Goal: Information Seeking & Learning: Learn about a topic

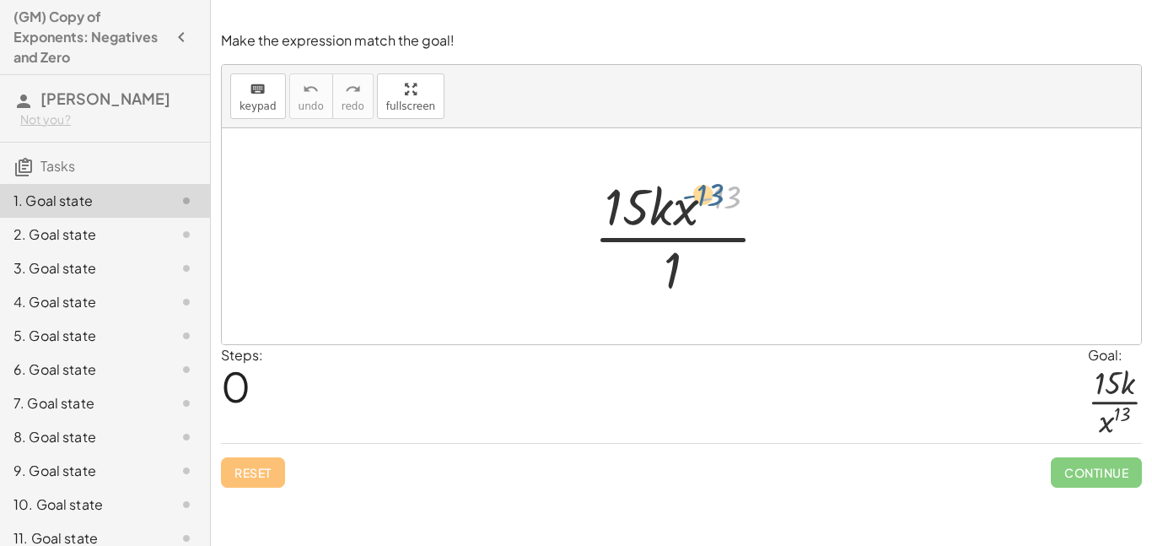
drag, startPoint x: 719, startPoint y: 202, endPoint x: 702, endPoint y: 200, distance: 17.1
click at [702, 200] on div at bounding box center [687, 236] width 205 height 130
drag, startPoint x: 672, startPoint y: 256, endPoint x: 703, endPoint y: 194, distance: 69.8
click at [703, 194] on div at bounding box center [687, 236] width 205 height 130
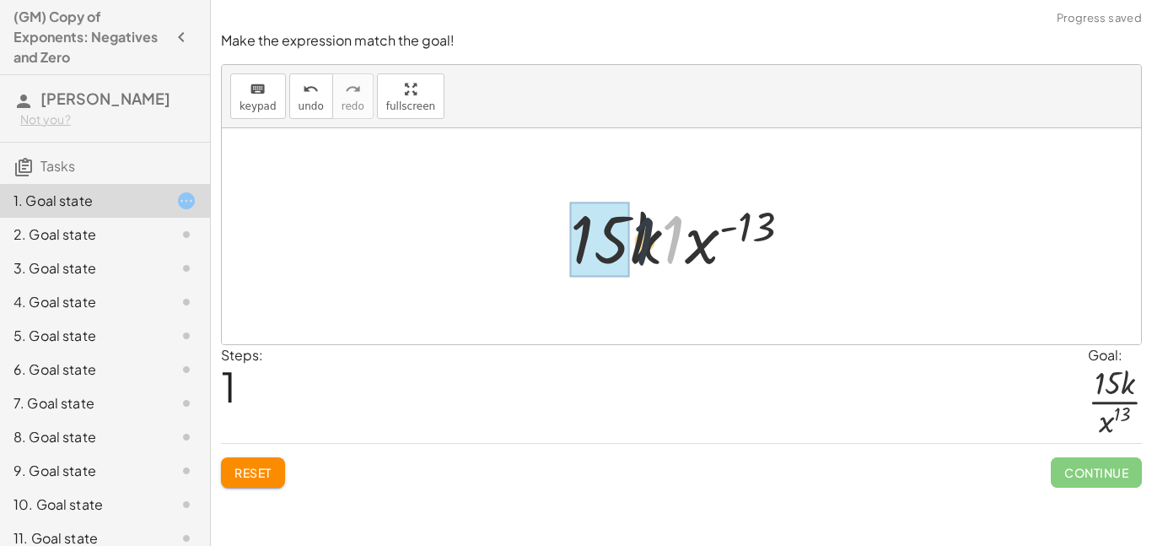
drag, startPoint x: 676, startPoint y: 243, endPoint x: 617, endPoint y: 248, distance: 59.3
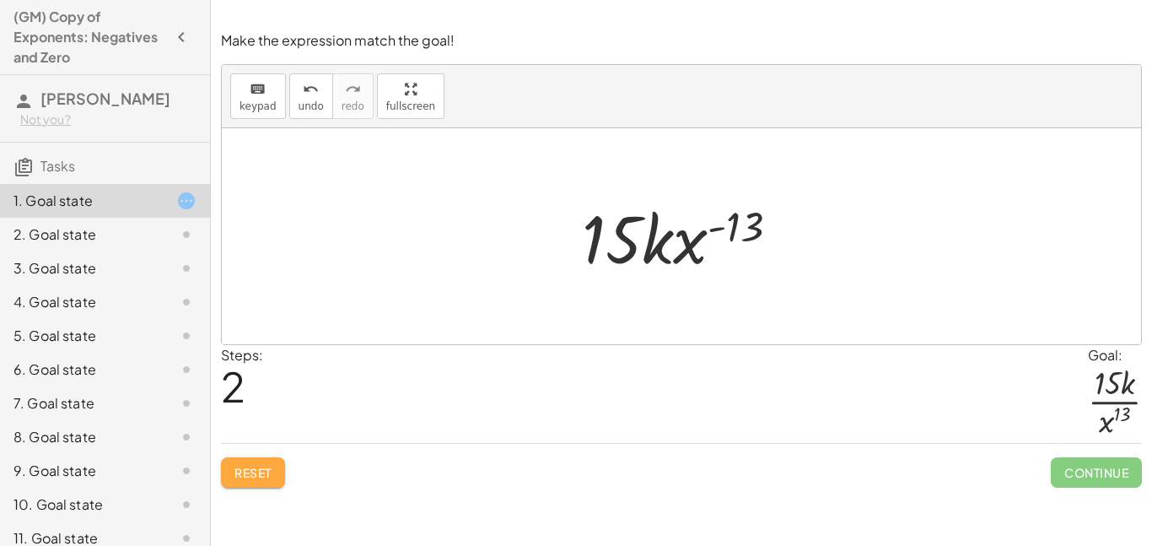
click at [247, 467] on span "Reset" at bounding box center [252, 472] width 37 height 15
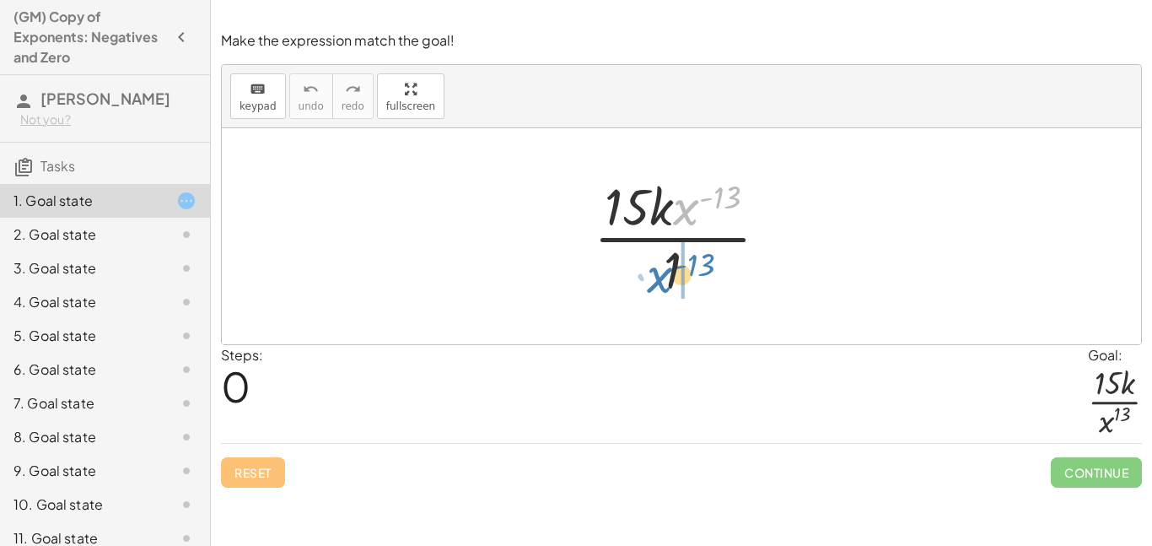
drag, startPoint x: 687, startPoint y: 217, endPoint x: 660, endPoint y: 284, distance: 72.7
click at [660, 284] on div at bounding box center [687, 236] width 205 height 130
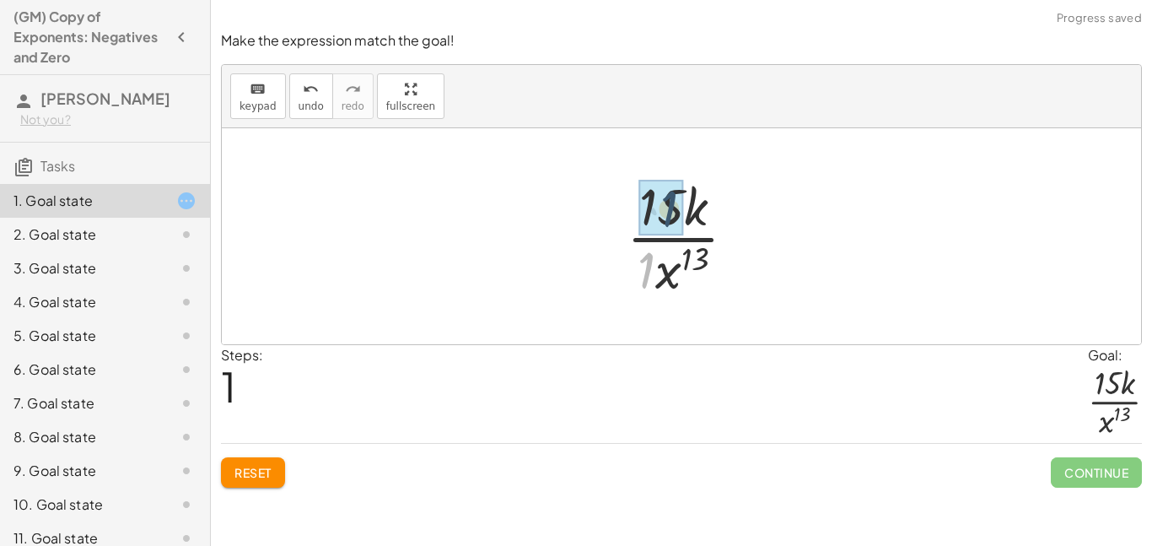
drag, startPoint x: 644, startPoint y: 272, endPoint x: 666, endPoint y: 210, distance: 65.6
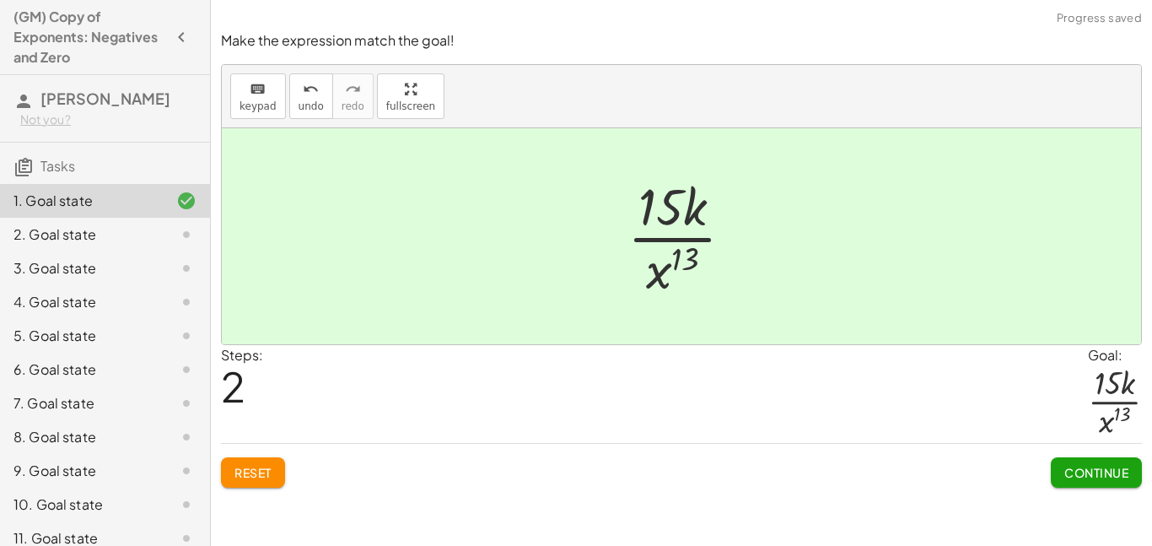
click at [1089, 468] on span "Continue" at bounding box center [1096, 472] width 64 height 15
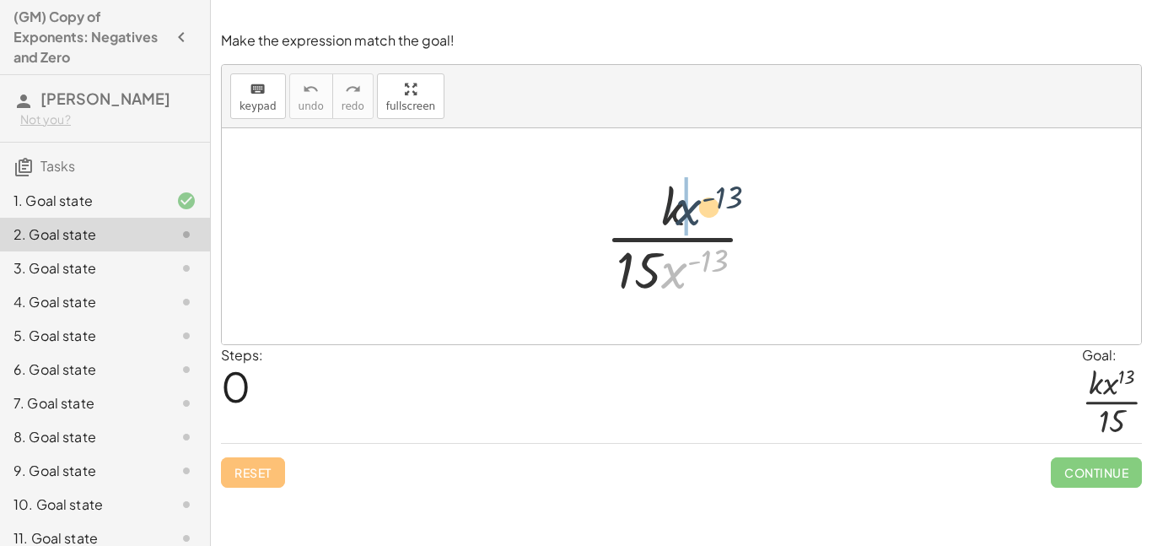
drag, startPoint x: 669, startPoint y: 278, endPoint x: 683, endPoint y: 214, distance: 65.7
click at [683, 214] on div at bounding box center [687, 236] width 181 height 130
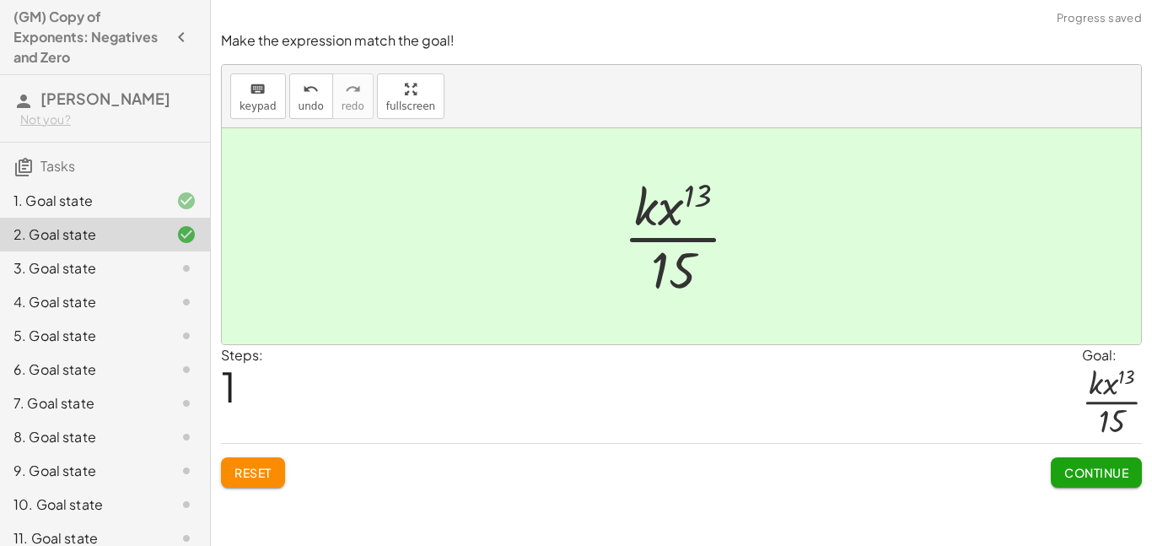
click at [1082, 479] on span "Continue" at bounding box center [1096, 472] width 64 height 15
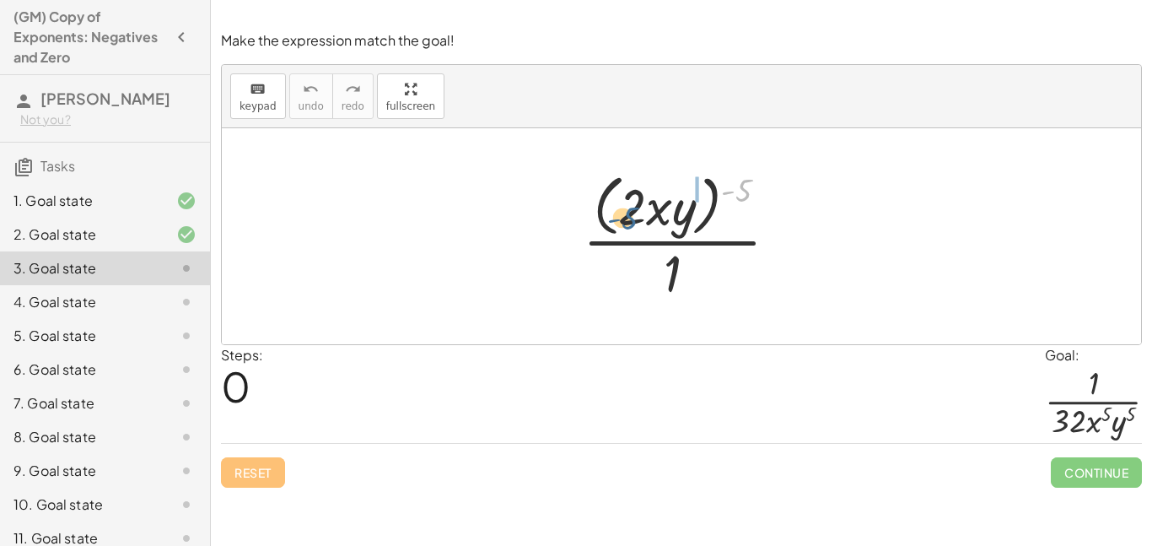
drag, startPoint x: 746, startPoint y: 192, endPoint x: 633, endPoint y: 219, distance: 115.4
click at [633, 219] on div at bounding box center [687, 235] width 226 height 137
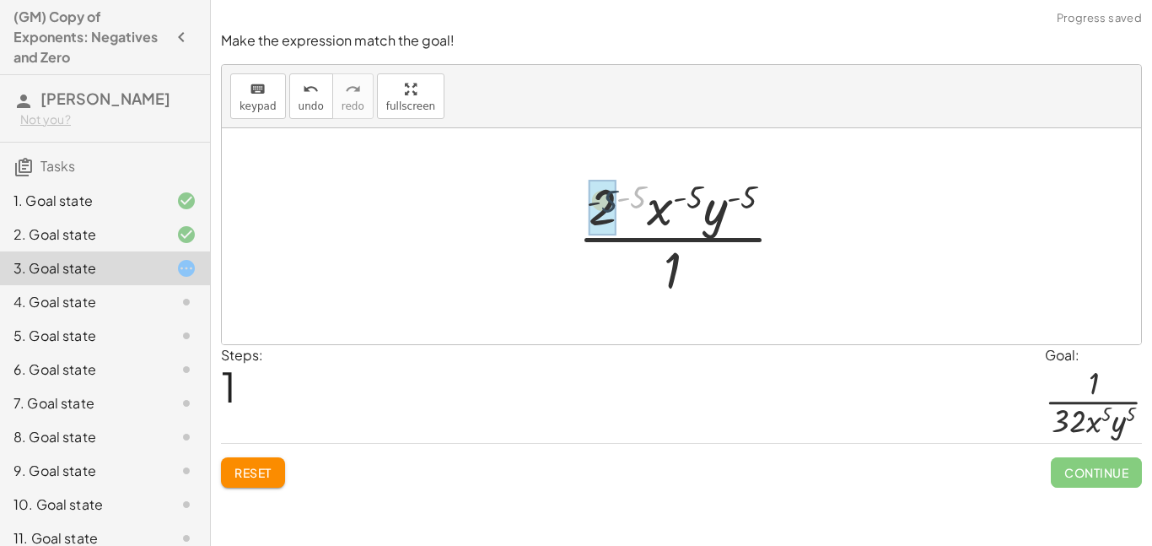
drag, startPoint x: 636, startPoint y: 197, endPoint x: 619, endPoint y: 200, distance: 17.1
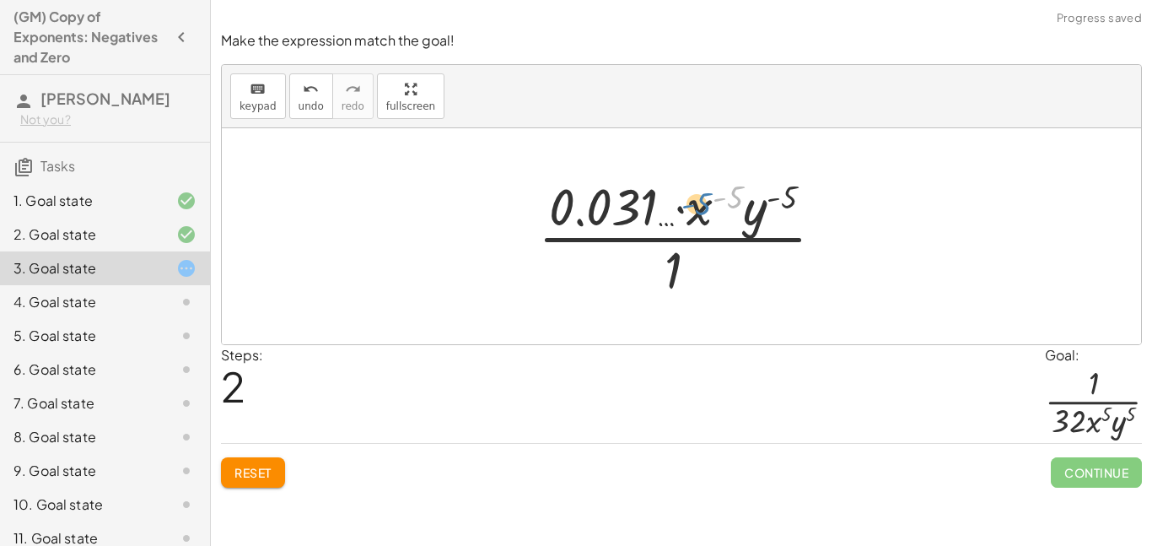
drag, startPoint x: 734, startPoint y: 197, endPoint x: 702, endPoint y: 202, distance: 32.6
click at [702, 202] on div at bounding box center [688, 236] width 316 height 130
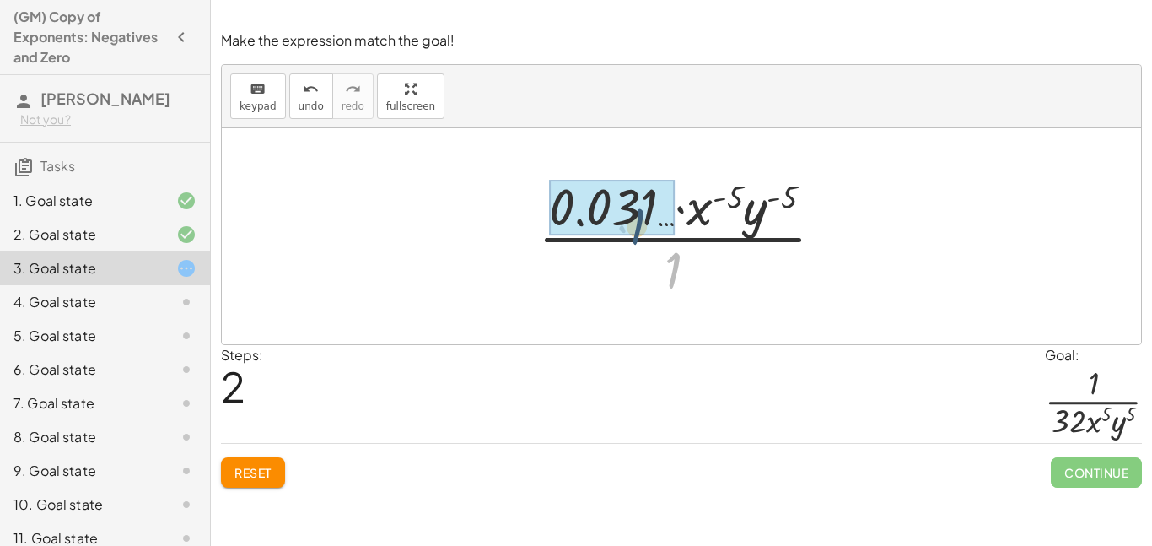
drag, startPoint x: 675, startPoint y: 259, endPoint x: 637, endPoint y: 213, distance: 59.9
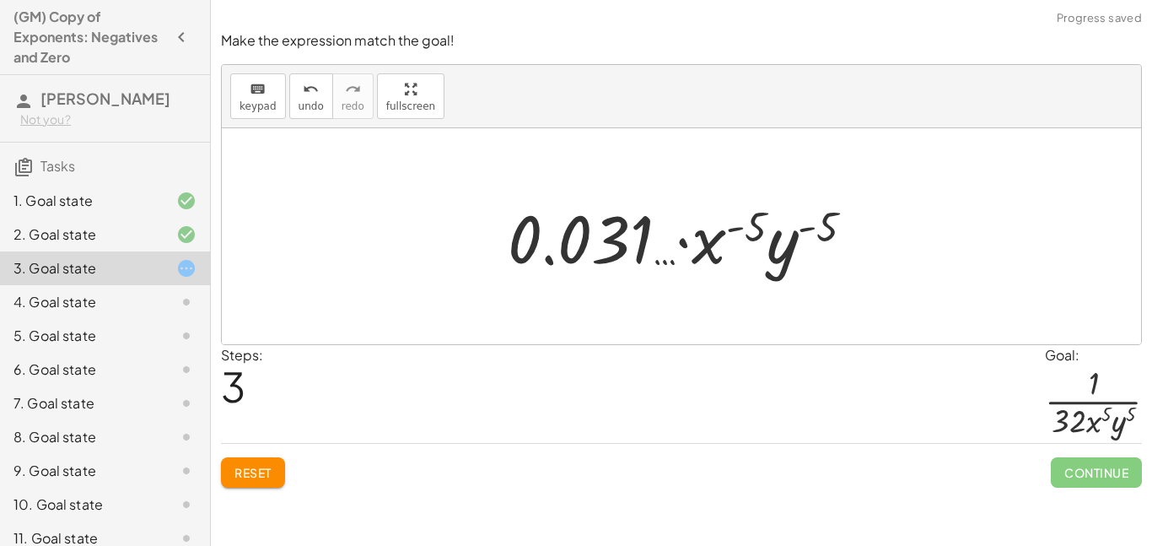
click at [256, 475] on span "Reset" at bounding box center [252, 472] width 37 height 15
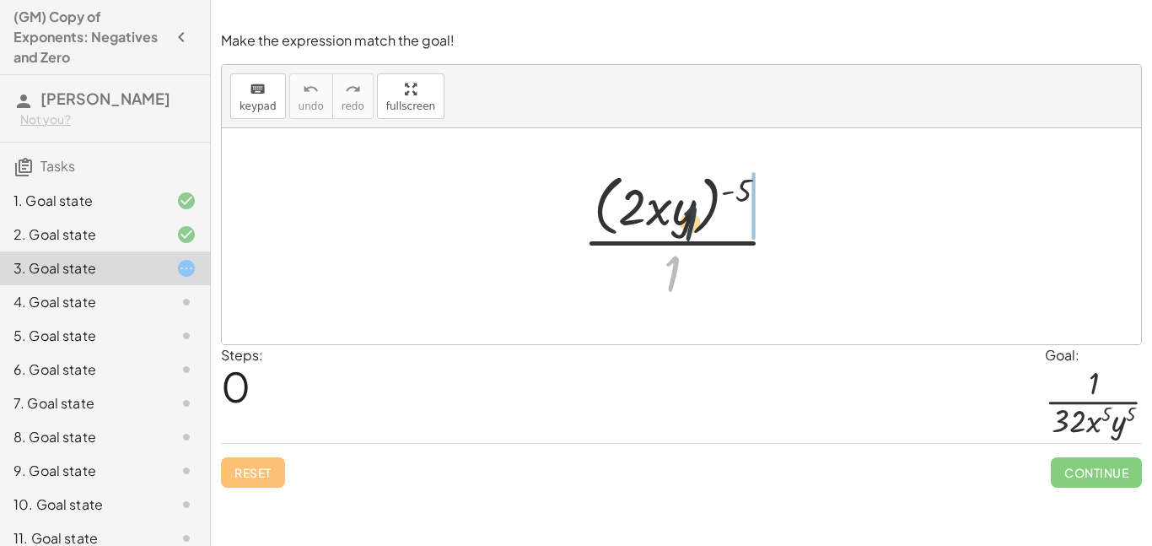
drag, startPoint x: 674, startPoint y: 267, endPoint x: 692, endPoint y: 214, distance: 56.3
click at [692, 214] on div at bounding box center [687, 235] width 226 height 137
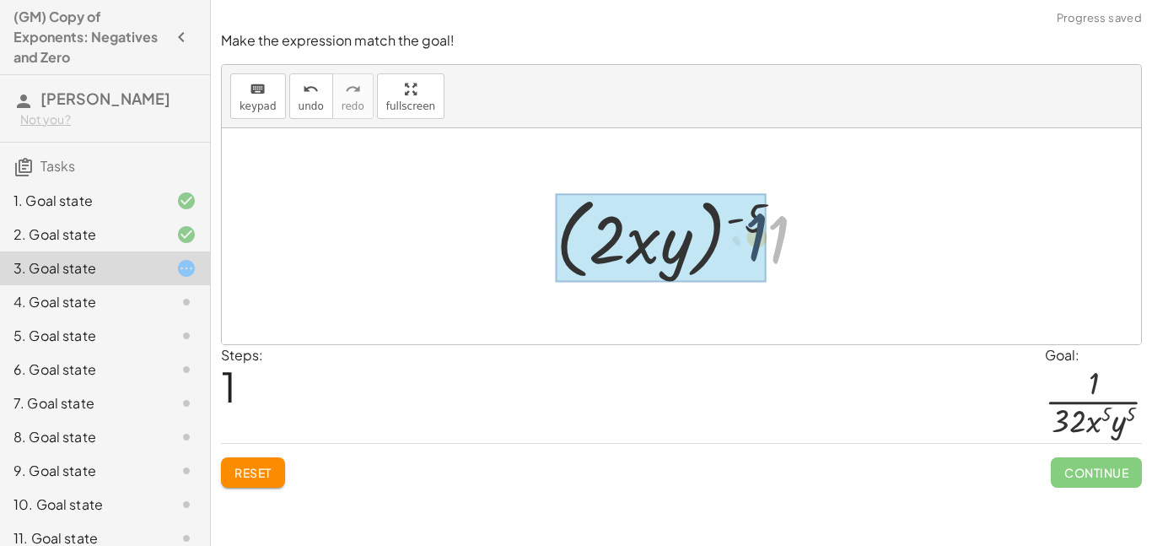
drag, startPoint x: 784, startPoint y: 236, endPoint x: 757, endPoint y: 229, distance: 27.2
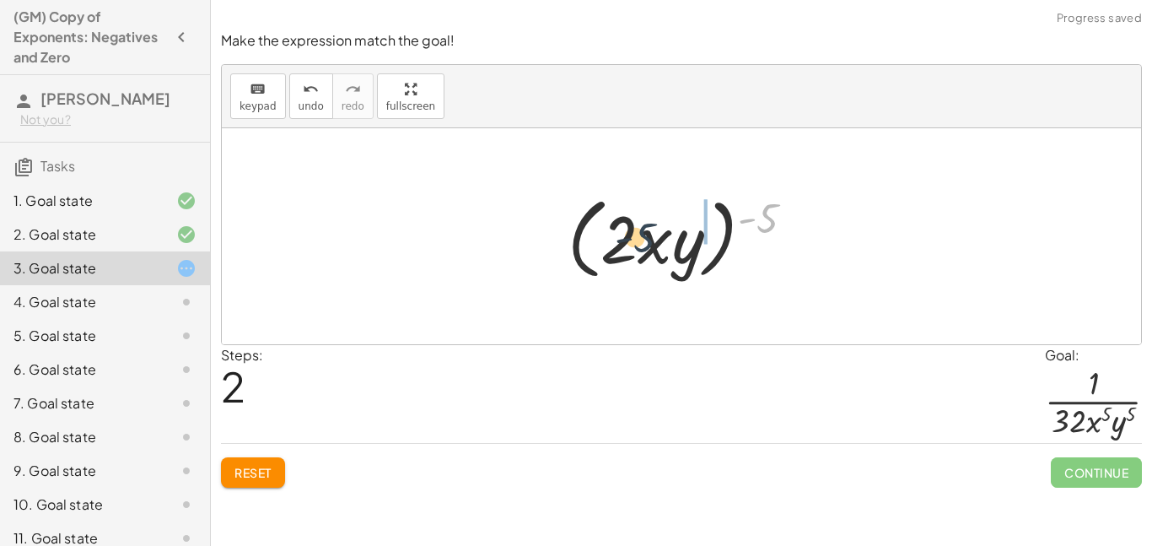
drag, startPoint x: 762, startPoint y: 223, endPoint x: 628, endPoint y: 247, distance: 137.2
click at [628, 247] on div at bounding box center [687, 236] width 257 height 97
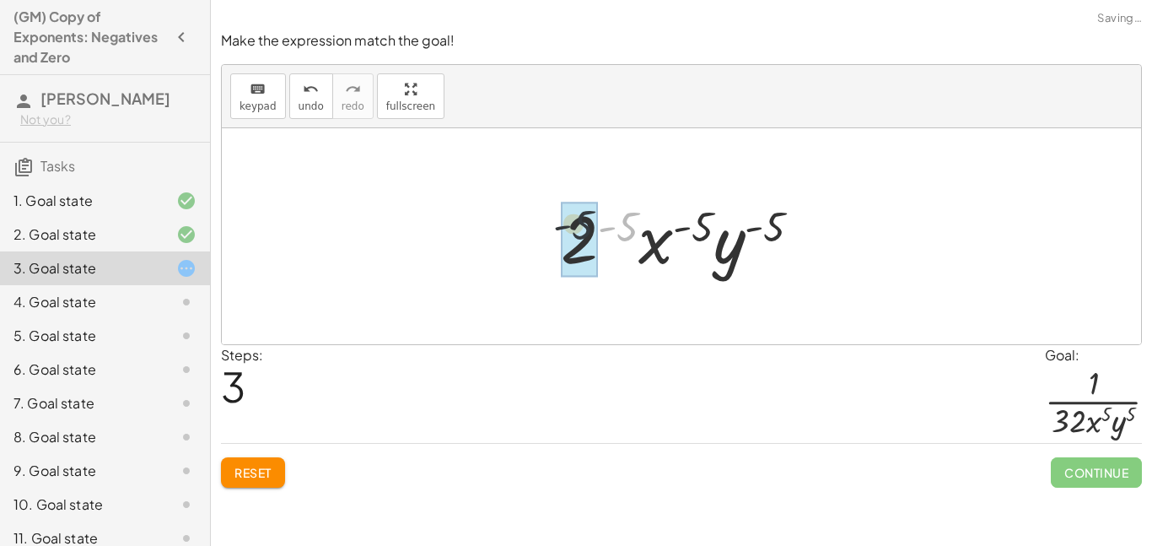
drag, startPoint x: 629, startPoint y: 234, endPoint x: 577, endPoint y: 232, distance: 52.4
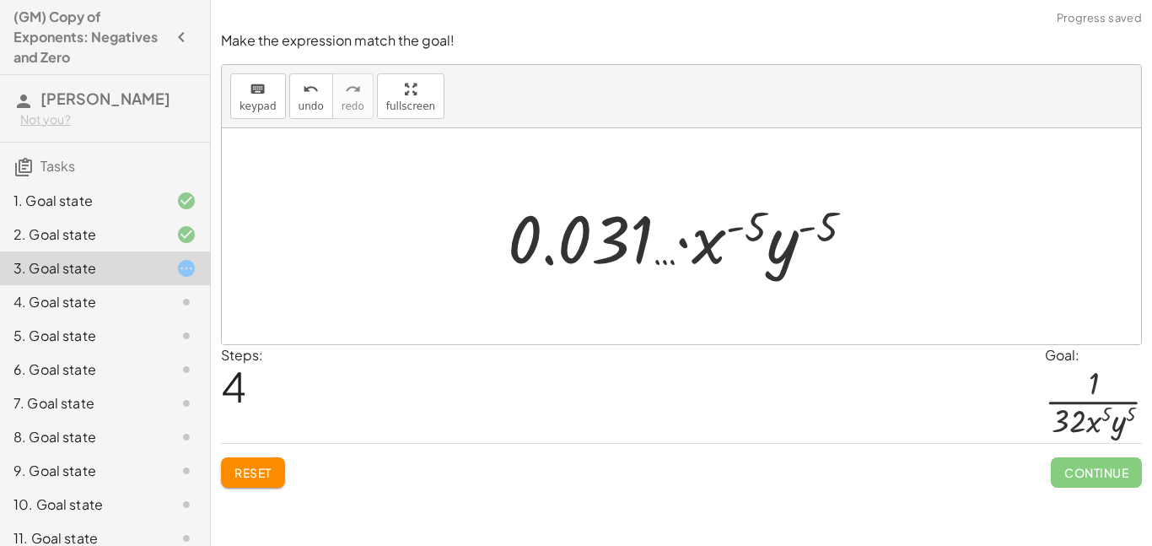
click at [634, 252] on div at bounding box center [687, 236] width 377 height 87
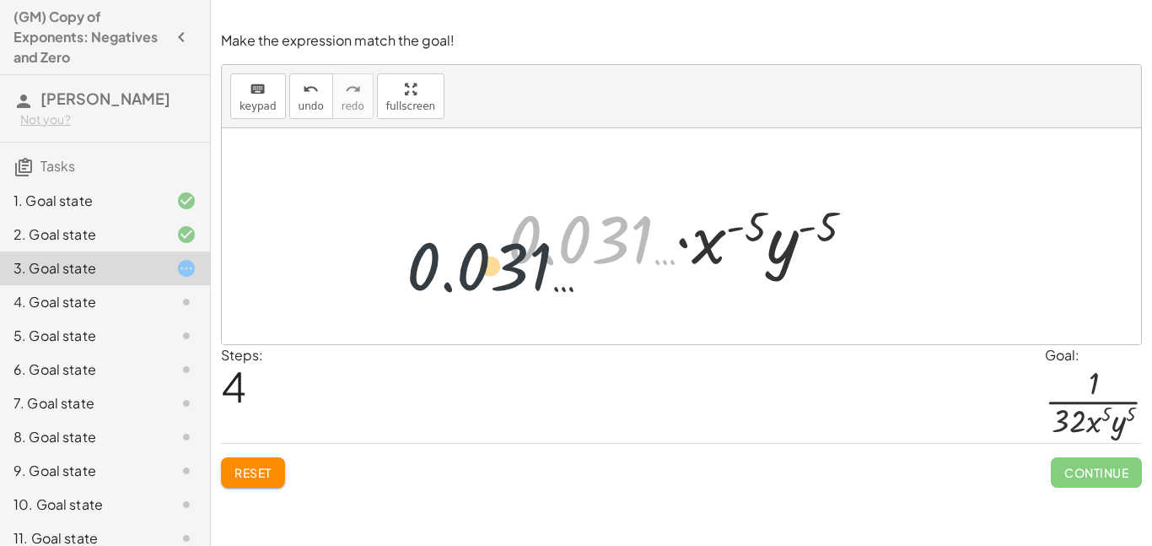
drag, startPoint x: 665, startPoint y: 262, endPoint x: 493, endPoint y: 304, distance: 177.0
click at [493, 304] on div "· ( · 2 · x · y ) ( - 5 ) · 1 · ( · 2 · x · y ) ( - 5 ) · 1 ( · 2 · x · y ) ( -…" at bounding box center [681, 236] width 919 height 216
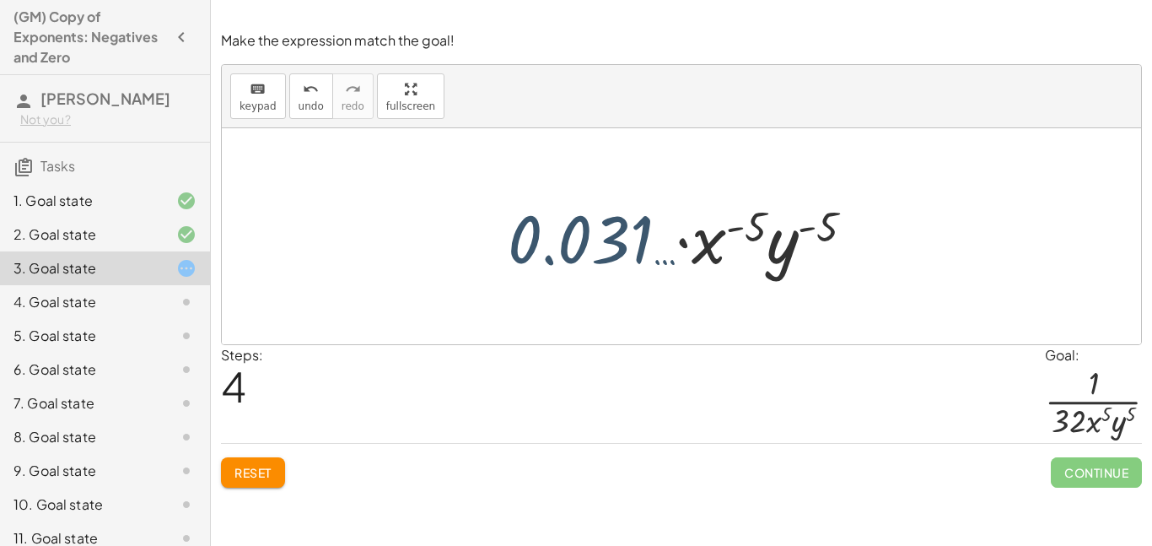
click at [549, 223] on div at bounding box center [687, 236] width 377 height 87
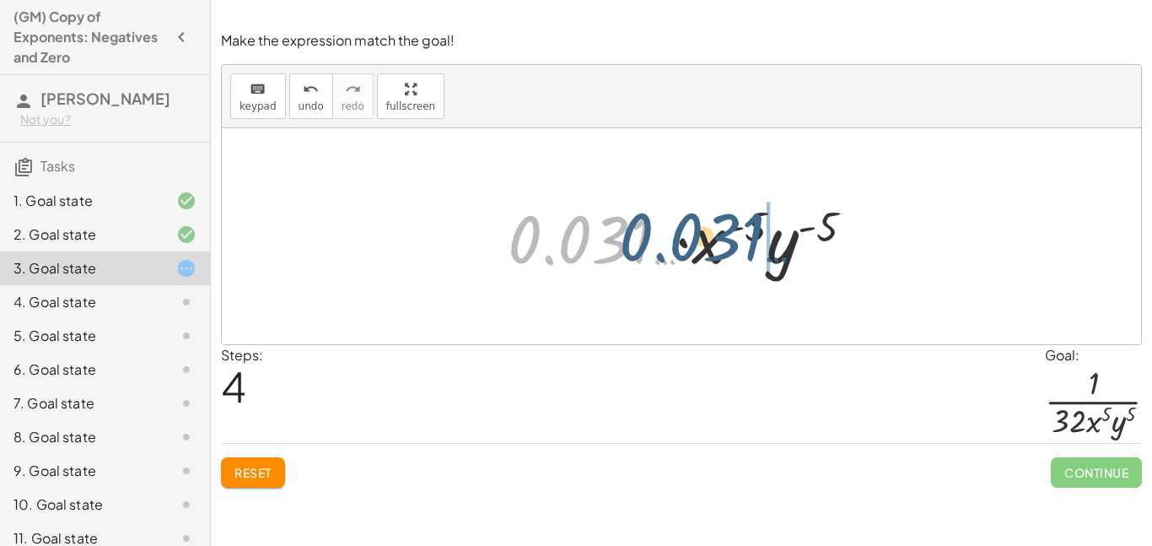
drag, startPoint x: 549, startPoint y: 223, endPoint x: 709, endPoint y: 215, distance: 160.4
click at [709, 215] on div at bounding box center [687, 236] width 377 height 87
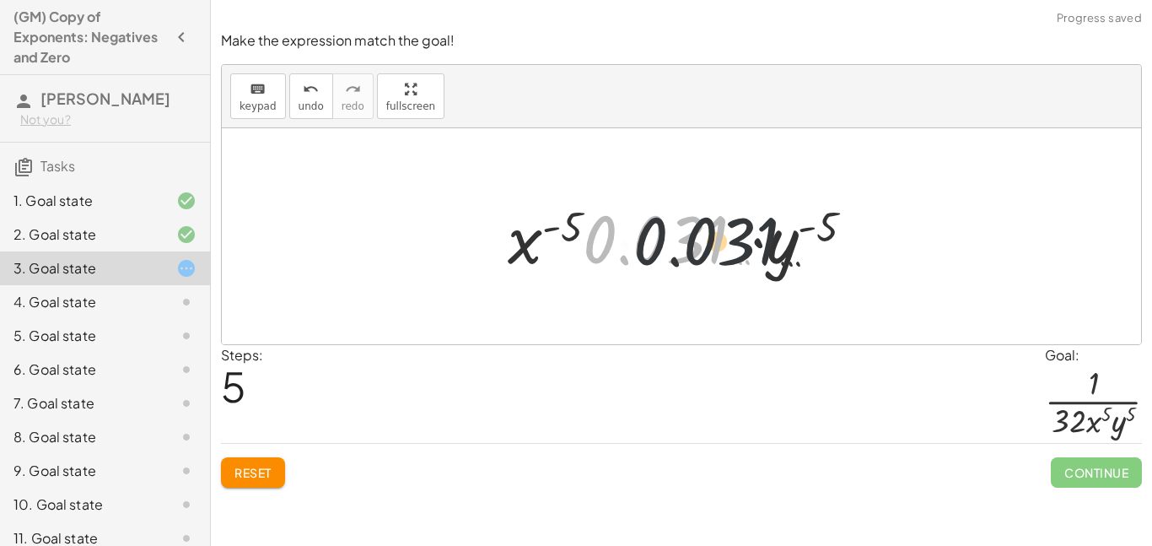
drag, startPoint x: 676, startPoint y: 234, endPoint x: 757, endPoint y: 234, distance: 81.0
click at [757, 234] on div at bounding box center [687, 236] width 377 height 87
click at [250, 465] on span "Reset" at bounding box center [252, 472] width 37 height 15
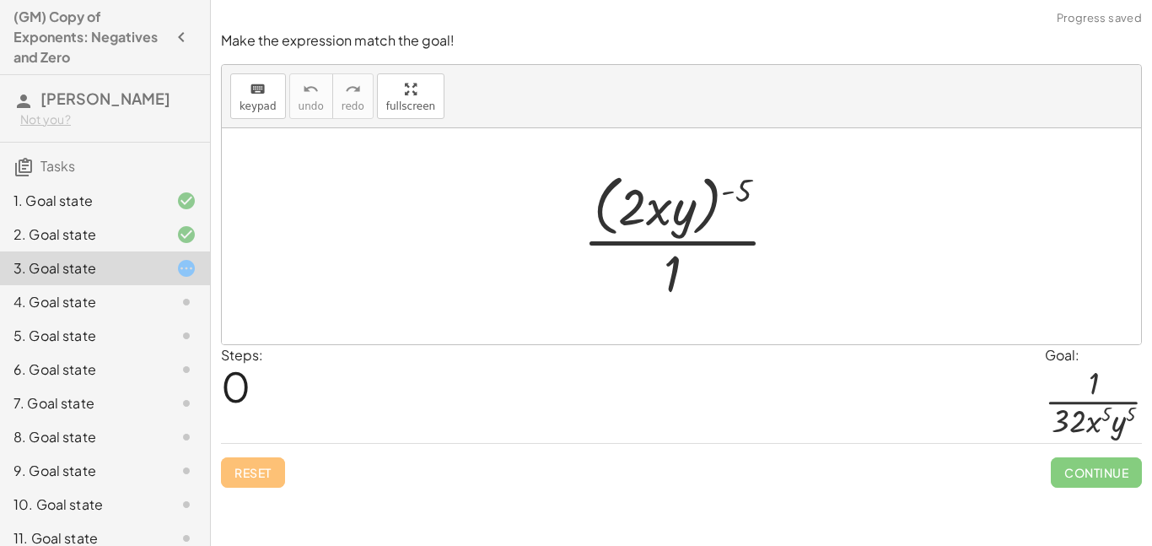
click at [92, 310] on div "4. Goal state" at bounding box center [81, 302] width 136 height 20
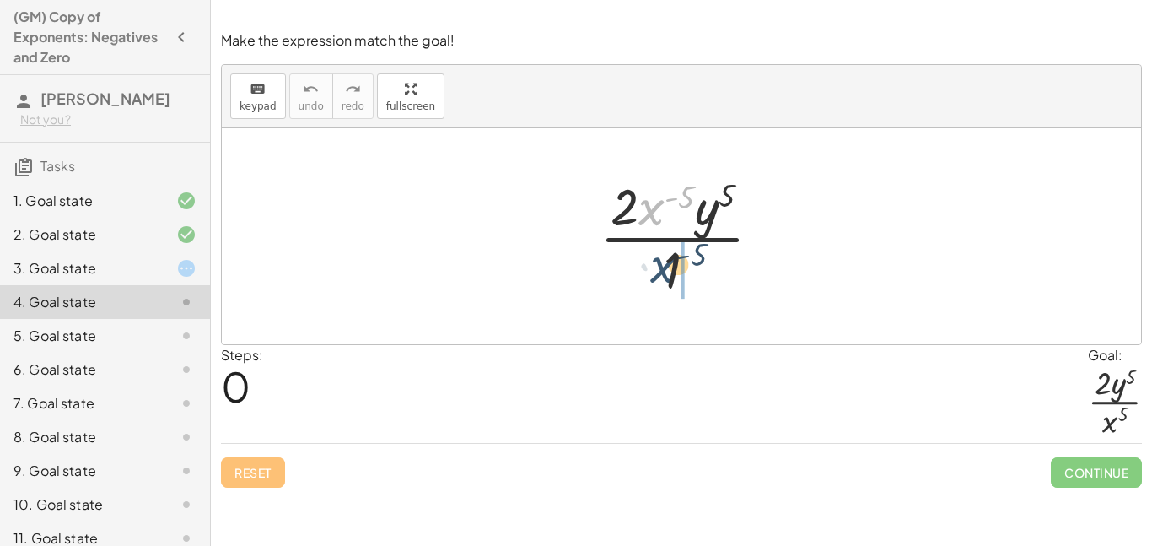
drag, startPoint x: 651, startPoint y: 210, endPoint x: 665, endPoint y: 272, distance: 64.0
click at [665, 272] on div at bounding box center [687, 236] width 192 height 130
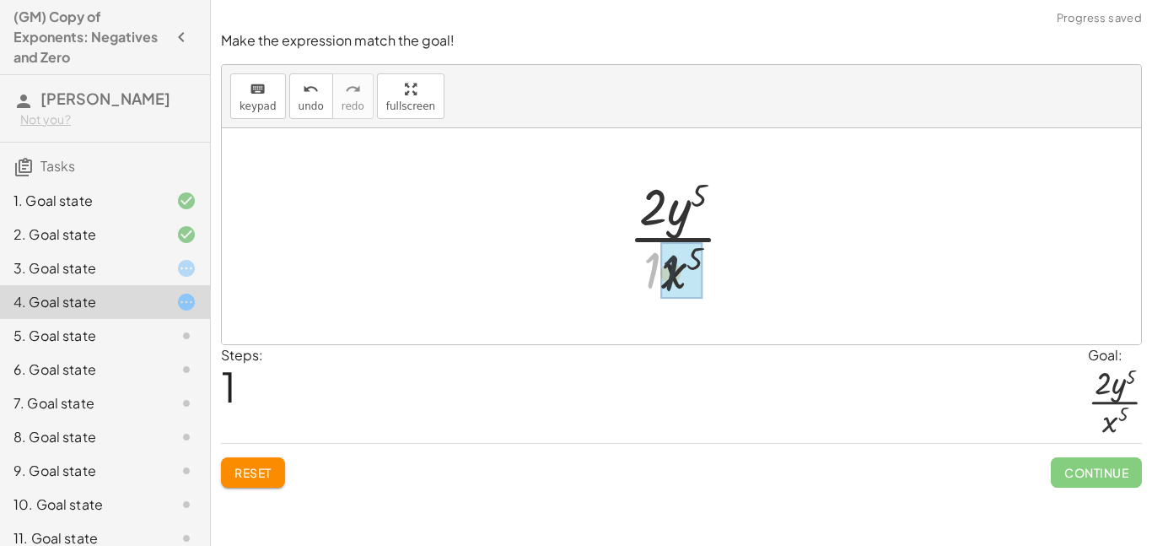
drag, startPoint x: 652, startPoint y: 277, endPoint x: 678, endPoint y: 282, distance: 26.5
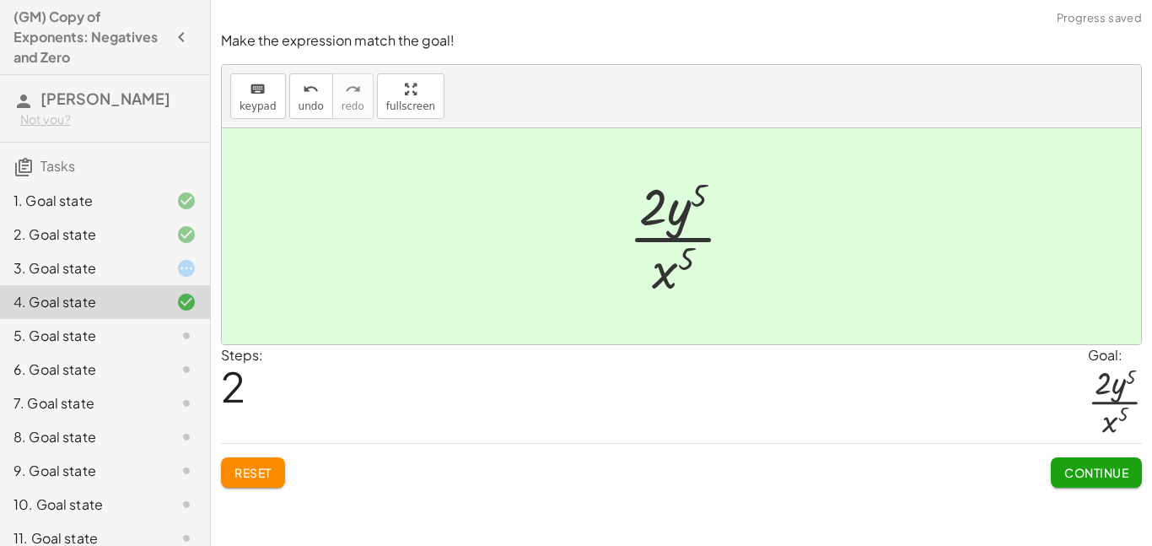
click at [1078, 466] on span "Continue" at bounding box center [1096, 472] width 64 height 15
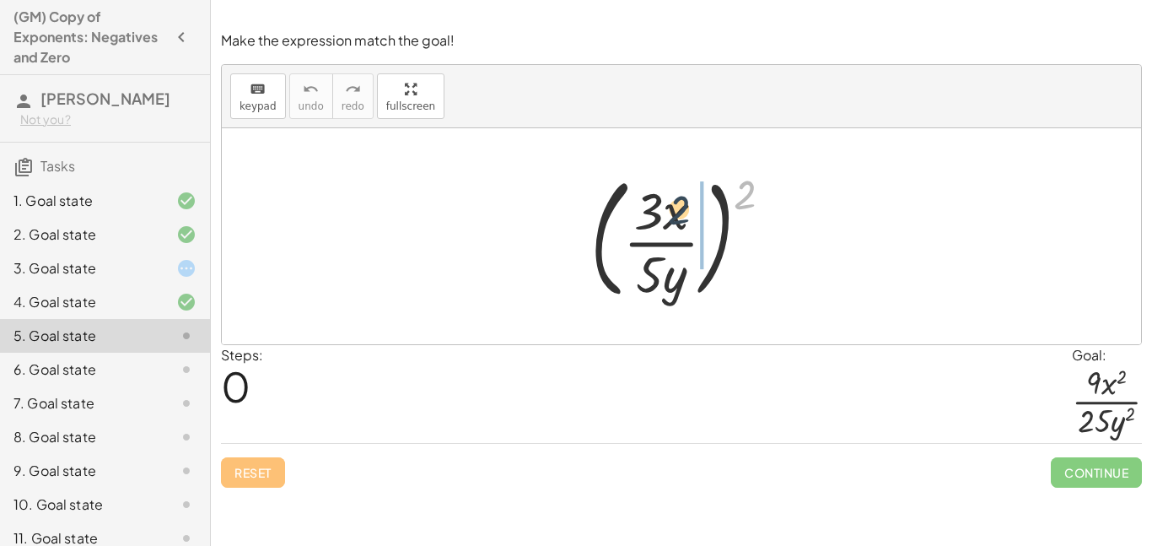
drag, startPoint x: 747, startPoint y: 199, endPoint x: 676, endPoint y: 215, distance: 72.6
click at [676, 215] on div at bounding box center [688, 236] width 213 height 140
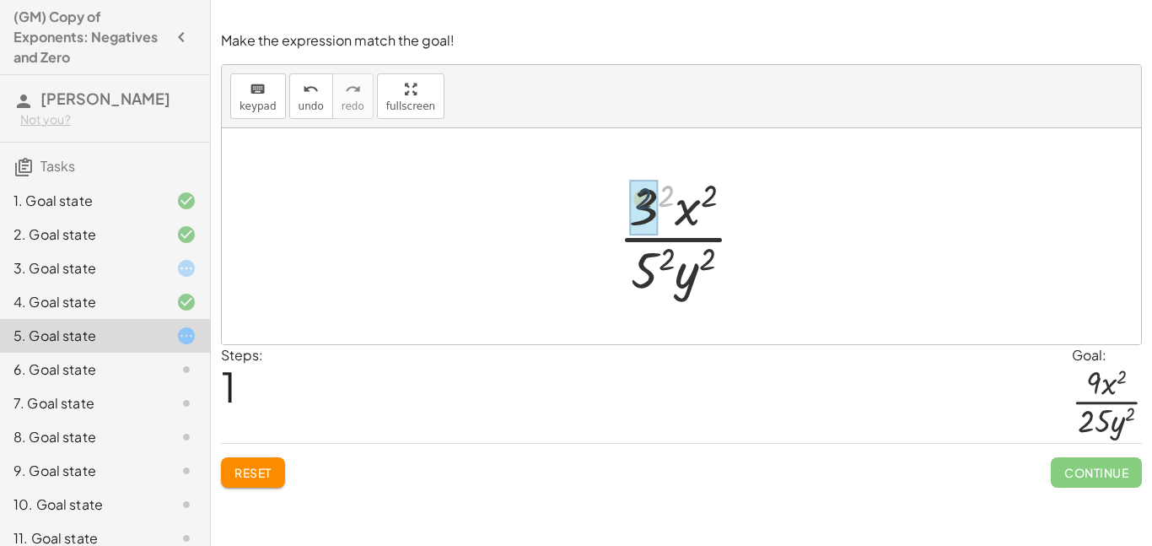
drag, startPoint x: 667, startPoint y: 201, endPoint x: 640, endPoint y: 203, distance: 27.1
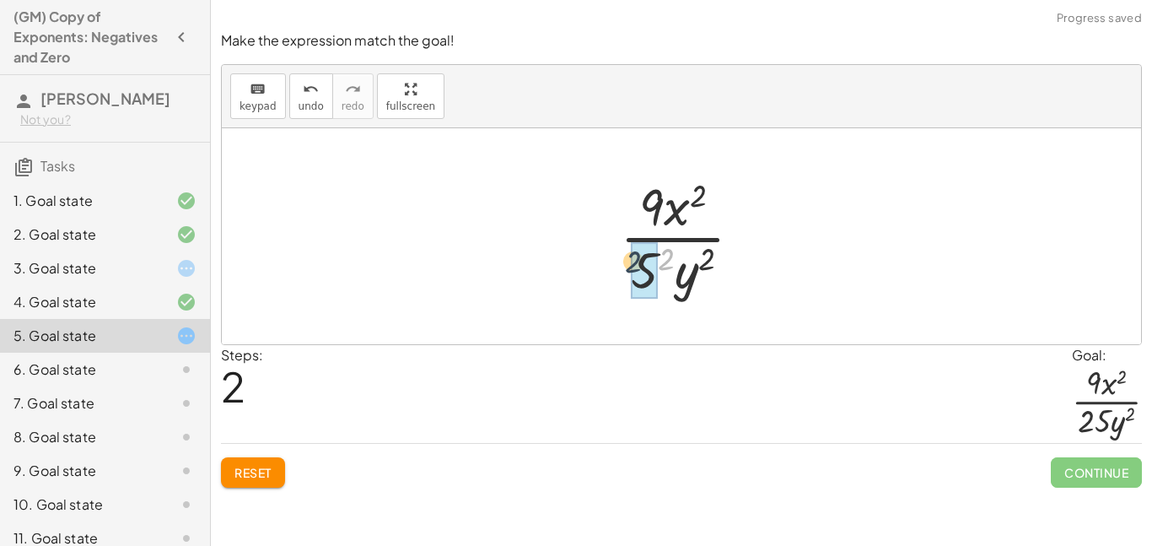
drag, startPoint x: 667, startPoint y: 267, endPoint x: 633, endPoint y: 270, distance: 34.7
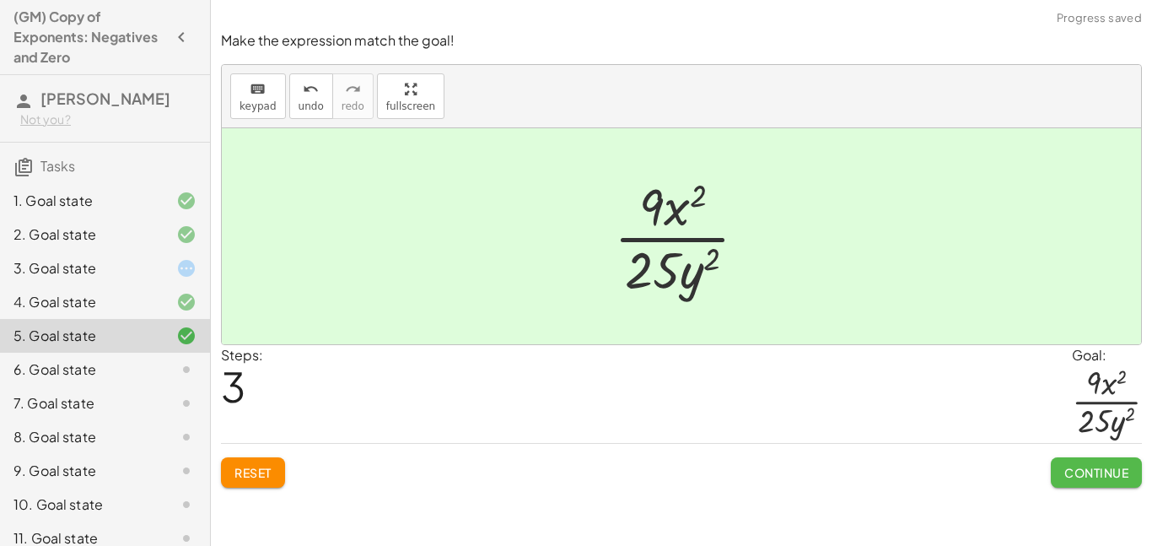
click at [1080, 466] on span "Continue" at bounding box center [1096, 472] width 64 height 15
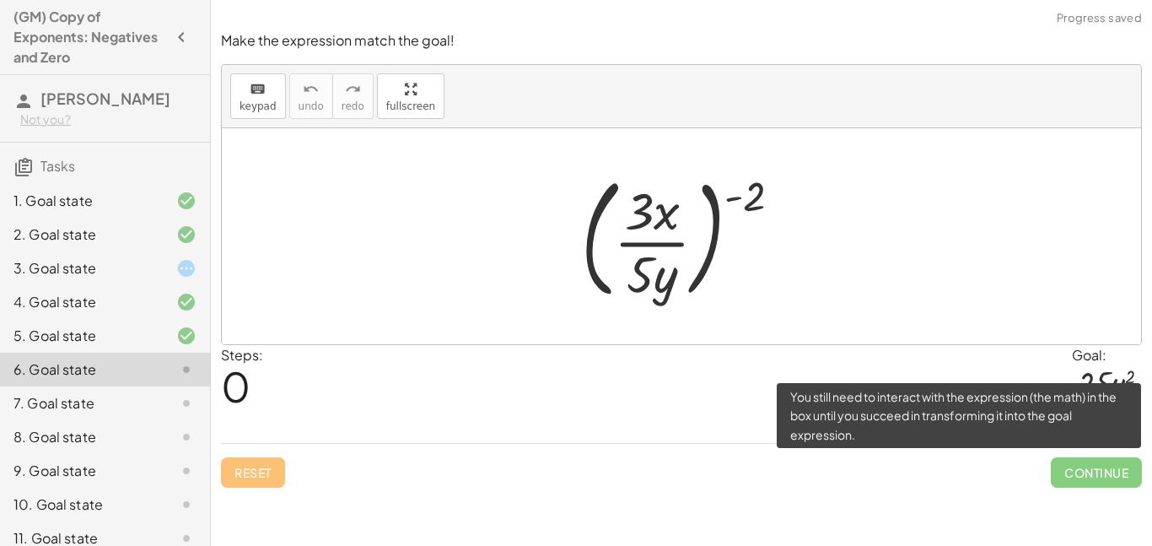
click at [1080, 466] on span "Continue" at bounding box center [1096, 472] width 91 height 30
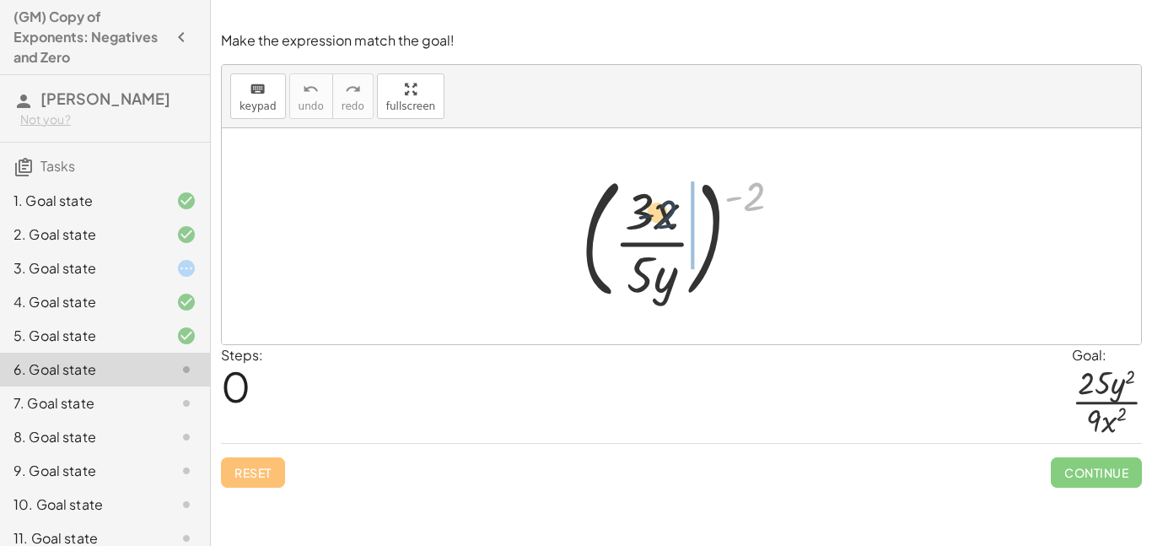
drag, startPoint x: 757, startPoint y: 199, endPoint x: 667, endPoint y: 217, distance: 91.1
click at [667, 217] on div at bounding box center [688, 236] width 231 height 140
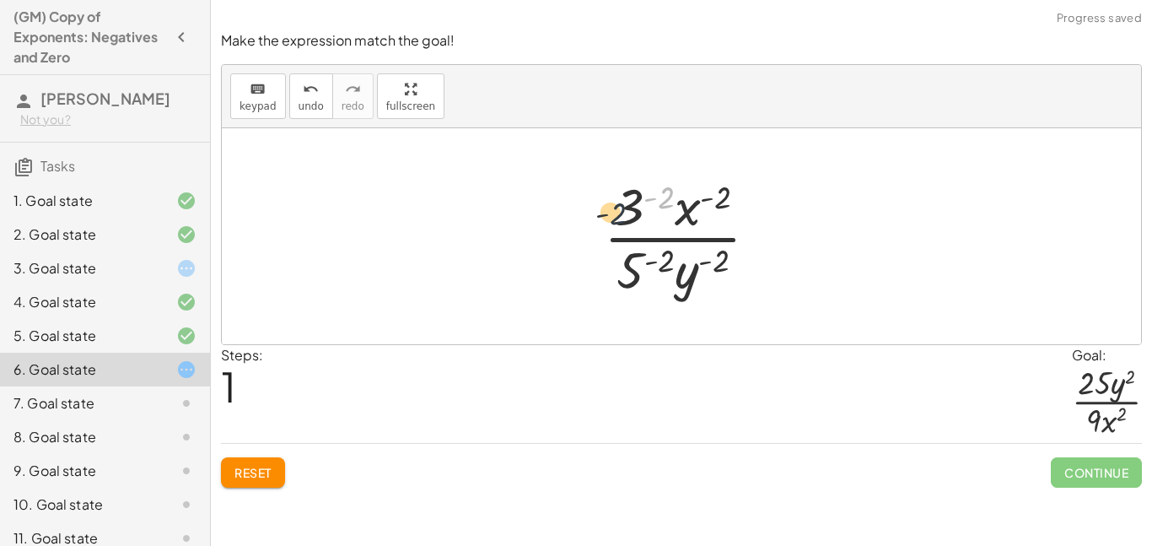
drag, startPoint x: 665, startPoint y: 205, endPoint x: 612, endPoint y: 222, distance: 55.8
click at [612, 222] on div at bounding box center [687, 236] width 185 height 130
drag, startPoint x: 664, startPoint y: 193, endPoint x: 611, endPoint y: 197, distance: 53.2
click at [611, 197] on div at bounding box center [687, 236] width 185 height 130
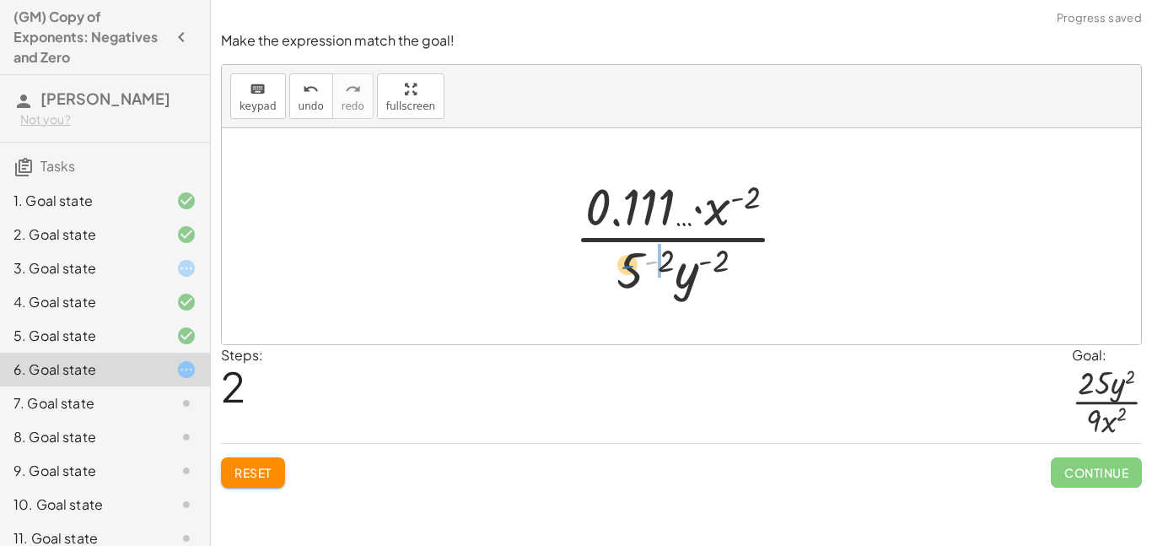
drag, startPoint x: 656, startPoint y: 256, endPoint x: 632, endPoint y: 261, distance: 25.2
click at [632, 261] on div at bounding box center [688, 236] width 244 height 130
drag, startPoint x: 678, startPoint y: 264, endPoint x: 660, endPoint y: 263, distance: 18.6
click at [660, 263] on div at bounding box center [688, 236] width 244 height 130
drag, startPoint x: 749, startPoint y: 204, endPoint x: 687, endPoint y: 218, distance: 63.9
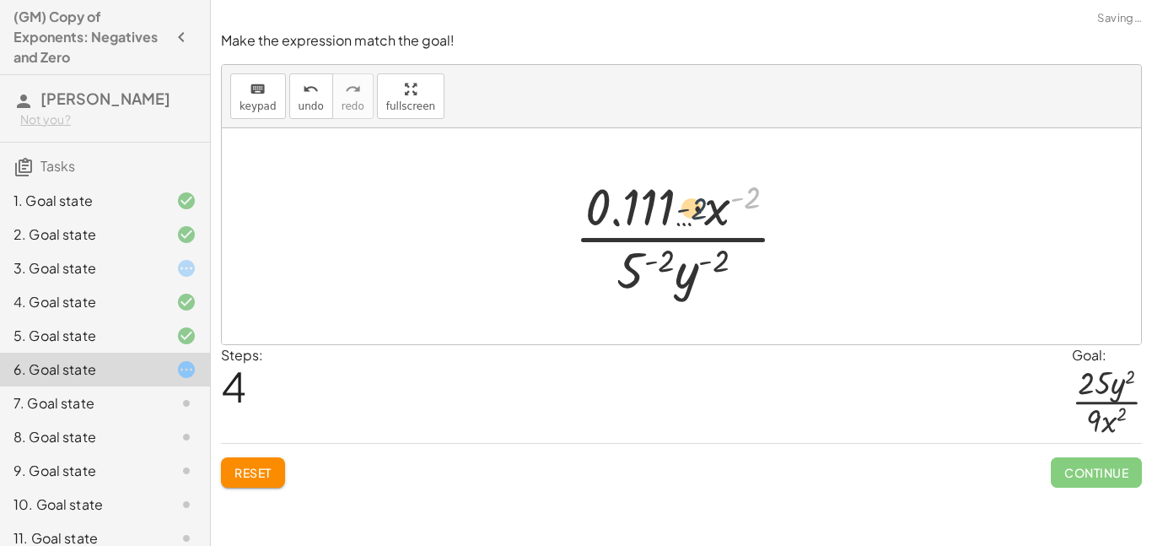
click at [687, 218] on div at bounding box center [688, 236] width 244 height 130
drag, startPoint x: 744, startPoint y: 203, endPoint x: 646, endPoint y: 214, distance: 98.5
click at [646, 214] on div at bounding box center [688, 236] width 244 height 130
drag, startPoint x: 663, startPoint y: 256, endPoint x: 635, endPoint y: 256, distance: 27.8
click at [266, 477] on span "Reset" at bounding box center [252, 472] width 37 height 15
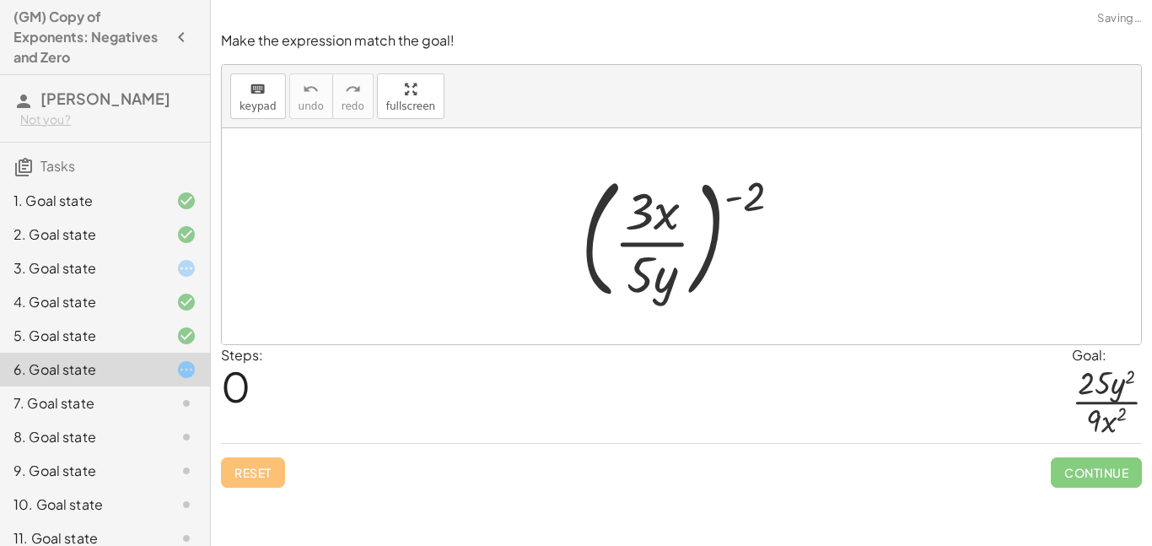
click at [139, 400] on div "7. Goal state" at bounding box center [81, 403] width 136 height 20
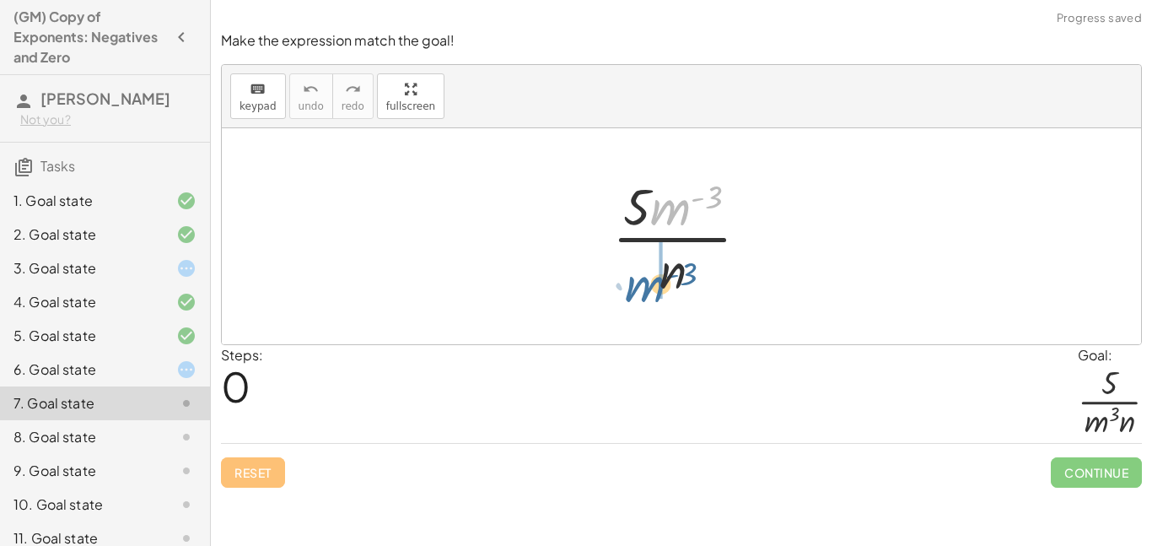
drag, startPoint x: 671, startPoint y: 220, endPoint x: 644, endPoint y: 298, distance: 82.2
click at [644, 298] on div at bounding box center [687, 236] width 167 height 130
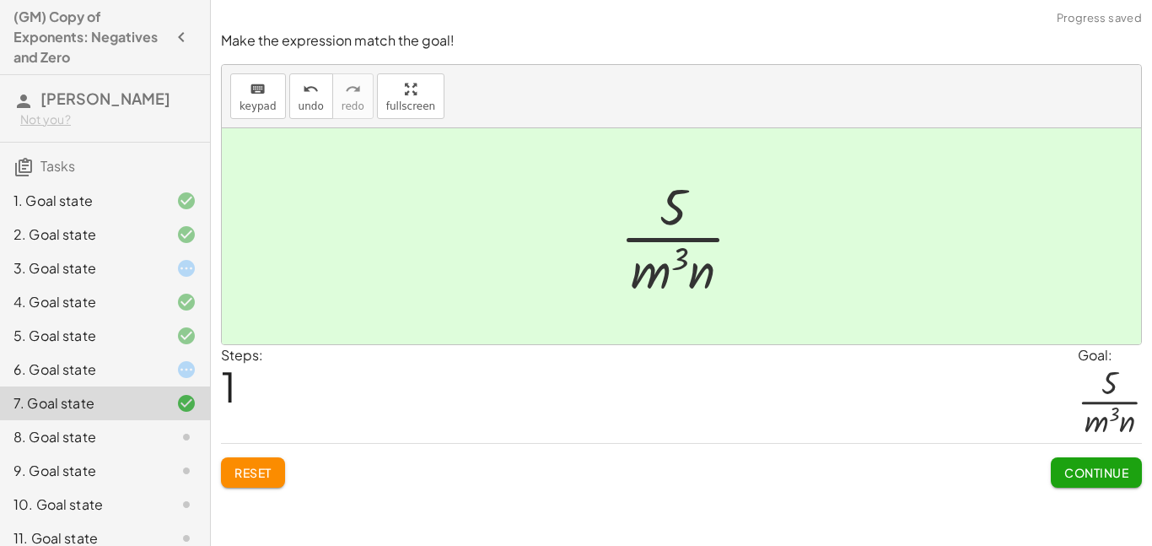
click at [1107, 481] on button "Continue" at bounding box center [1096, 472] width 91 height 30
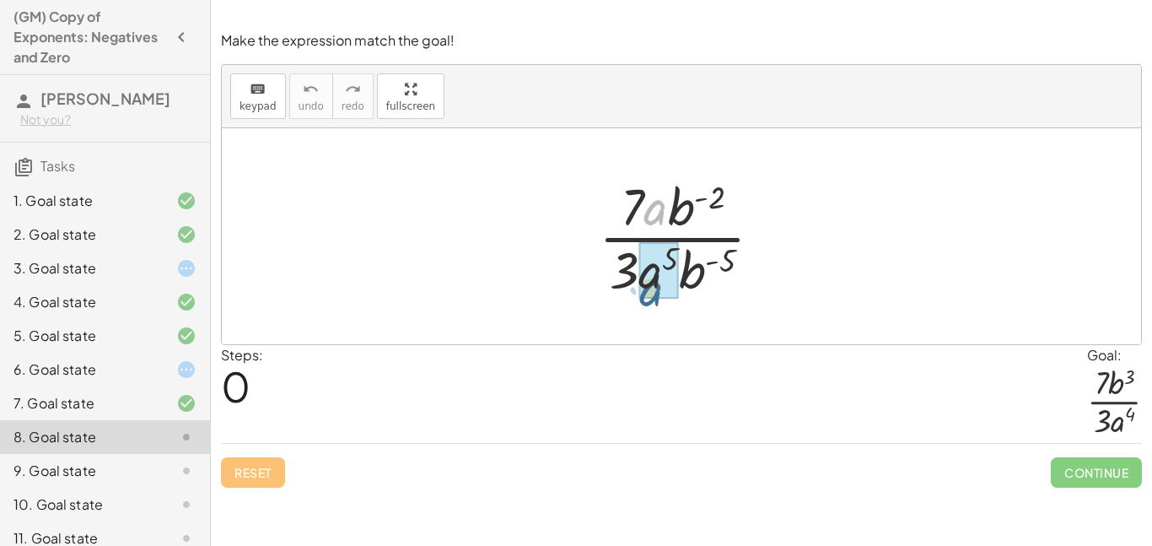
drag, startPoint x: 657, startPoint y: 215, endPoint x: 653, endPoint y: 296, distance: 81.1
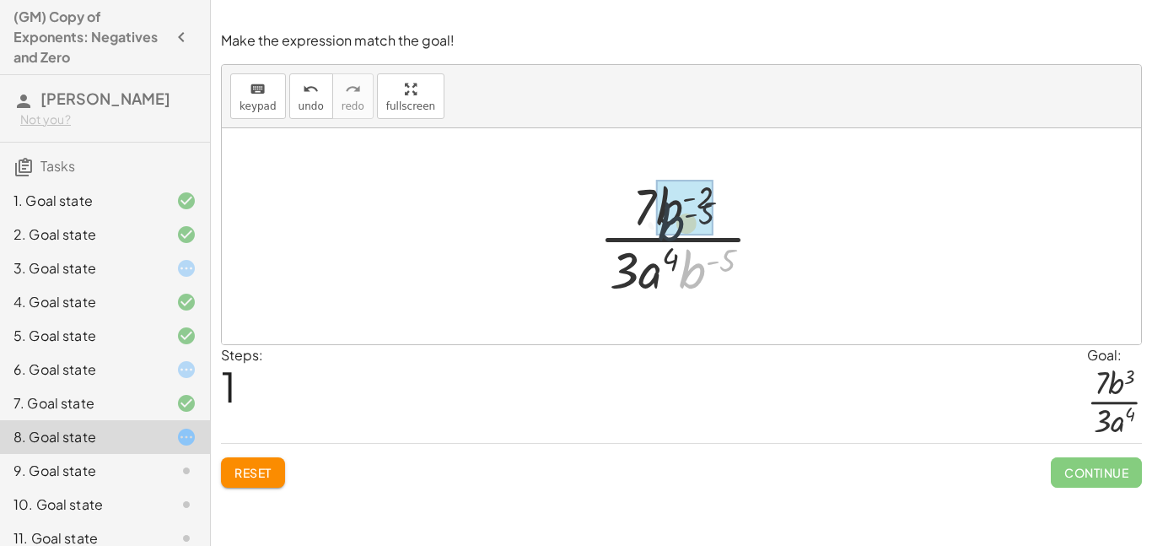
drag, startPoint x: 695, startPoint y: 266, endPoint x: 673, endPoint y: 210, distance: 59.8
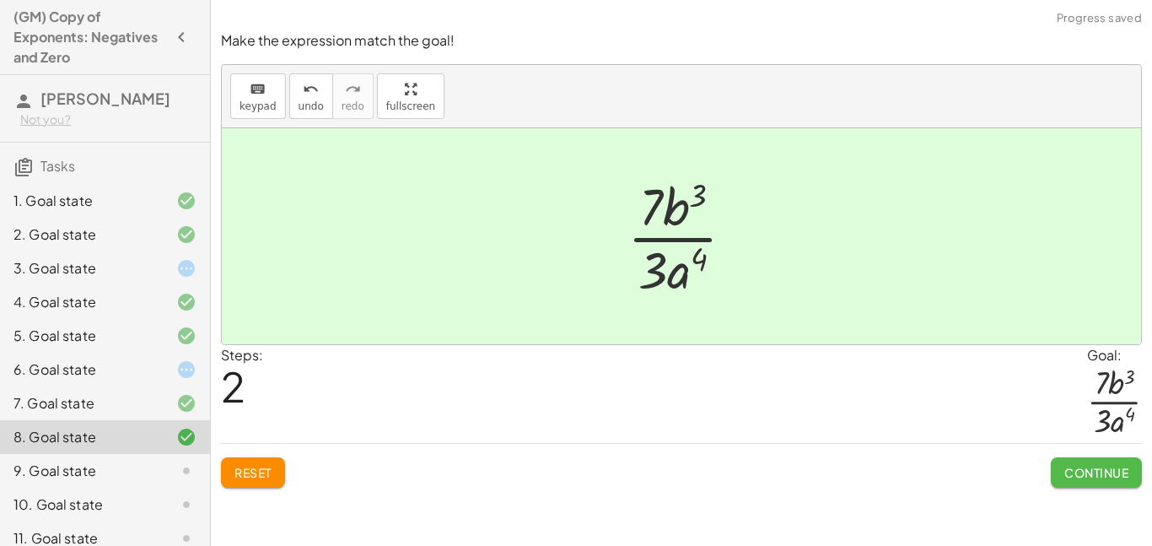
click at [1116, 480] on span "Continue" at bounding box center [1096, 472] width 64 height 15
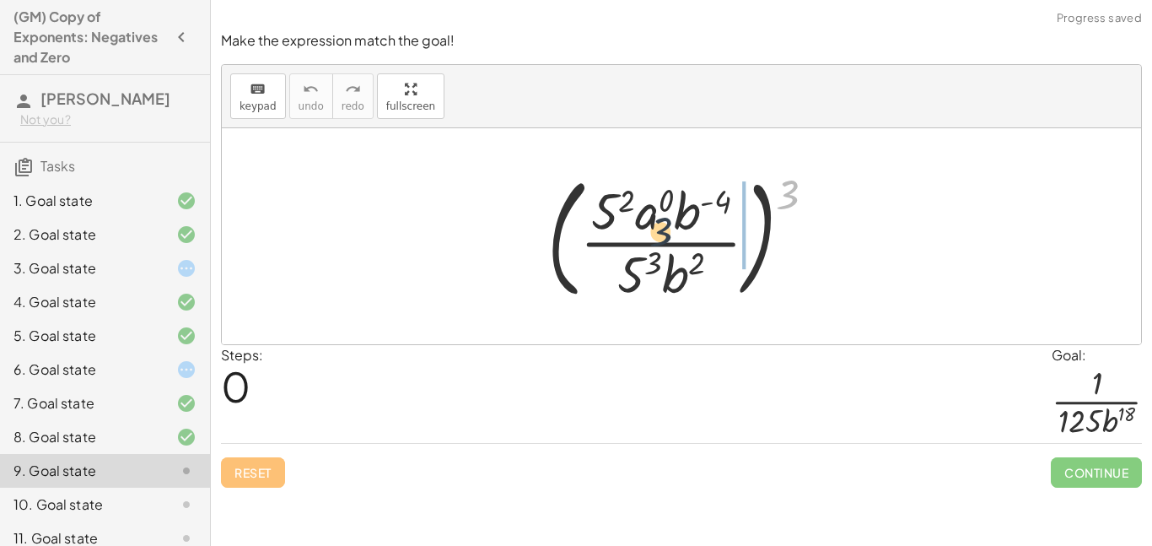
drag, startPoint x: 791, startPoint y: 192, endPoint x: 660, endPoint y: 231, distance: 137.2
click at [660, 231] on div at bounding box center [688, 236] width 299 height 140
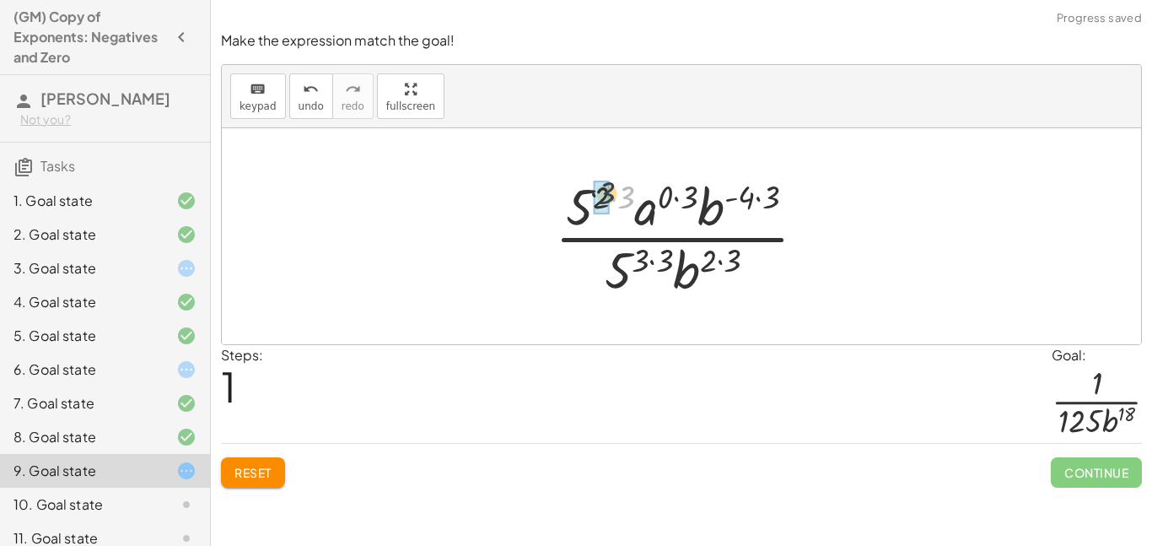
drag, startPoint x: 628, startPoint y: 198, endPoint x: 605, endPoint y: 194, distance: 23.2
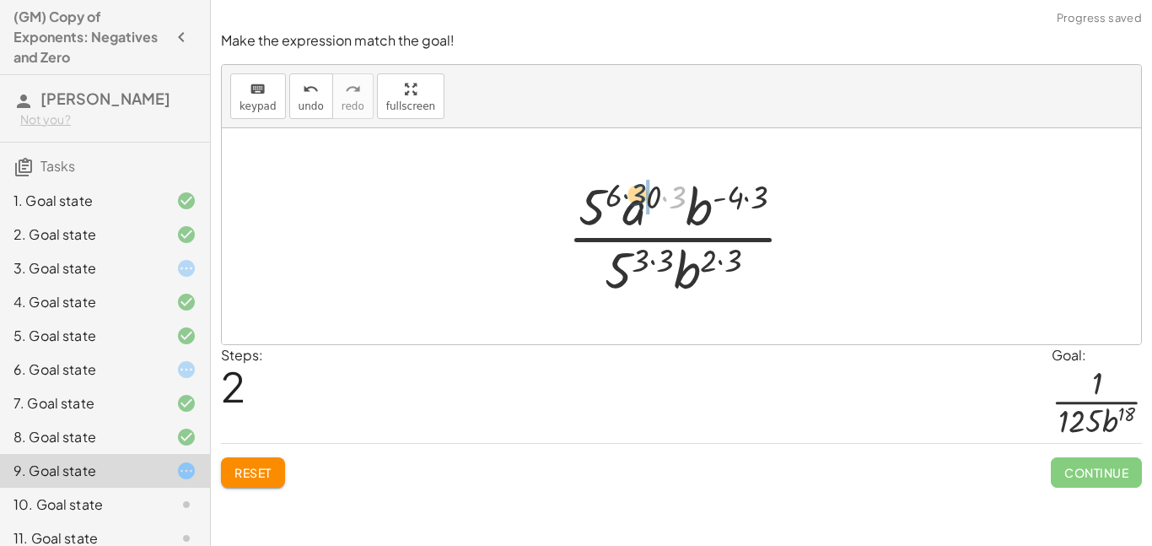
drag, startPoint x: 674, startPoint y: 199, endPoint x: 634, endPoint y: 197, distance: 39.7
click at [634, 197] on div at bounding box center [687, 236] width 257 height 130
drag, startPoint x: 762, startPoint y: 195, endPoint x: 737, endPoint y: 198, distance: 24.7
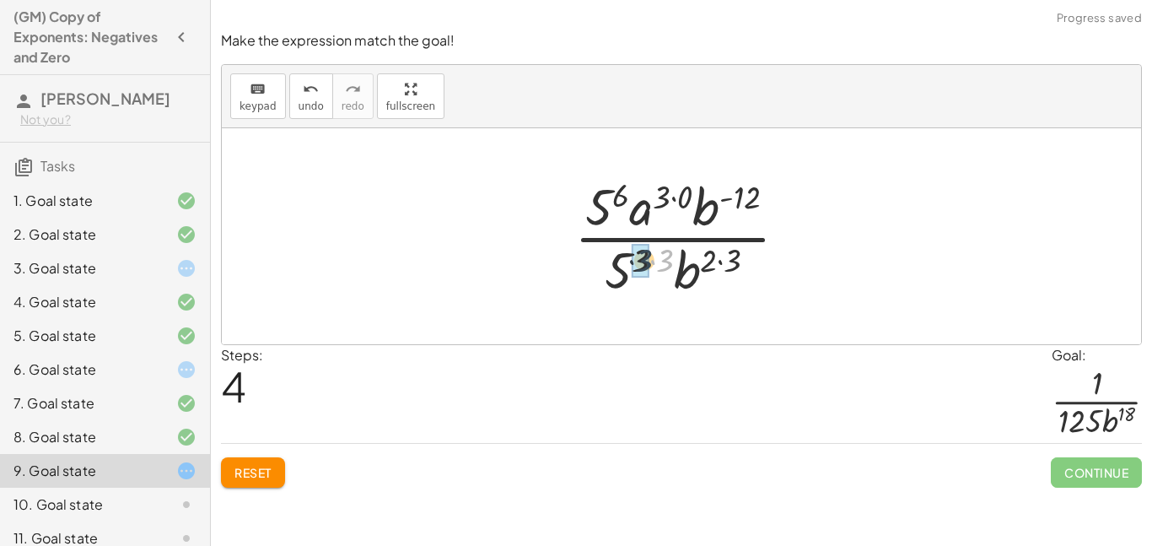
drag, startPoint x: 671, startPoint y: 261, endPoint x: 649, endPoint y: 261, distance: 21.9
click at [649, 261] on div at bounding box center [688, 236] width 244 height 130
drag, startPoint x: 719, startPoint y: 265, endPoint x: 700, endPoint y: 262, distance: 19.6
drag, startPoint x: 617, startPoint y: 195, endPoint x: 600, endPoint y: 202, distance: 18.5
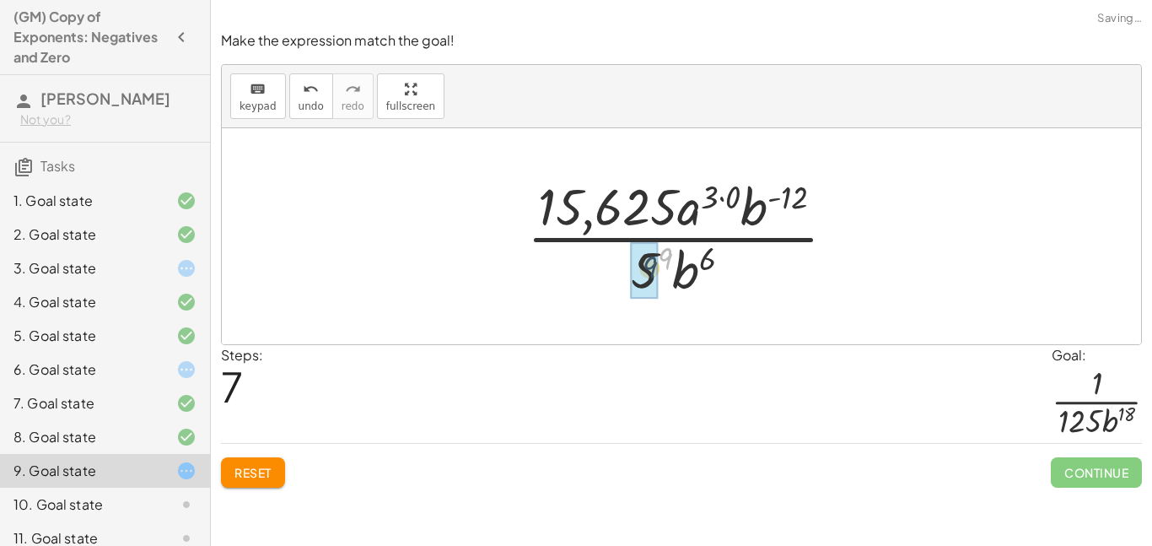
drag, startPoint x: 665, startPoint y: 256, endPoint x: 650, endPoint y: 265, distance: 17.8
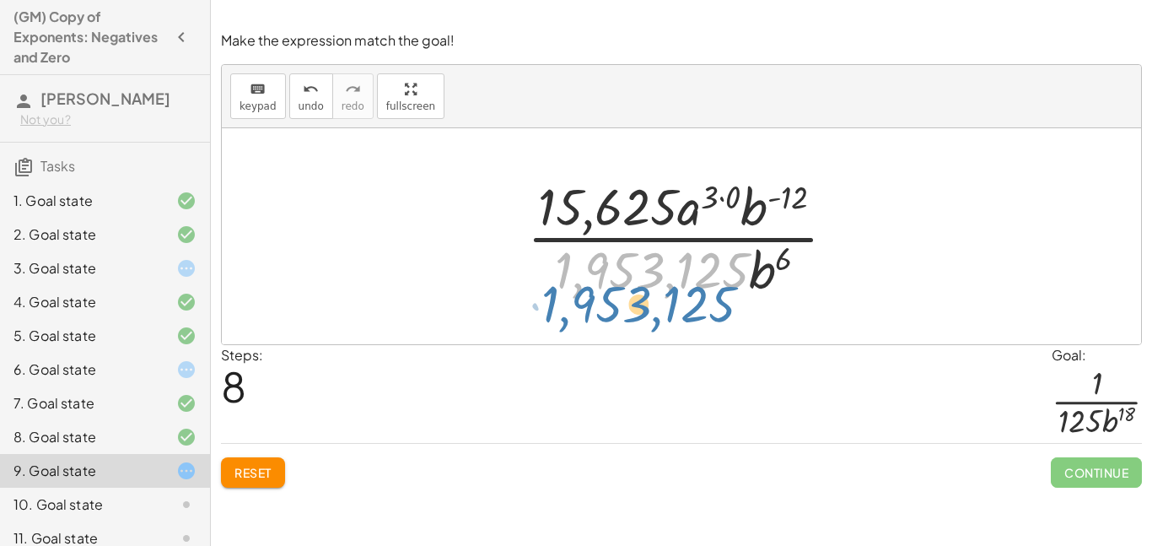
drag, startPoint x: 647, startPoint y: 274, endPoint x: 635, endPoint y: 296, distance: 24.9
click at [635, 296] on div at bounding box center [688, 236] width 339 height 130
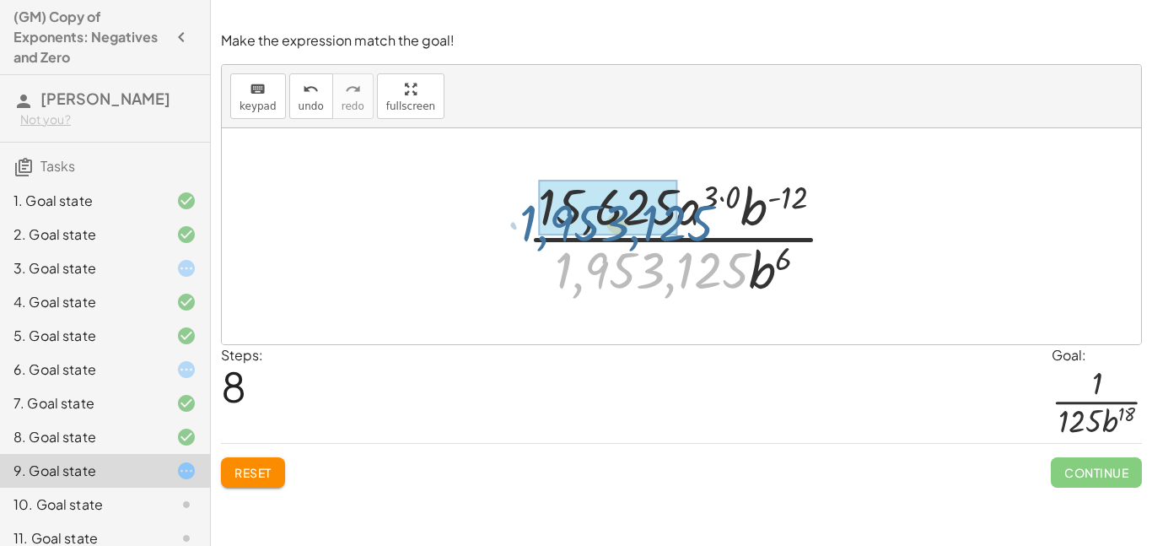
drag, startPoint x: 666, startPoint y: 281, endPoint x: 630, endPoint y: 230, distance: 62.3
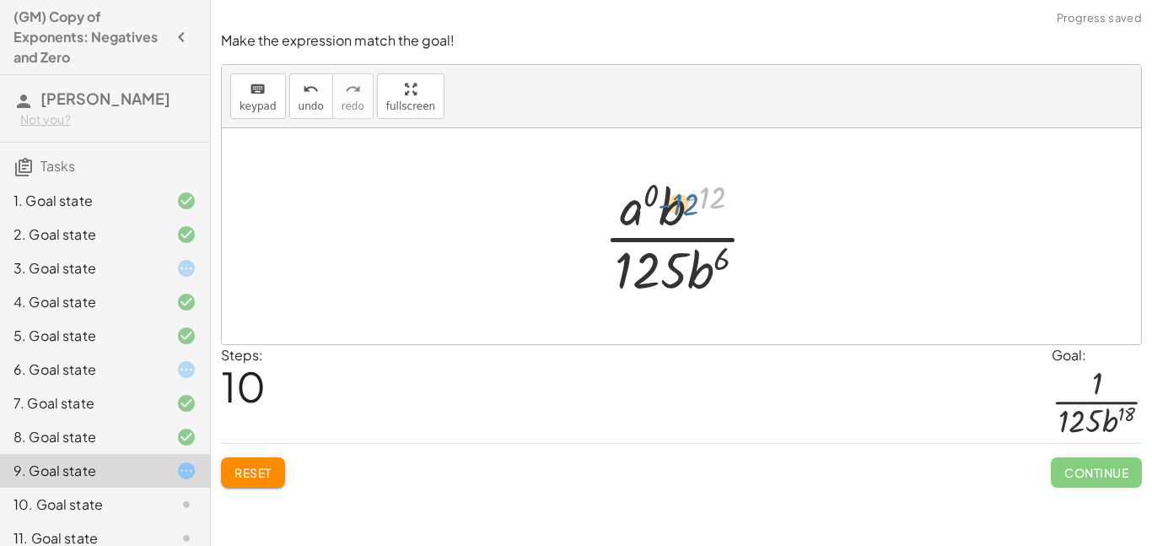
drag, startPoint x: 711, startPoint y: 203, endPoint x: 691, endPoint y: 209, distance: 21.1
click at [691, 209] on div at bounding box center [687, 236] width 184 height 130
drag, startPoint x: 677, startPoint y: 214, endPoint x: 709, endPoint y: 286, distance: 78.2
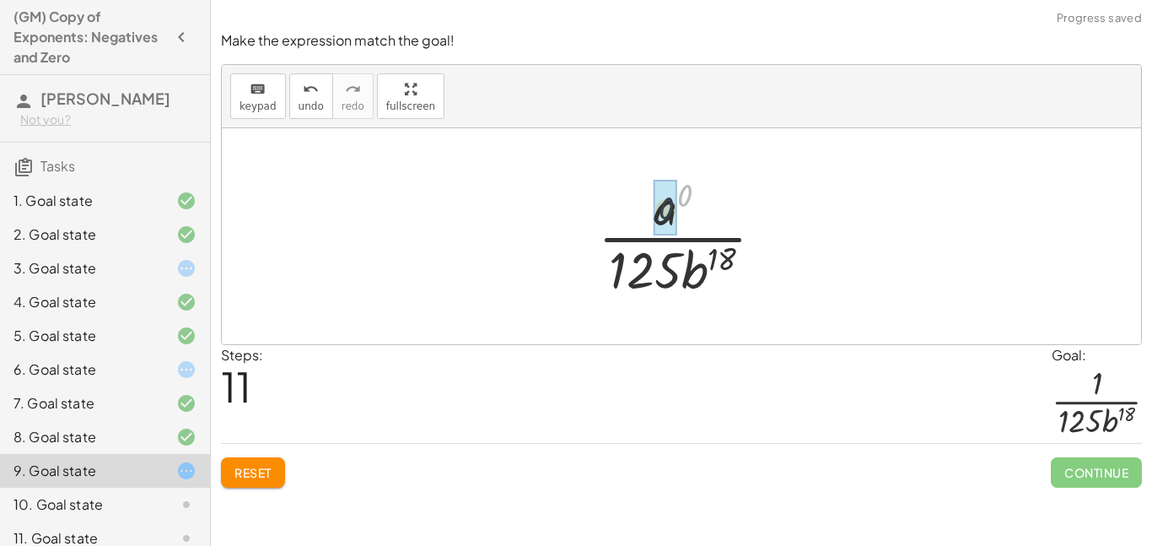
drag, startPoint x: 685, startPoint y: 196, endPoint x: 661, endPoint y: 209, distance: 27.2
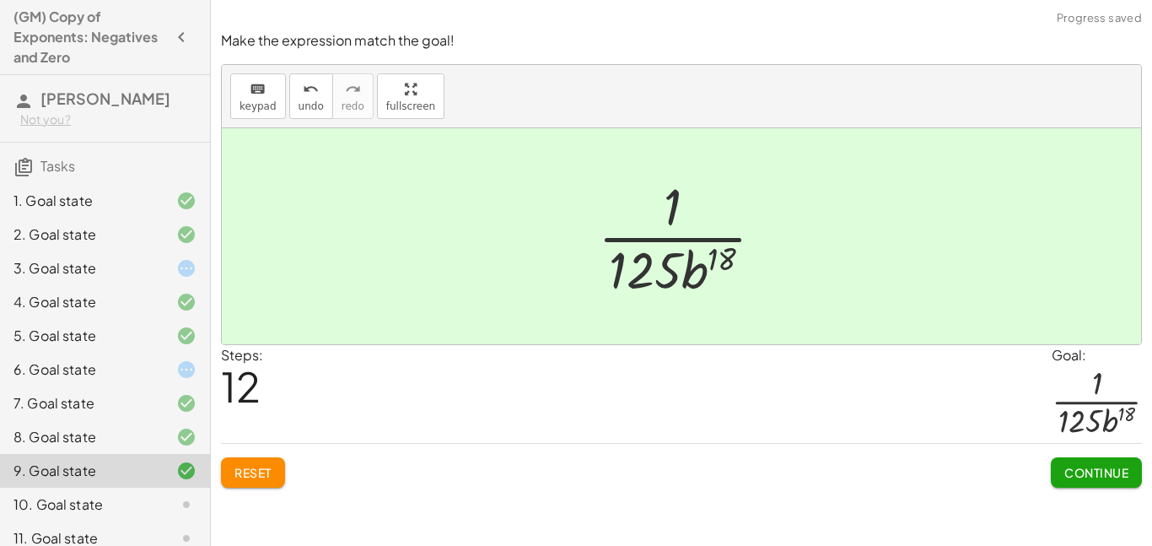
click at [1092, 472] on span "Continue" at bounding box center [1096, 472] width 64 height 15
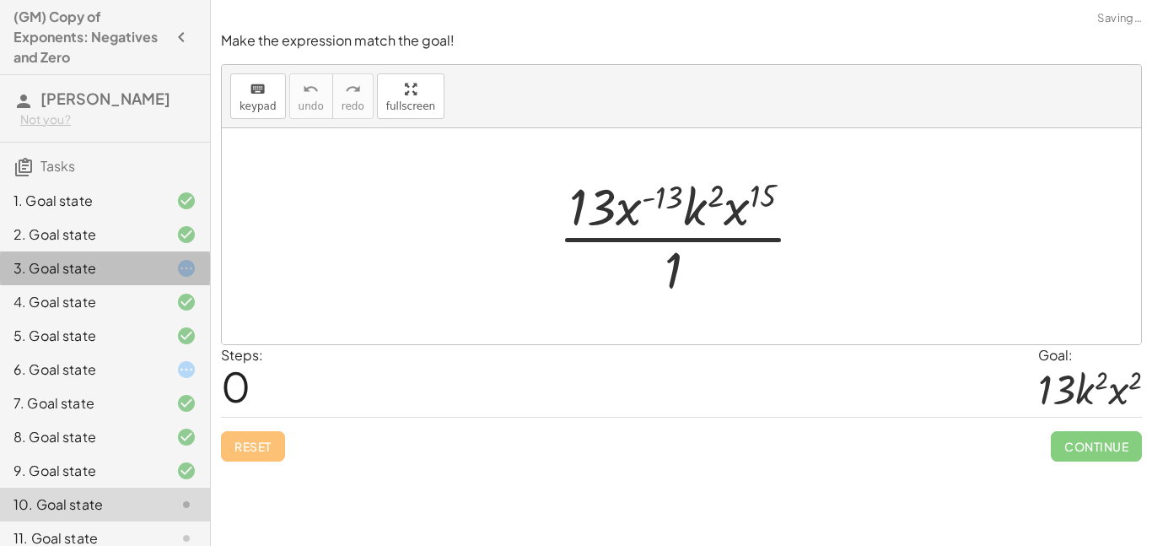
click at [152, 277] on div at bounding box center [172, 268] width 47 height 20
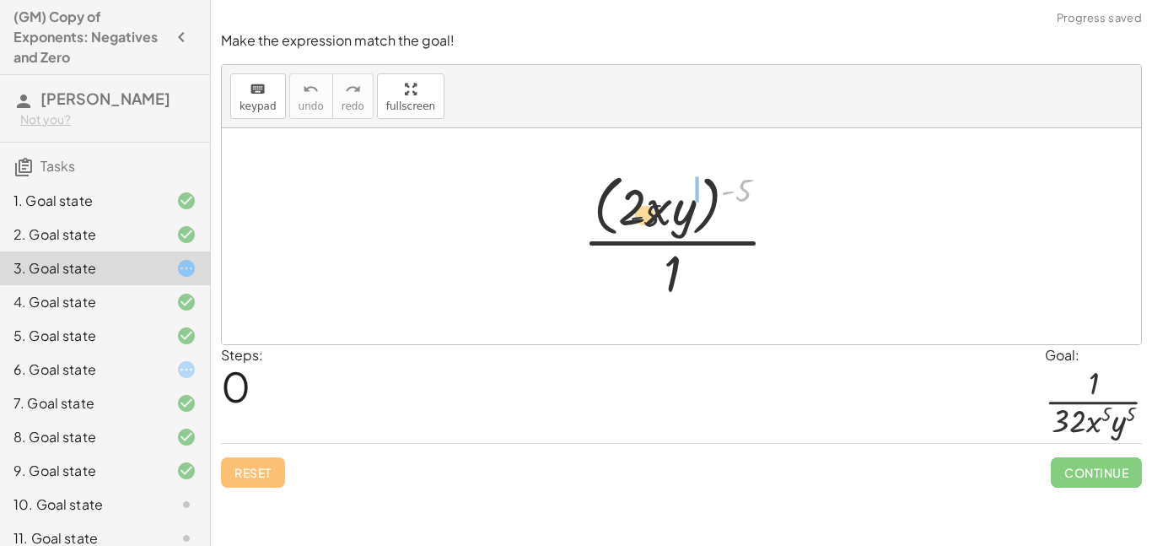
drag, startPoint x: 733, startPoint y: 194, endPoint x: 635, endPoint y: 221, distance: 101.5
click at [635, 221] on div at bounding box center [687, 235] width 226 height 137
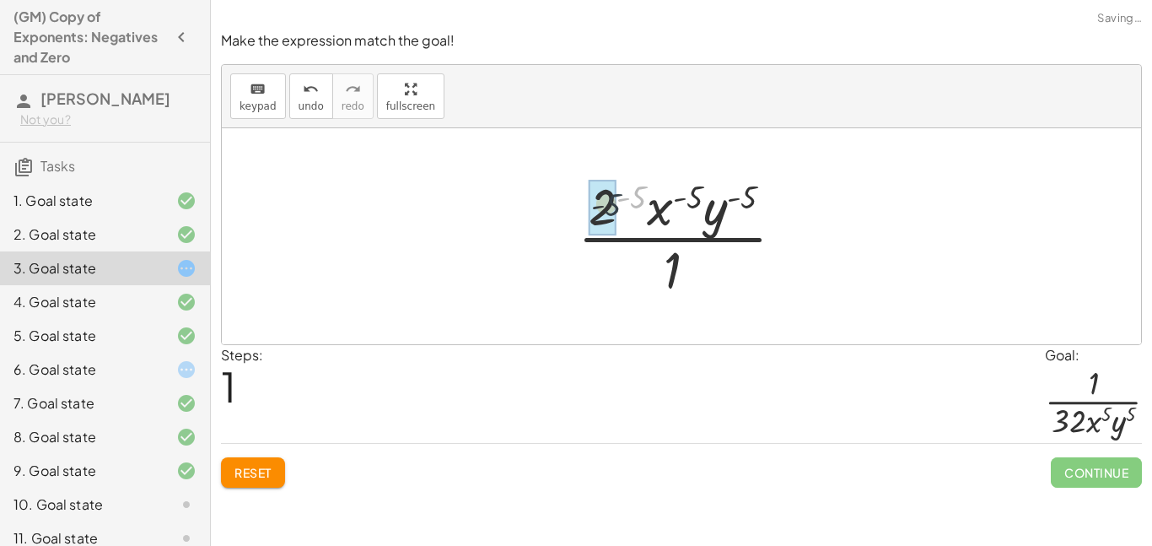
drag, startPoint x: 635, startPoint y: 195, endPoint x: 609, endPoint y: 202, distance: 27.2
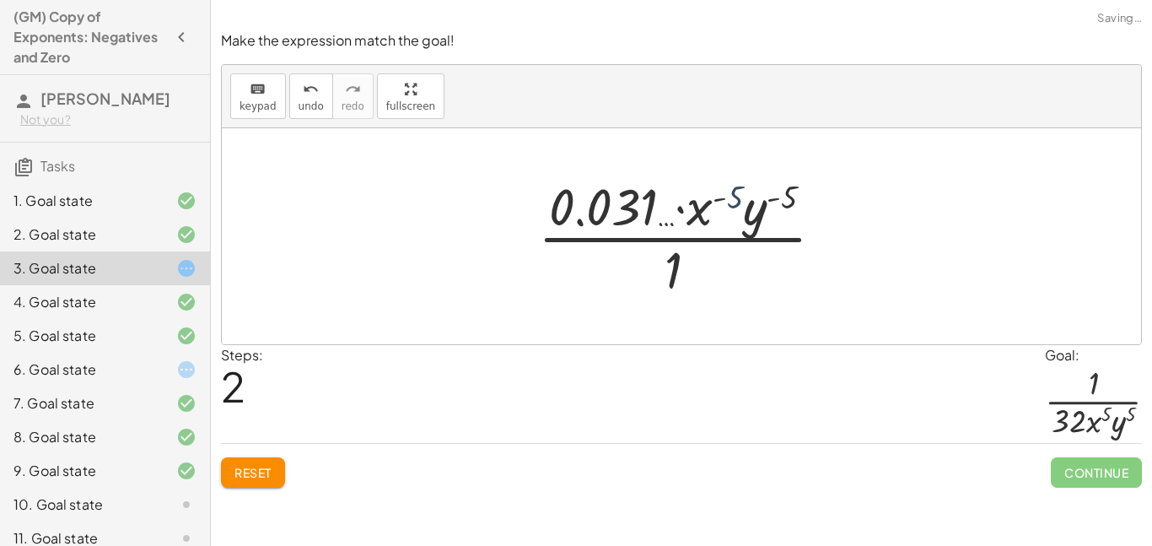
click at [730, 197] on div at bounding box center [688, 236] width 316 height 130
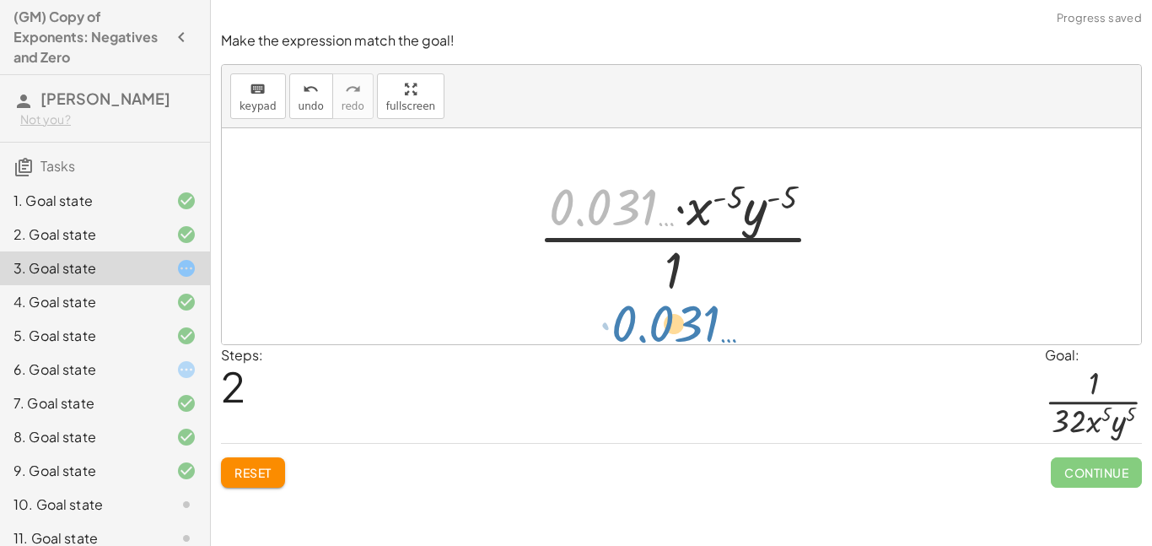
drag, startPoint x: 597, startPoint y: 202, endPoint x: 659, endPoint y: 318, distance: 131.7
click at [659, 318] on div "· ( · 2 · x · y ) ( - 5 ) · 1 · 2 ( - 5 ) · x ( - 5 ) · y ( - 5 ) · 1 · 0.031 ……" at bounding box center [681, 236] width 919 height 216
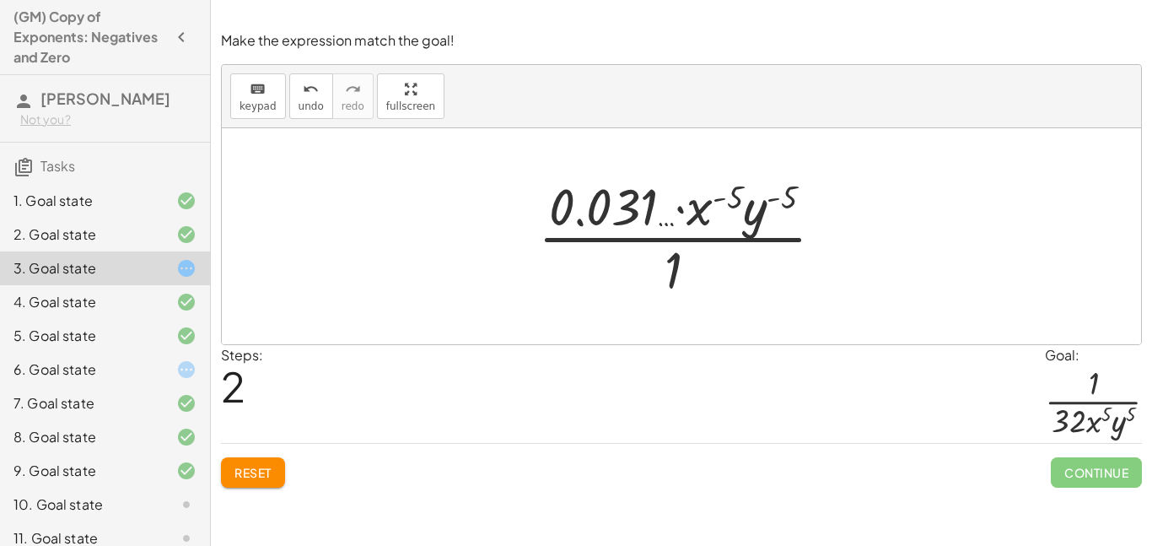
click at [264, 465] on span "Reset" at bounding box center [252, 472] width 37 height 15
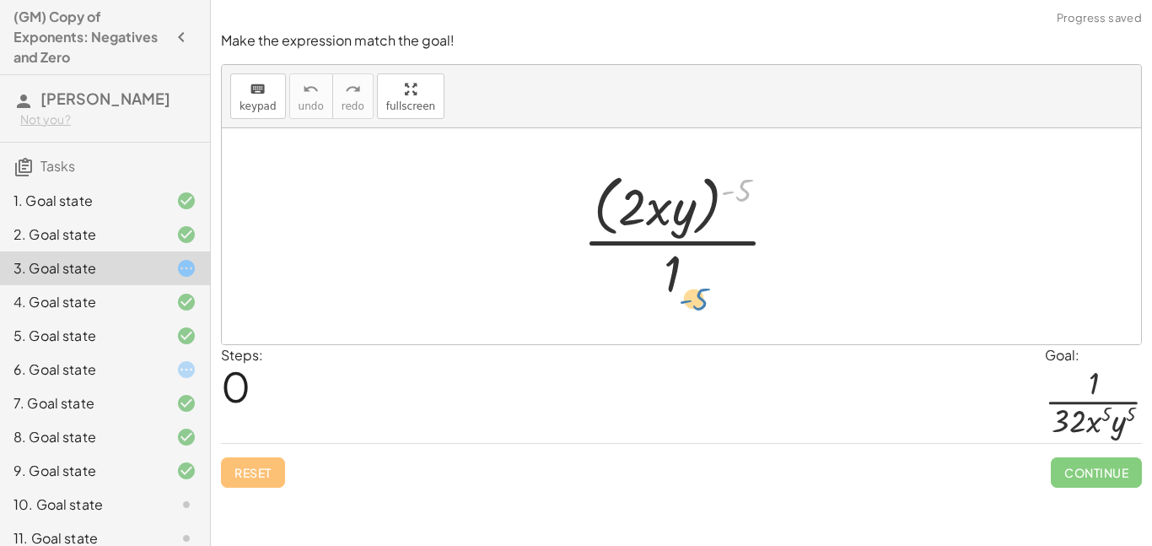
drag, startPoint x: 745, startPoint y: 187, endPoint x: 701, endPoint y: 298, distance: 118.9
click at [701, 298] on div at bounding box center [687, 235] width 226 height 137
click at [689, 212] on div at bounding box center [687, 235] width 226 height 137
drag, startPoint x: 738, startPoint y: 190, endPoint x: 669, endPoint y: 207, distance: 71.2
click at [669, 207] on div at bounding box center [687, 235] width 226 height 137
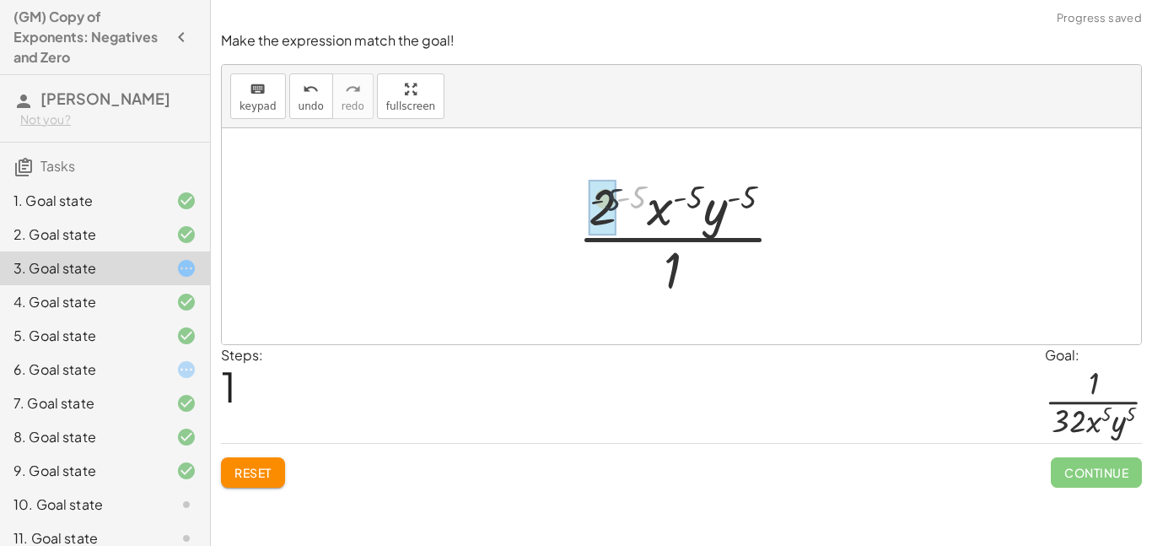
drag, startPoint x: 634, startPoint y: 200, endPoint x: 606, endPoint y: 202, distance: 27.9
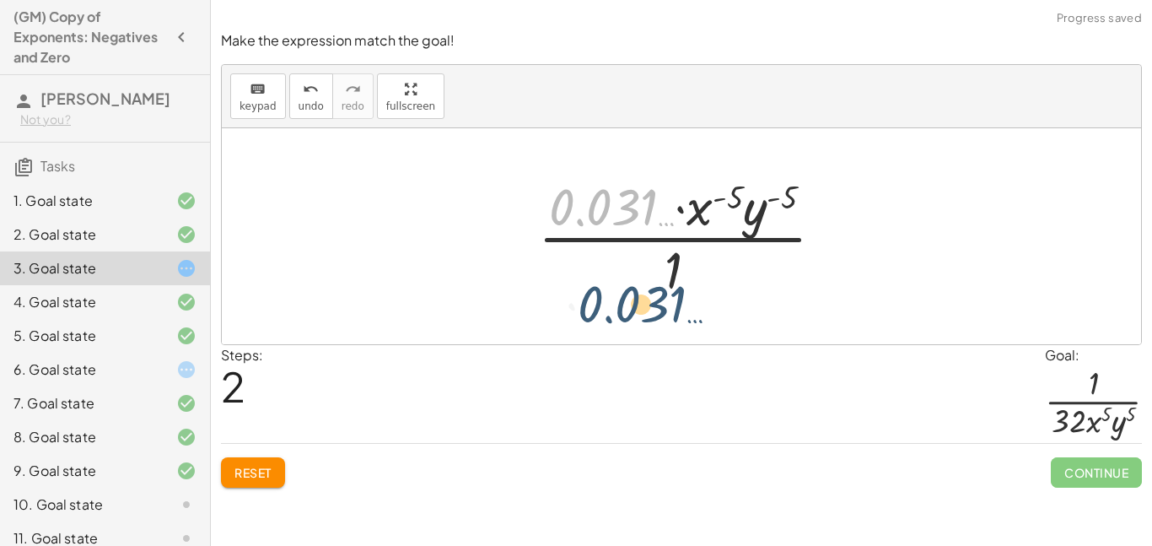
drag, startPoint x: 587, startPoint y: 194, endPoint x: 617, endPoint y: 296, distance: 106.5
click at [617, 296] on div at bounding box center [688, 236] width 316 height 130
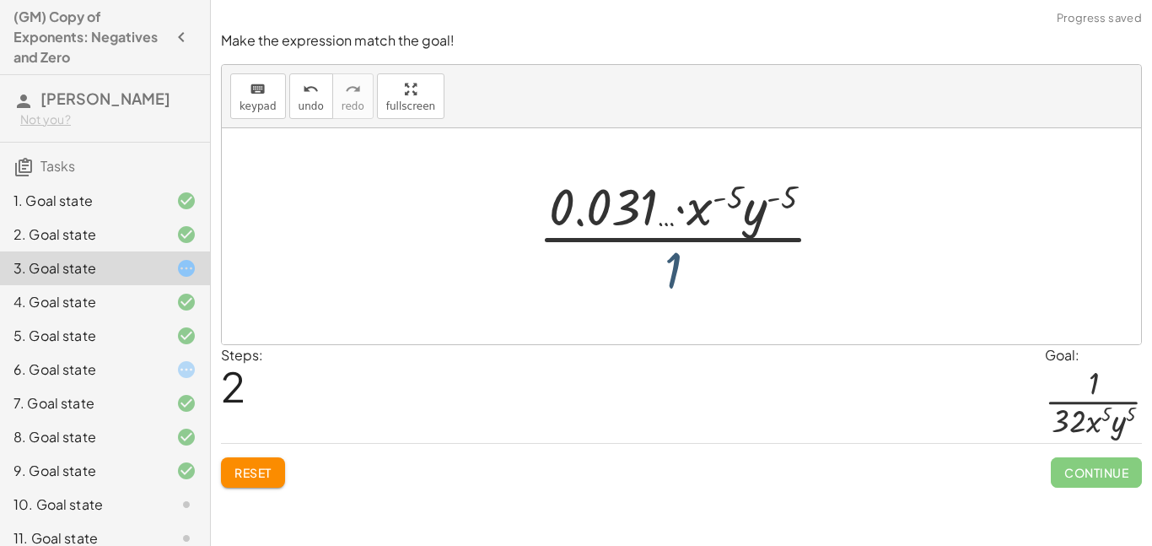
click at [675, 267] on div at bounding box center [688, 236] width 316 height 130
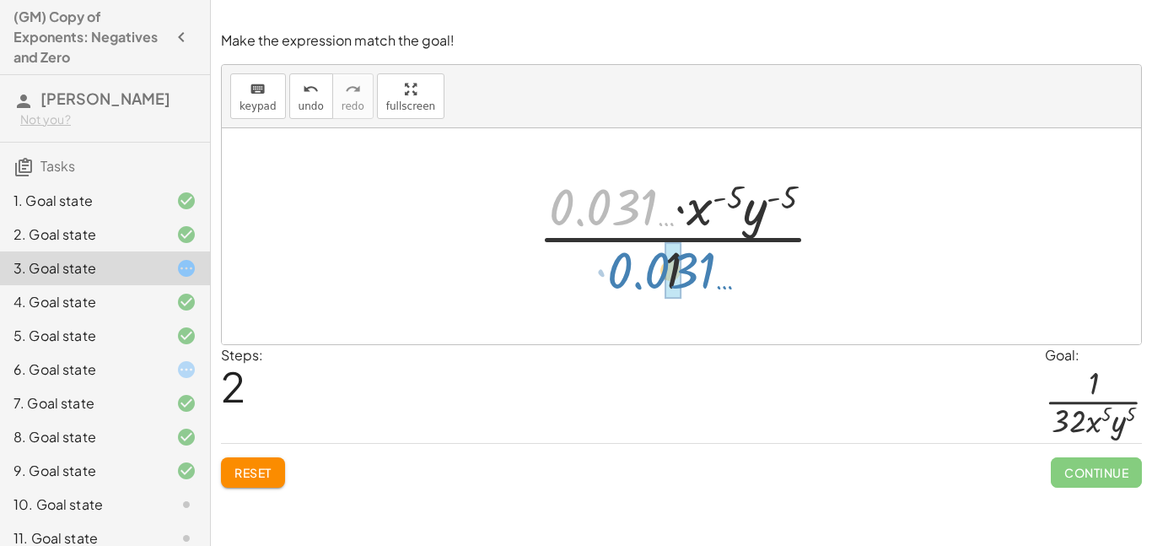
drag, startPoint x: 616, startPoint y: 188, endPoint x: 678, endPoint y: 251, distance: 88.3
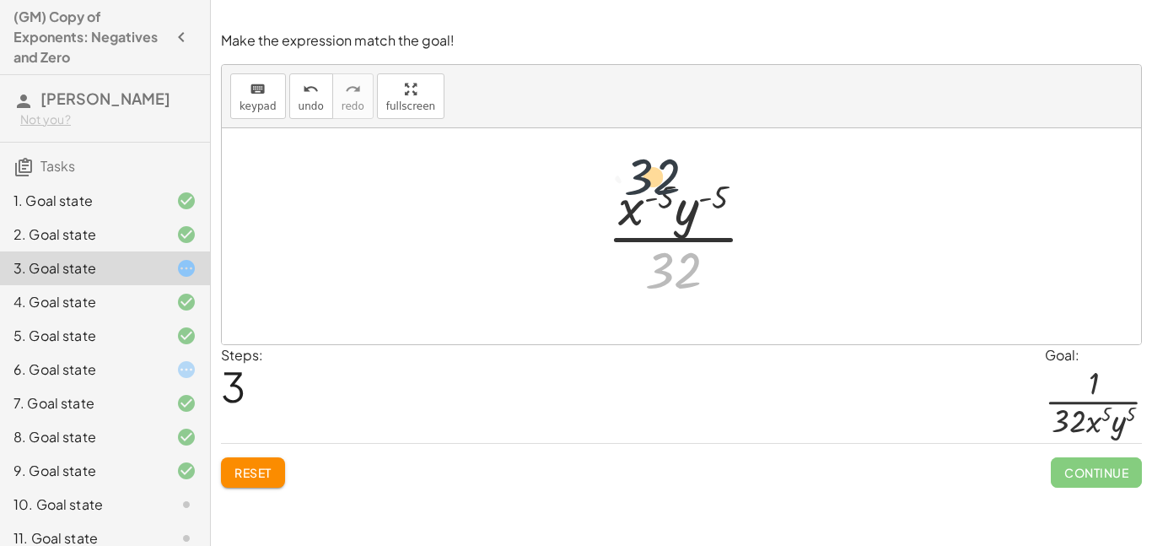
drag, startPoint x: 687, startPoint y: 272, endPoint x: 665, endPoint y: 175, distance: 98.4
click at [665, 175] on div at bounding box center [688, 236] width 179 height 130
drag, startPoint x: 684, startPoint y: 216, endPoint x: 700, endPoint y: 273, distance: 59.6
click at [700, 273] on div at bounding box center [688, 236] width 179 height 130
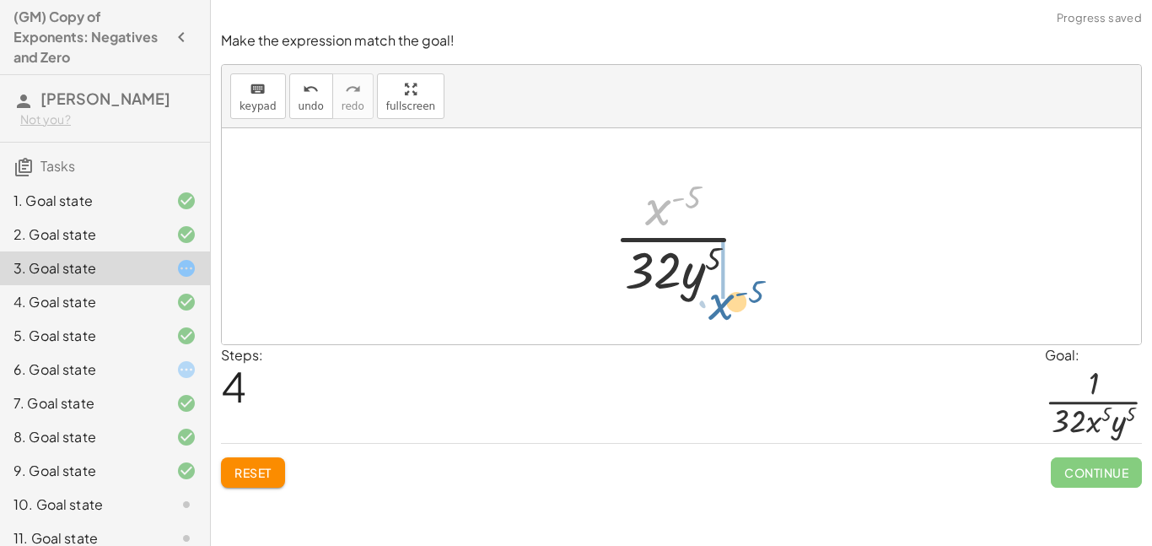
drag, startPoint x: 659, startPoint y: 210, endPoint x: 722, endPoint y: 302, distance: 111.6
click at [722, 302] on div "· ( · 2 · x · y ) ( - 5 ) · 1 · 2 ( - 5 ) · x ( - 5 ) · y ( - 5 ) · 1 · 0.031 ……" at bounding box center [682, 236] width 186 height 138
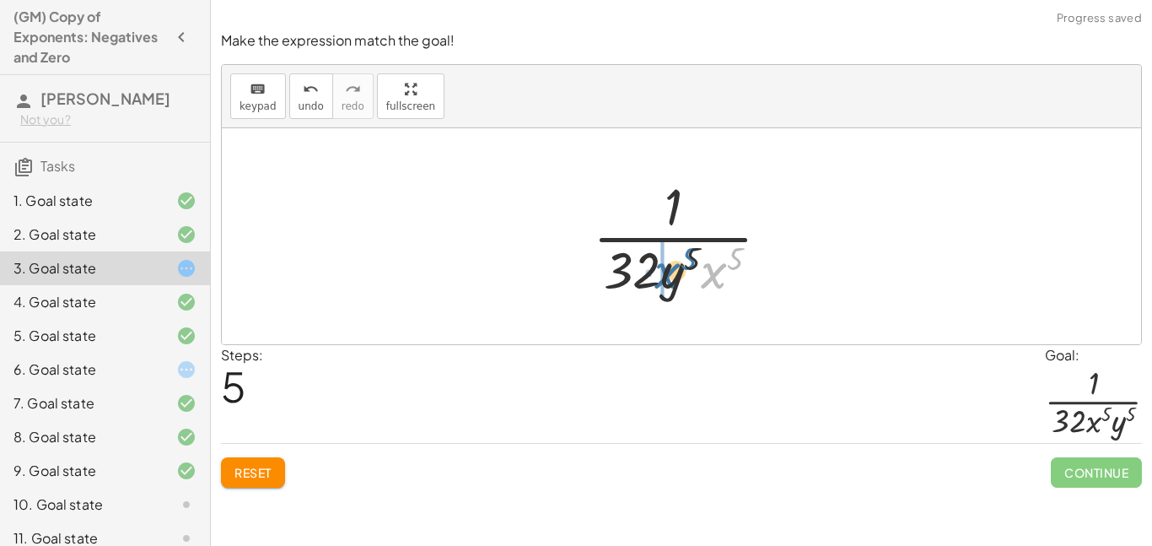
drag, startPoint x: 715, startPoint y: 277, endPoint x: 667, endPoint y: 276, distance: 48.1
click at [667, 276] on div at bounding box center [688, 236] width 207 height 130
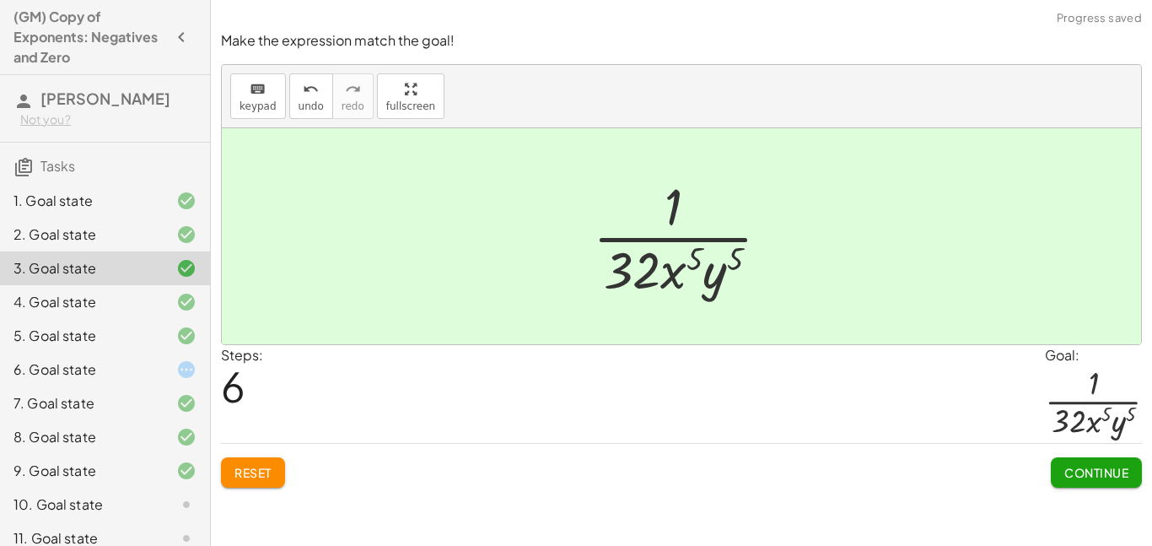
click at [1089, 461] on button "Continue" at bounding box center [1096, 472] width 91 height 30
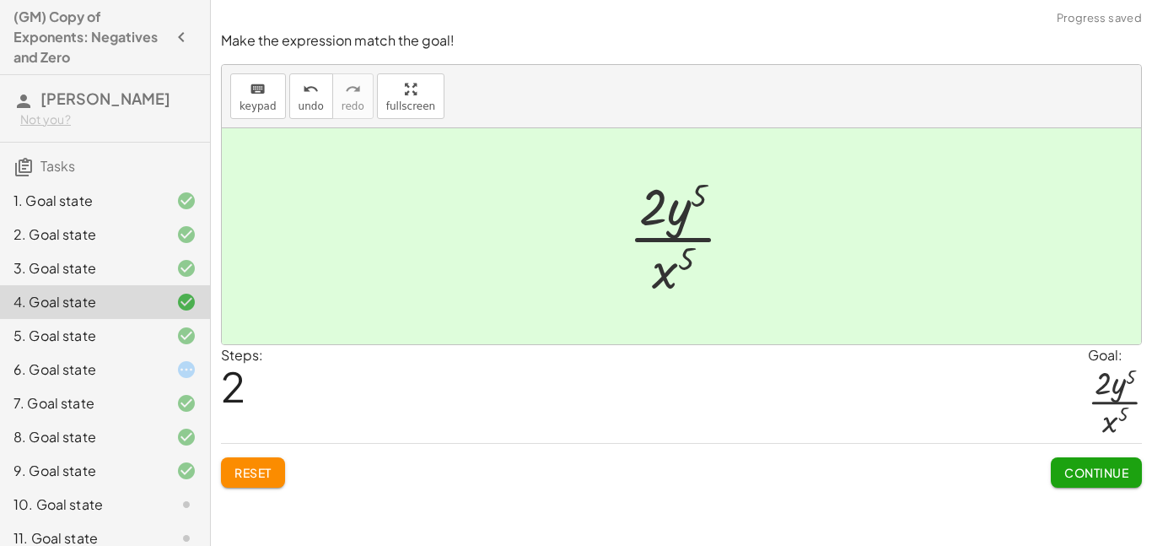
click at [30, 370] on div "6. Goal state" at bounding box center [81, 369] width 136 height 20
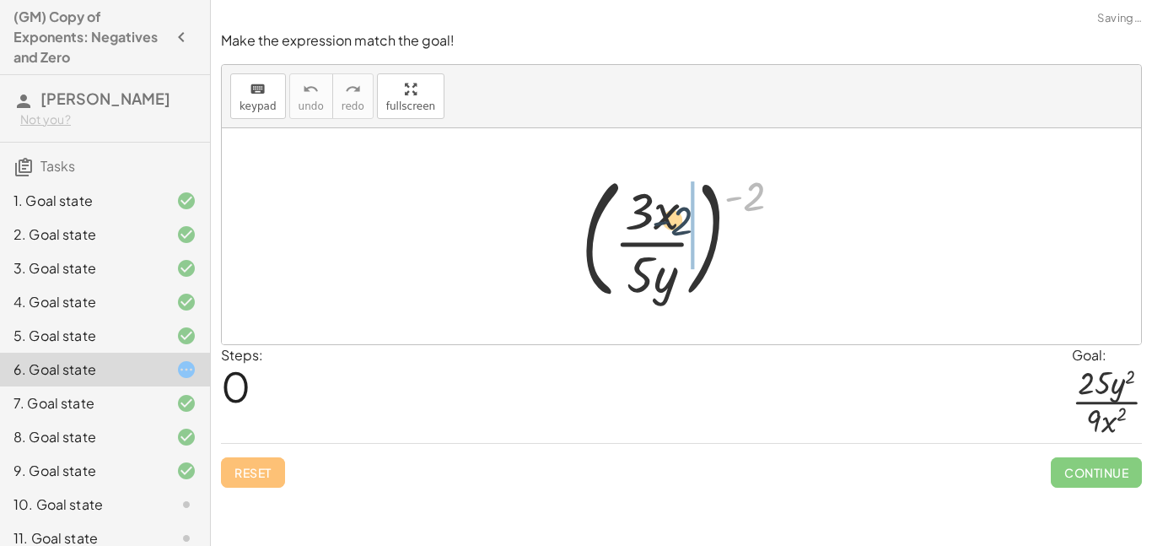
drag, startPoint x: 746, startPoint y: 203, endPoint x: 661, endPoint y: 230, distance: 89.4
click at [661, 230] on div at bounding box center [688, 236] width 231 height 140
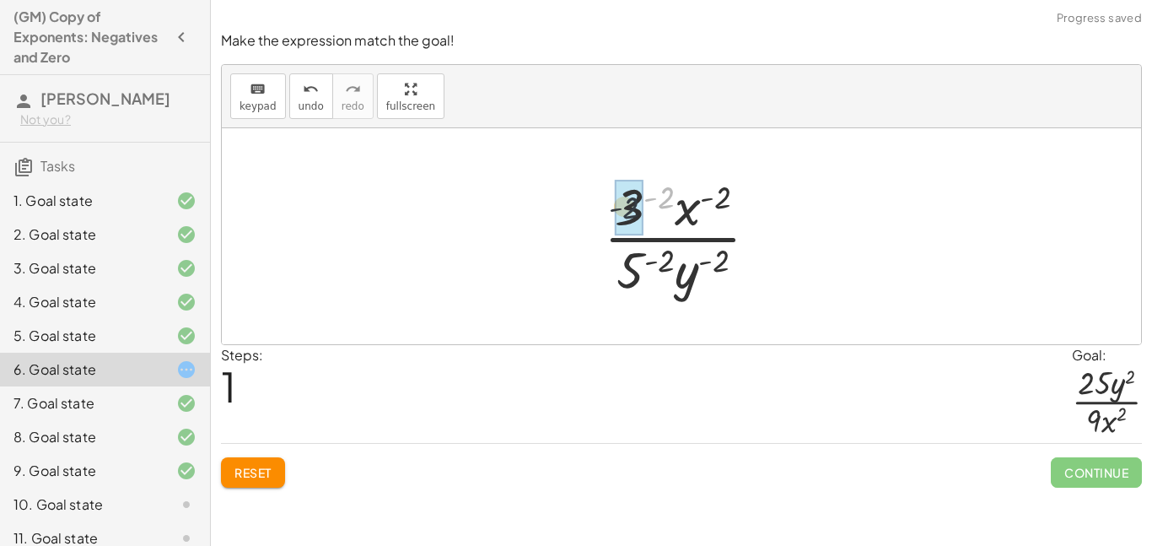
drag, startPoint x: 662, startPoint y: 200, endPoint x: 626, endPoint y: 210, distance: 37.7
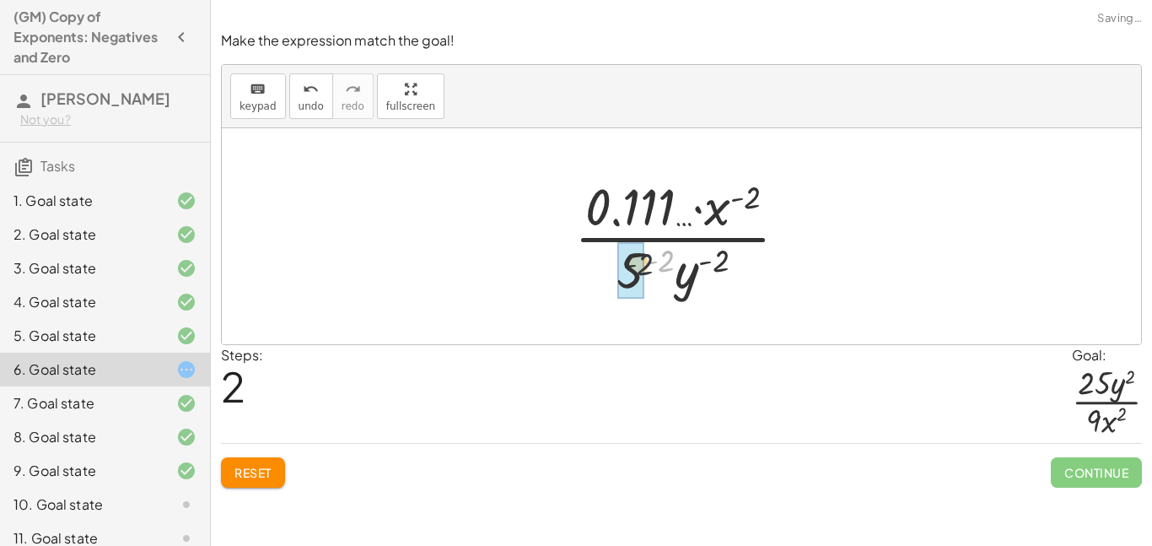
drag, startPoint x: 664, startPoint y: 261, endPoint x: 625, endPoint y: 269, distance: 39.7
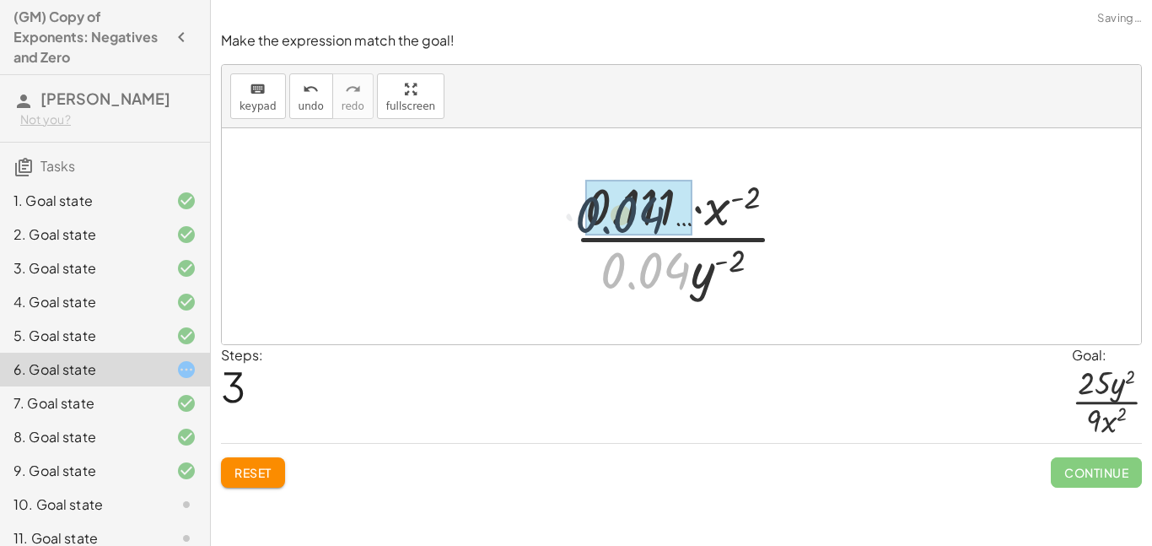
drag, startPoint x: 655, startPoint y: 272, endPoint x: 629, endPoint y: 213, distance: 64.2
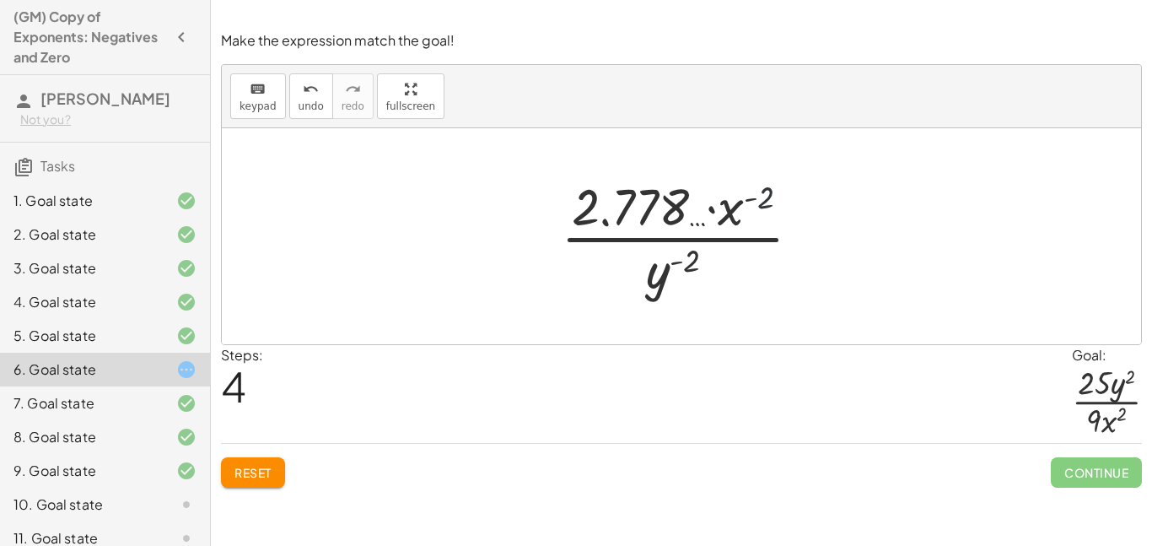
click at [763, 201] on div at bounding box center [687, 236] width 271 height 130
drag, startPoint x: 664, startPoint y: 285, endPoint x: 708, endPoint y: 215, distance: 82.6
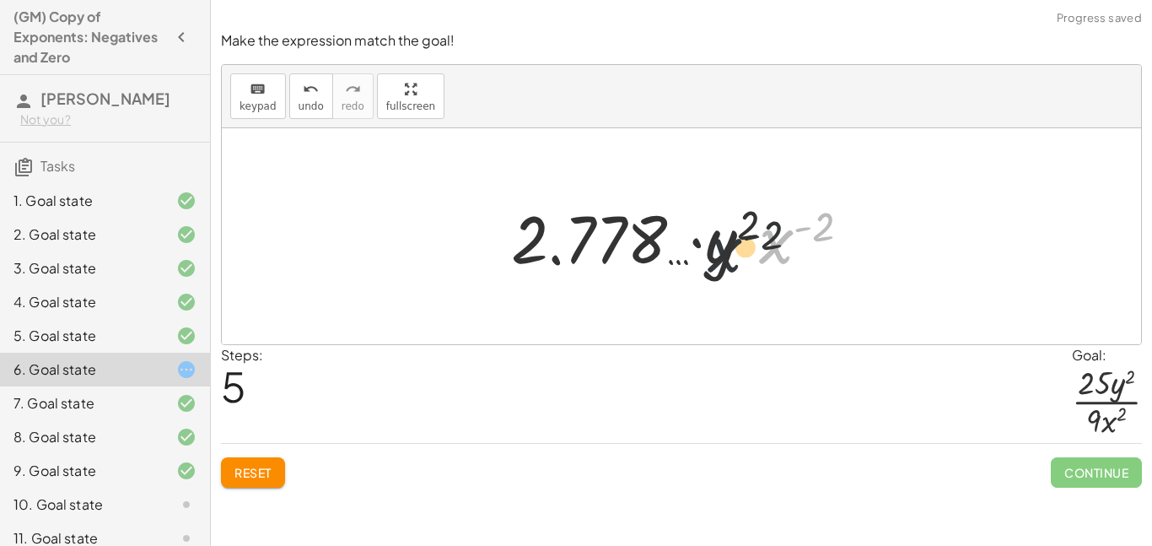
drag, startPoint x: 774, startPoint y: 241, endPoint x: 714, endPoint y: 250, distance: 61.3
click at [714, 250] on div at bounding box center [688, 236] width 370 height 87
click at [261, 470] on span "Reset" at bounding box center [252, 472] width 37 height 15
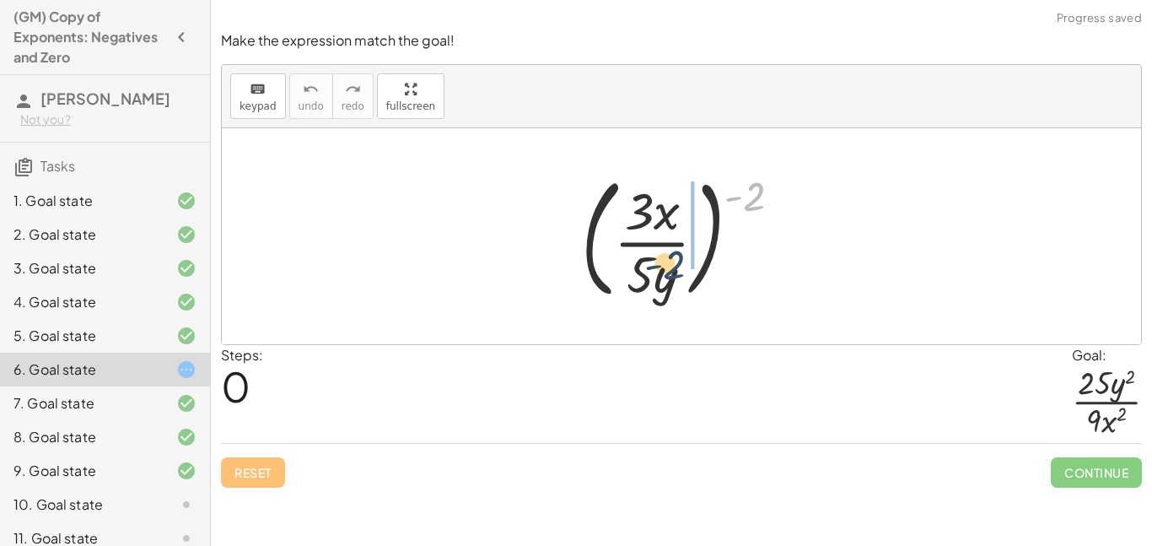
drag, startPoint x: 758, startPoint y: 193, endPoint x: 671, endPoint y: 261, distance: 110.7
click at [671, 261] on div at bounding box center [688, 236] width 231 height 140
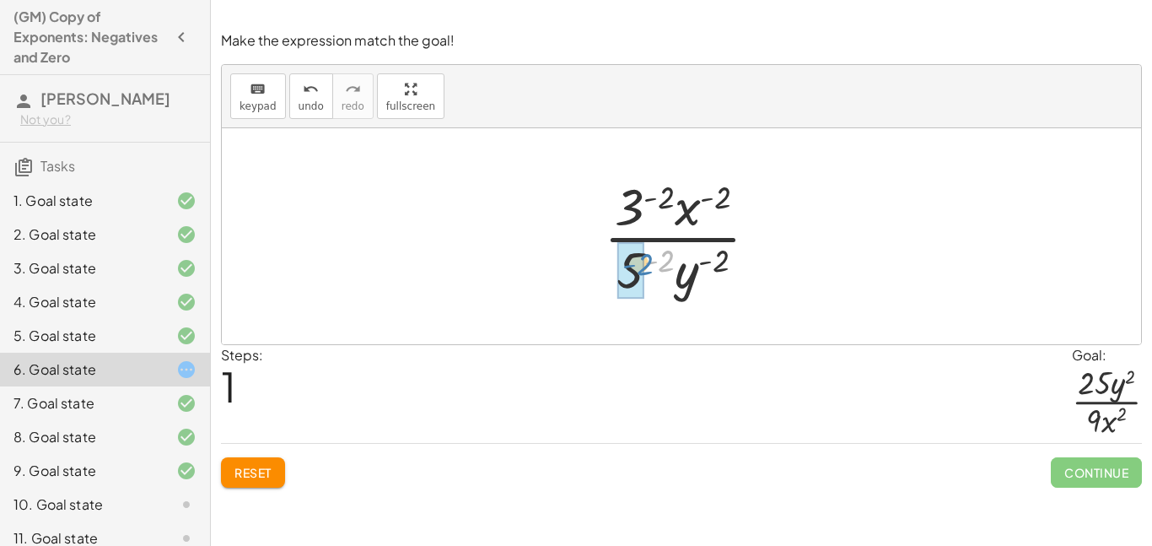
drag, startPoint x: 660, startPoint y: 259, endPoint x: 643, endPoint y: 261, distance: 17.8
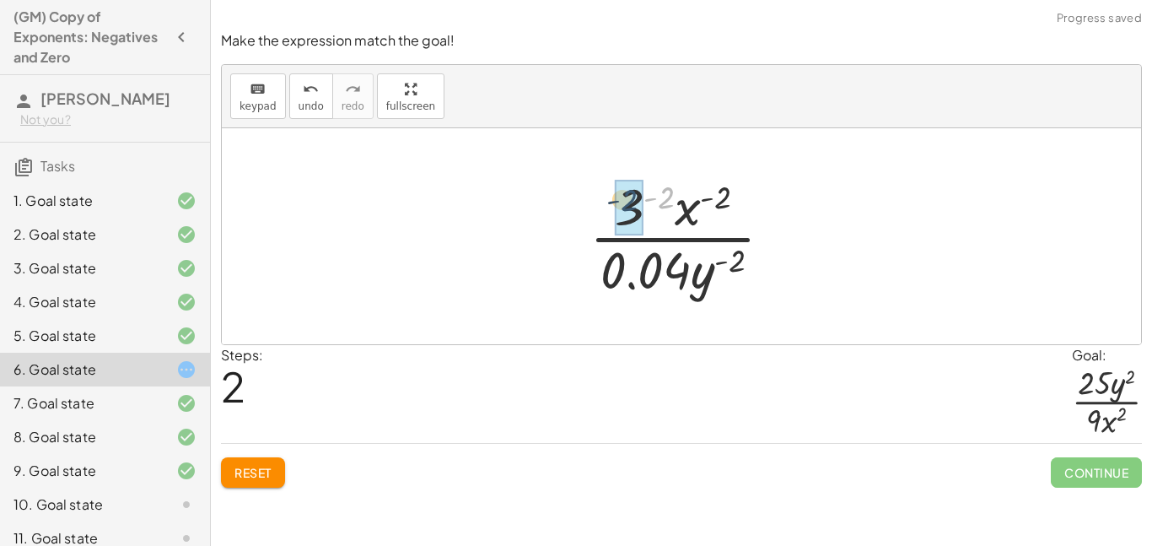
drag, startPoint x: 660, startPoint y: 202, endPoint x: 622, endPoint y: 203, distance: 38.8
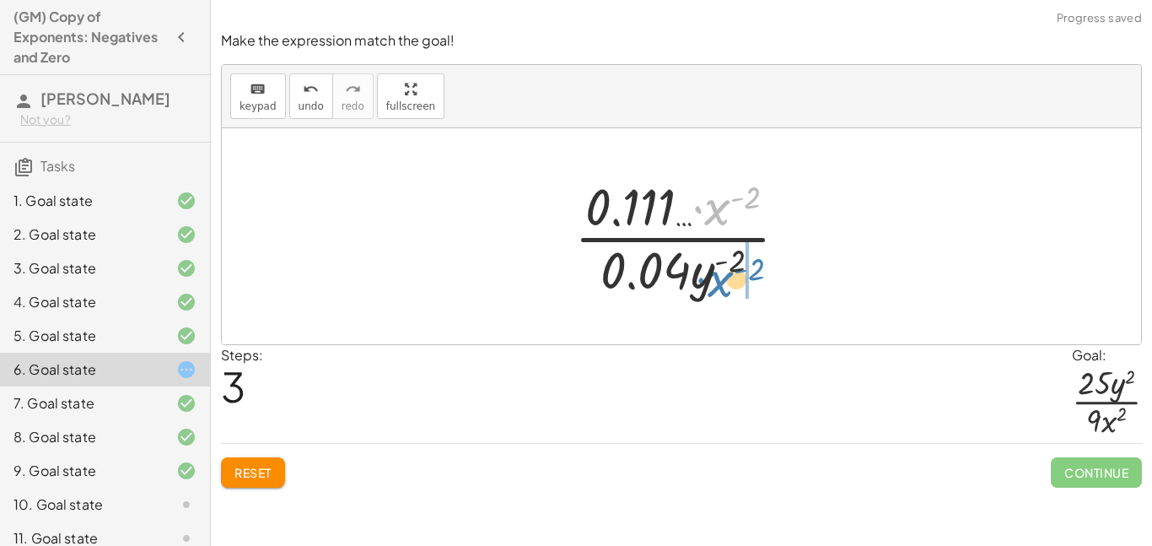
drag, startPoint x: 718, startPoint y: 217, endPoint x: 721, endPoint y: 289, distance: 72.6
click at [721, 289] on div at bounding box center [688, 236] width 244 height 130
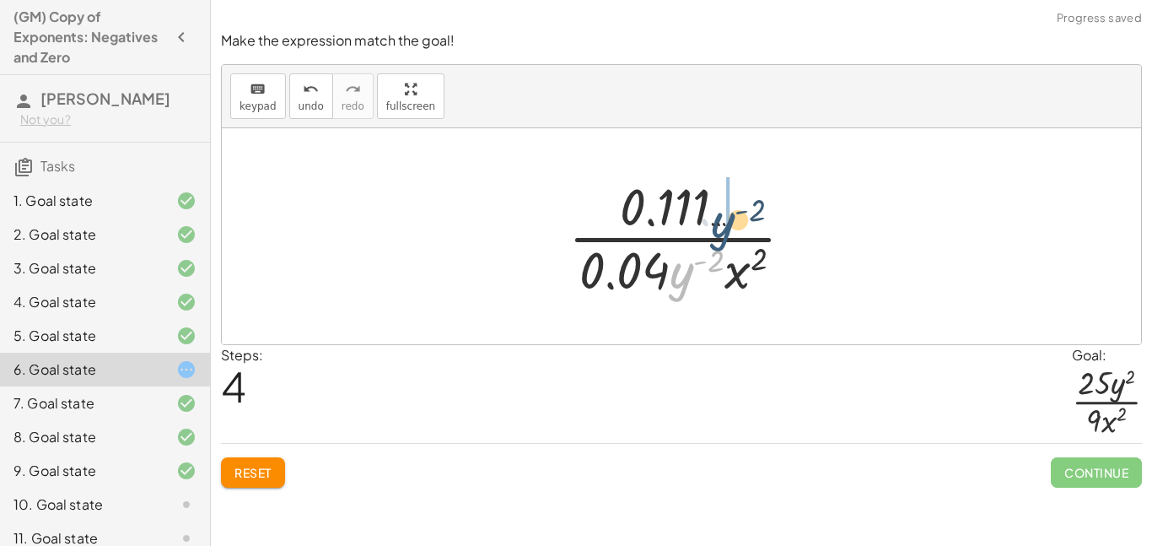
drag, startPoint x: 681, startPoint y: 270, endPoint x: 733, endPoint y: 213, distance: 77.6
click at [733, 213] on div at bounding box center [688, 236] width 256 height 130
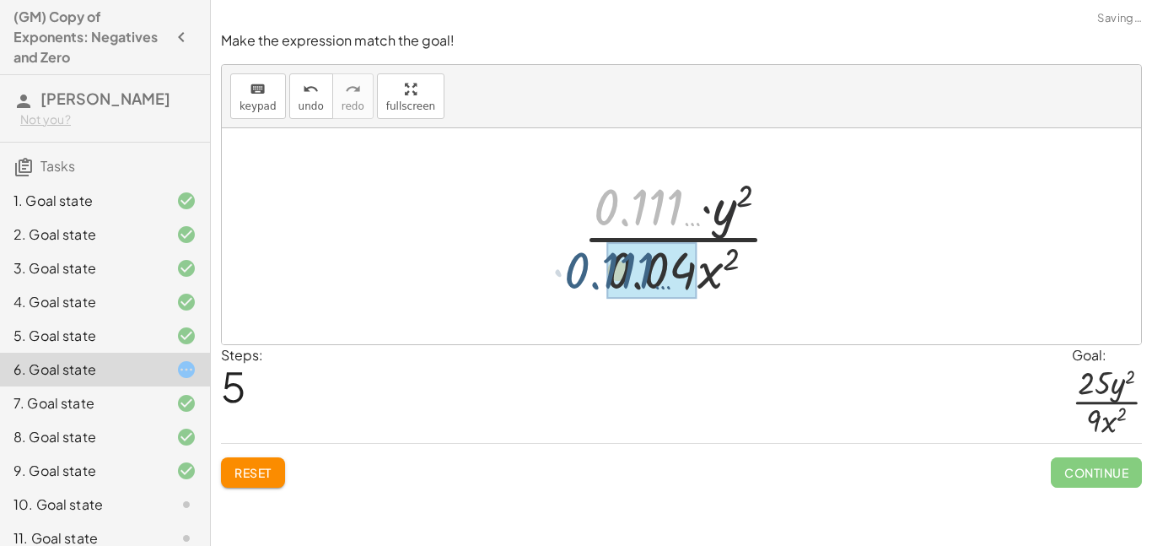
drag, startPoint x: 679, startPoint y: 197, endPoint x: 650, endPoint y: 261, distance: 69.5
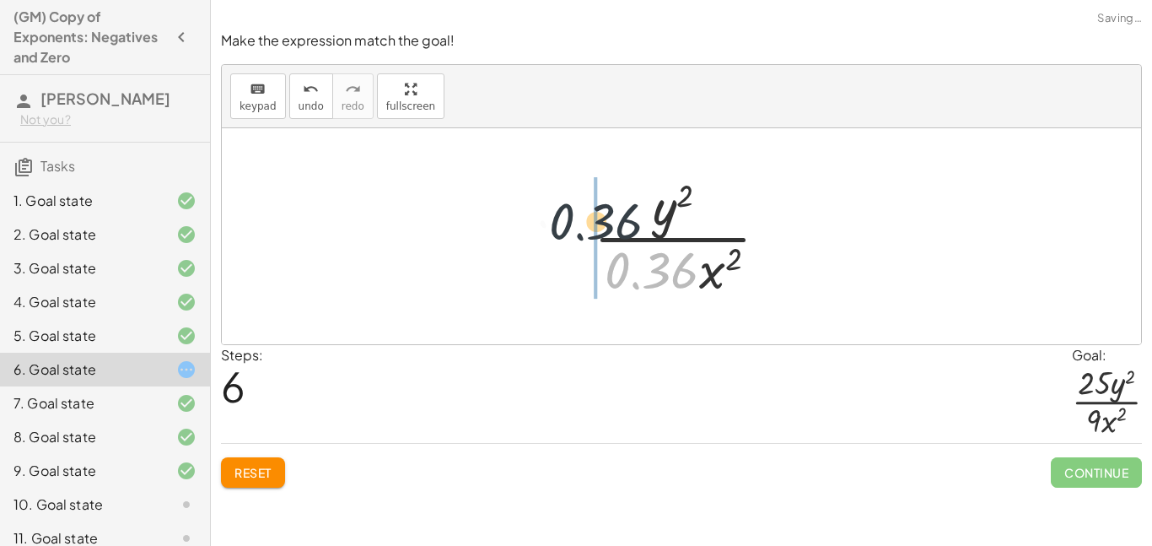
drag, startPoint x: 674, startPoint y: 277, endPoint x: 614, endPoint y: 223, distance: 81.2
click at [614, 223] on div at bounding box center [687, 236] width 205 height 130
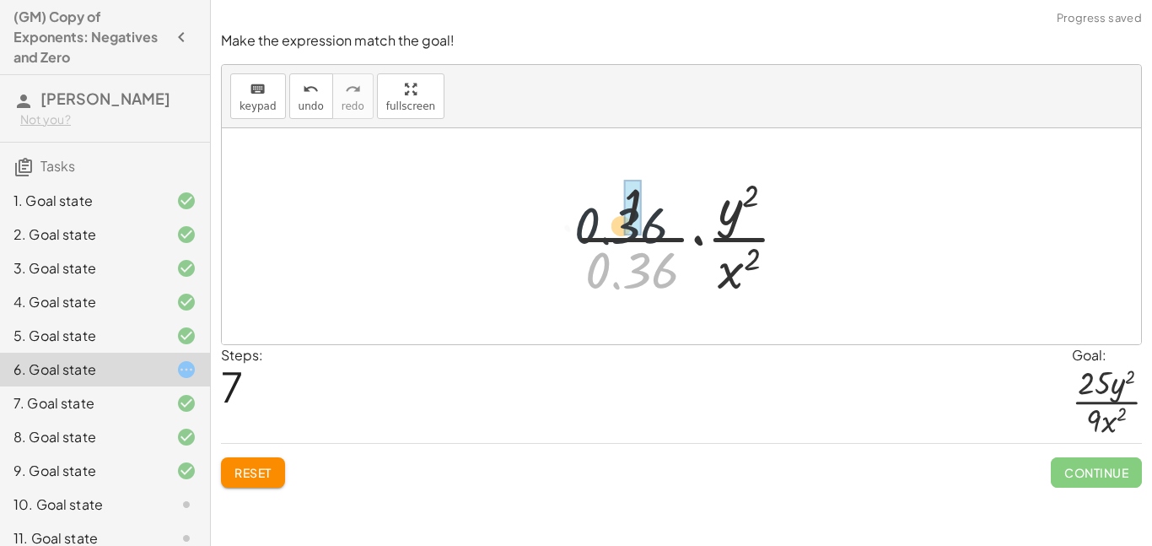
drag, startPoint x: 652, startPoint y: 281, endPoint x: 633, endPoint y: 232, distance: 52.3
click at [633, 232] on div at bounding box center [687, 236] width 243 height 130
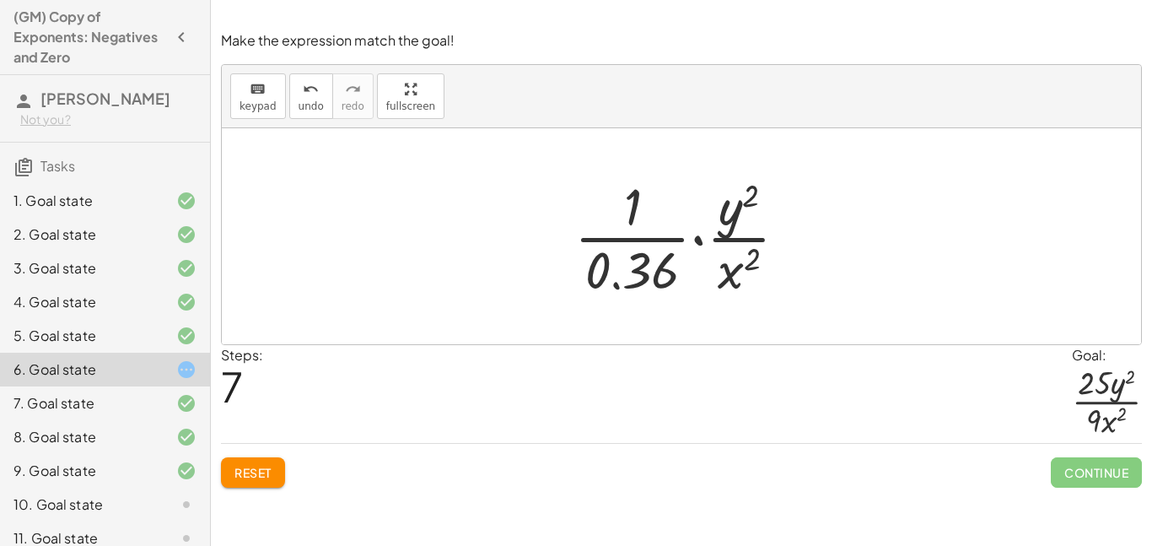
click at [258, 470] on span "Reset" at bounding box center [252, 472] width 37 height 15
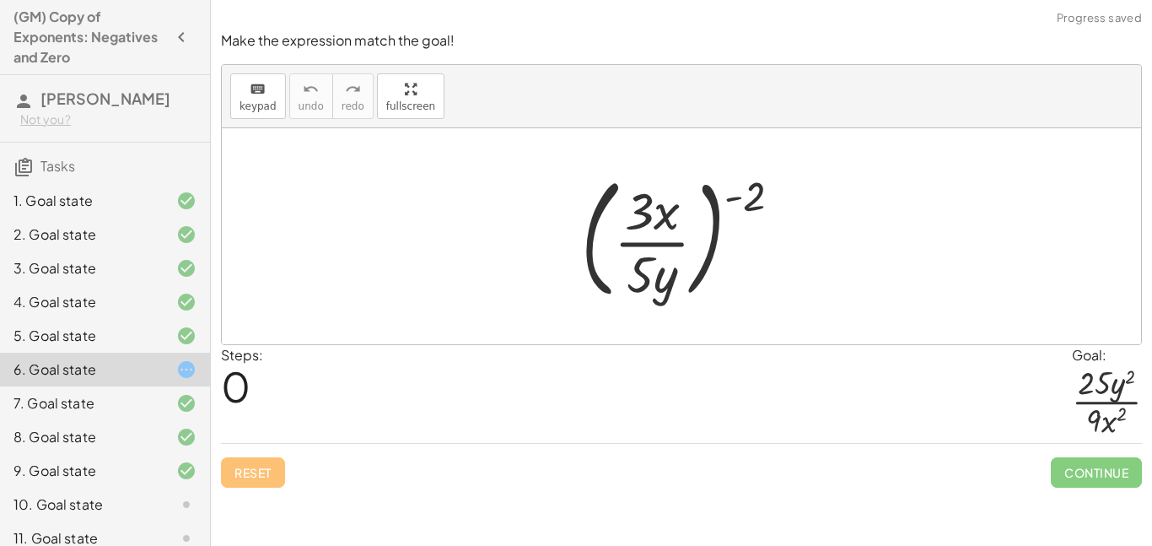
click at [105, 508] on div "10. Goal state" at bounding box center [81, 504] width 136 height 20
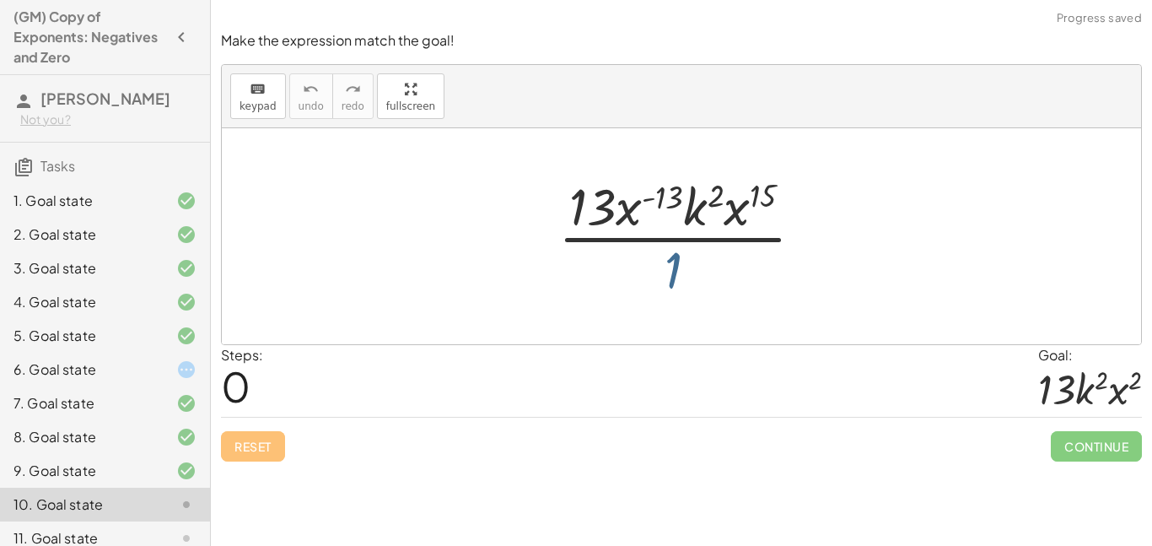
click at [681, 262] on div at bounding box center [688, 236] width 276 height 130
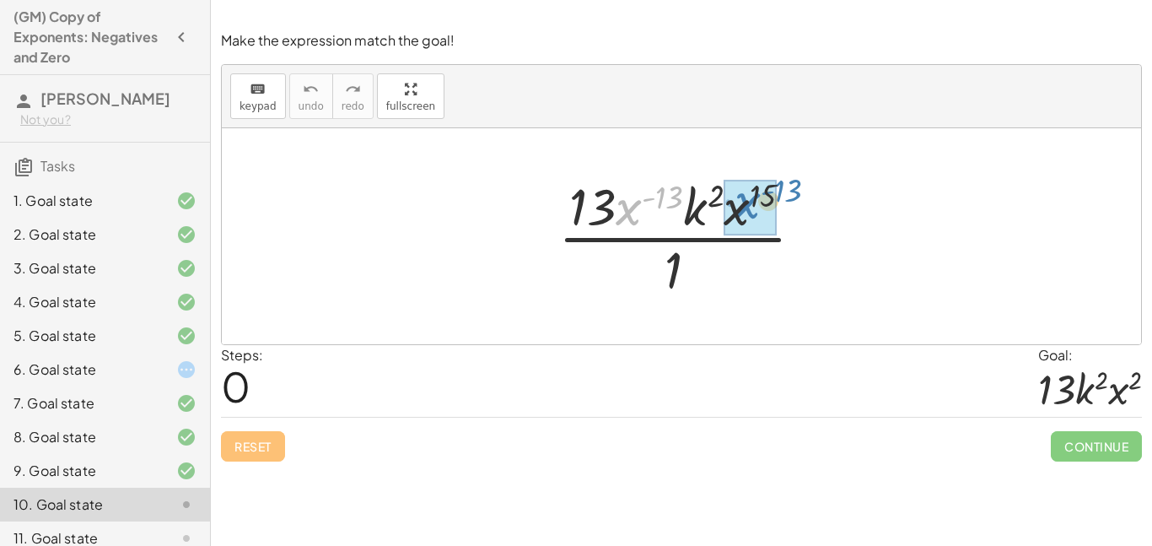
drag, startPoint x: 621, startPoint y: 215, endPoint x: 736, endPoint y: 207, distance: 115.8
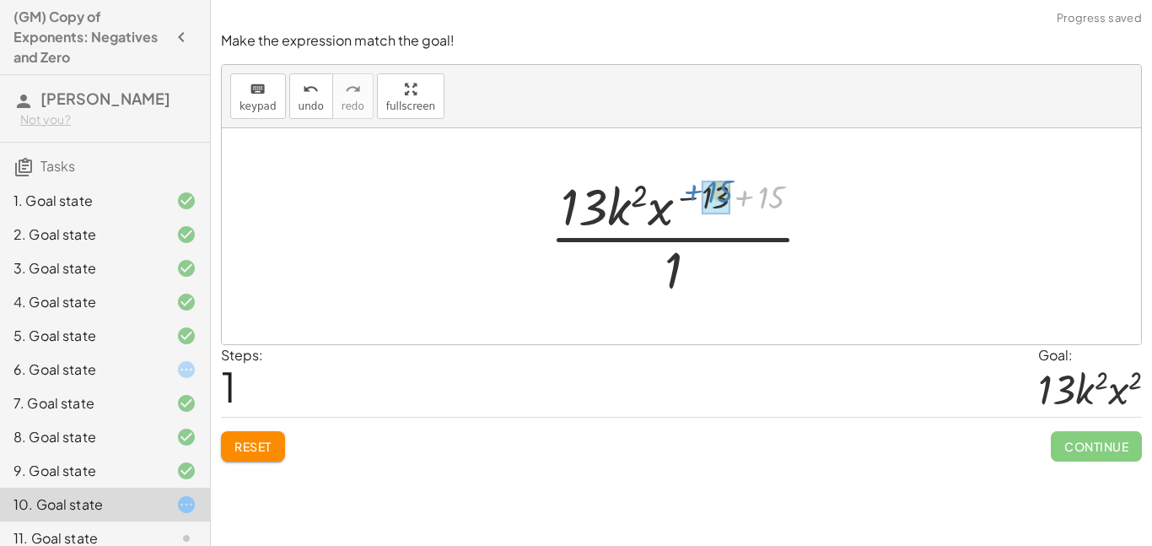
drag, startPoint x: 753, startPoint y: 202, endPoint x: 701, endPoint y: 196, distance: 52.6
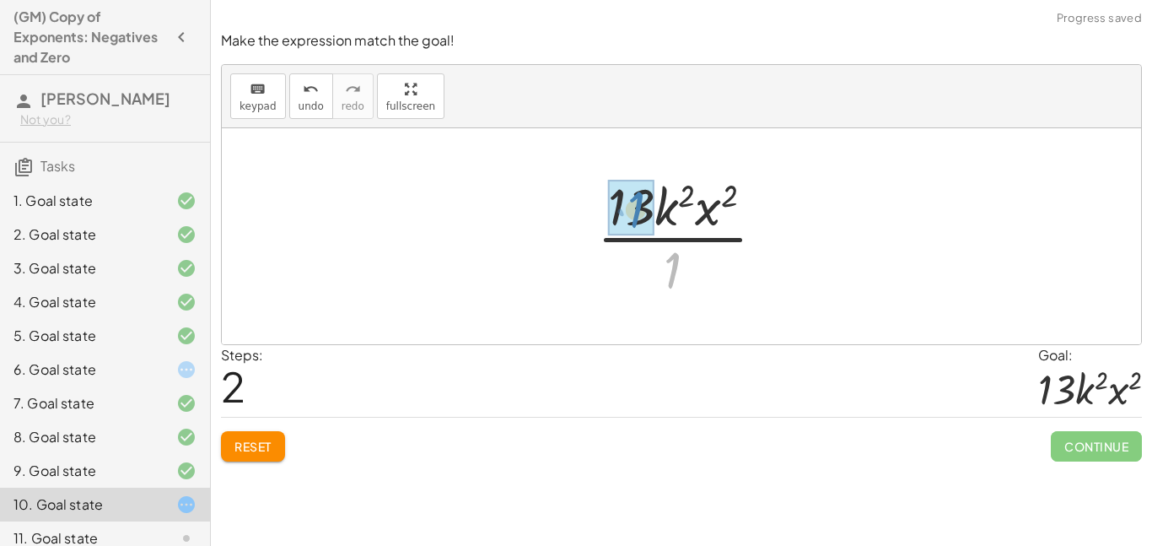
drag, startPoint x: 678, startPoint y: 267, endPoint x: 641, endPoint y: 206, distance: 71.2
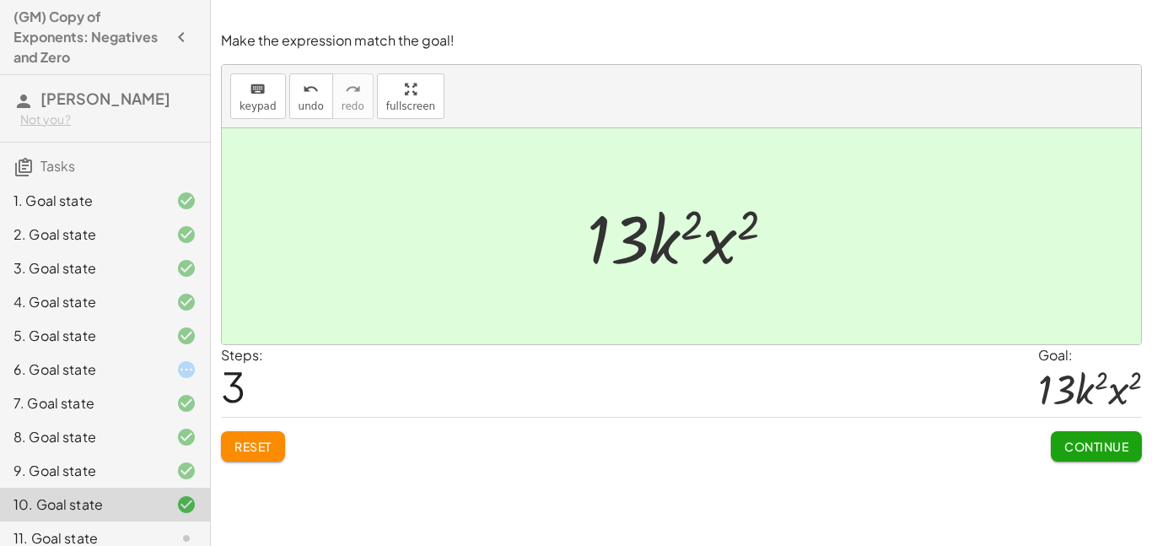
click at [1075, 436] on button "Continue" at bounding box center [1096, 446] width 91 height 30
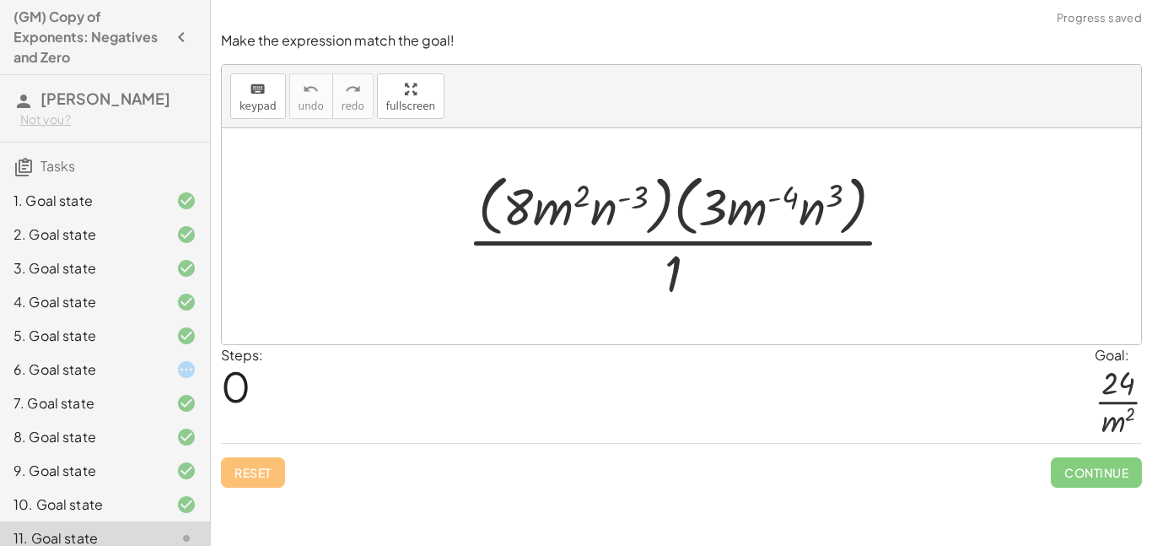
click at [1075, 436] on div "Steps: 0 Goal: · 24 · m 2" at bounding box center [681, 394] width 921 height 99
drag, startPoint x: 607, startPoint y: 208, endPoint x: 811, endPoint y: 207, distance: 203.3
click at [811, 207] on div at bounding box center [688, 235] width 458 height 137
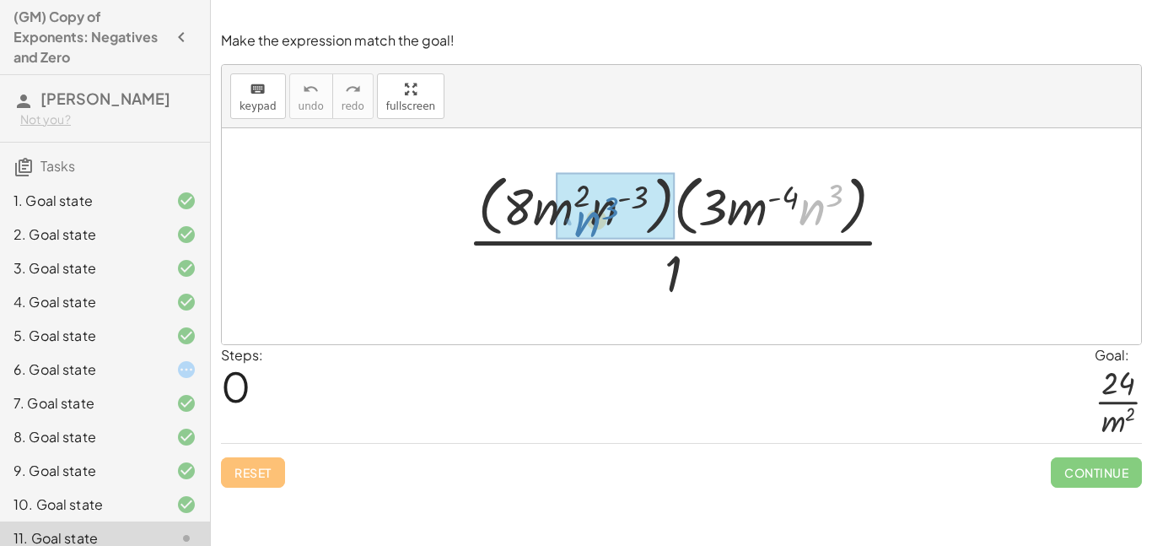
drag, startPoint x: 811, startPoint y: 216, endPoint x: 606, endPoint y: 223, distance: 205.1
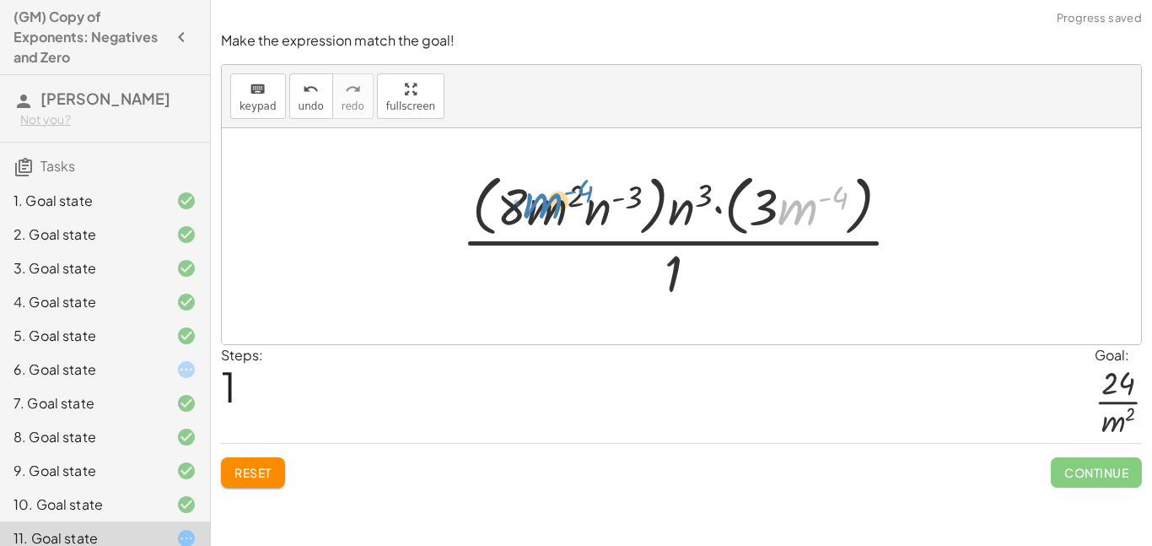
drag, startPoint x: 806, startPoint y: 212, endPoint x: 553, endPoint y: 210, distance: 252.2
click at [553, 210] on div at bounding box center [688, 235] width 471 height 137
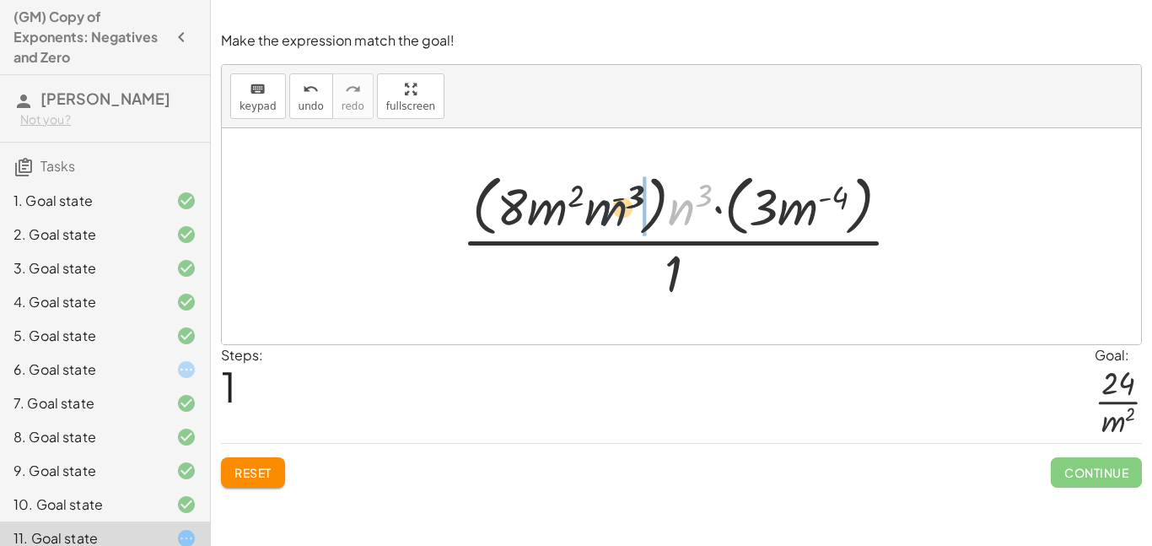
drag, startPoint x: 687, startPoint y: 207, endPoint x: 612, endPoint y: 208, distance: 75.9
click at [612, 208] on div at bounding box center [688, 235] width 471 height 137
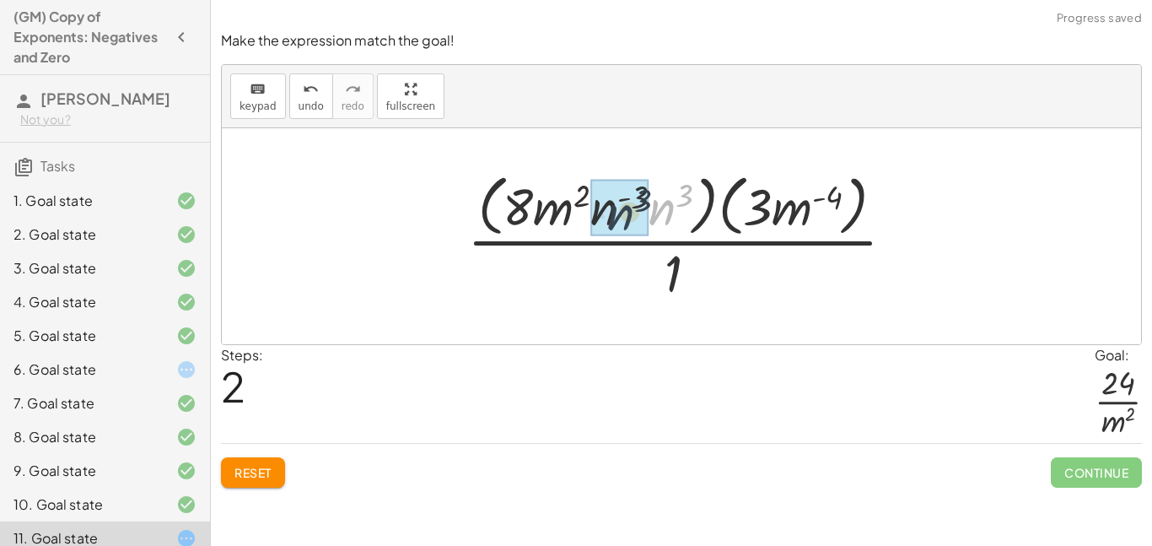
drag, startPoint x: 660, startPoint y: 207, endPoint x: 617, endPoint y: 212, distance: 43.2
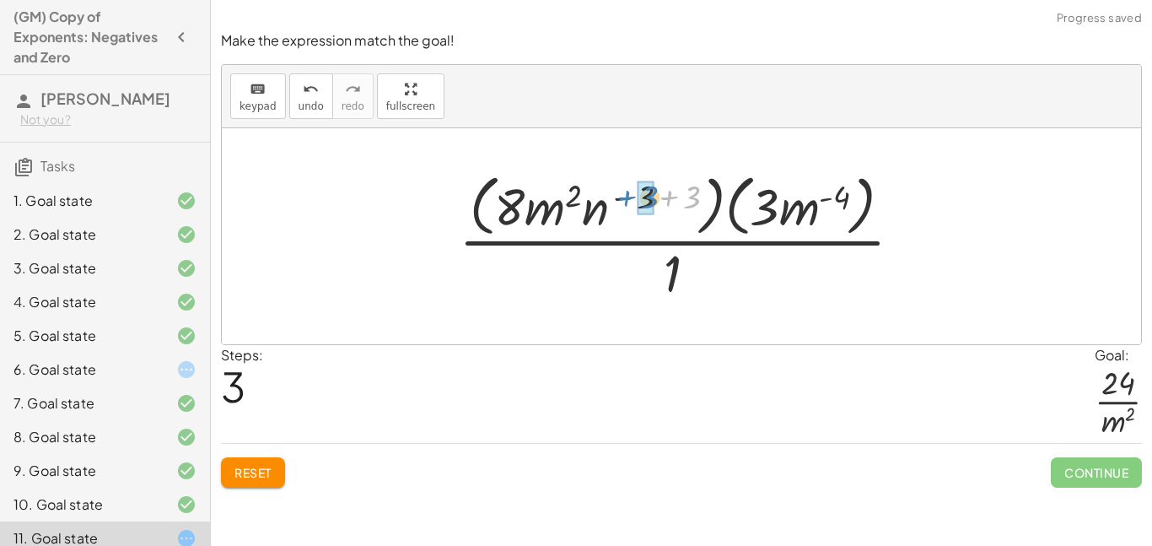
drag, startPoint x: 689, startPoint y: 197, endPoint x: 655, endPoint y: 196, distance: 34.6
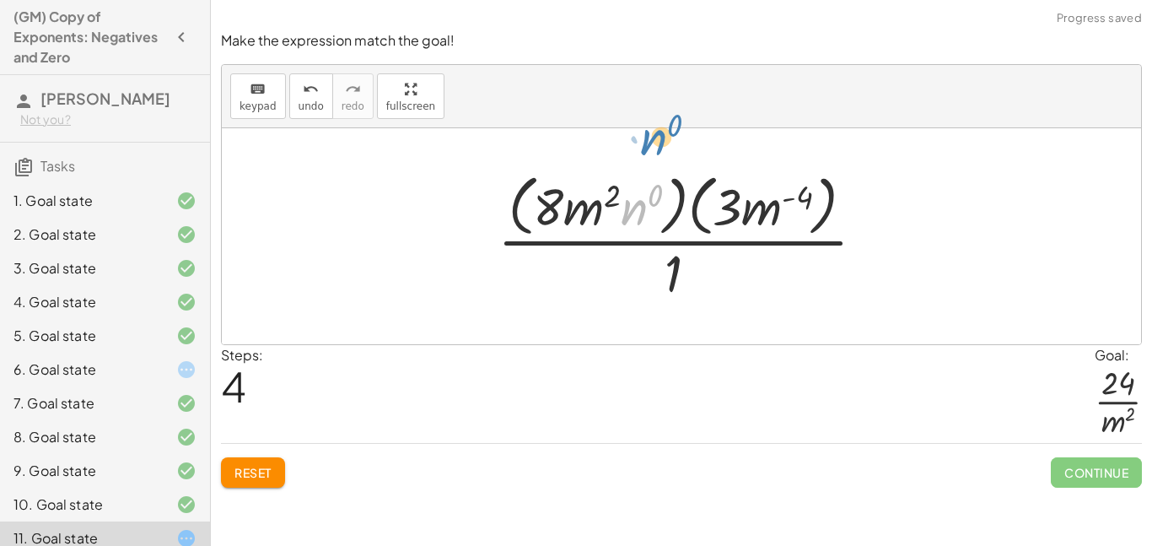
drag, startPoint x: 641, startPoint y: 207, endPoint x: 660, endPoint y: 148, distance: 62.1
drag, startPoint x: 732, startPoint y: 206, endPoint x: 550, endPoint y: 207, distance: 182.2
click at [550, 207] on div at bounding box center [688, 235] width 398 height 137
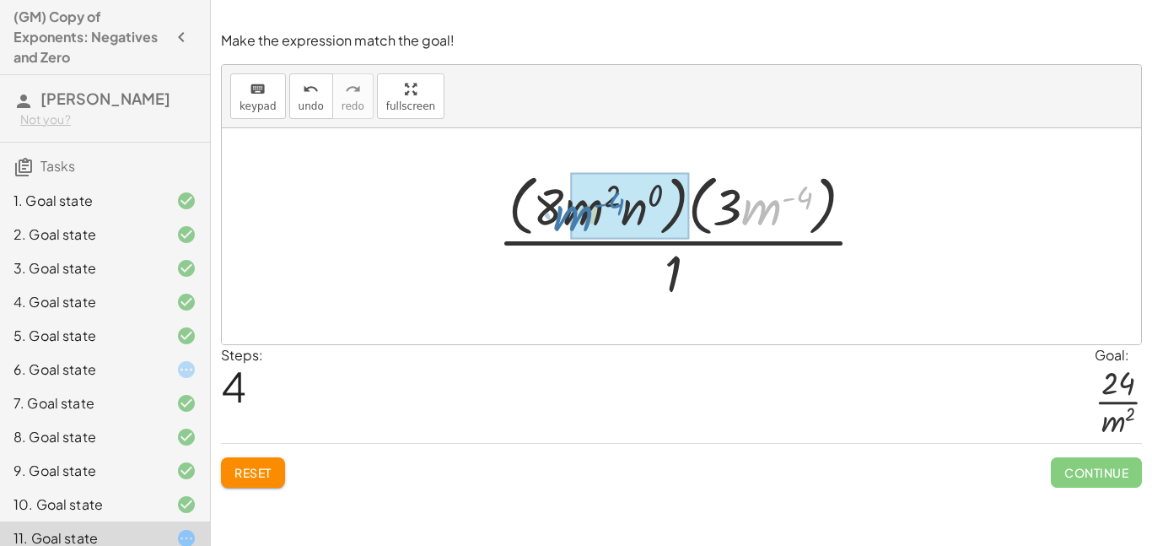
drag, startPoint x: 762, startPoint y: 210, endPoint x: 585, endPoint y: 213, distance: 177.1
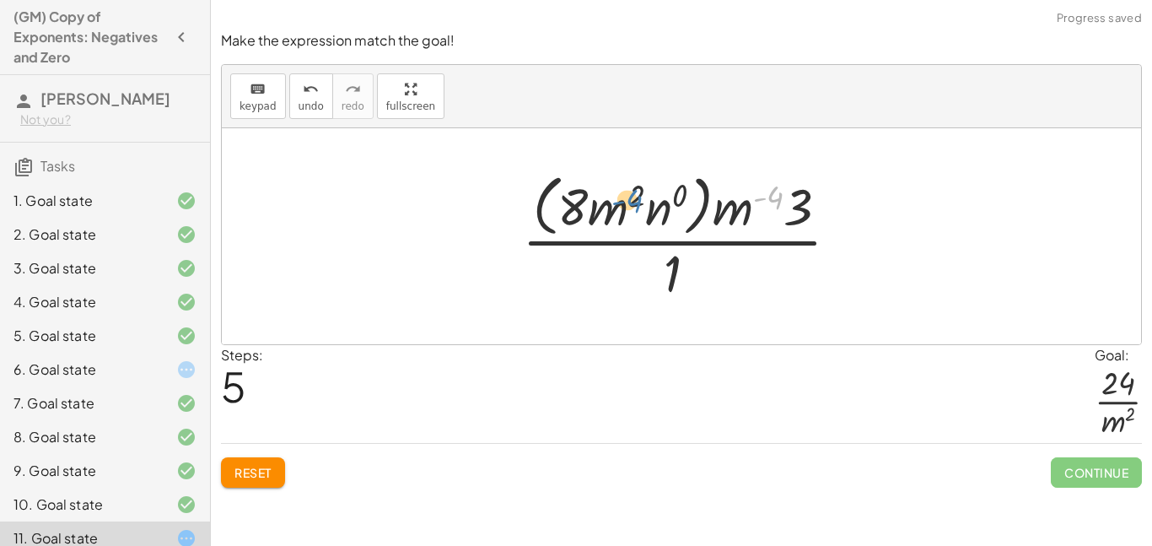
drag, startPoint x: 774, startPoint y: 197, endPoint x: 633, endPoint y: 197, distance: 141.7
click at [633, 197] on div at bounding box center [688, 235] width 348 height 137
drag, startPoint x: 726, startPoint y: 218, endPoint x: 603, endPoint y: 218, distance: 123.1
click at [603, 218] on div at bounding box center [688, 235] width 348 height 137
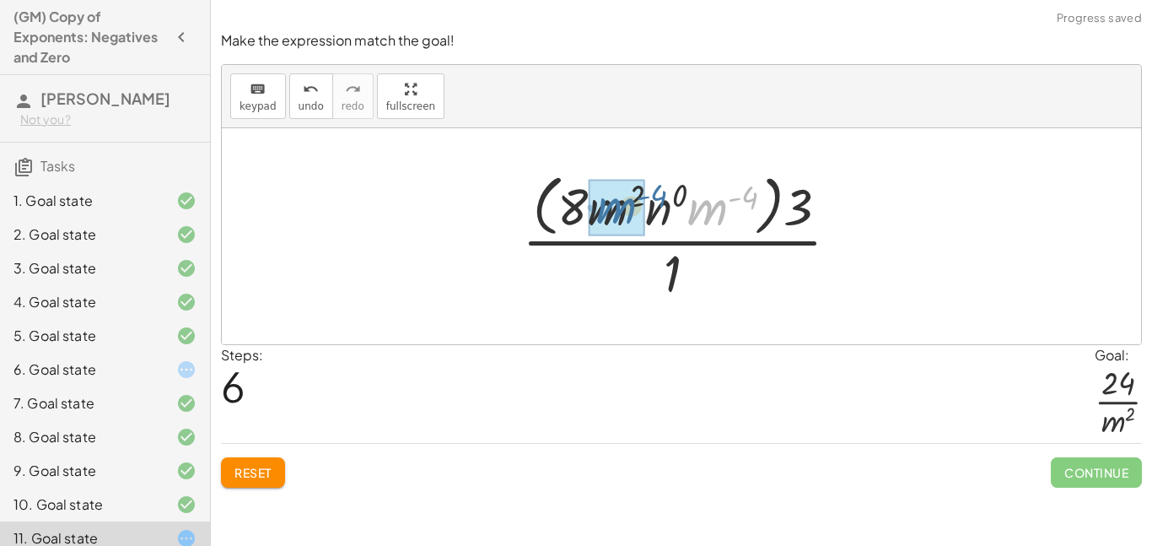
drag, startPoint x: 705, startPoint y: 210, endPoint x: 607, endPoint y: 209, distance: 97.8
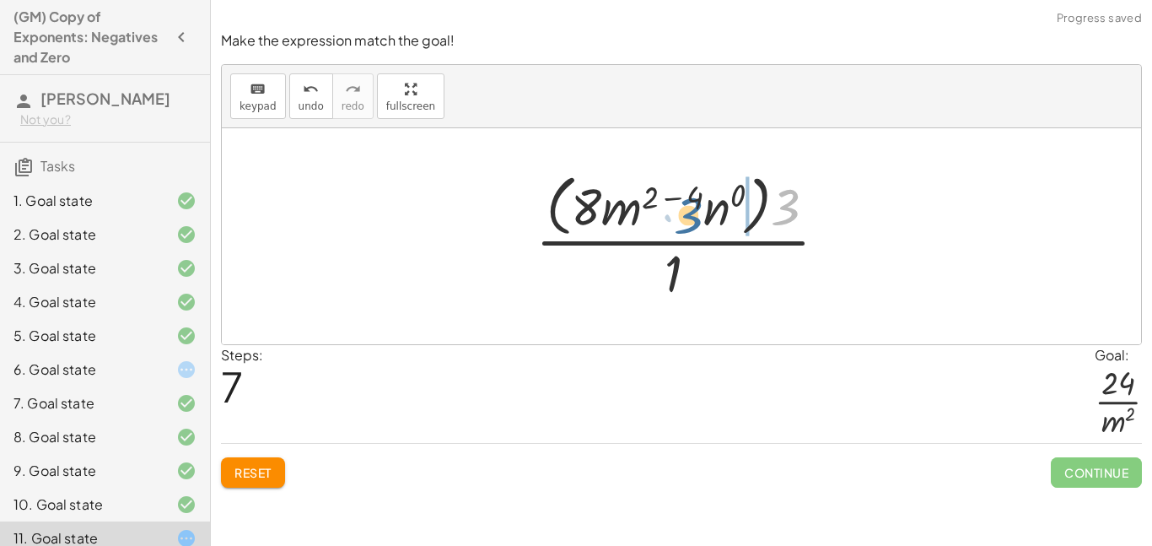
drag, startPoint x: 783, startPoint y: 212, endPoint x: 671, endPoint y: 219, distance: 111.6
click at [671, 219] on div at bounding box center [688, 235] width 322 height 137
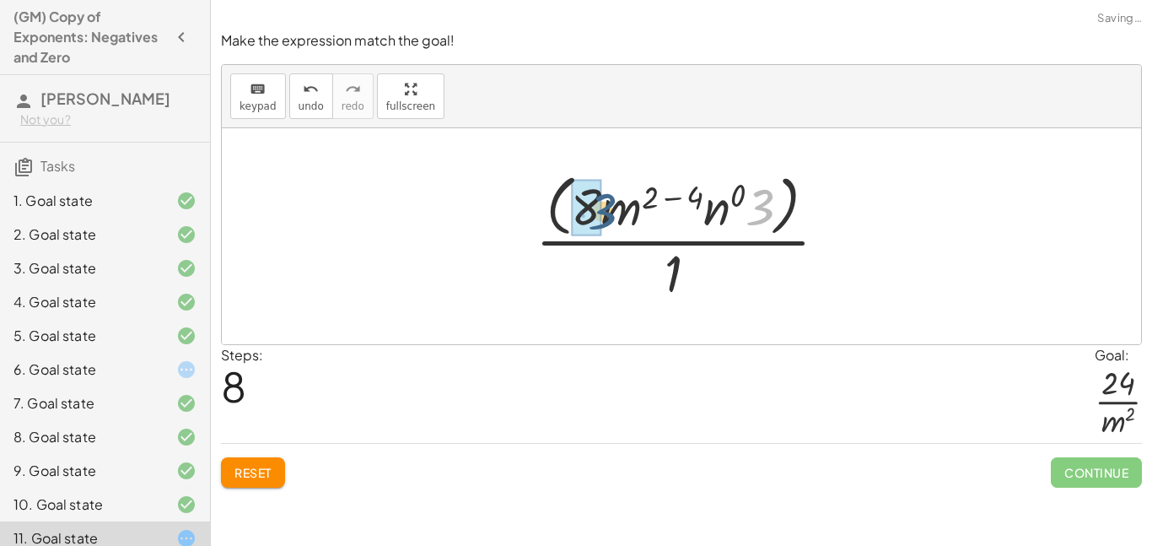
drag, startPoint x: 761, startPoint y: 204, endPoint x: 590, endPoint y: 206, distance: 170.4
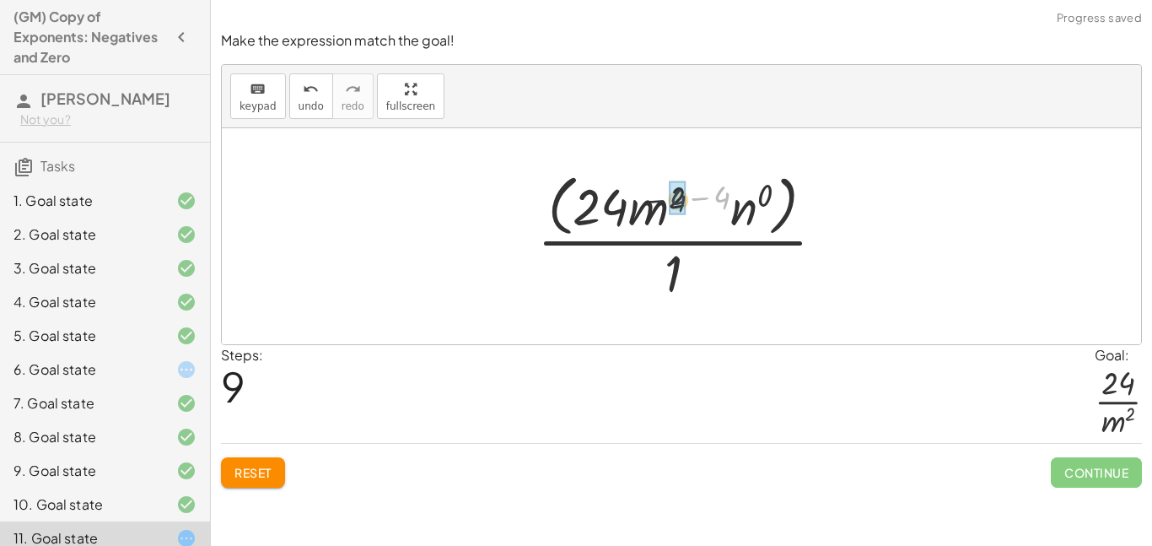
drag, startPoint x: 720, startPoint y: 191, endPoint x: 670, endPoint y: 193, distance: 50.7
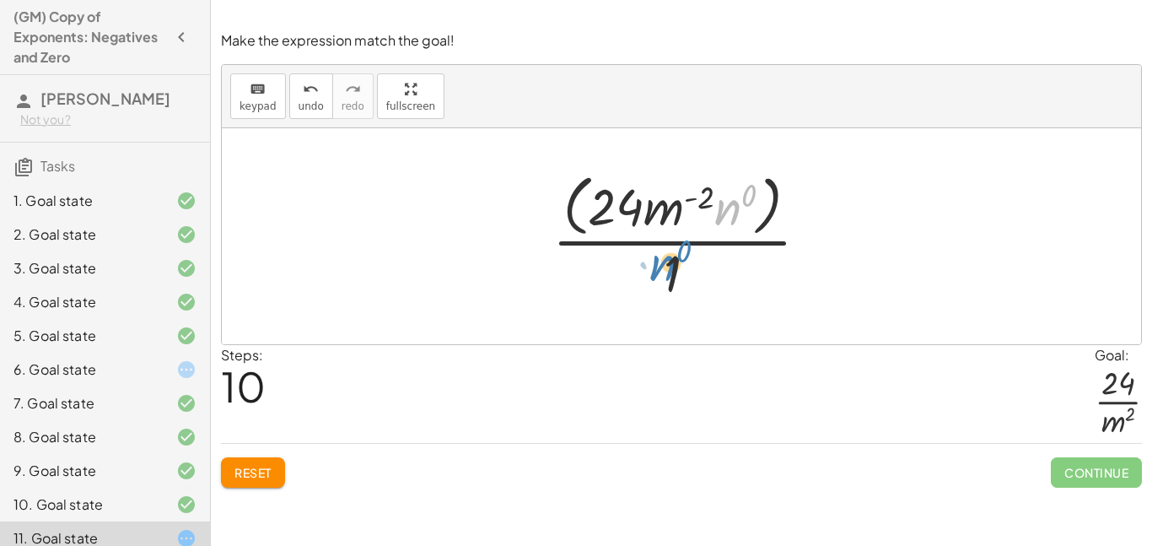
drag, startPoint x: 730, startPoint y: 212, endPoint x: 665, endPoint y: 267, distance: 85.5
click at [665, 267] on div at bounding box center [687, 235] width 287 height 137
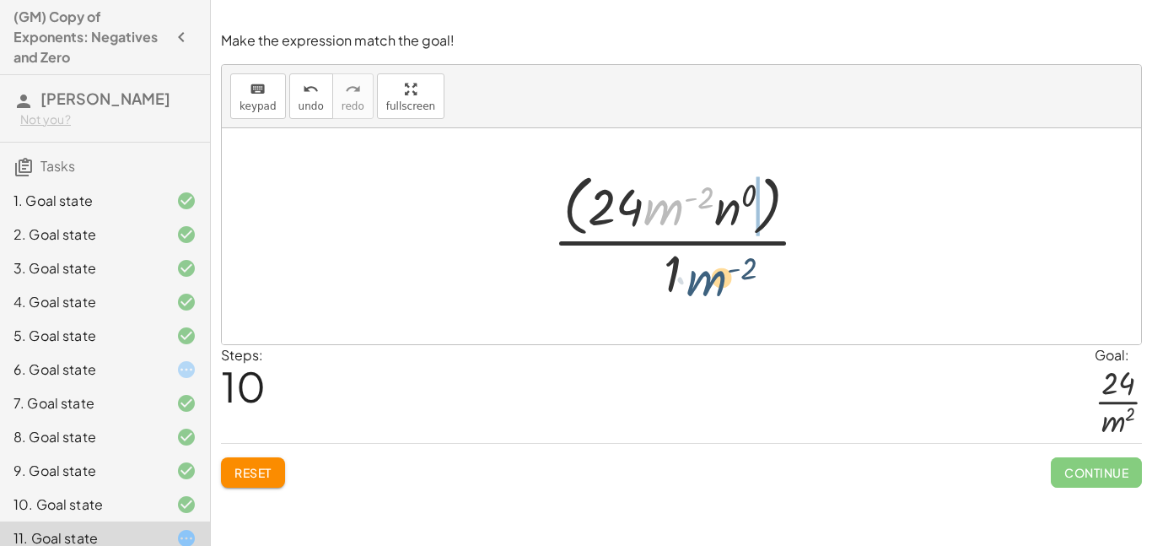
drag, startPoint x: 673, startPoint y: 206, endPoint x: 716, endPoint y: 271, distance: 77.9
click at [716, 271] on div at bounding box center [687, 235] width 287 height 137
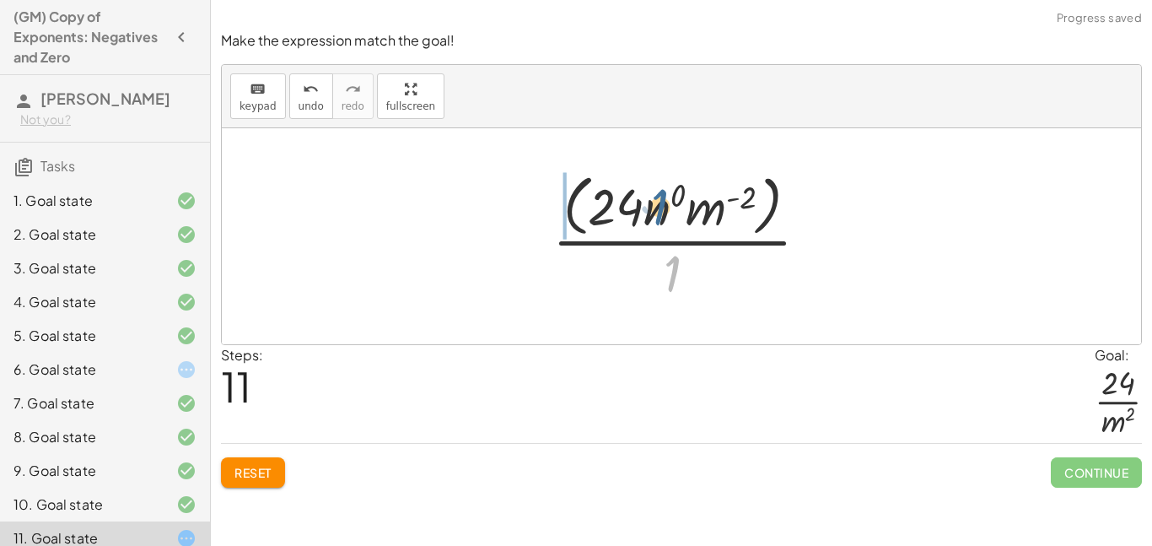
drag, startPoint x: 674, startPoint y: 269, endPoint x: 662, endPoint y: 201, distance: 69.3
click at [662, 201] on div at bounding box center [687, 235] width 287 height 137
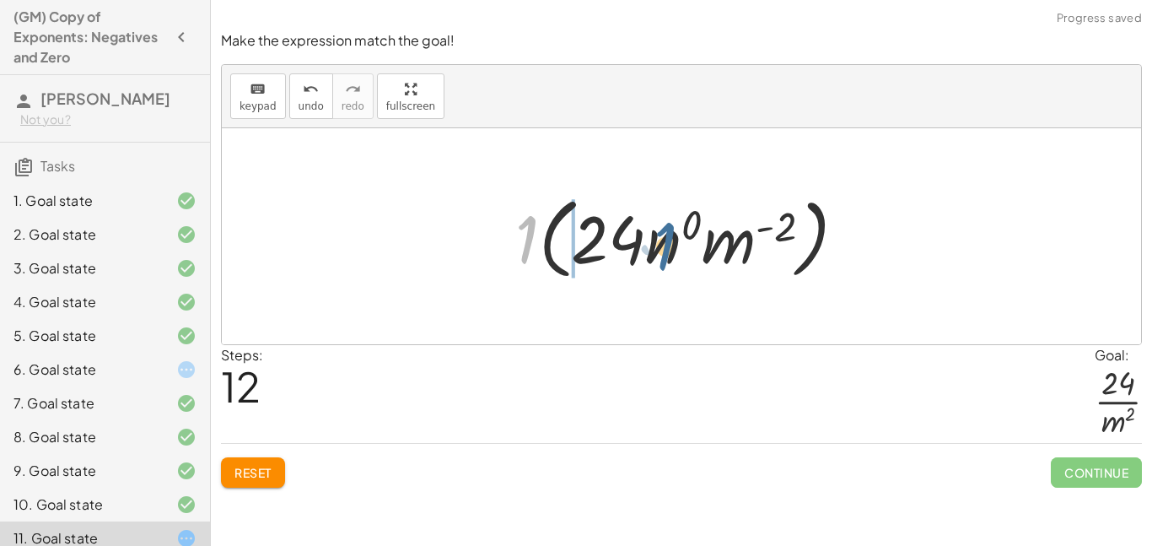
drag, startPoint x: 527, startPoint y: 240, endPoint x: 671, endPoint y: 245, distance: 143.5
click at [671, 245] on div at bounding box center [688, 236] width 362 height 97
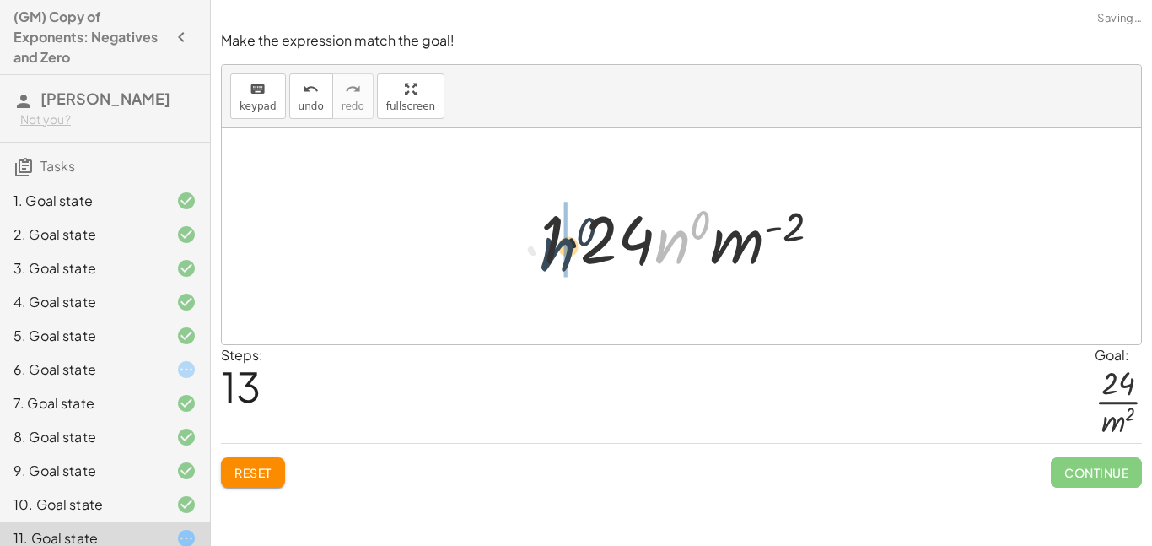
drag, startPoint x: 676, startPoint y: 242, endPoint x: 556, endPoint y: 248, distance: 120.8
click at [556, 248] on div at bounding box center [687, 236] width 310 height 87
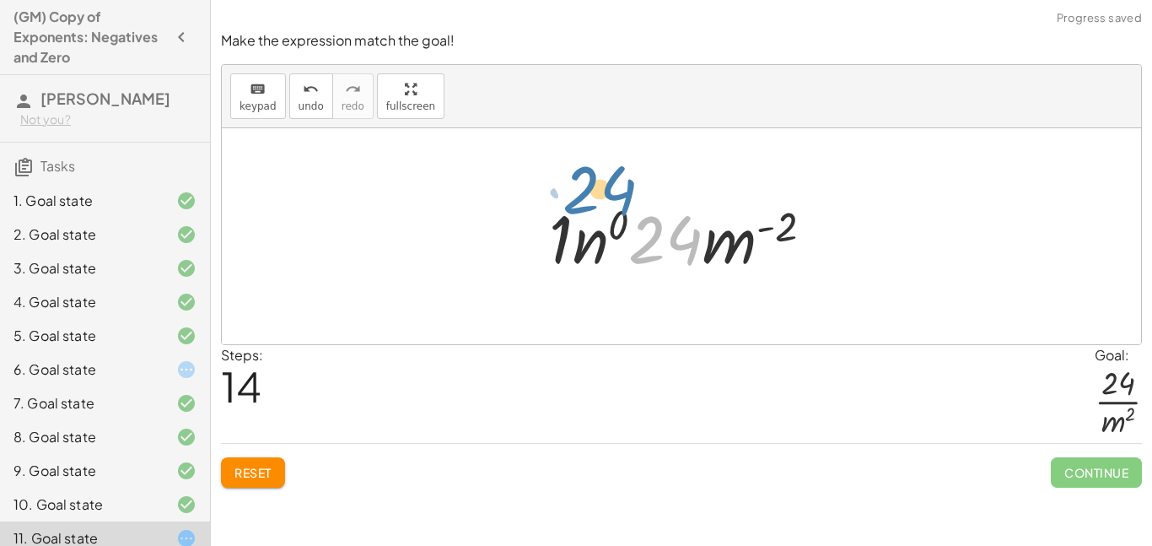
drag, startPoint x: 649, startPoint y: 249, endPoint x: 471, endPoint y: 245, distance: 178.8
click at [471, 245] on div "· ( · 8 · m 2 · n ( - 3 ) ) · ( · 3 · m ( - 4 ) · n 3 ) · 1 · ( · 8 · m 2 · n (…" at bounding box center [681, 236] width 919 height 216
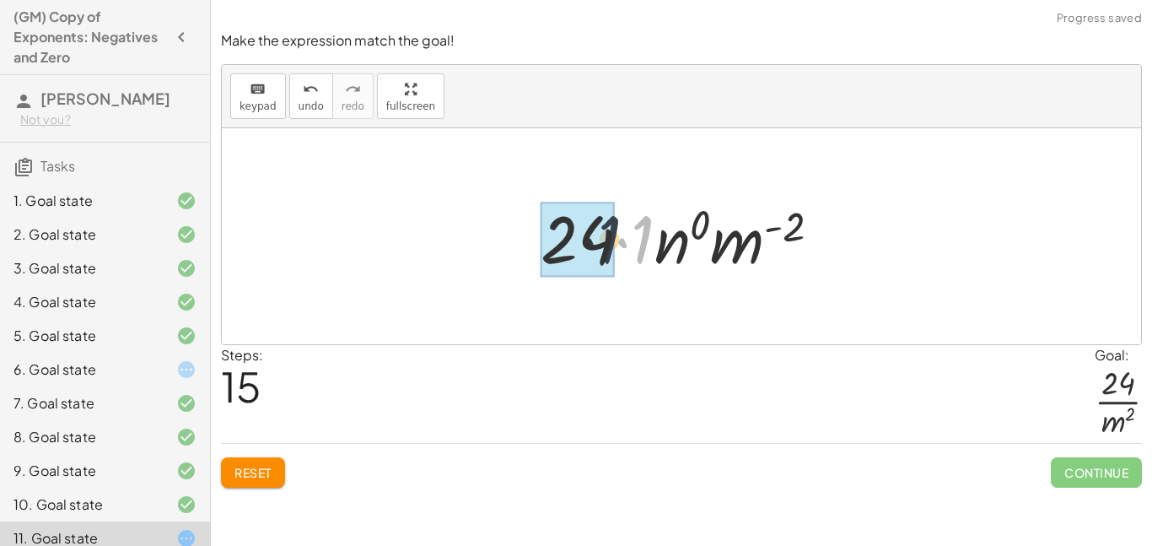
drag, startPoint x: 644, startPoint y: 247, endPoint x: 601, endPoint y: 247, distance: 42.2
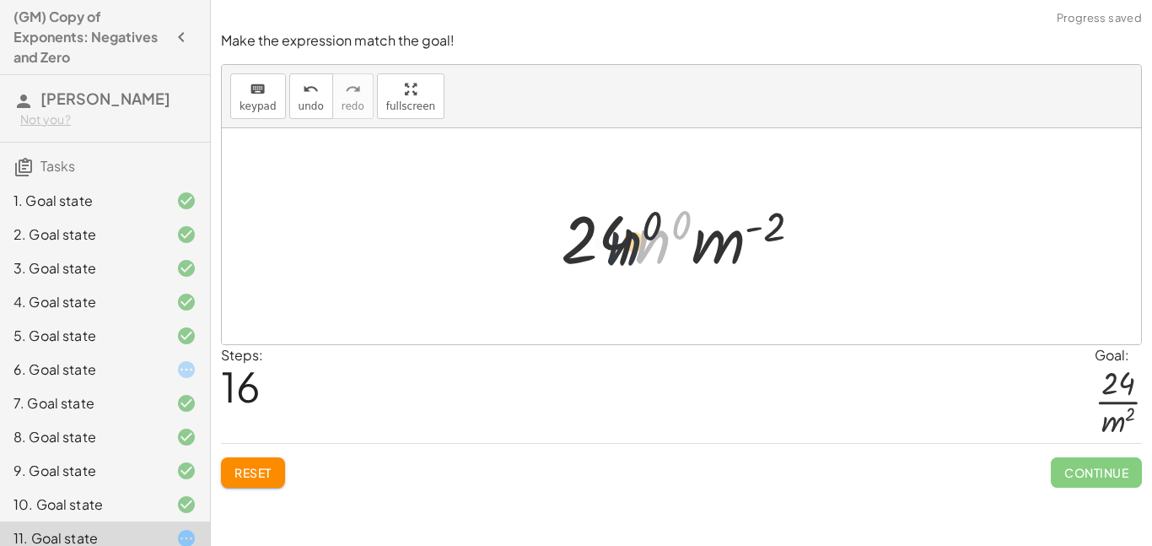
drag, startPoint x: 666, startPoint y: 249, endPoint x: 627, endPoint y: 251, distance: 39.7
click at [627, 251] on div at bounding box center [688, 236] width 272 height 87
drag, startPoint x: 652, startPoint y: 244, endPoint x: 581, endPoint y: 247, distance: 70.9
click at [581, 247] on div at bounding box center [688, 236] width 272 height 87
click at [264, 482] on button "Reset" at bounding box center [253, 472] width 64 height 30
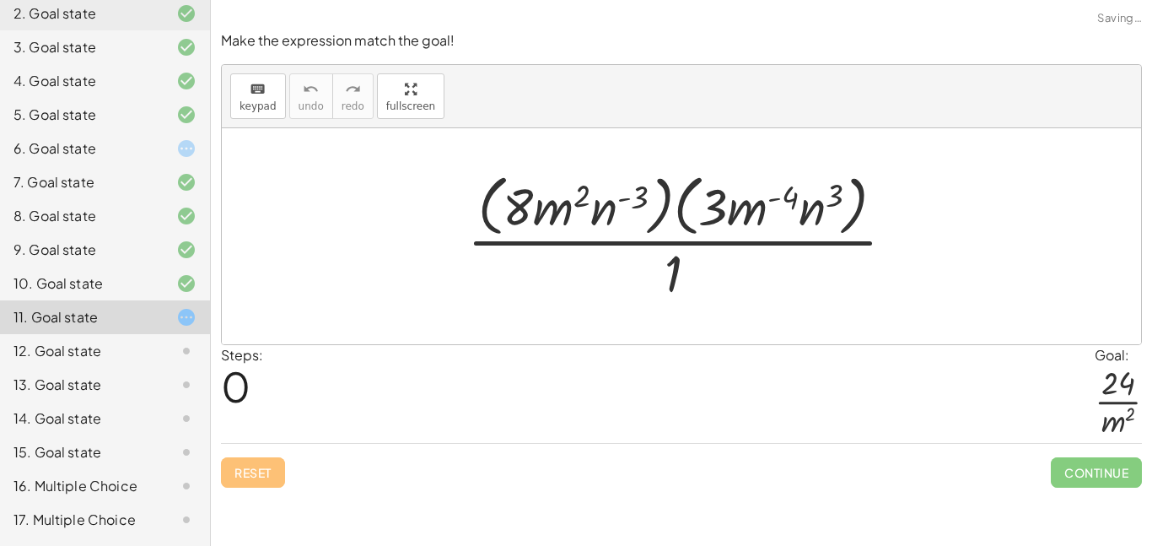
scroll to position [252, 0]
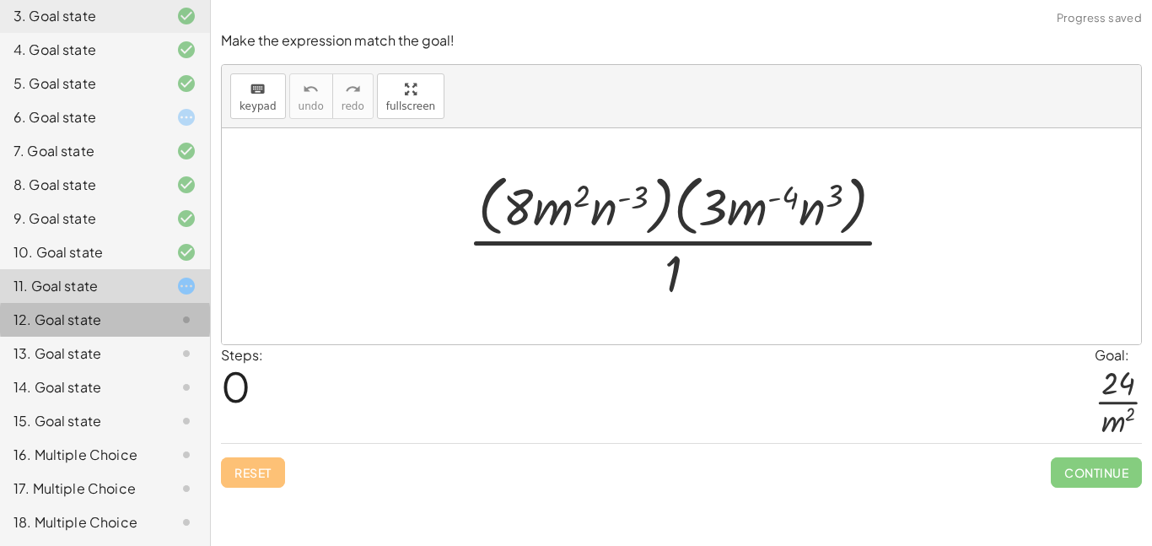
click at [132, 321] on div "12. Goal state" at bounding box center [81, 320] width 136 height 20
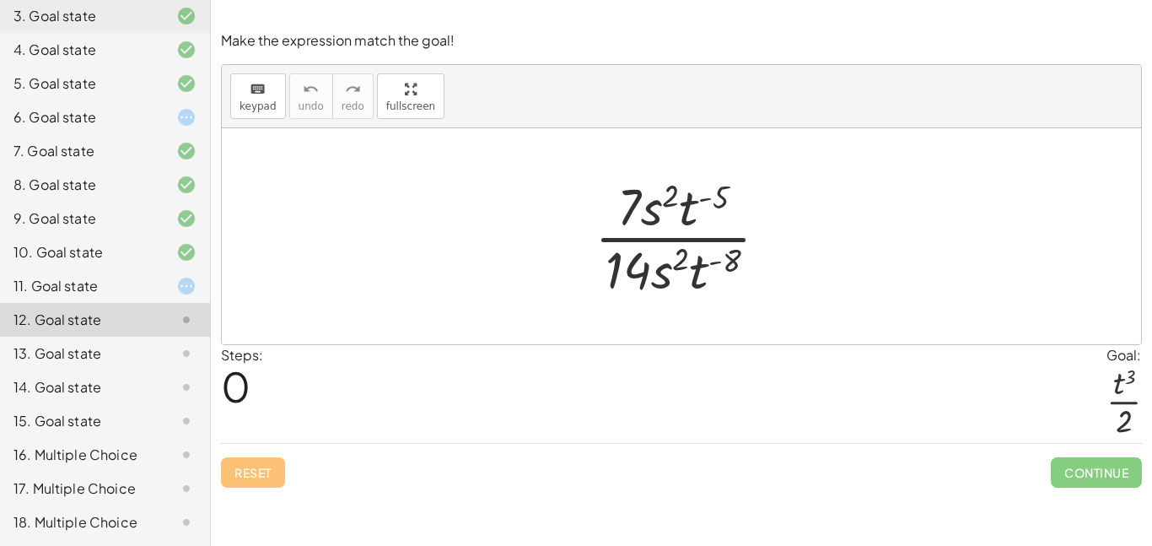
click at [730, 259] on div at bounding box center [688, 236] width 204 height 130
drag, startPoint x: 625, startPoint y: 270, endPoint x: 621, endPoint y: 218, distance: 51.6
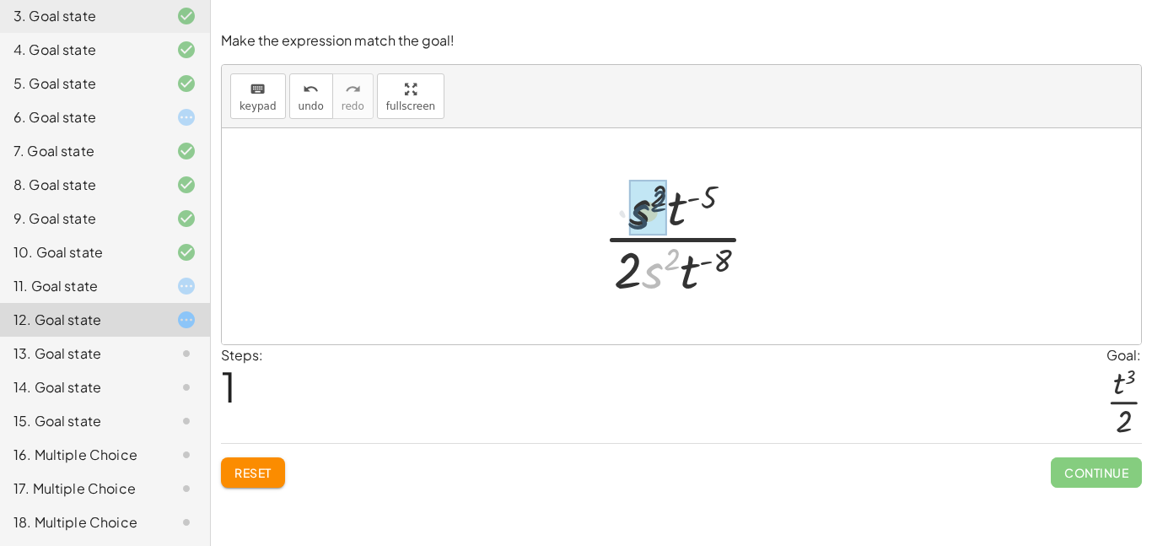
drag, startPoint x: 655, startPoint y: 274, endPoint x: 637, endPoint y: 209, distance: 67.5
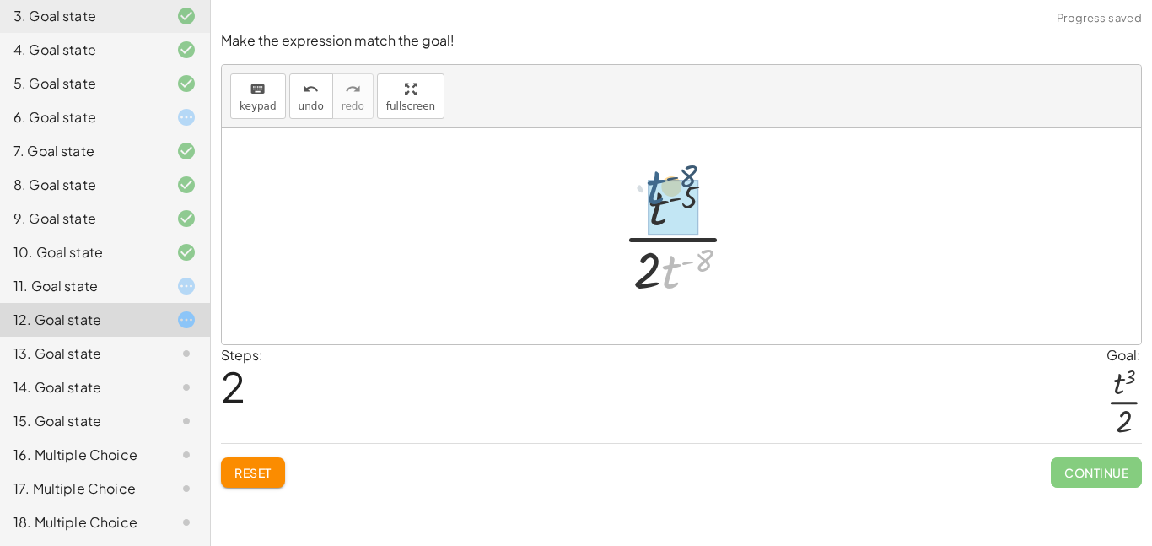
drag, startPoint x: 674, startPoint y: 266, endPoint x: 656, endPoint y: 181, distance: 86.2
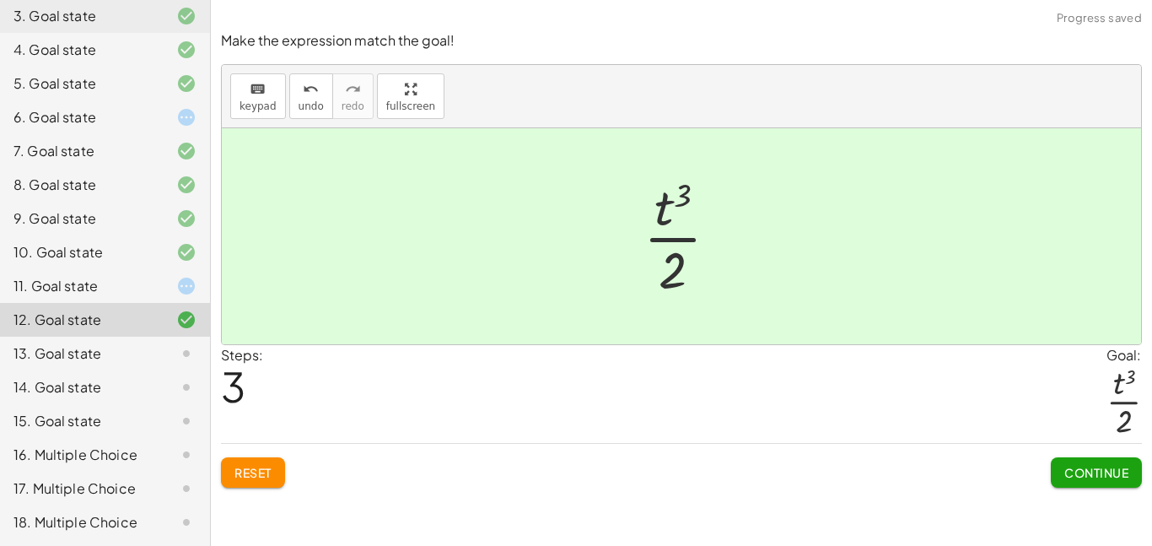
click at [1114, 474] on span "Continue" at bounding box center [1096, 472] width 64 height 15
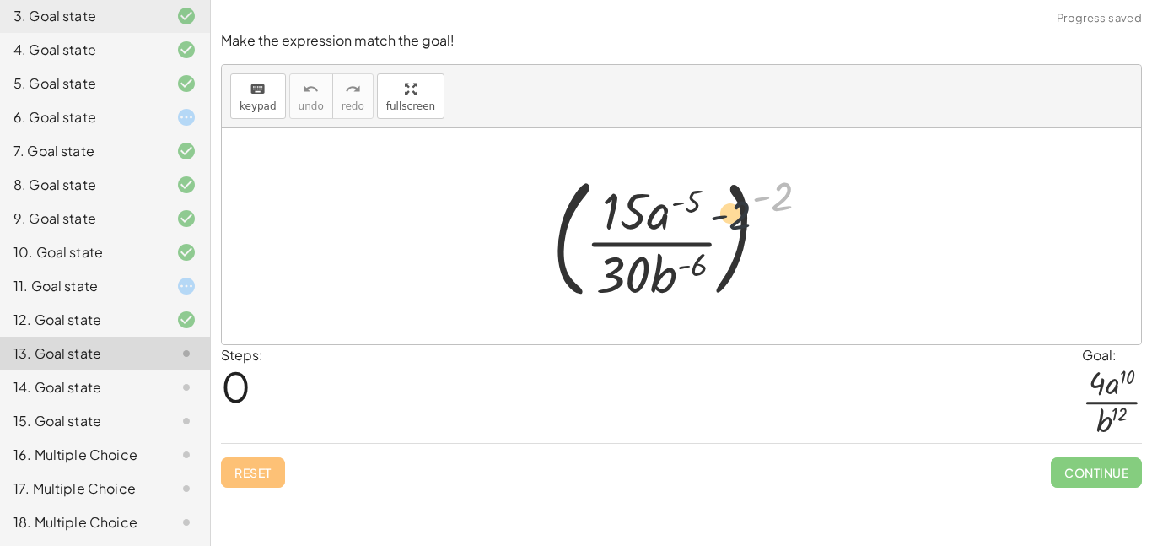
drag, startPoint x: 778, startPoint y: 198, endPoint x: 706, endPoint y: 219, distance: 74.7
click at [706, 219] on div at bounding box center [688, 236] width 288 height 140
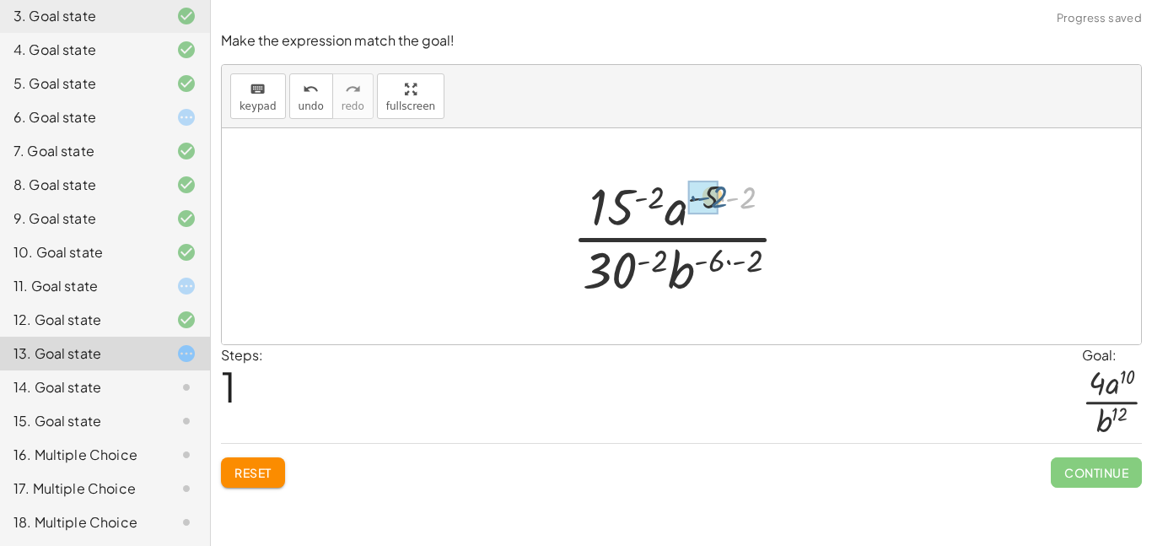
drag, startPoint x: 742, startPoint y: 202, endPoint x: 712, endPoint y: 202, distance: 30.4
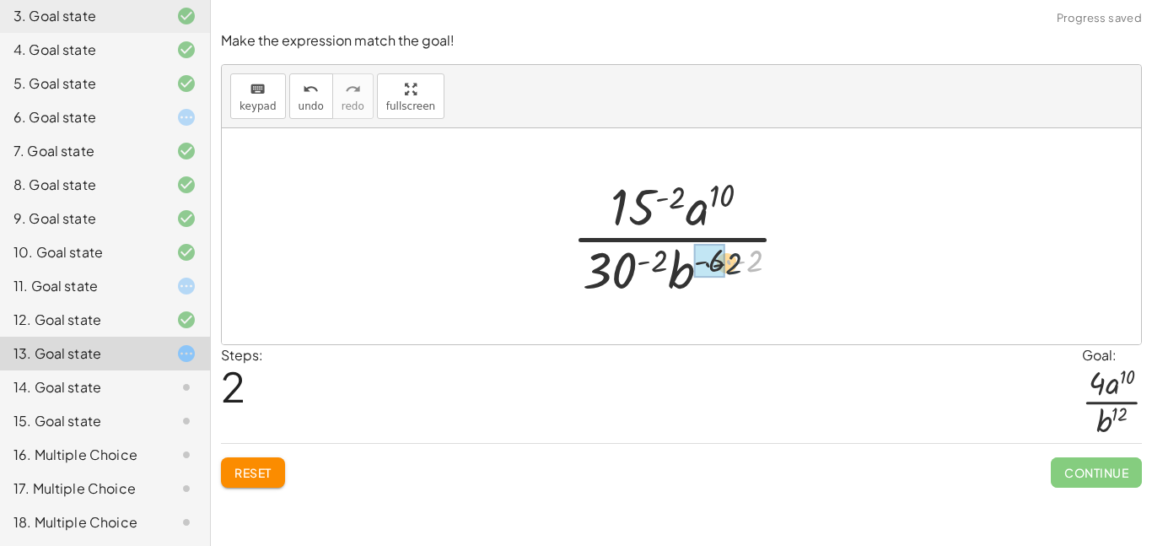
drag, startPoint x: 752, startPoint y: 261, endPoint x: 719, endPoint y: 264, distance: 33.1
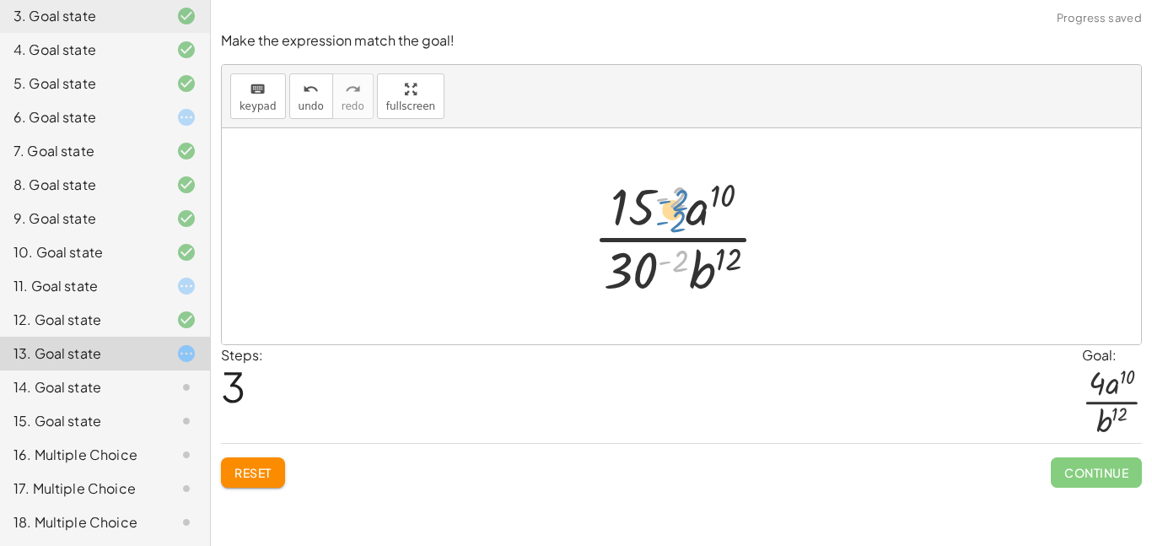
drag, startPoint x: 676, startPoint y: 265, endPoint x: 672, endPoint y: 220, distance: 44.8
click at [672, 220] on div at bounding box center [688, 236] width 207 height 130
drag, startPoint x: 678, startPoint y: 262, endPoint x: 650, endPoint y: 268, distance: 28.5
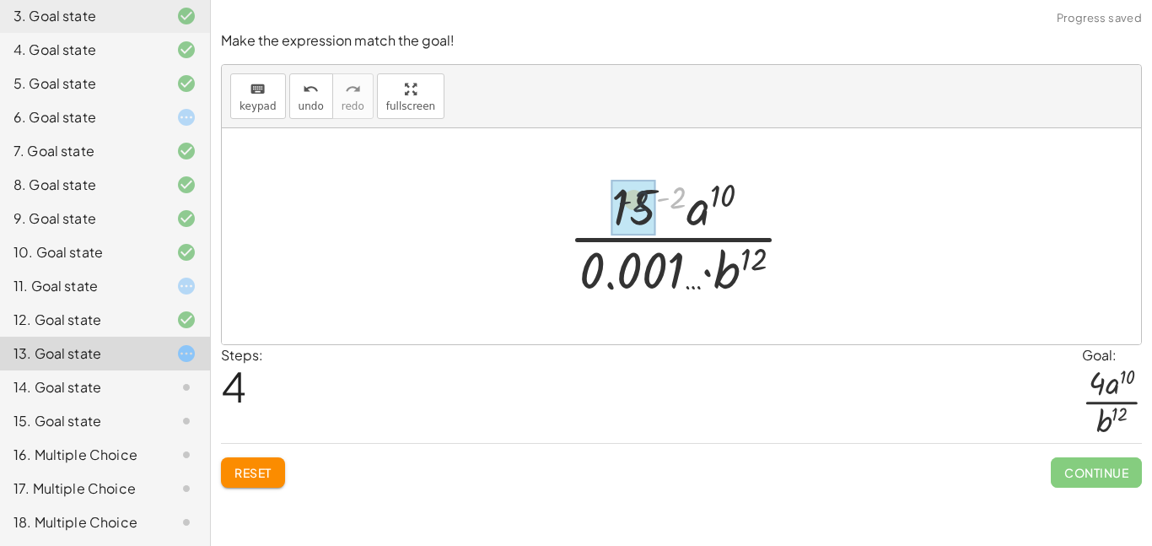
drag, startPoint x: 672, startPoint y: 202, endPoint x: 633, endPoint y: 206, distance: 39.8
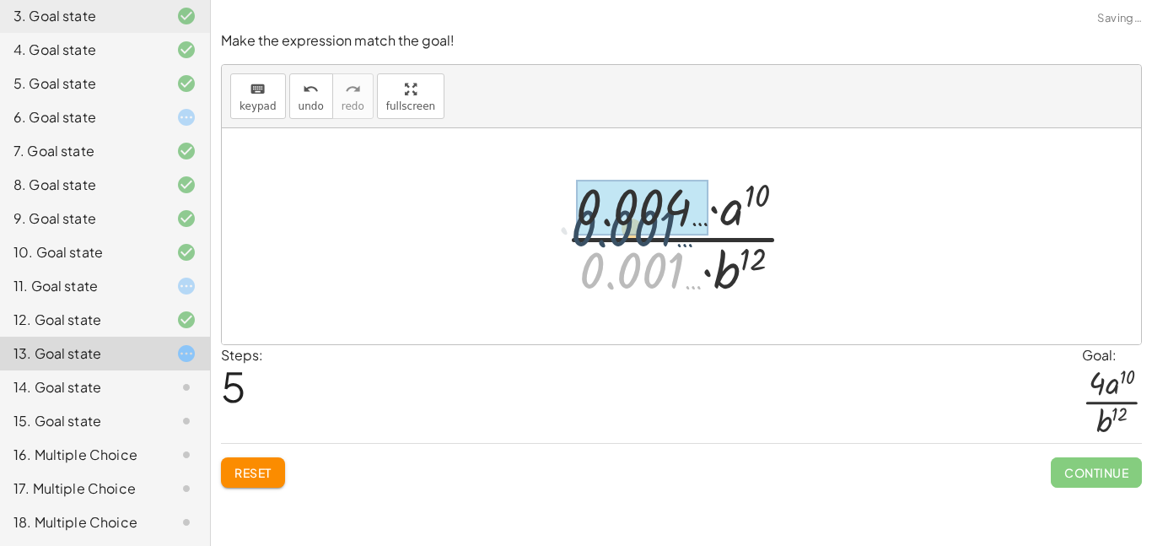
drag, startPoint x: 653, startPoint y: 257, endPoint x: 644, endPoint y: 213, distance: 44.7
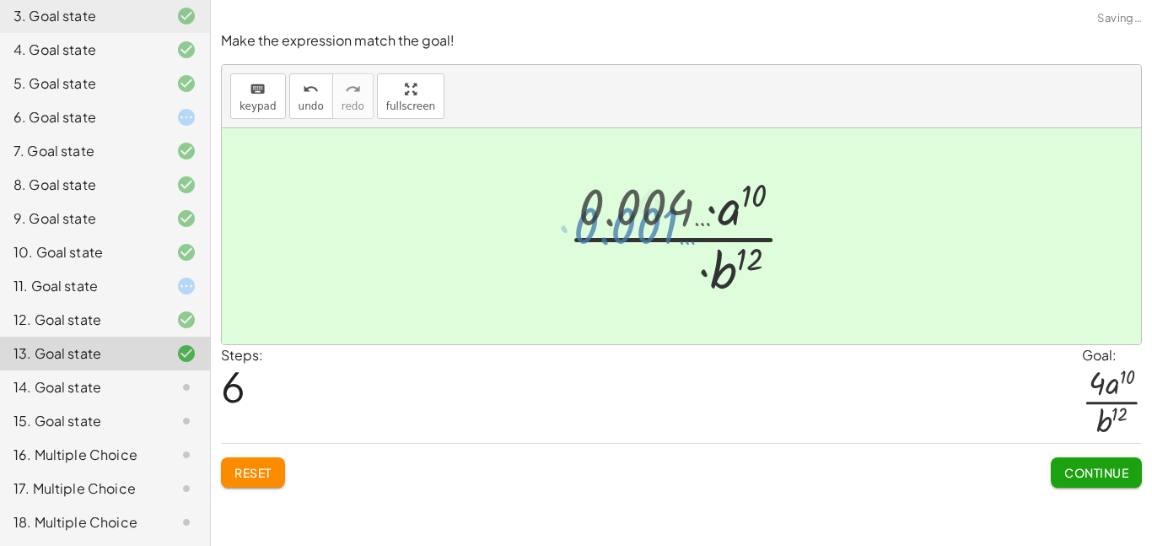
click at [644, 213] on div at bounding box center [688, 236] width 146 height 130
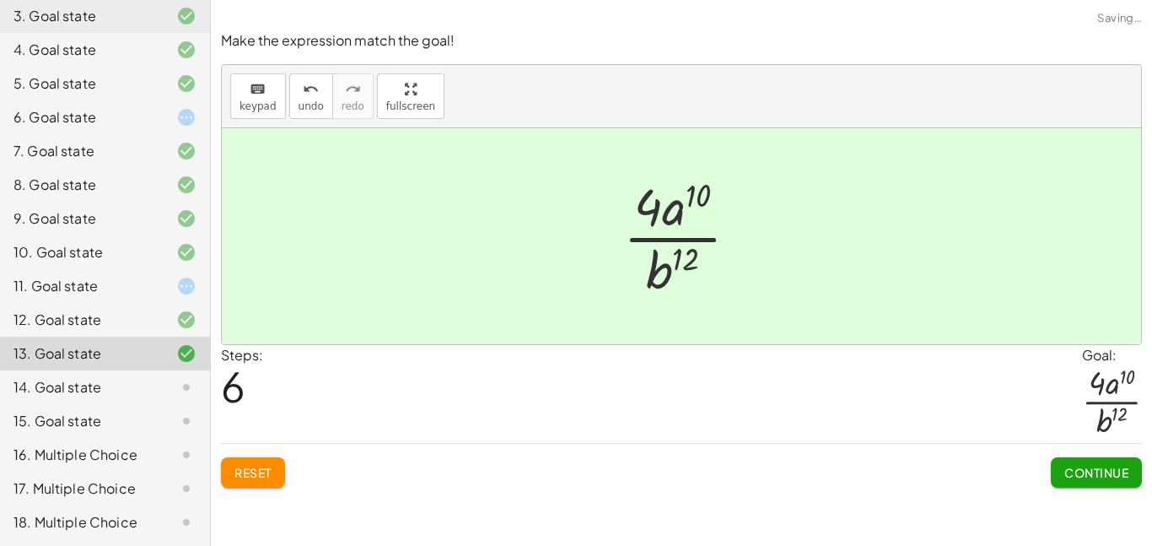
click at [1071, 467] on span "Continue" at bounding box center [1096, 472] width 64 height 15
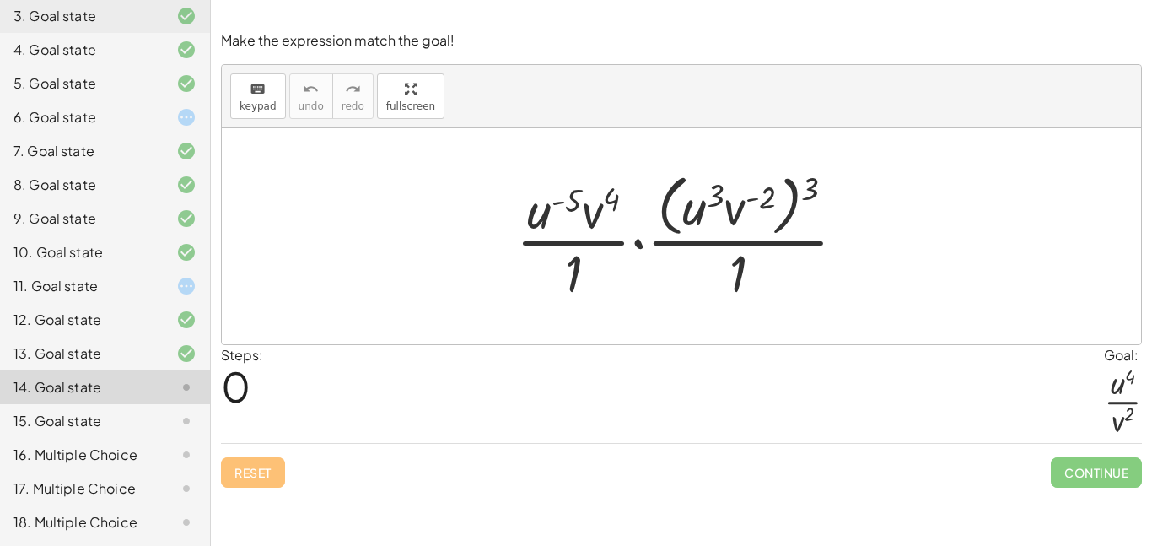
click at [108, 168] on div "6. Goal state" at bounding box center [105, 185] width 210 height 34
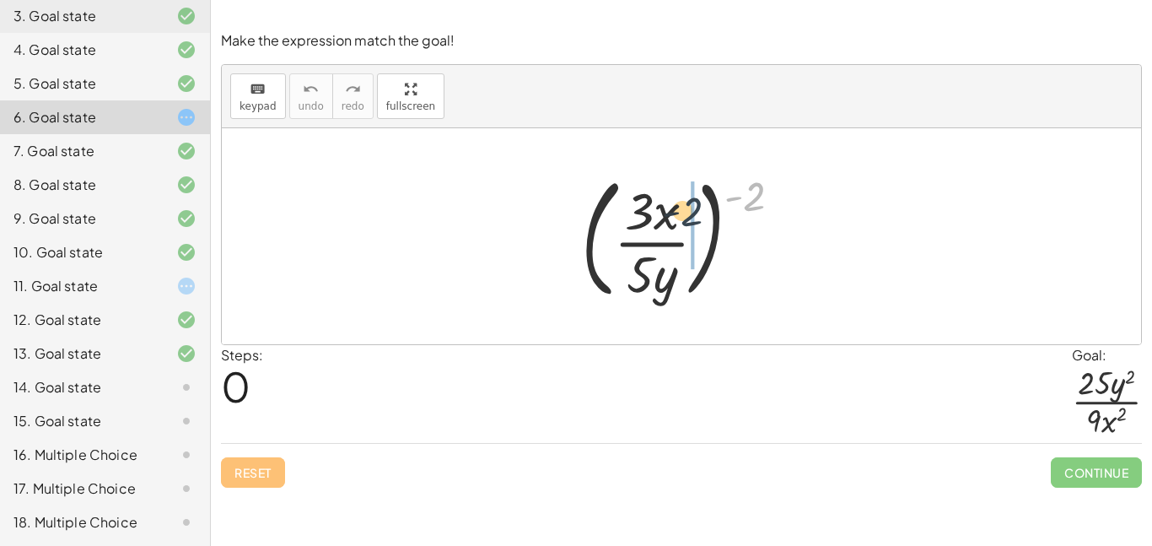
drag, startPoint x: 749, startPoint y: 192, endPoint x: 678, endPoint y: 209, distance: 72.8
click at [678, 209] on div at bounding box center [688, 236] width 231 height 140
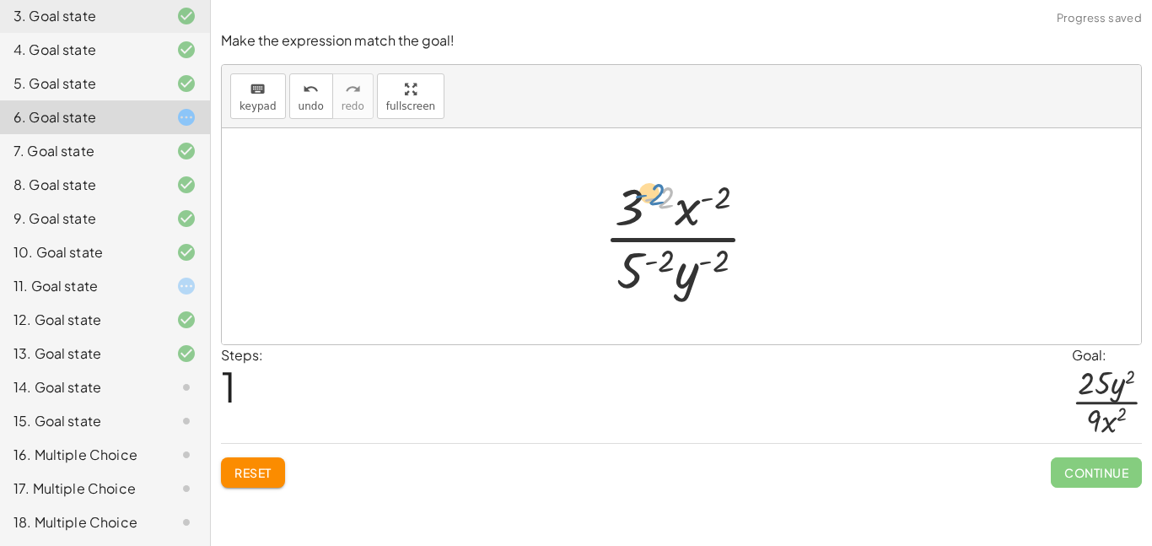
drag, startPoint x: 646, startPoint y: 197, endPoint x: 637, endPoint y: 188, distance: 12.5
click at [637, 188] on div at bounding box center [687, 236] width 185 height 130
drag, startPoint x: 630, startPoint y: 199, endPoint x: 605, endPoint y: 264, distance: 69.7
click at [605, 264] on div at bounding box center [687, 236] width 185 height 130
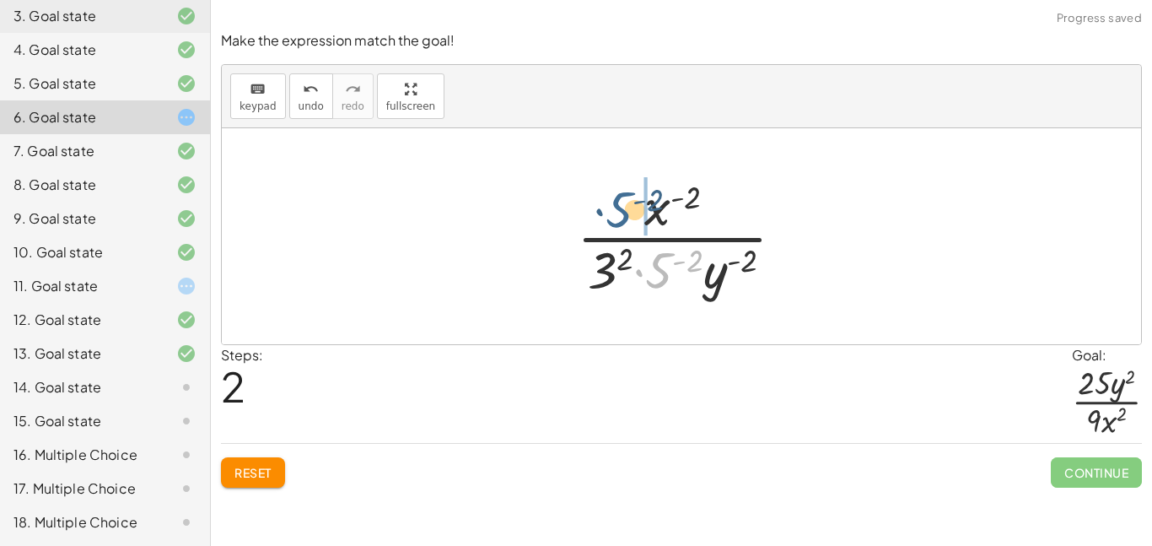
drag, startPoint x: 662, startPoint y: 266, endPoint x: 621, endPoint y: 203, distance: 74.9
click at [621, 203] on div at bounding box center [687, 236] width 238 height 130
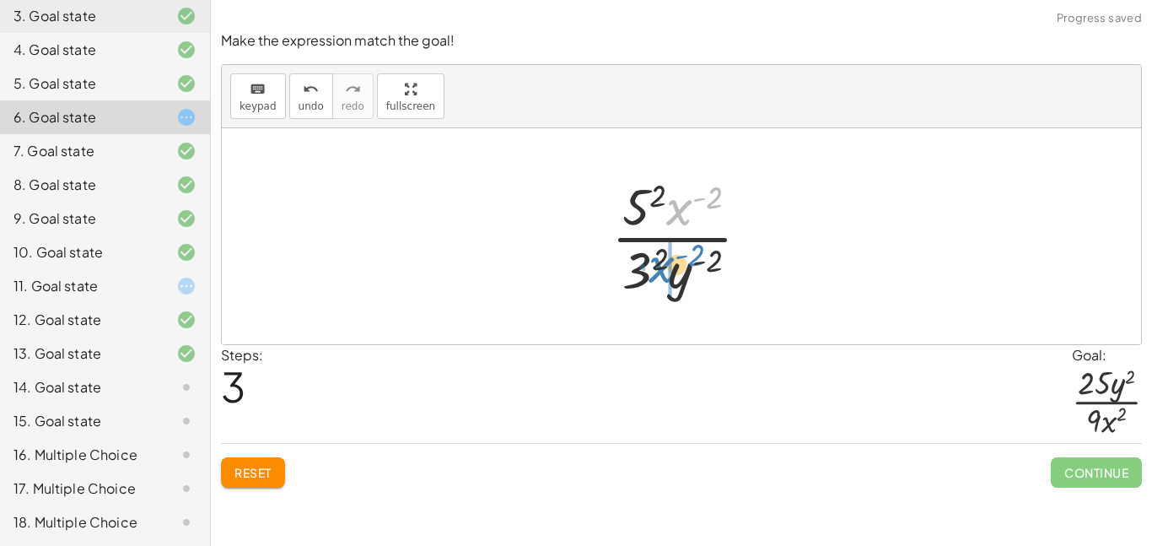
drag, startPoint x: 685, startPoint y: 204, endPoint x: 665, endPoint y: 258, distance: 57.7
click at [665, 258] on div at bounding box center [687, 236] width 169 height 130
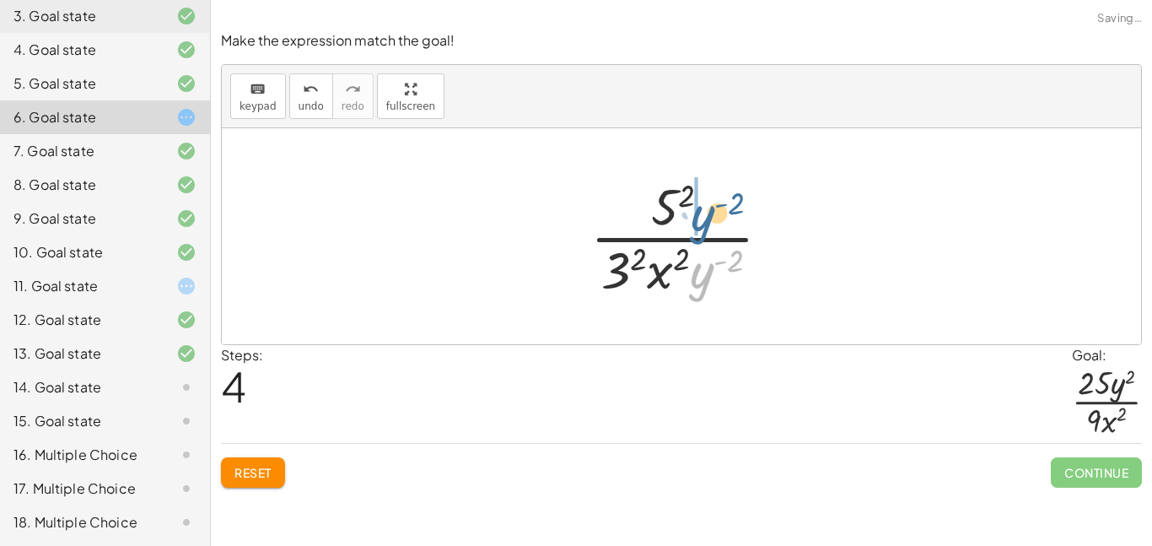
drag, startPoint x: 704, startPoint y: 274, endPoint x: 704, endPoint y: 215, distance: 59.0
click at [704, 215] on div at bounding box center [687, 236] width 211 height 130
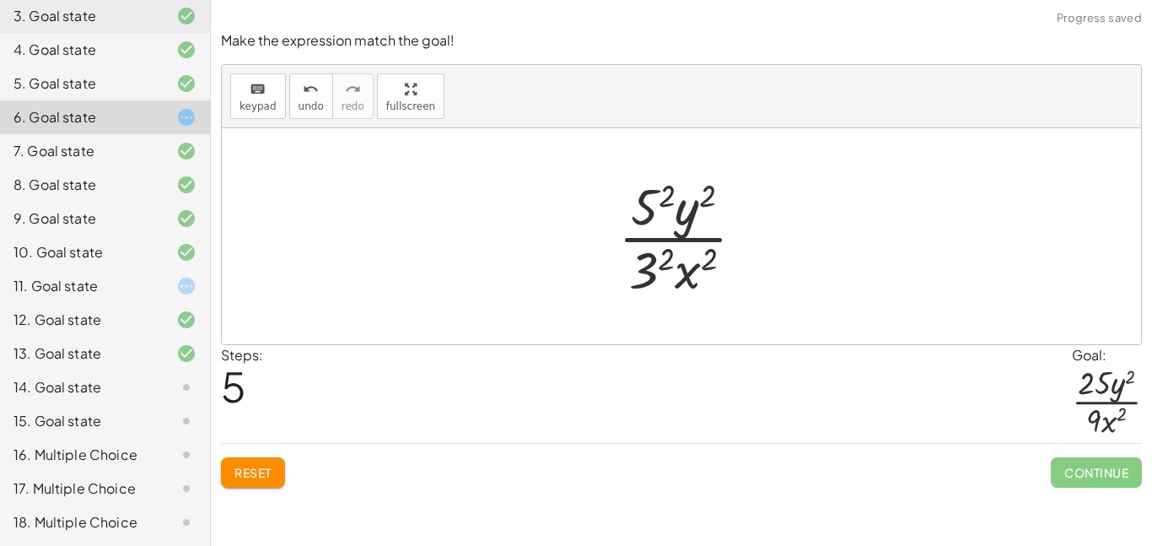
click at [655, 197] on div at bounding box center [688, 236] width 157 height 130
click at [644, 265] on div at bounding box center [688, 236] width 164 height 130
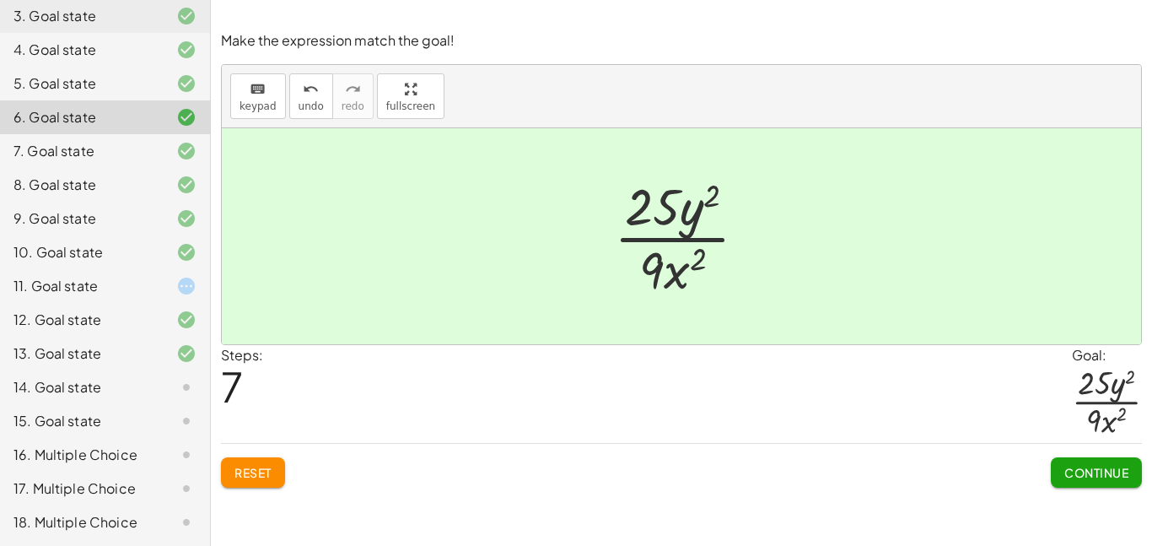
click at [1094, 468] on span "Continue" at bounding box center [1096, 472] width 64 height 15
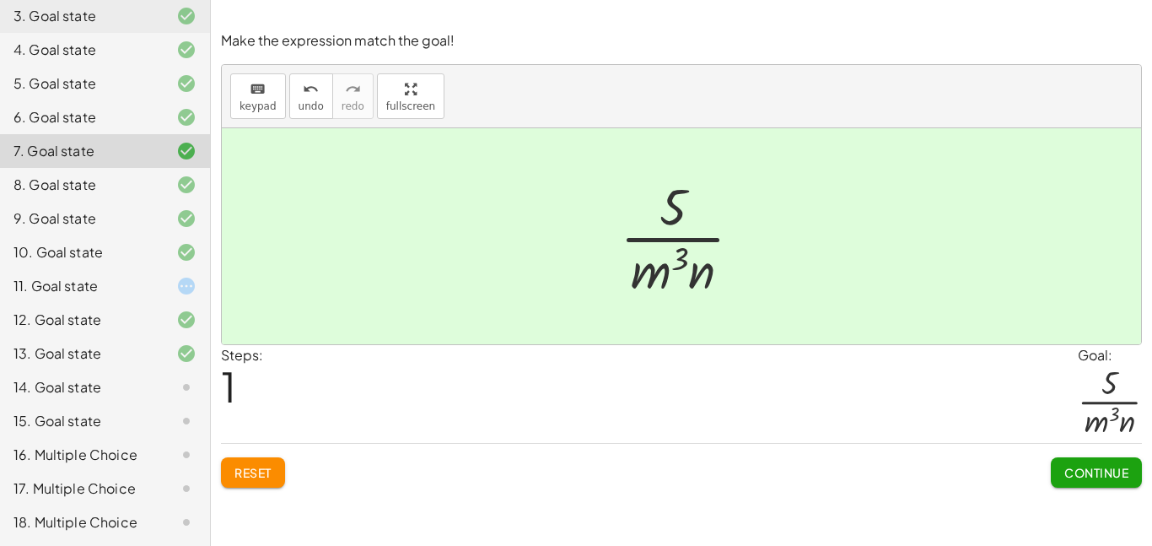
click at [173, 283] on div at bounding box center [172, 286] width 47 height 20
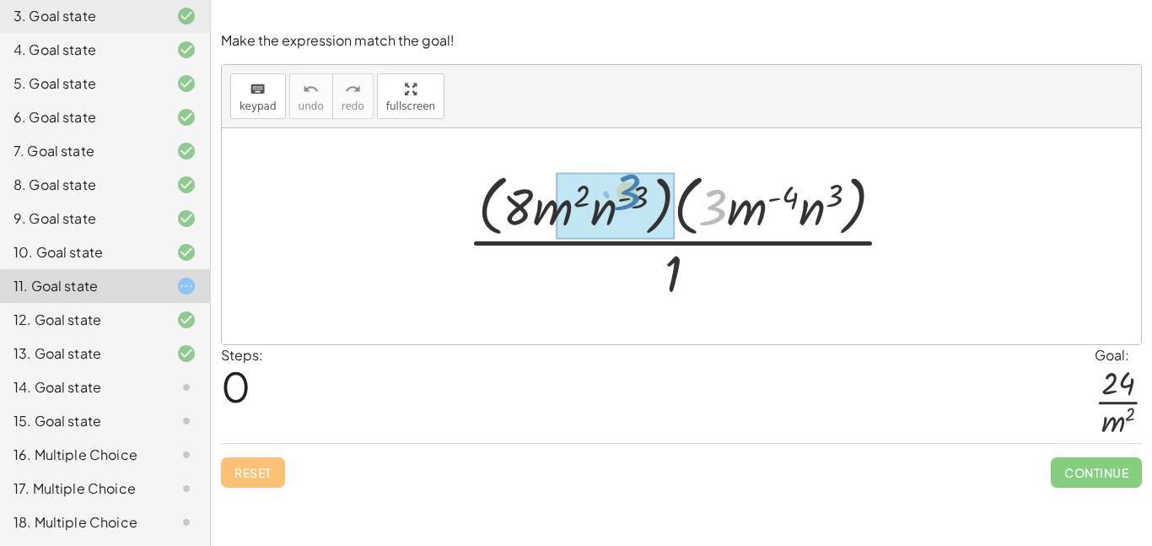
drag, startPoint x: 711, startPoint y: 208, endPoint x: 625, endPoint y: 193, distance: 87.4
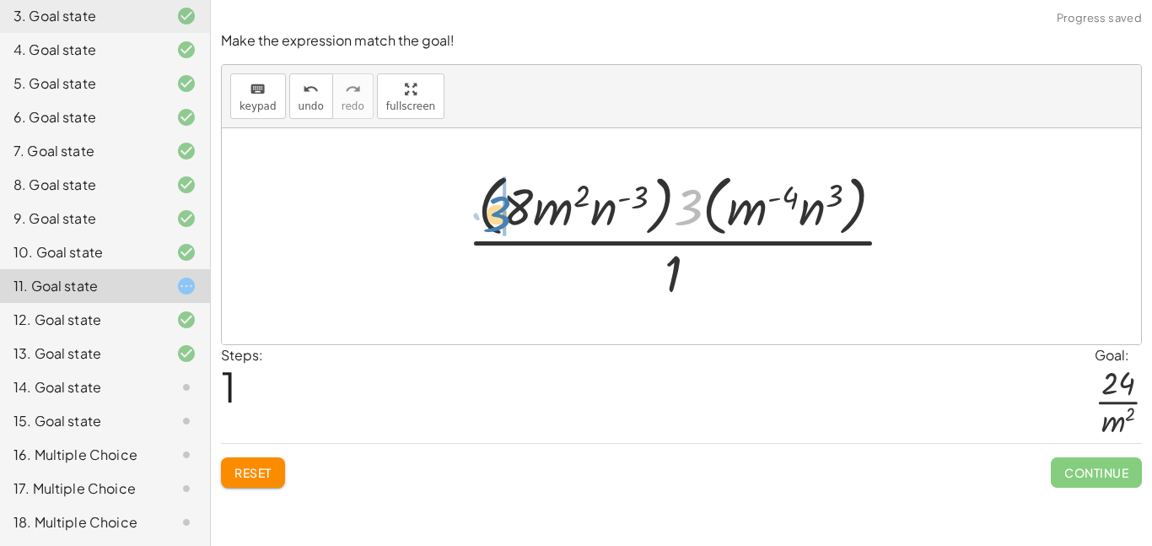
drag, startPoint x: 691, startPoint y: 203, endPoint x: 504, endPoint y: 208, distance: 187.3
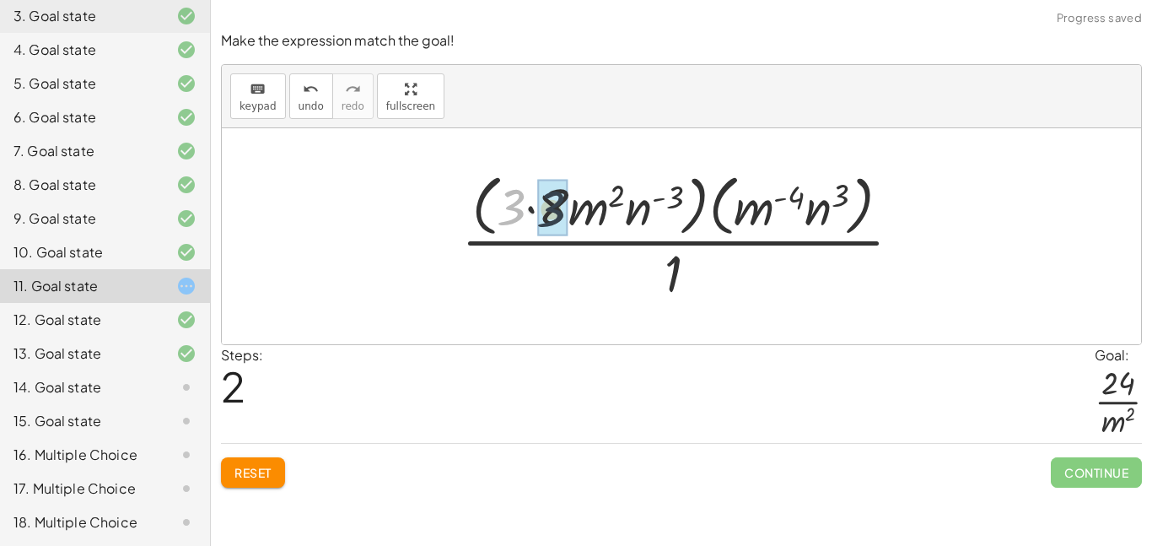
drag, startPoint x: 511, startPoint y: 208, endPoint x: 552, endPoint y: 210, distance: 41.4
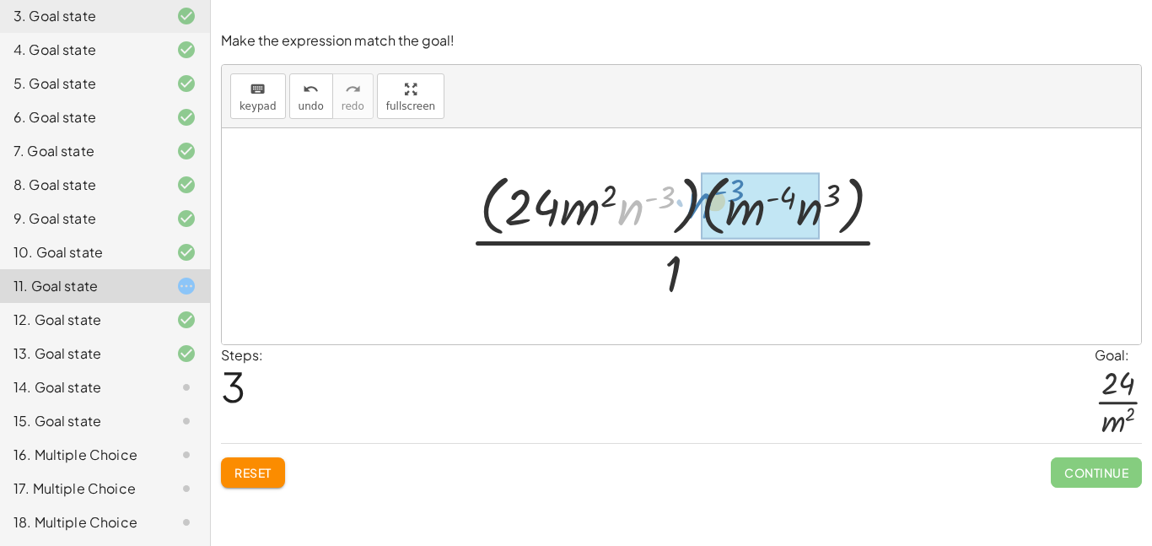
drag, startPoint x: 623, startPoint y: 210, endPoint x: 703, endPoint y: 204, distance: 79.5
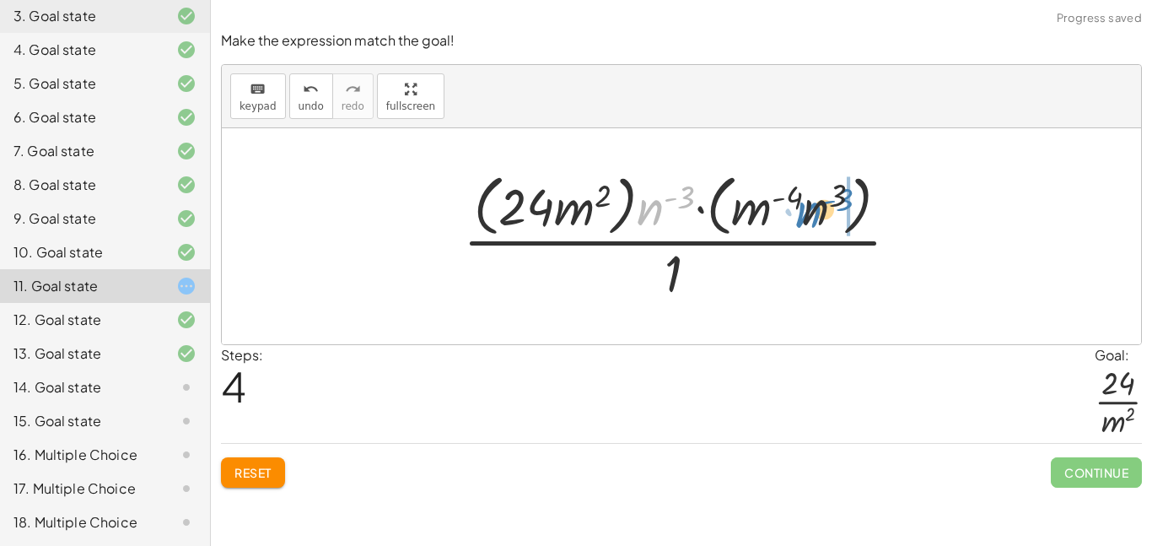
drag, startPoint x: 654, startPoint y: 210, endPoint x: 812, endPoint y: 212, distance: 158.6
click at [812, 212] on div at bounding box center [688, 235] width 466 height 137
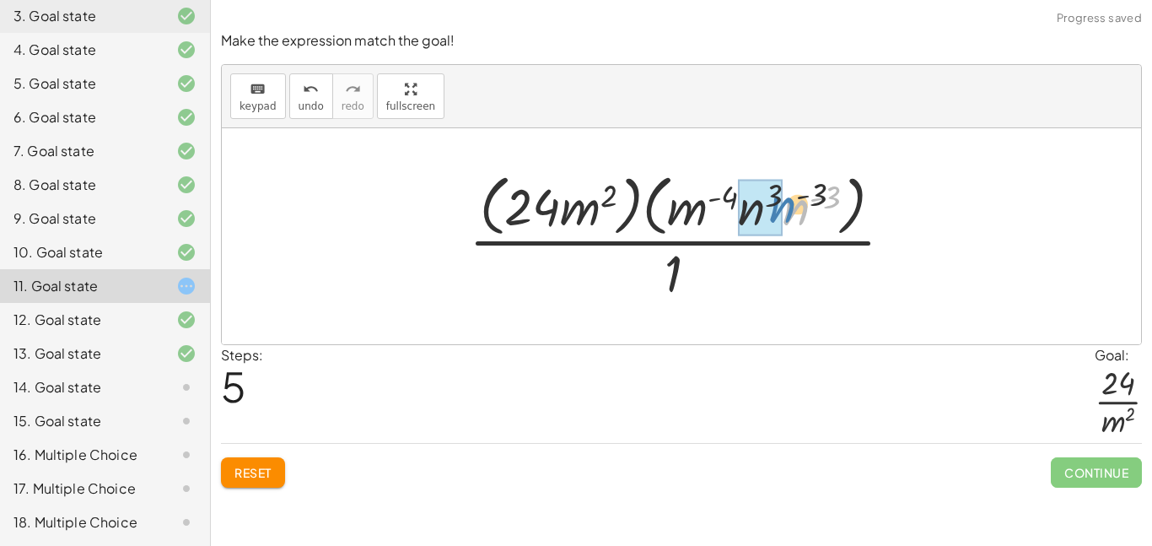
drag, startPoint x: 790, startPoint y: 217, endPoint x: 752, endPoint y: 209, distance: 39.5
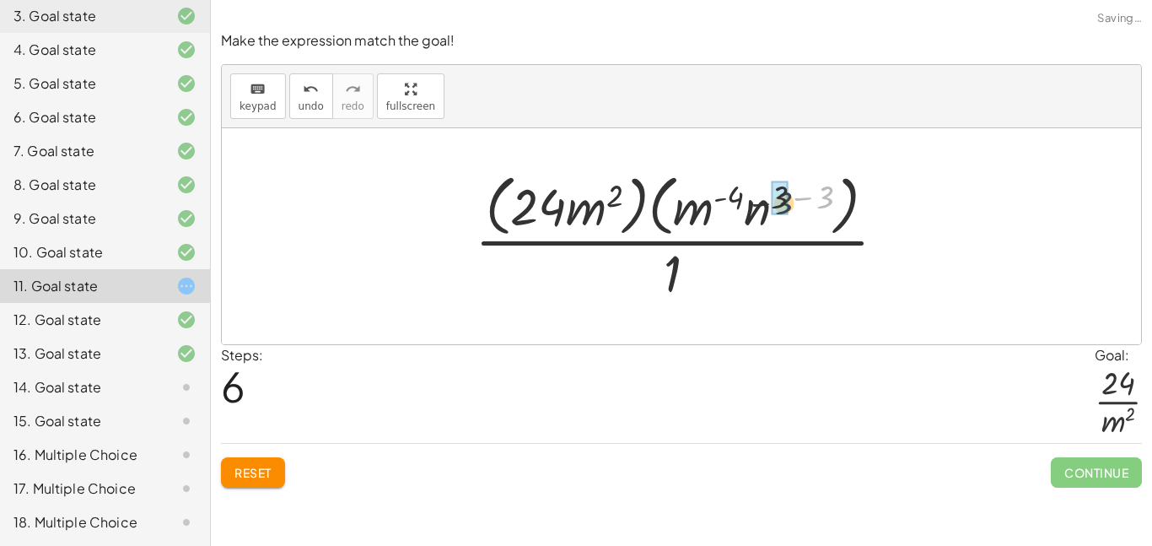
drag, startPoint x: 831, startPoint y: 199, endPoint x: 790, endPoint y: 202, distance: 40.6
click at [790, 202] on div at bounding box center [687, 235] width 442 height 137
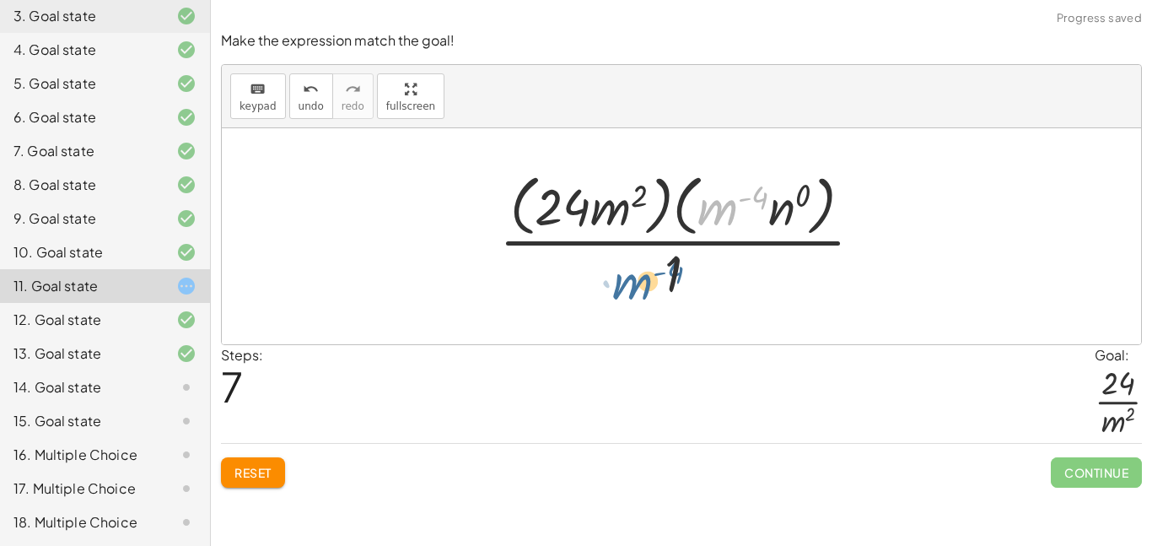
drag, startPoint x: 725, startPoint y: 210, endPoint x: 605, endPoint y: 283, distance: 140.0
click at [605, 283] on div at bounding box center [688, 235] width 394 height 137
drag, startPoint x: 726, startPoint y: 208, endPoint x: 610, endPoint y: 282, distance: 137.6
click at [610, 282] on div at bounding box center [688, 235] width 394 height 137
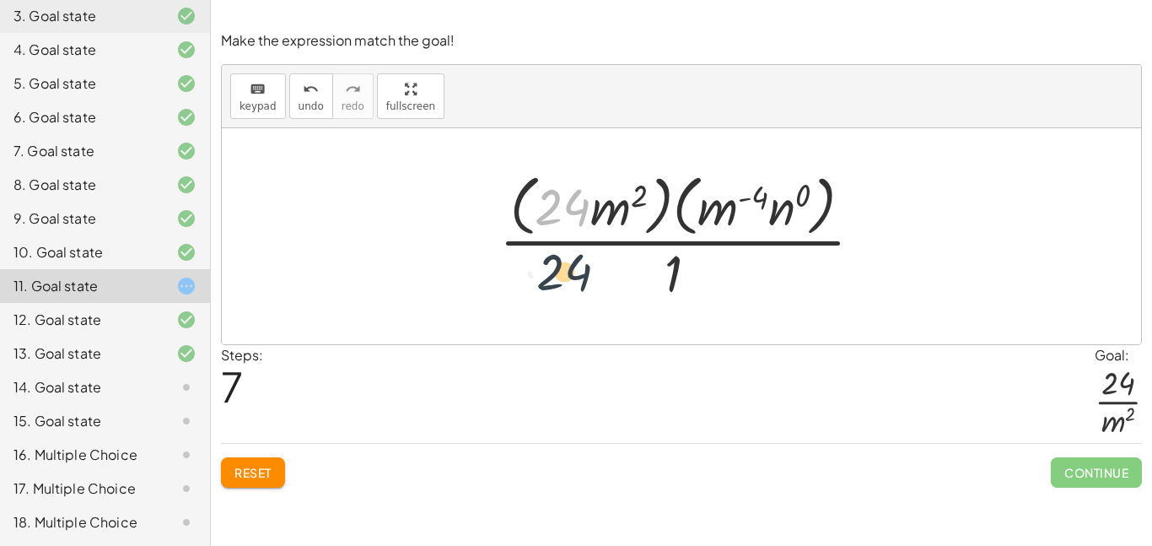
drag, startPoint x: 567, startPoint y: 206, endPoint x: 568, endPoint y: 272, distance: 66.6
click at [568, 272] on div at bounding box center [688, 235] width 394 height 137
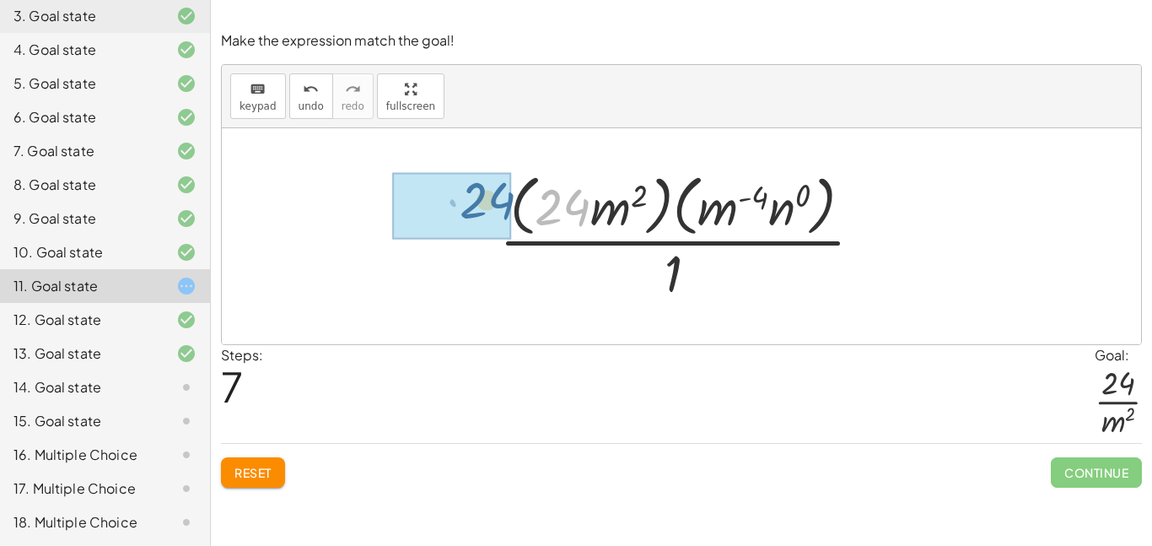
drag, startPoint x: 554, startPoint y: 213, endPoint x: 475, endPoint y: 207, distance: 79.5
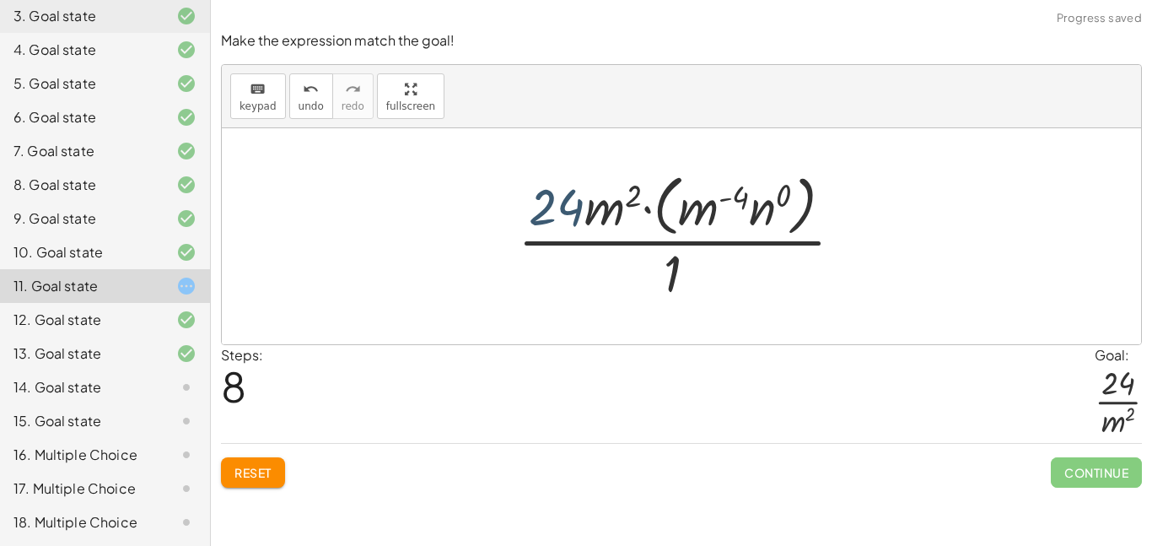
click at [557, 202] on div at bounding box center [687, 235] width 356 height 137
drag, startPoint x: 612, startPoint y: 213, endPoint x: 612, endPoint y: 275, distance: 61.6
click at [612, 275] on div at bounding box center [687, 235] width 356 height 137
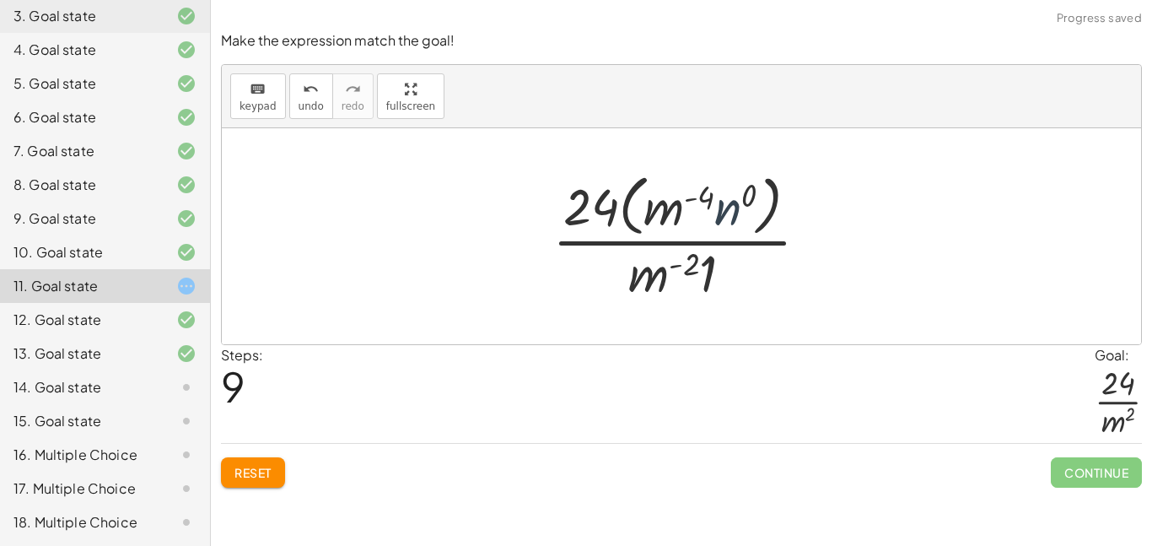
drag, startPoint x: 735, startPoint y: 207, endPoint x: 722, endPoint y: 213, distance: 15.1
click at [722, 213] on div at bounding box center [687, 235] width 287 height 137
drag, startPoint x: 714, startPoint y: 265, endPoint x: 620, endPoint y: 197, distance: 115.9
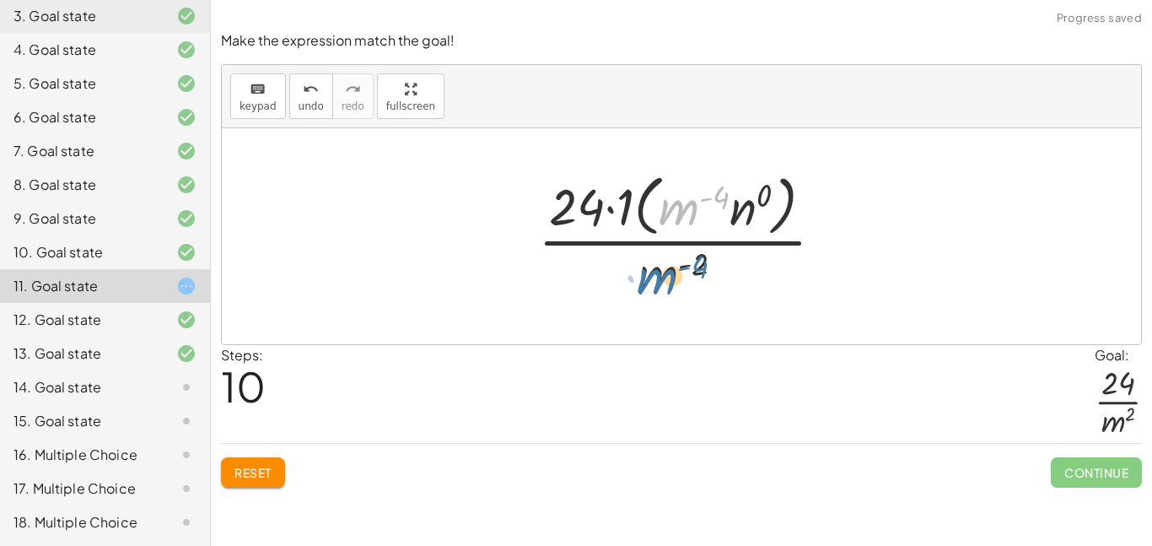
drag, startPoint x: 676, startPoint y: 207, endPoint x: 648, endPoint y: 272, distance: 69.9
click at [648, 272] on div at bounding box center [688, 235] width 316 height 137
drag, startPoint x: 626, startPoint y: 205, endPoint x: 752, endPoint y: 202, distance: 125.7
click at [752, 202] on div at bounding box center [688, 235] width 316 height 137
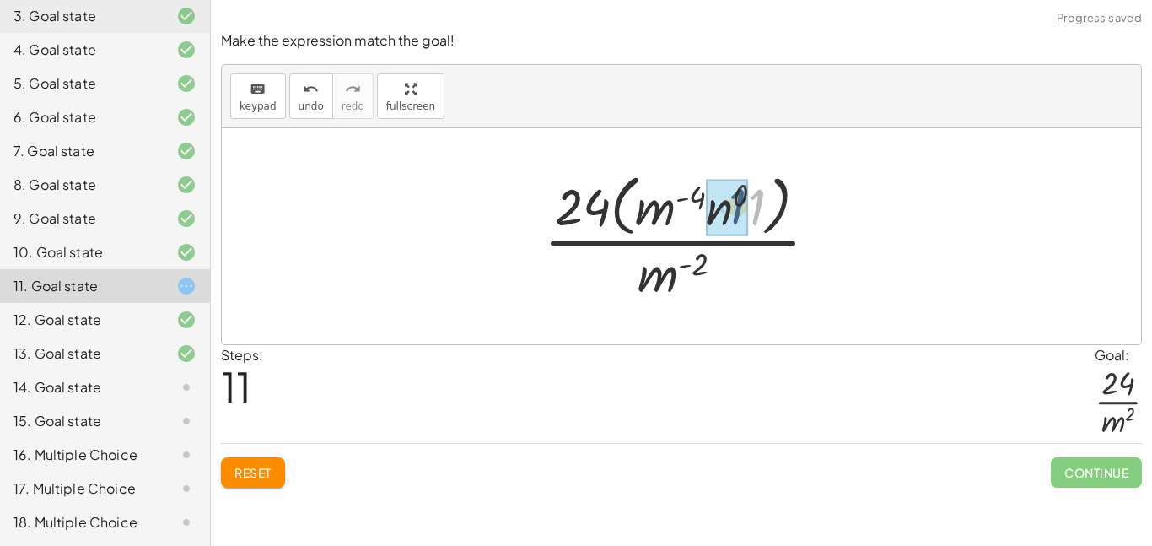
drag, startPoint x: 752, startPoint y: 207, endPoint x: 731, endPoint y: 205, distance: 21.2
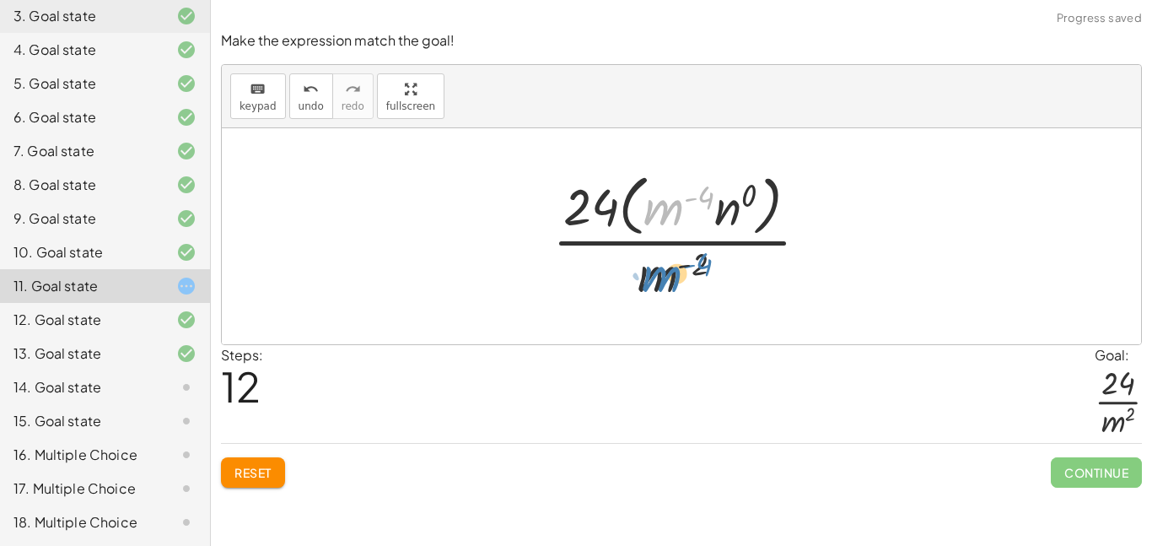
drag, startPoint x: 670, startPoint y: 207, endPoint x: 671, endPoint y: 273, distance: 66.7
click at [671, 273] on div at bounding box center [687, 235] width 287 height 137
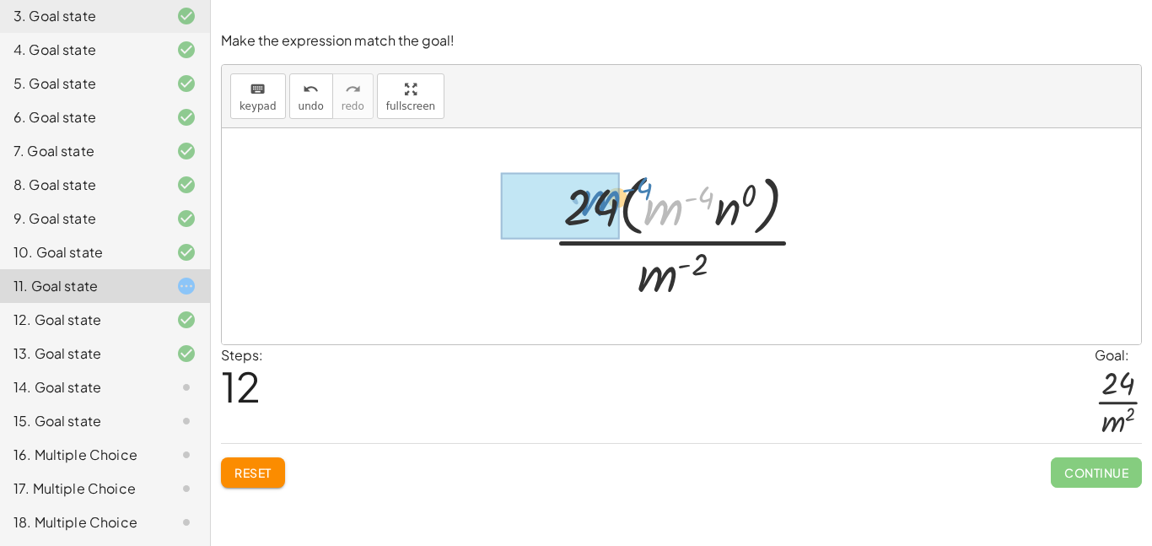
drag, startPoint x: 664, startPoint y: 205, endPoint x: 602, endPoint y: 196, distance: 62.3
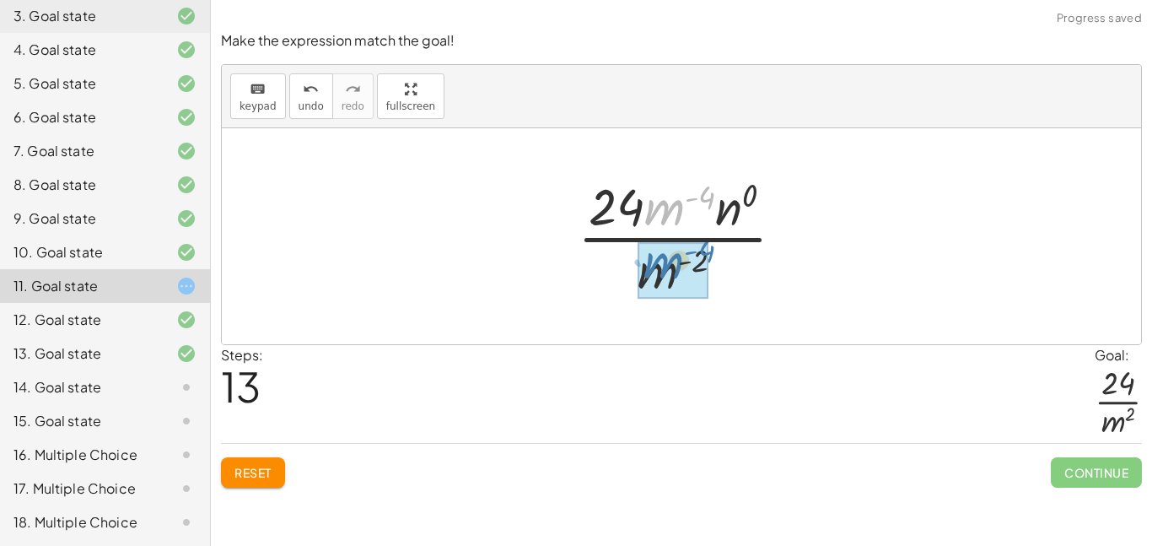
drag, startPoint x: 662, startPoint y: 202, endPoint x: 658, endPoint y: 256, distance: 54.1
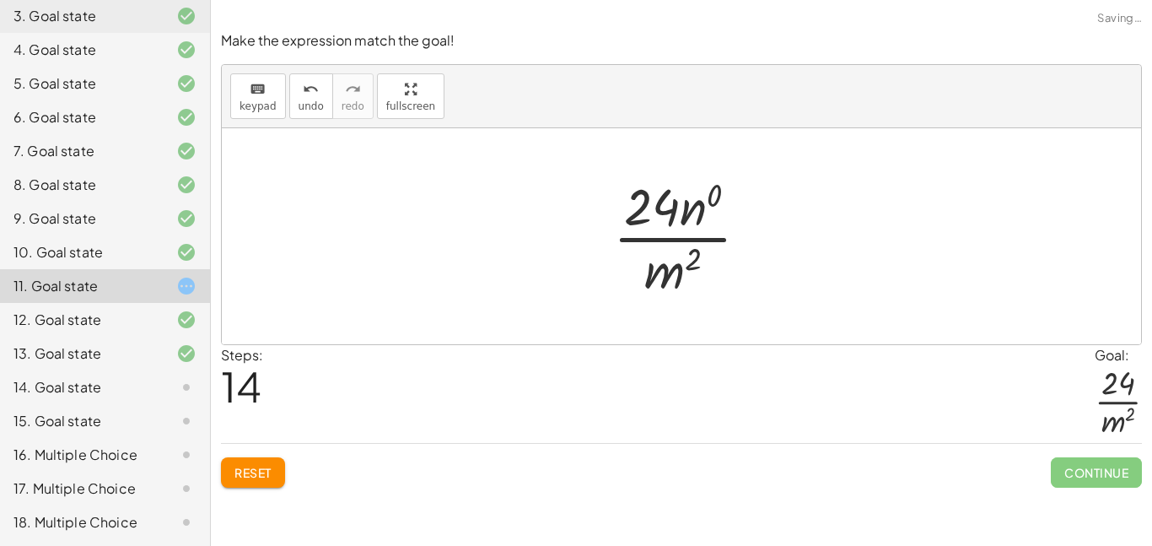
click at [699, 211] on div at bounding box center [688, 236] width 166 height 130
click at [698, 207] on div at bounding box center [689, 236] width 154 height 130
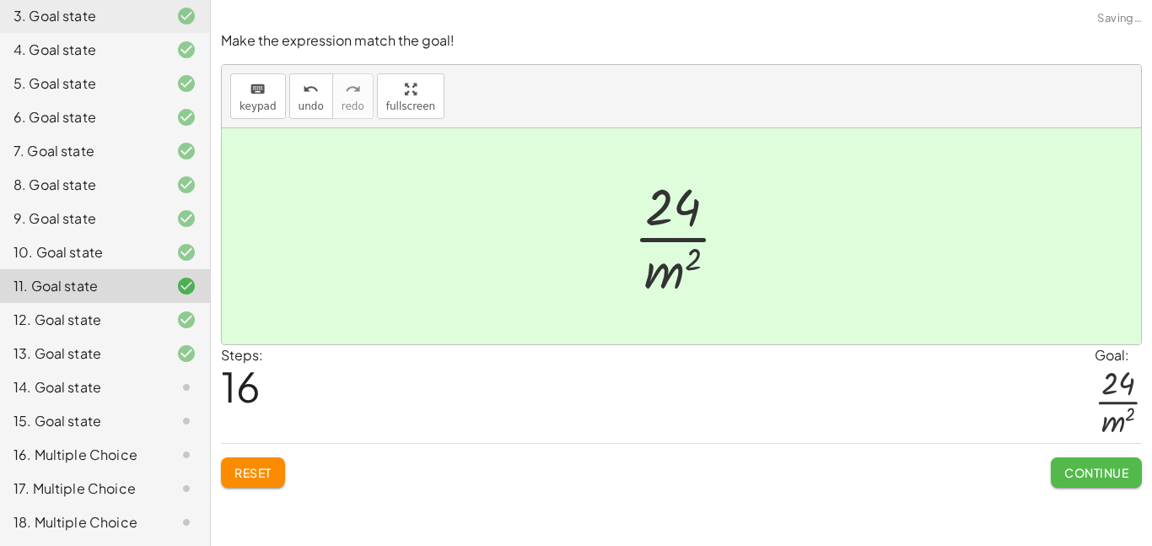
click at [1080, 469] on span "Continue" at bounding box center [1096, 472] width 64 height 15
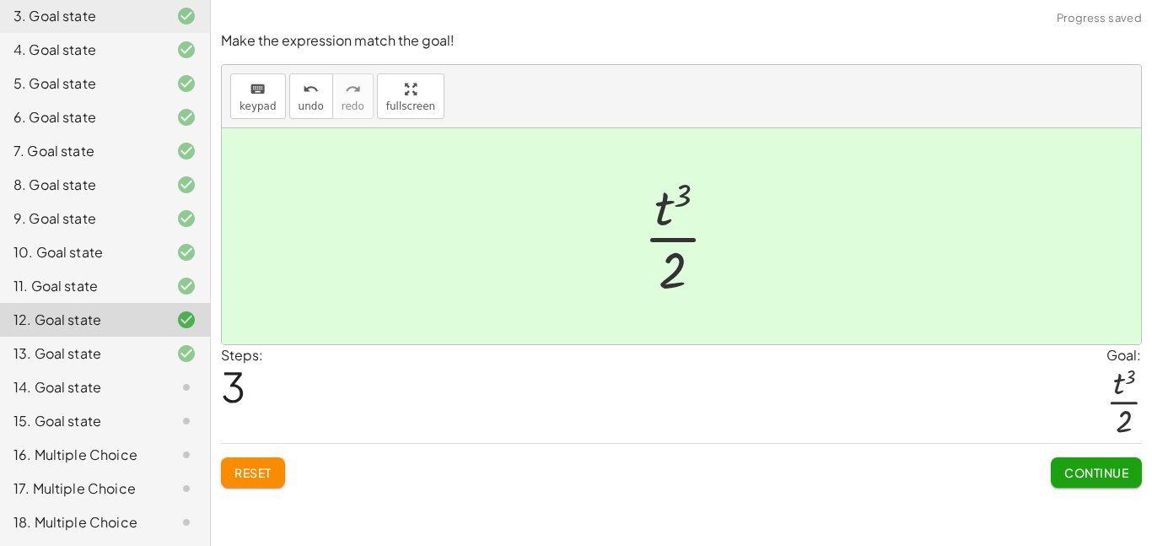
click at [1080, 469] on span "Continue" at bounding box center [1096, 472] width 64 height 15
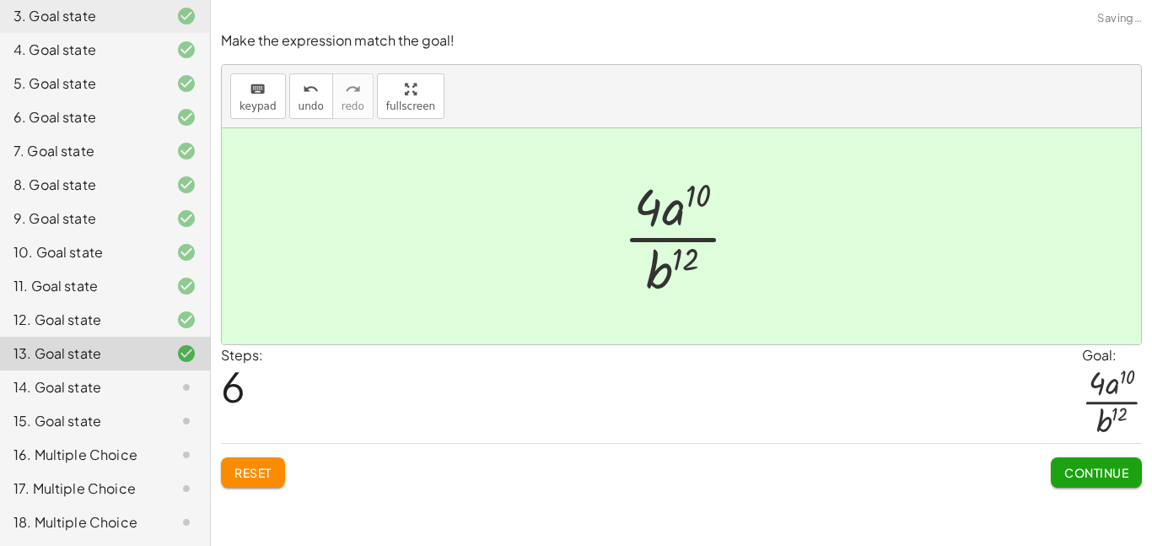
click at [1080, 469] on span "Continue" at bounding box center [1096, 472] width 64 height 15
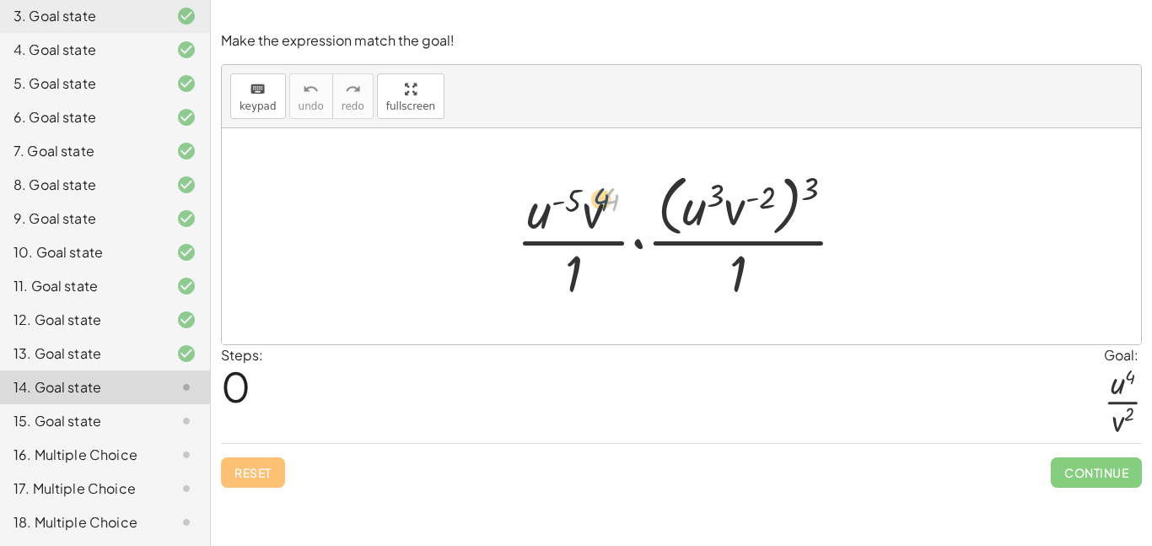
click at [613, 200] on div at bounding box center [688, 235] width 360 height 137
drag, startPoint x: 810, startPoint y: 191, endPoint x: 751, endPoint y: 191, distance: 59.0
click at [751, 191] on div at bounding box center [688, 235] width 360 height 137
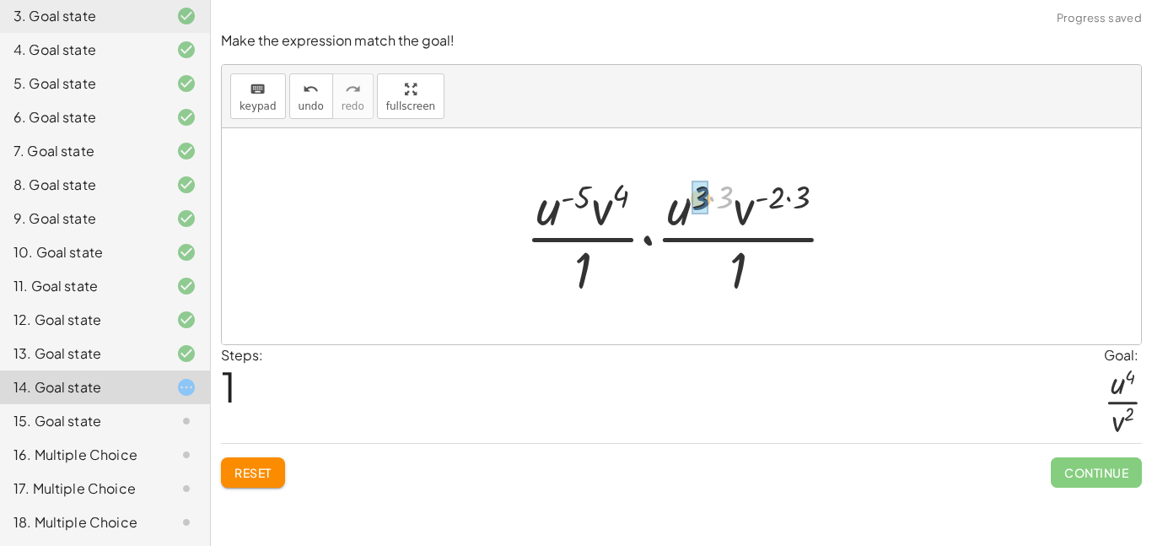
drag, startPoint x: 729, startPoint y: 191, endPoint x: 704, endPoint y: 193, distance: 24.5
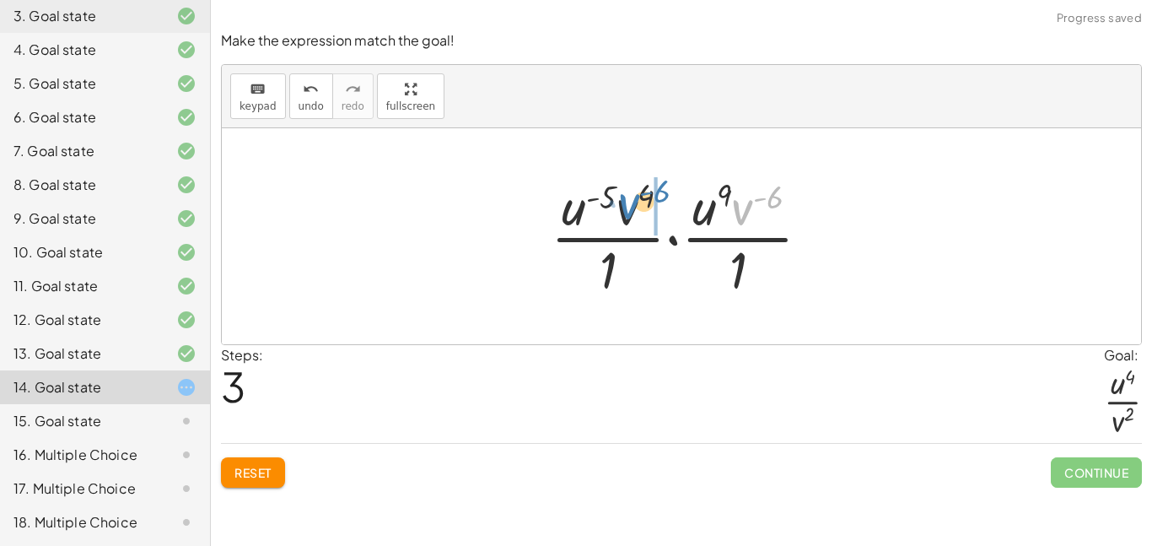
drag, startPoint x: 747, startPoint y: 211, endPoint x: 633, endPoint y: 206, distance: 114.0
click at [633, 206] on div at bounding box center [687, 236] width 290 height 130
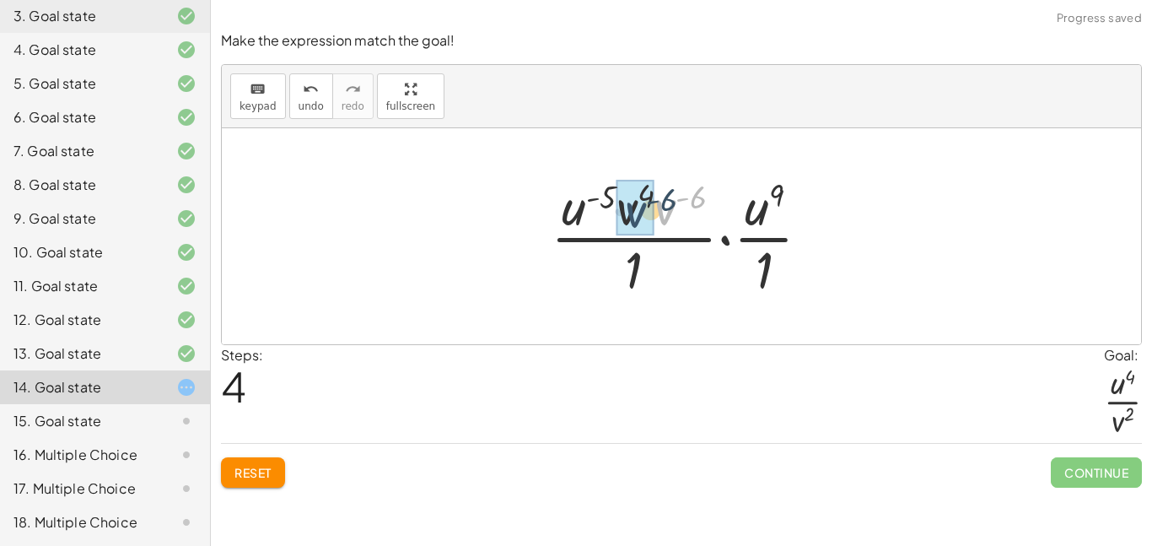
drag, startPoint x: 672, startPoint y: 207, endPoint x: 635, endPoint y: 203, distance: 37.3
drag, startPoint x: 691, startPoint y: 203, endPoint x: 648, endPoint y: 201, distance: 43.1
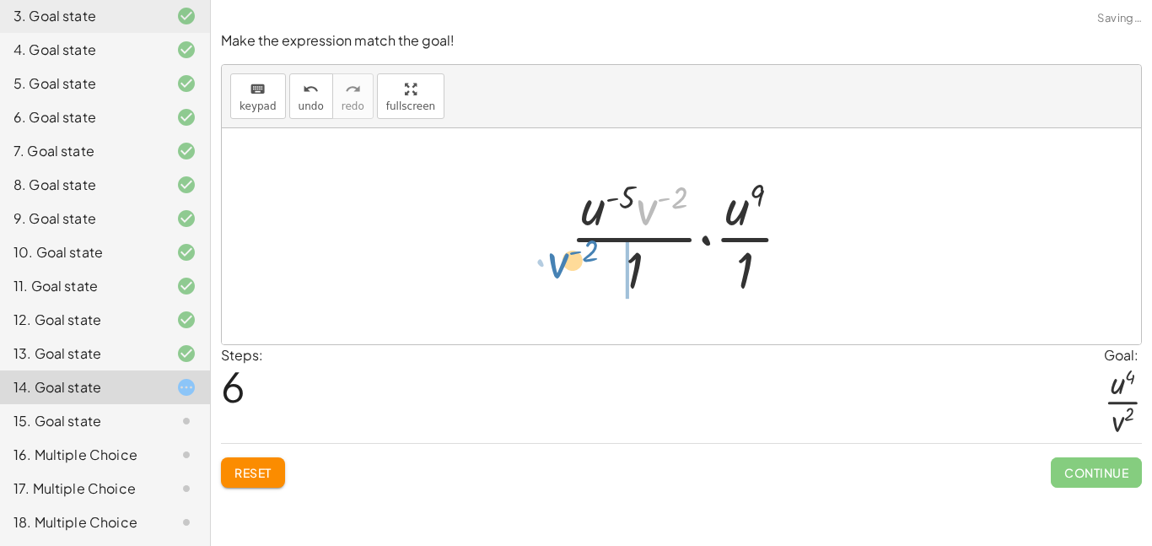
drag, startPoint x: 648, startPoint y: 209, endPoint x: 563, endPoint y: 267, distance: 103.2
click at [563, 267] on div at bounding box center [688, 236] width 252 height 130
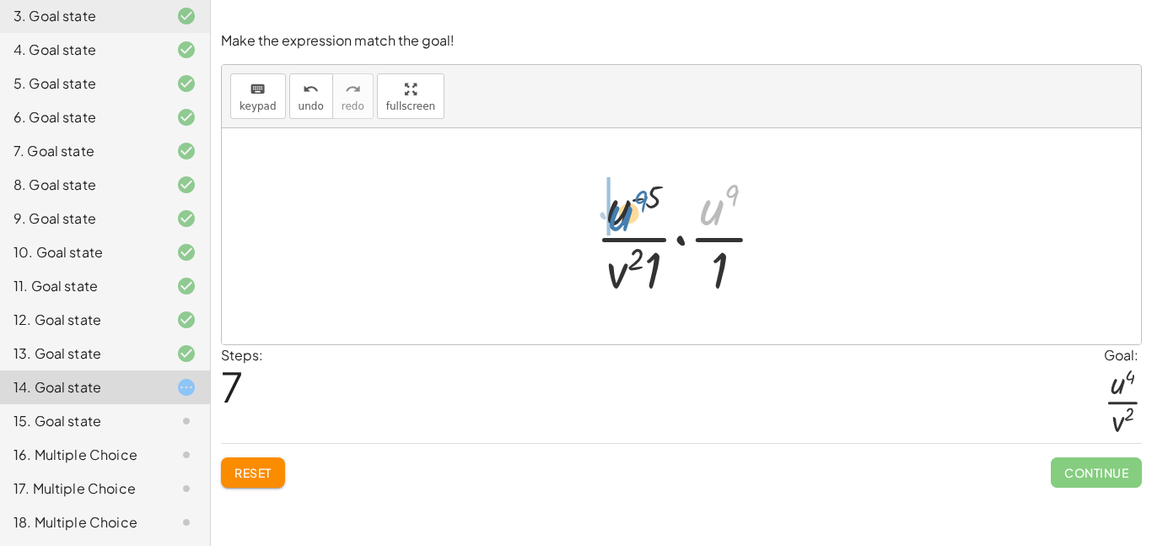
drag, startPoint x: 709, startPoint y: 215, endPoint x: 617, endPoint y: 221, distance: 92.1
click at [617, 221] on div at bounding box center [687, 236] width 201 height 130
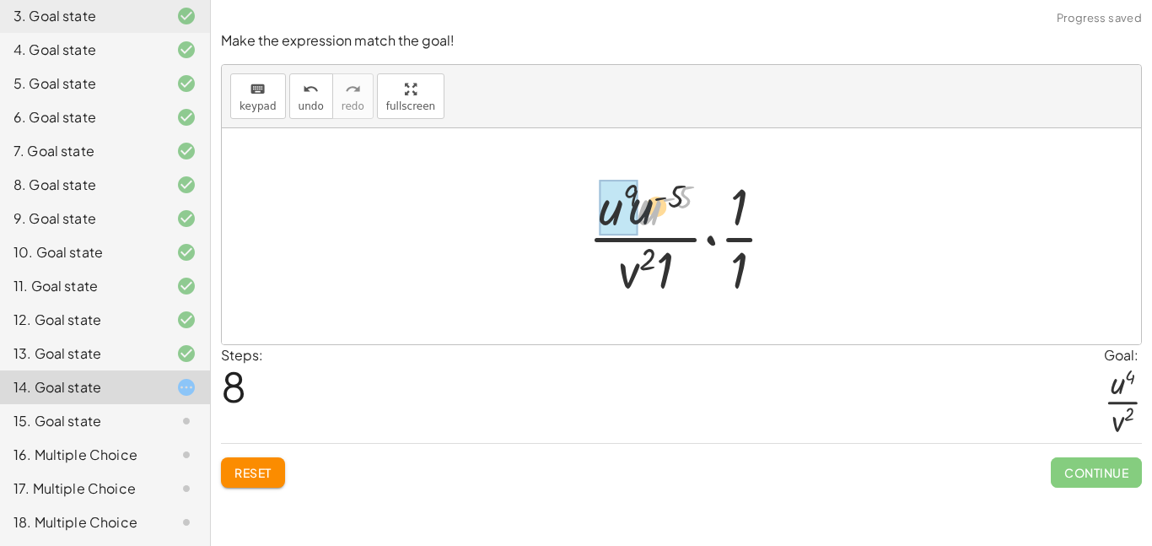
drag, startPoint x: 645, startPoint y: 211, endPoint x: 616, endPoint y: 207, distance: 29.8
click at [678, 196] on div at bounding box center [687, 236] width 207 height 130
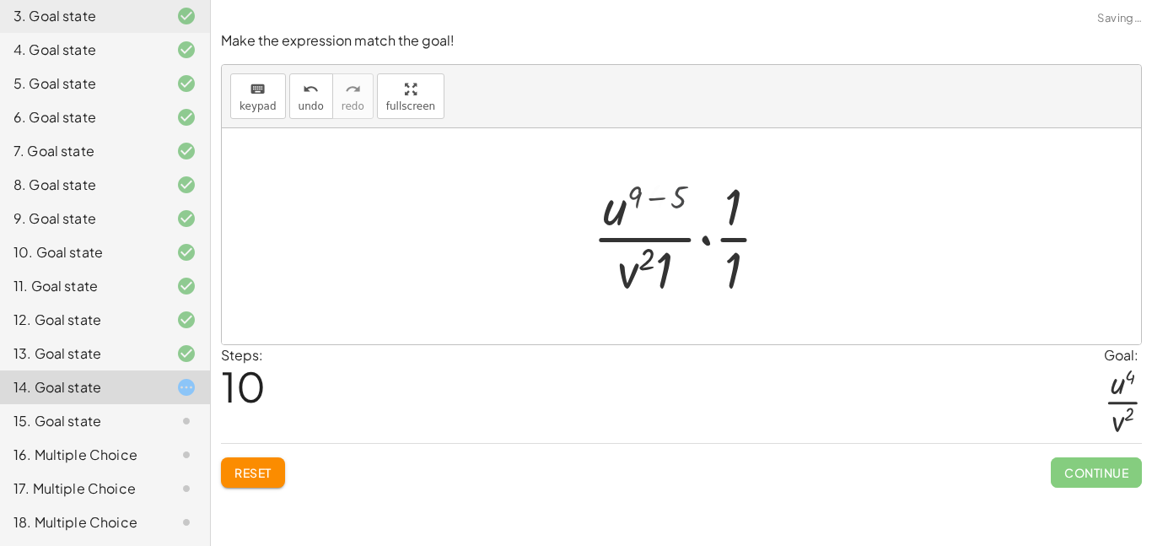
click at [678, 196] on div at bounding box center [688, 236] width 180 height 130
click at [719, 208] on div at bounding box center [688, 236] width 180 height 130
drag, startPoint x: 719, startPoint y: 208, endPoint x: 647, endPoint y: 210, distance: 72.6
click at [647, 210] on div at bounding box center [688, 236] width 180 height 130
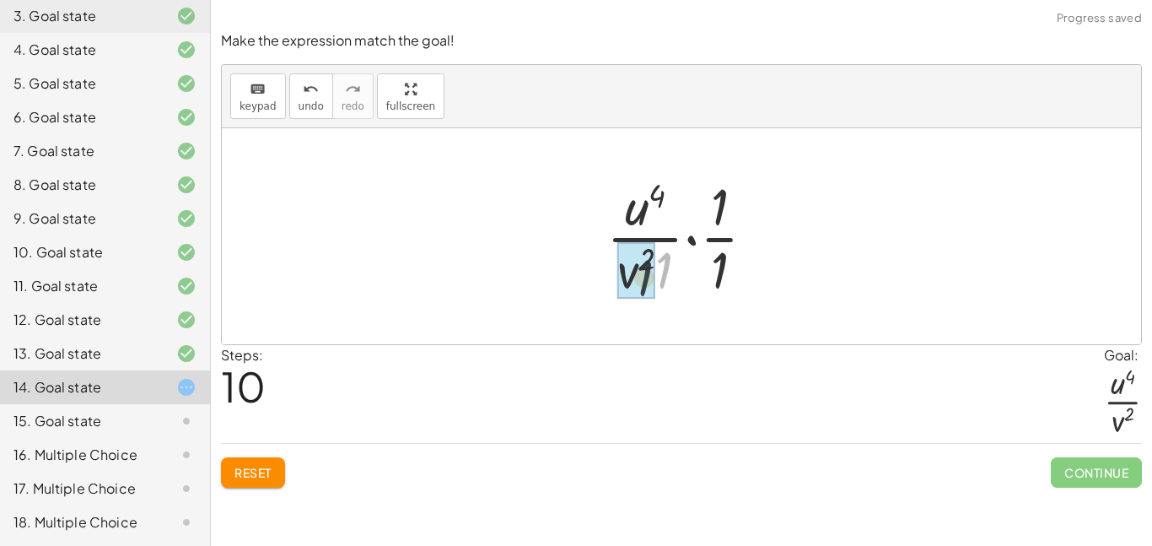
drag, startPoint x: 664, startPoint y: 266, endPoint x: 636, endPoint y: 276, distance: 29.6
drag, startPoint x: 713, startPoint y: 267, endPoint x: 637, endPoint y: 266, distance: 75.9
click at [637, 266] on div at bounding box center [688, 236] width 164 height 130
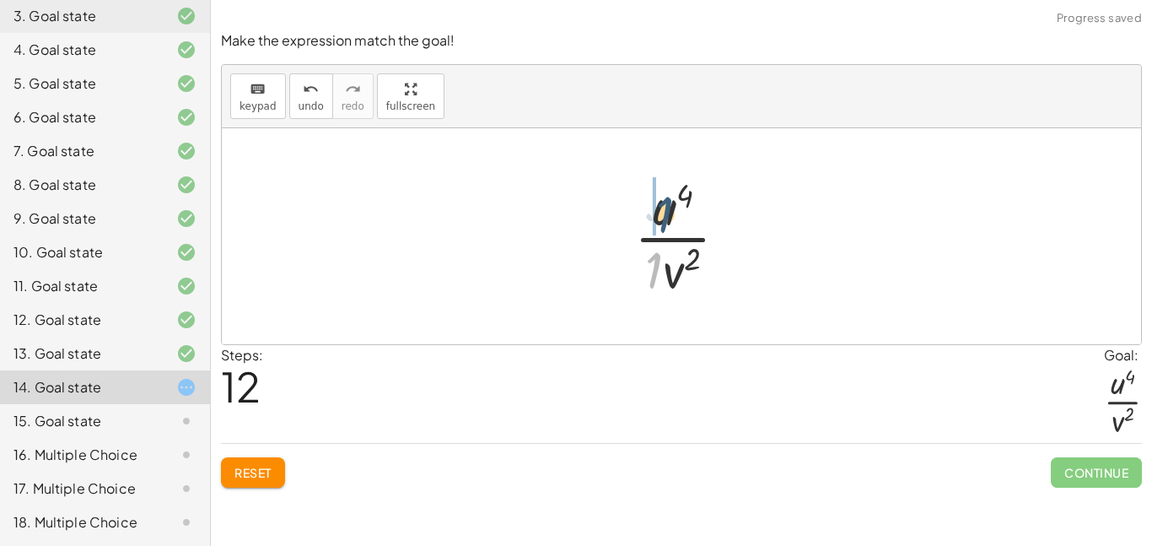
drag, startPoint x: 655, startPoint y: 267, endPoint x: 666, endPoint y: 210, distance: 57.6
click at [666, 210] on div at bounding box center [688, 236] width 124 height 130
drag, startPoint x: 653, startPoint y: 206, endPoint x: 679, endPoint y: 209, distance: 26.4
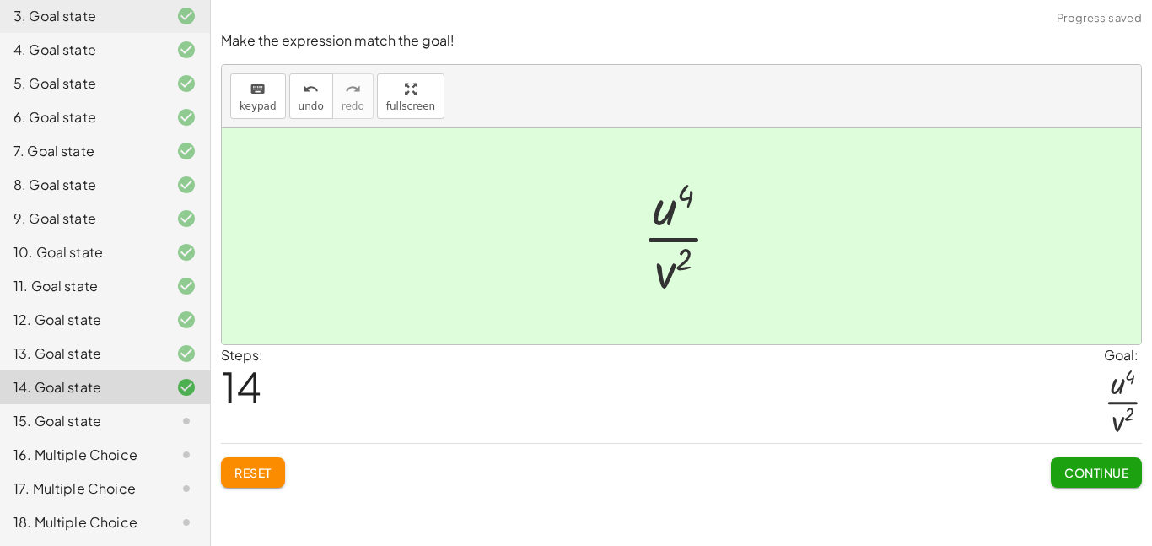
click at [1085, 465] on span "Continue" at bounding box center [1096, 472] width 64 height 15
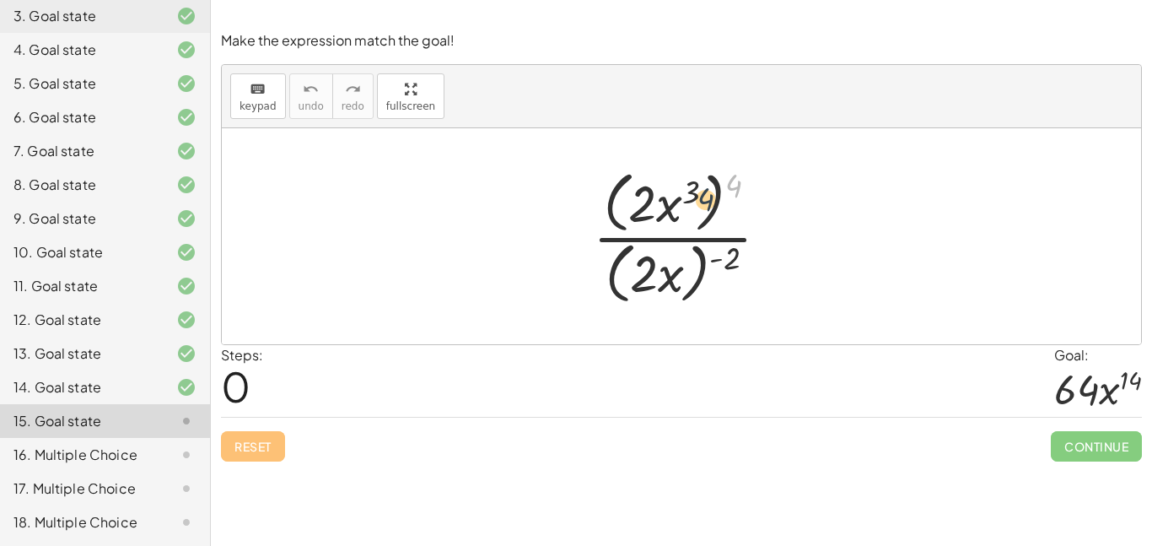
drag, startPoint x: 735, startPoint y: 183, endPoint x: 707, endPoint y: 197, distance: 31.7
click at [707, 197] on div at bounding box center [688, 236] width 207 height 145
drag, startPoint x: 730, startPoint y: 252, endPoint x: 674, endPoint y: 260, distance: 57.0
click at [674, 260] on div at bounding box center [688, 236] width 207 height 145
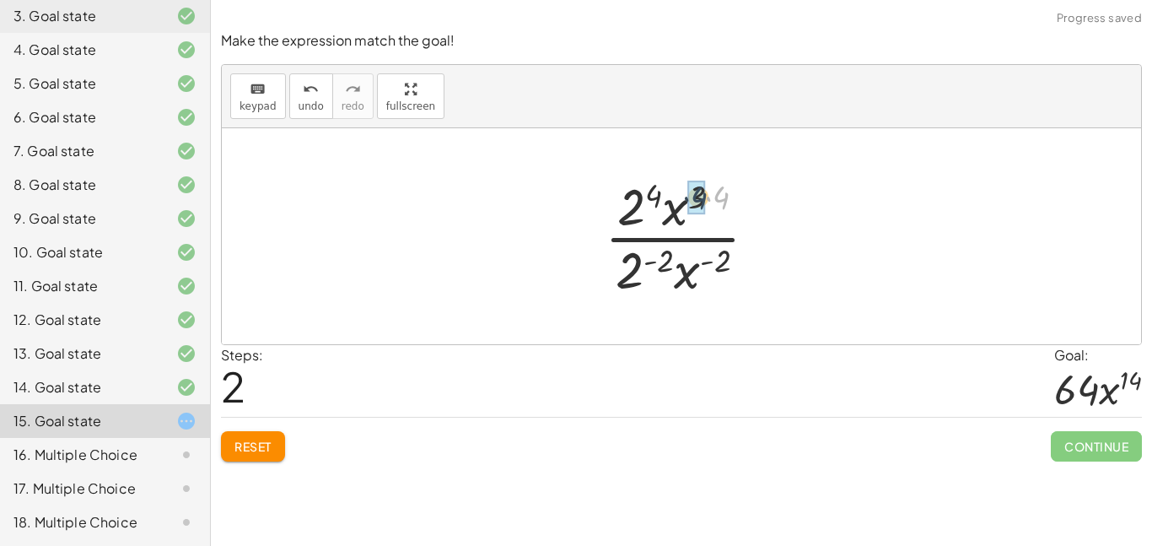
drag, startPoint x: 723, startPoint y: 197, endPoint x: 699, endPoint y: 197, distance: 23.6
drag, startPoint x: 692, startPoint y: 273, endPoint x: 686, endPoint y: 217, distance: 56.9
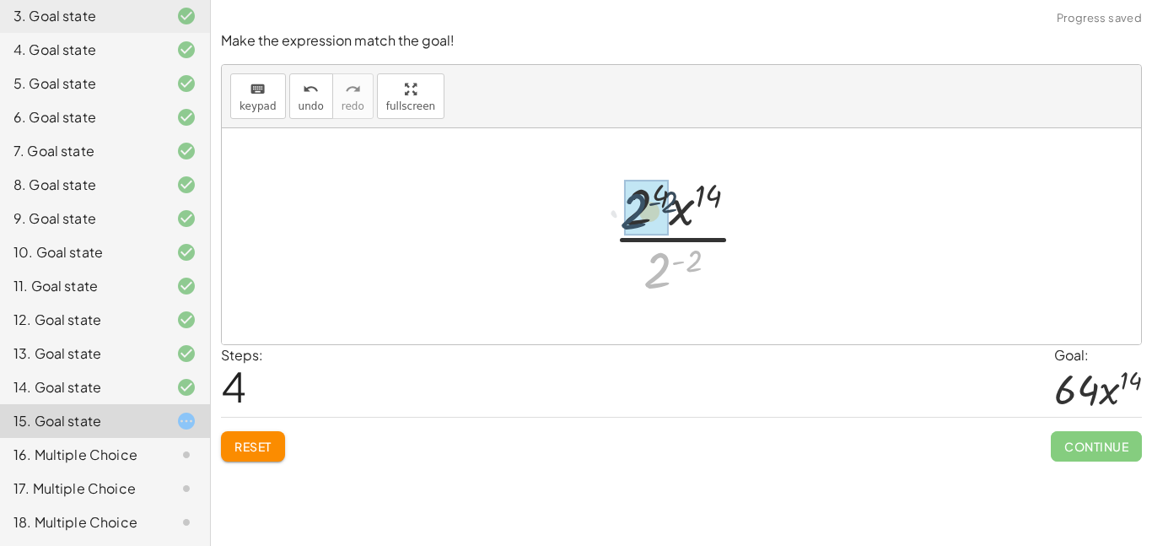
drag, startPoint x: 656, startPoint y: 269, endPoint x: 632, endPoint y: 209, distance: 64.7
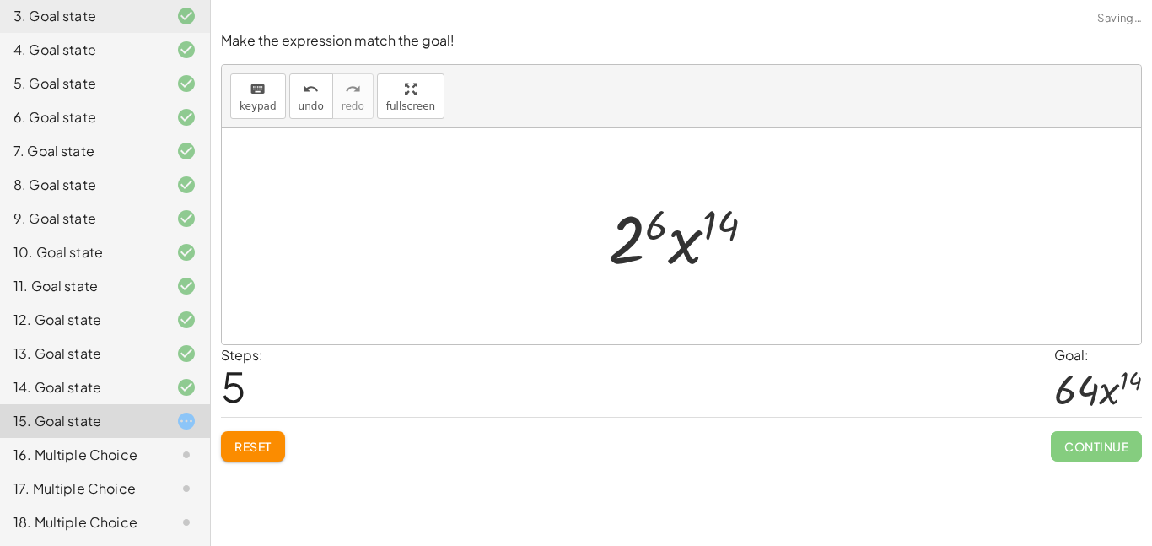
click at [654, 230] on div at bounding box center [688, 236] width 177 height 87
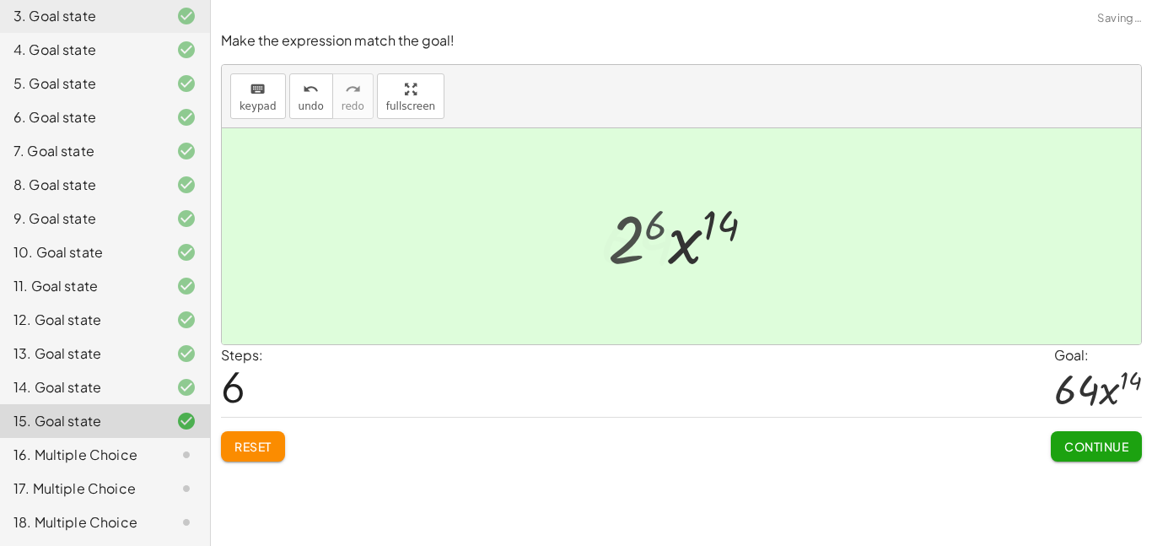
click at [654, 230] on div at bounding box center [688, 236] width 192 height 87
click at [1088, 451] on span "Continue" at bounding box center [1096, 446] width 64 height 15
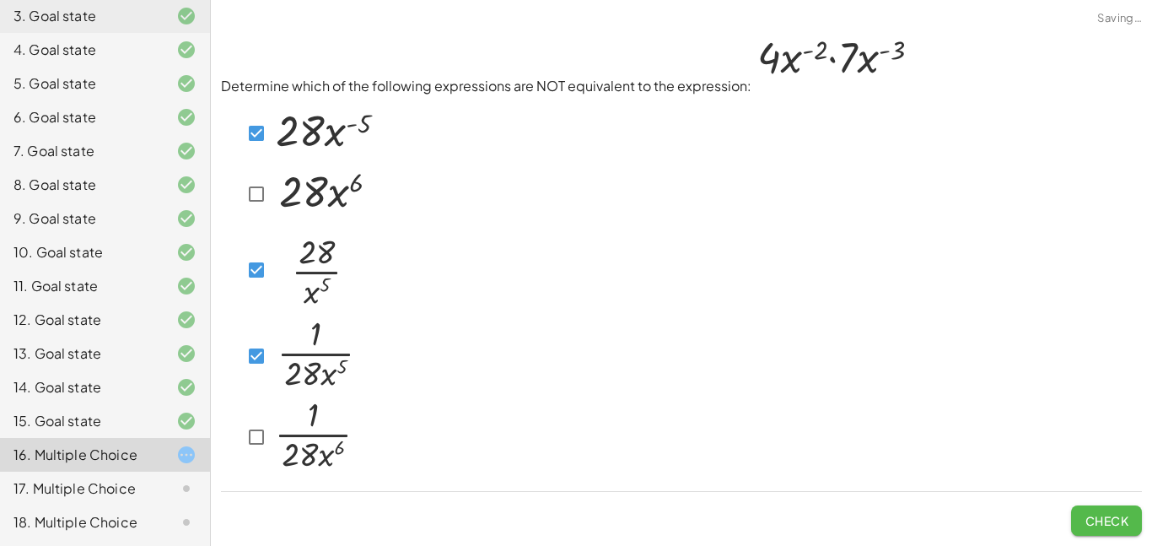
click at [1082, 509] on button "Check" at bounding box center [1106, 520] width 71 height 30
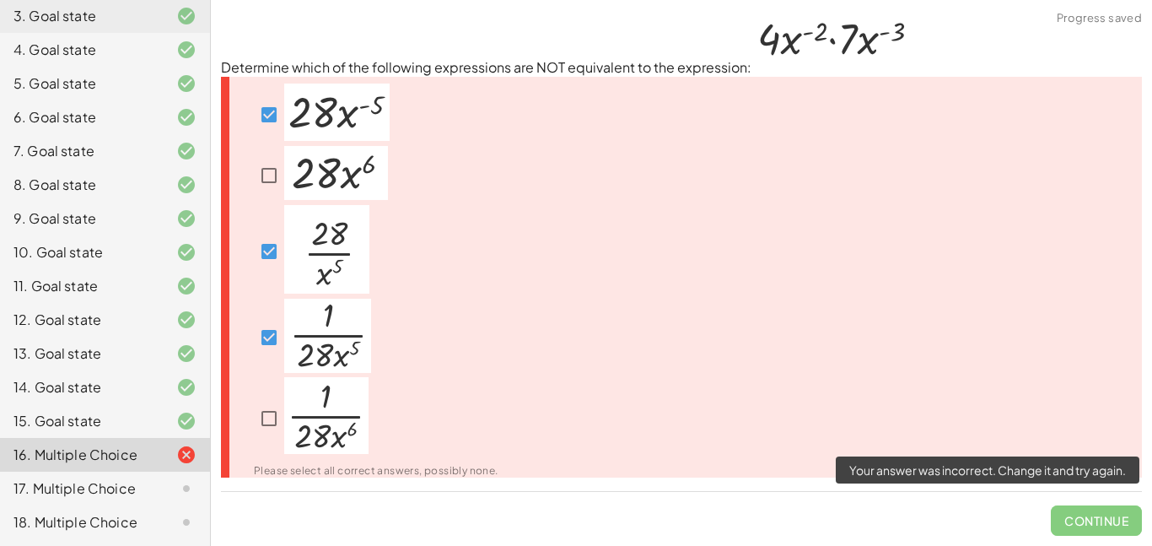
click at [1076, 524] on span "Continue" at bounding box center [1096, 514] width 91 height 44
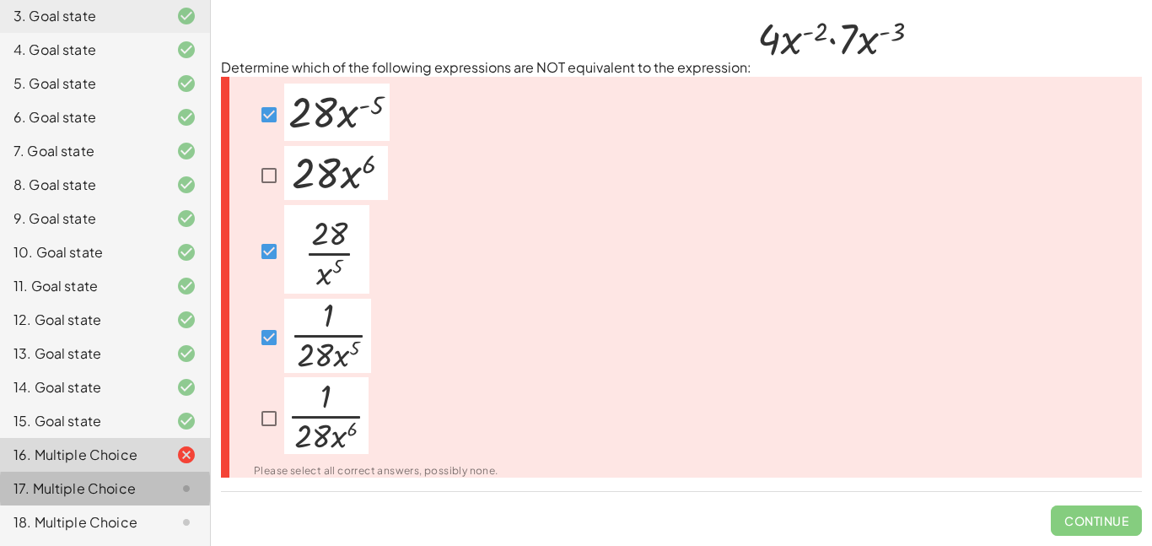
click at [146, 483] on div "17. Multiple Choice" at bounding box center [81, 488] width 136 height 20
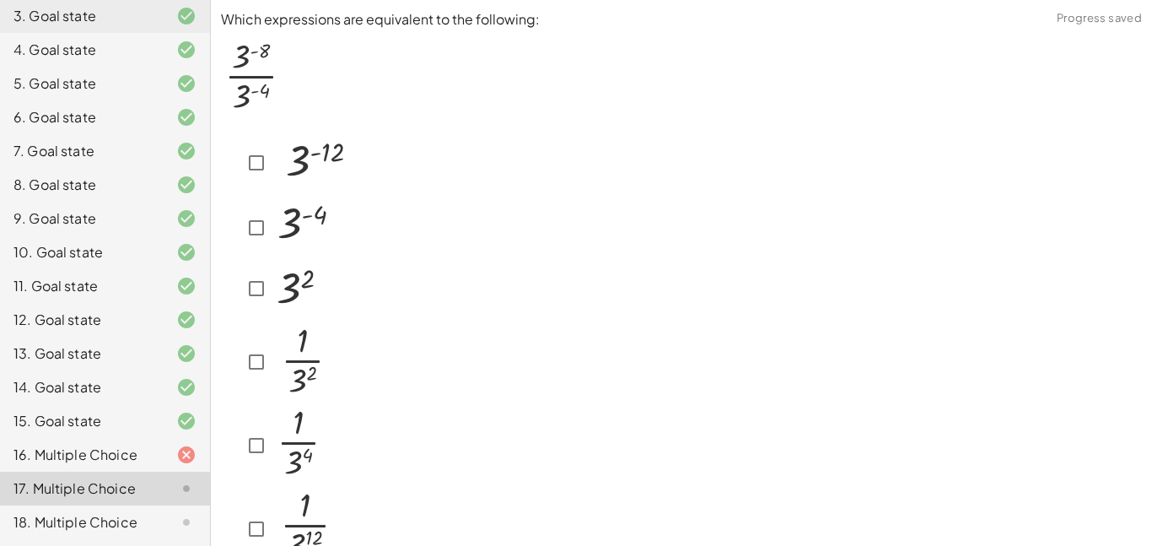
click at [179, 505] on div "16. Multiple Choice" at bounding box center [105, 522] width 210 height 34
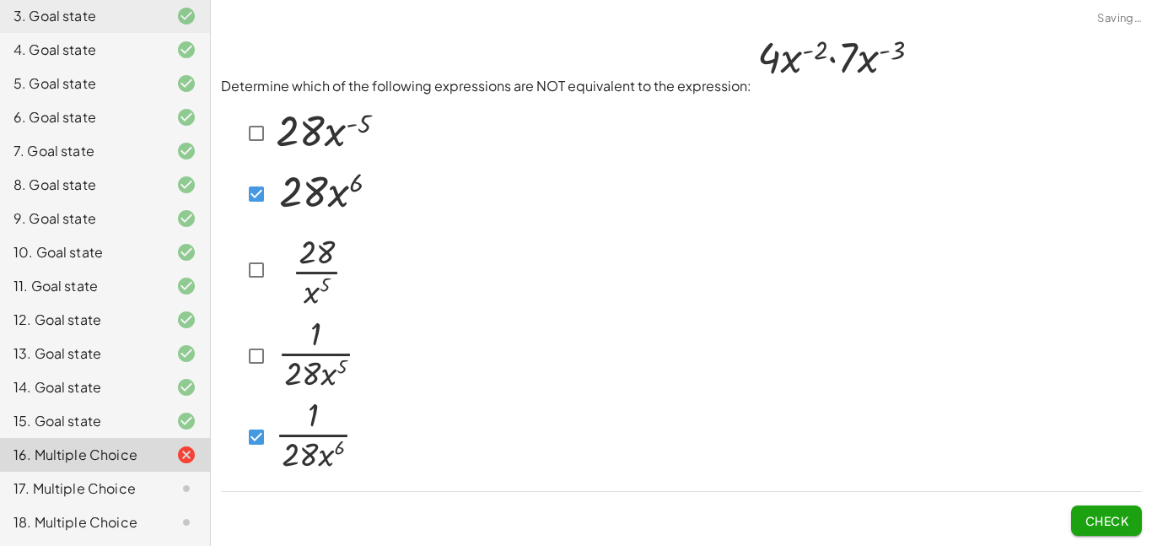
click at [1096, 524] on span "Check" at bounding box center [1107, 520] width 44 height 15
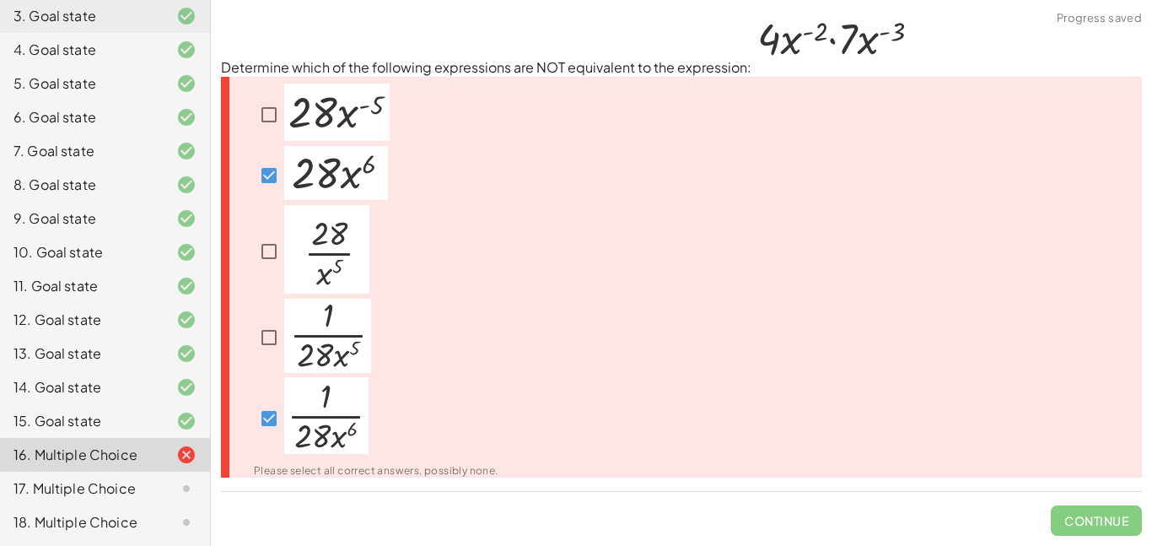
click at [294, 318] on img at bounding box center [327, 336] width 87 height 74
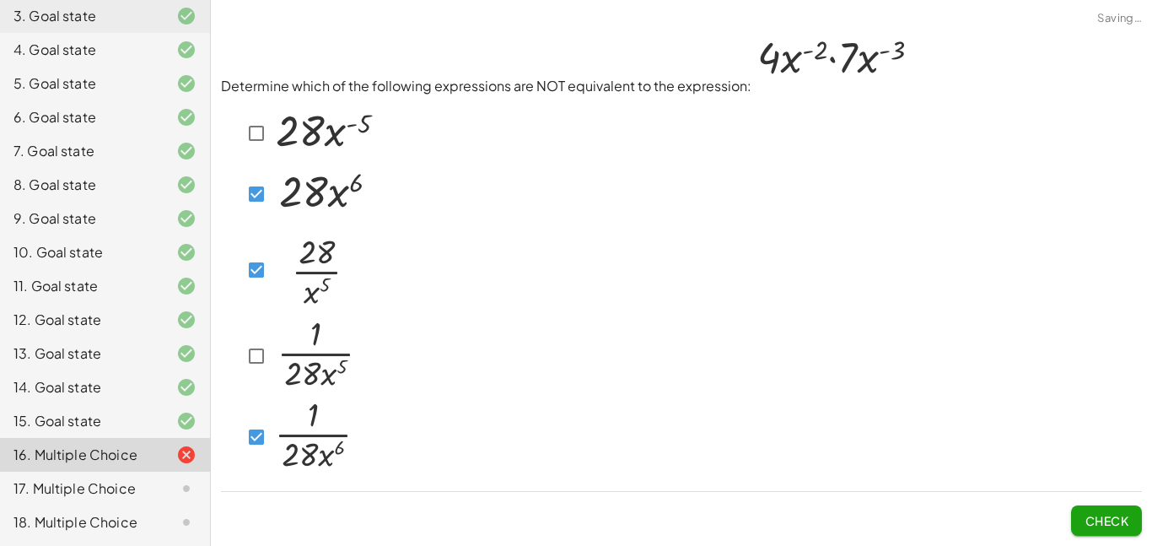
click at [1111, 525] on span "Check" at bounding box center [1107, 520] width 44 height 15
click at [127, 475] on div "17. Multiple Choice" at bounding box center [105, 488] width 210 height 34
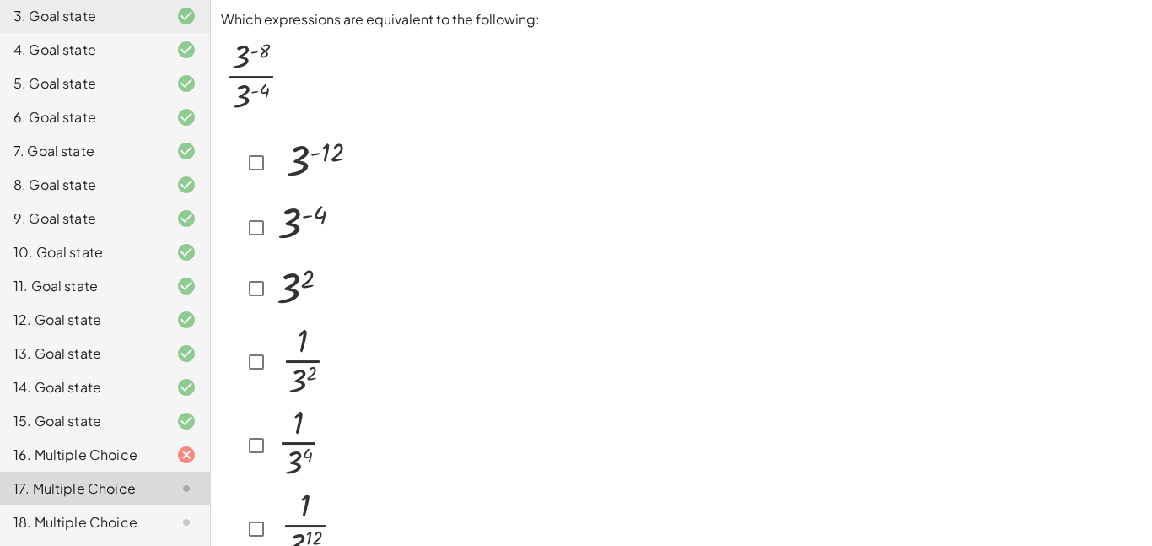
click at [121, 517] on div "18. Multiple Choice" at bounding box center [81, 522] width 136 height 20
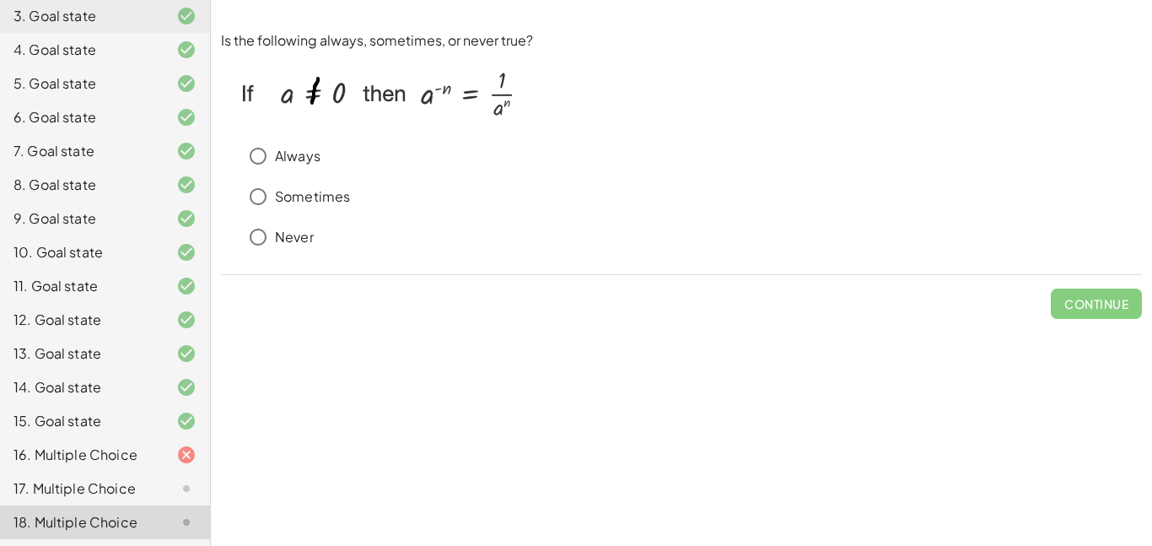
click at [315, 196] on p "Sometimes" at bounding box center [312, 196] width 75 height 19
click at [288, 161] on p "Always" at bounding box center [298, 156] width 46 height 19
click at [1085, 296] on span "Check" at bounding box center [1107, 303] width 44 height 15
click at [1114, 303] on span "Check" at bounding box center [1107, 303] width 44 height 15
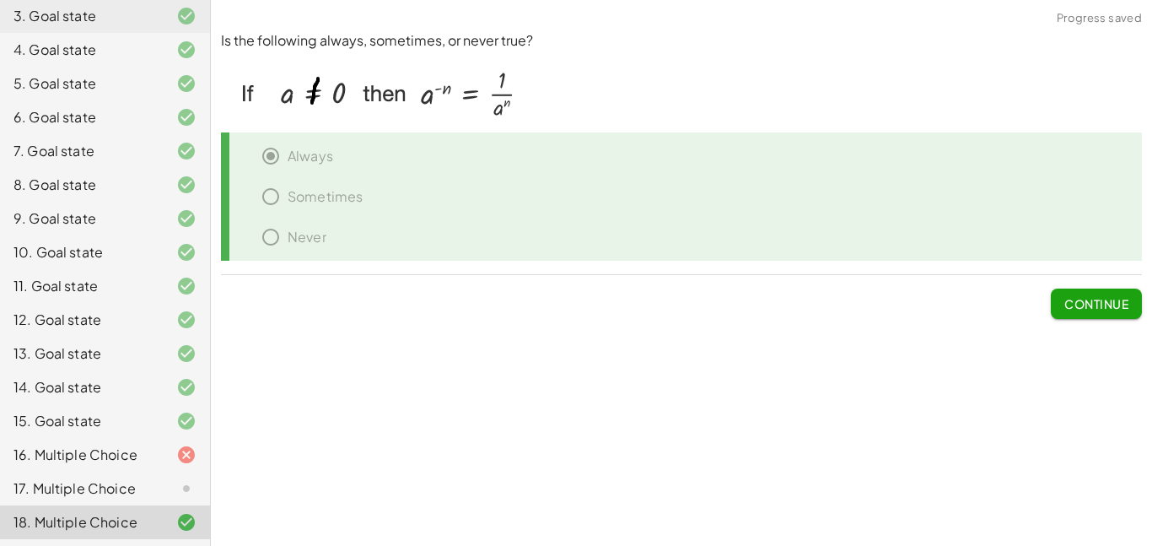
click at [87, 492] on div "17. Multiple Choice" at bounding box center [81, 488] width 136 height 20
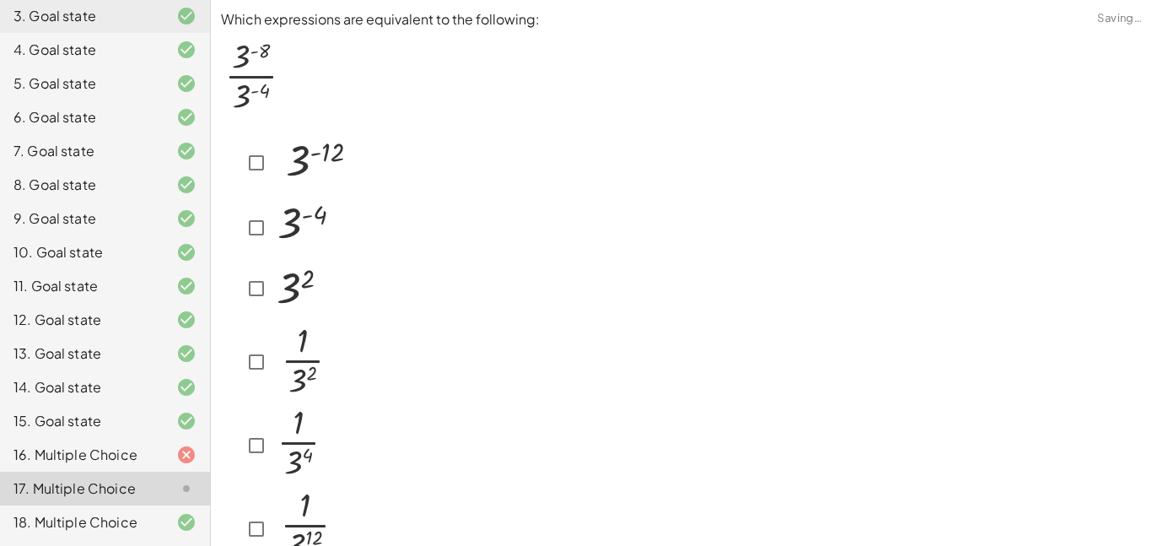
click at [87, 492] on div "17. Multiple Choice" at bounding box center [81, 488] width 136 height 20
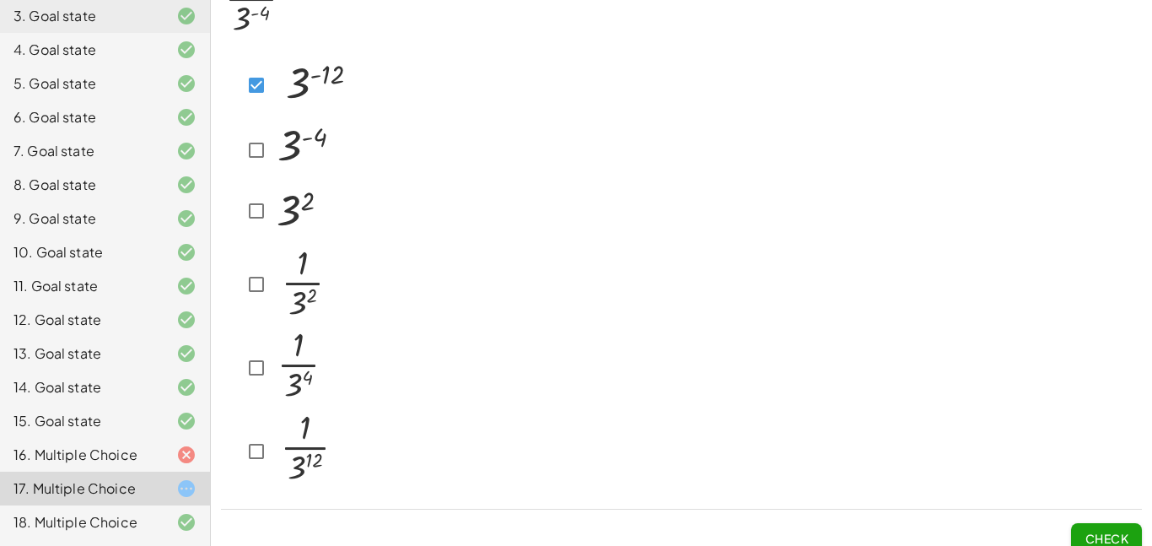
scroll to position [86, 0]
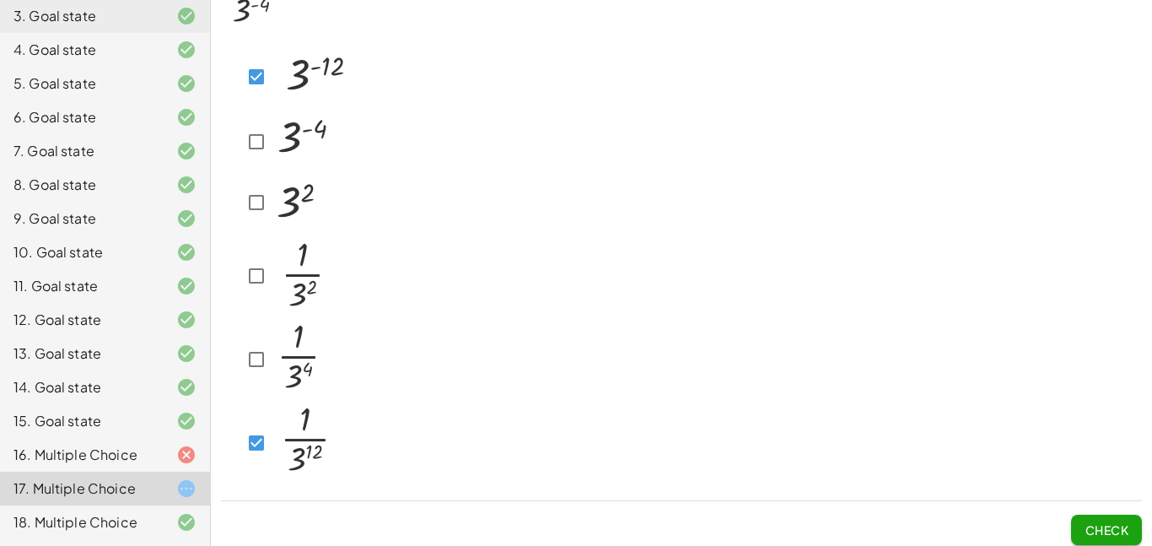
click at [1106, 536] on span "Check" at bounding box center [1107, 529] width 44 height 15
click at [1119, 525] on span "Check" at bounding box center [1107, 529] width 44 height 15
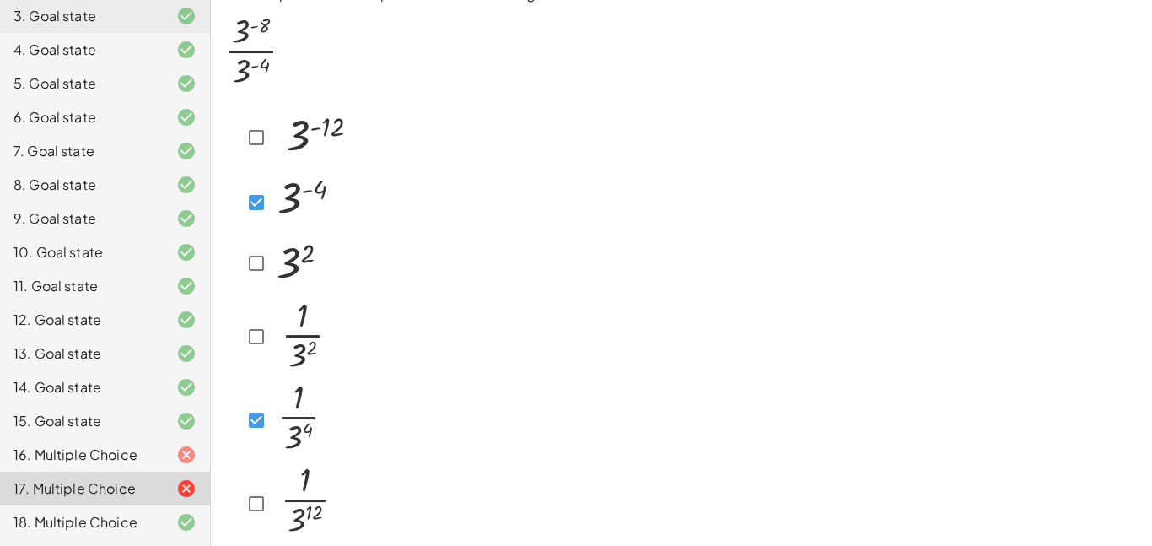
scroll to position [95, 0]
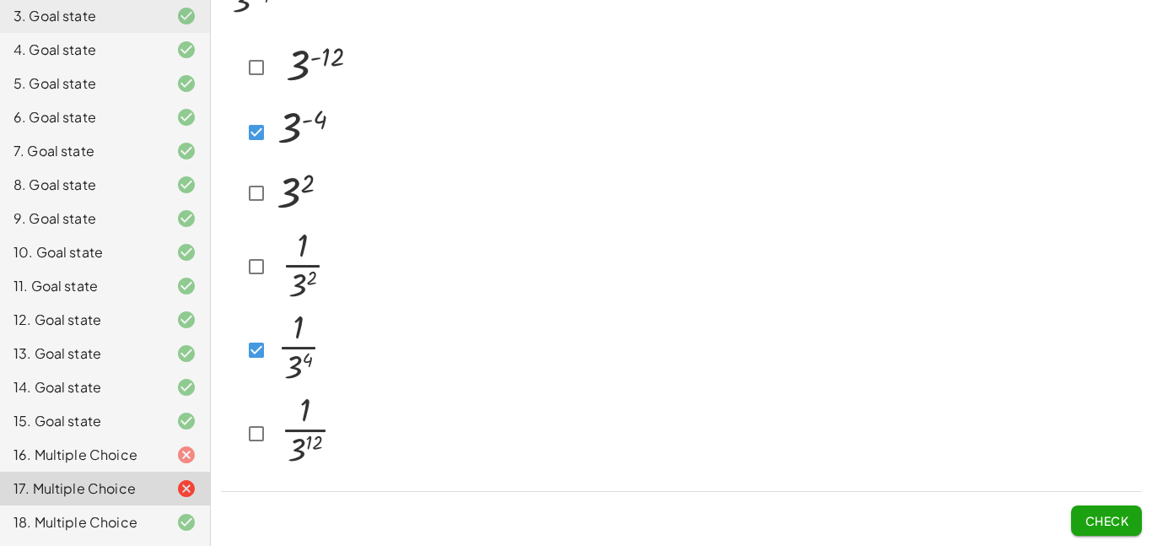
click at [1073, 516] on button "Check" at bounding box center [1106, 520] width 71 height 30
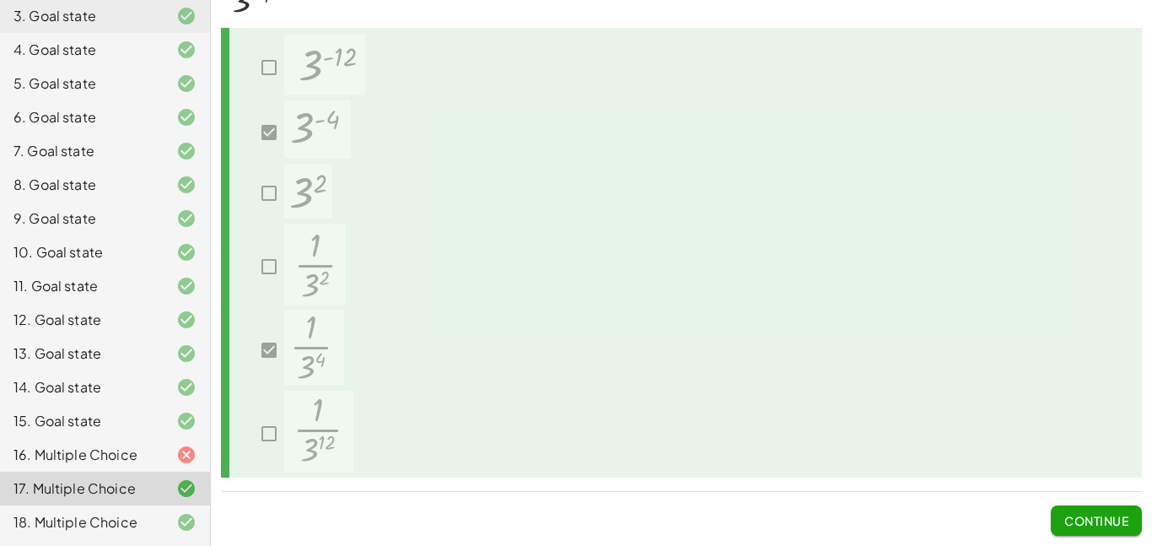
click at [159, 505] on div "16. Multiple Choice" at bounding box center [105, 522] width 210 height 34
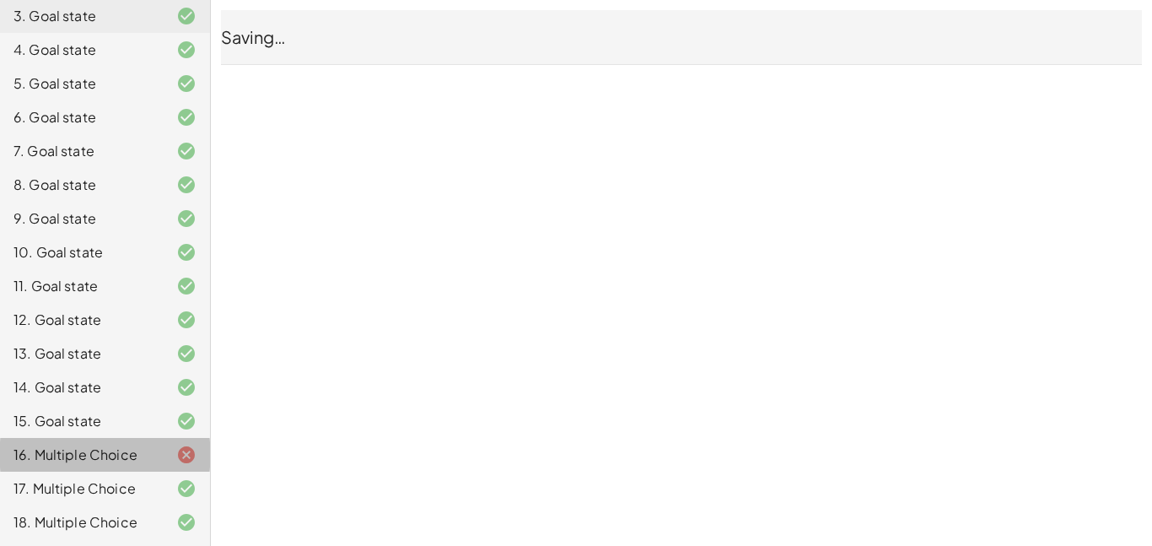
scroll to position [0, 0]
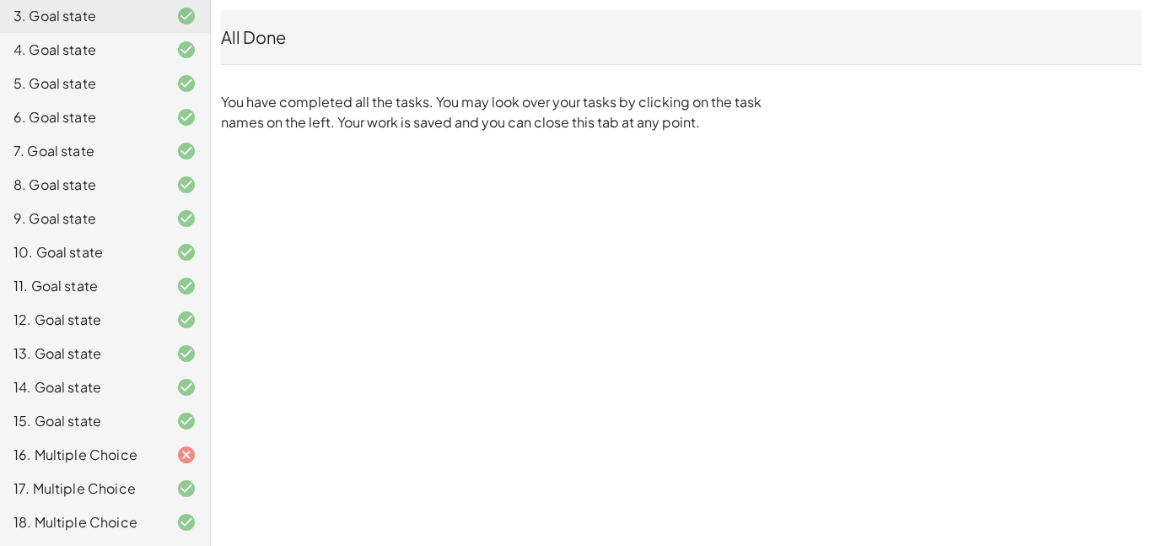
click at [189, 451] on icon at bounding box center [186, 455] width 20 height 20
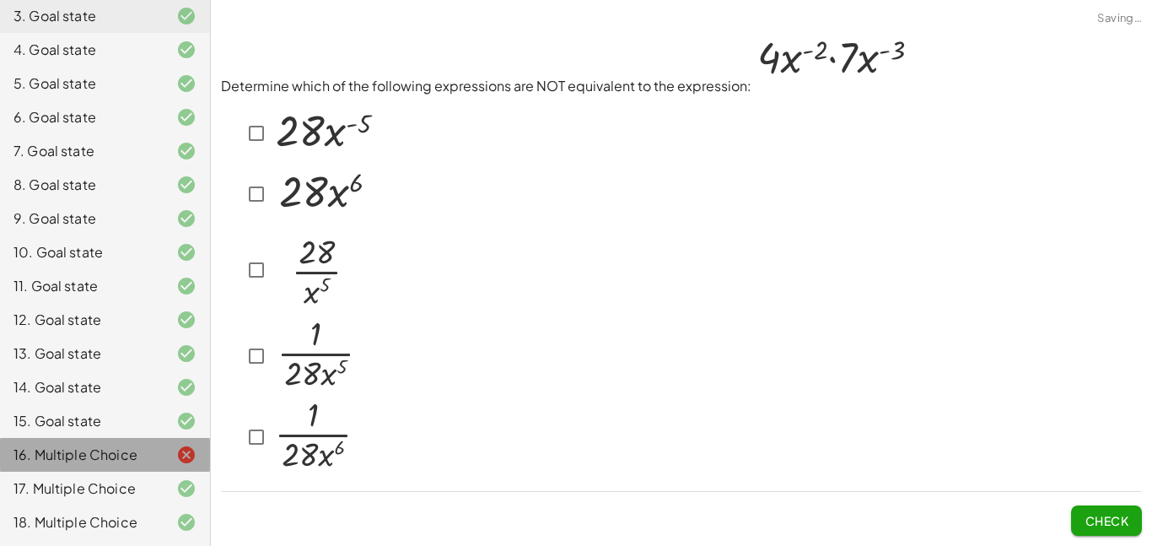
click at [602, 256] on div at bounding box center [681, 286] width 921 height 382
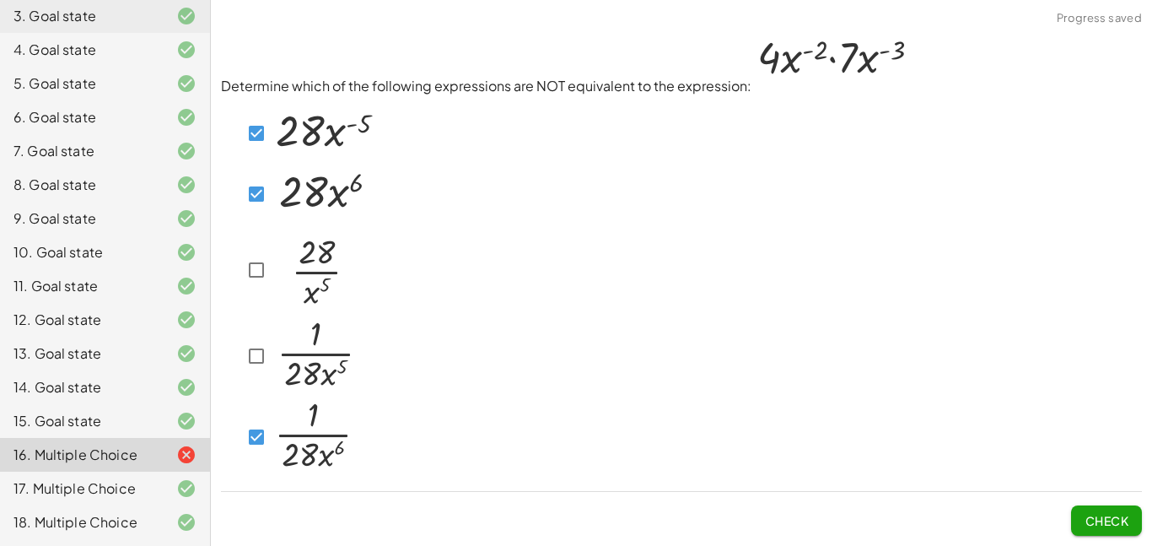
click at [1107, 515] on span "Check" at bounding box center [1107, 520] width 44 height 15
click at [1086, 513] on span "Check" at bounding box center [1107, 520] width 44 height 15
click at [1126, 519] on span "Check" at bounding box center [1107, 520] width 44 height 15
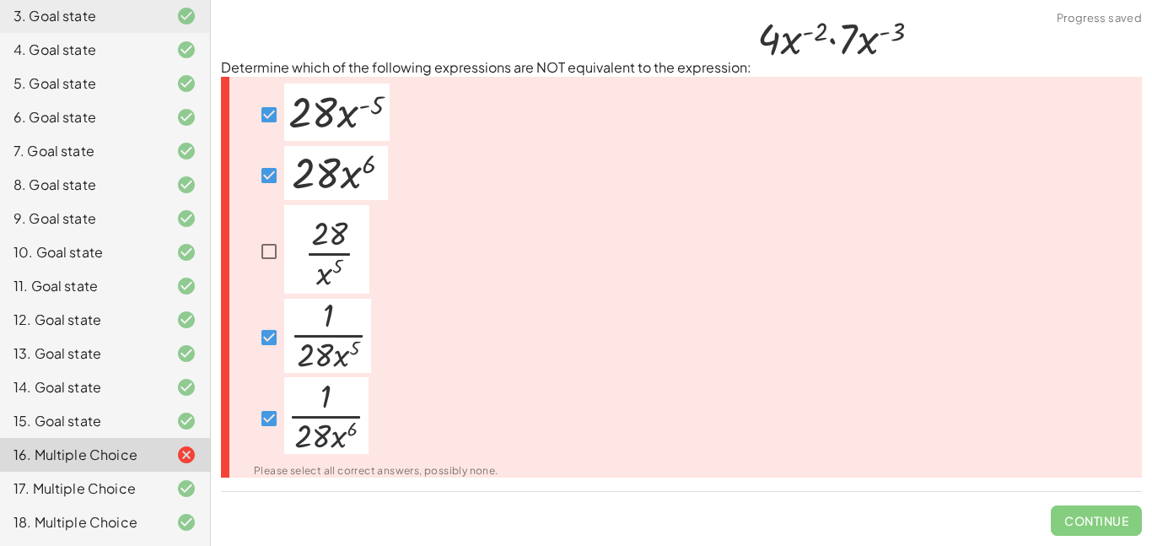
click at [1126, 520] on span "Continue" at bounding box center [1096, 514] width 91 height 44
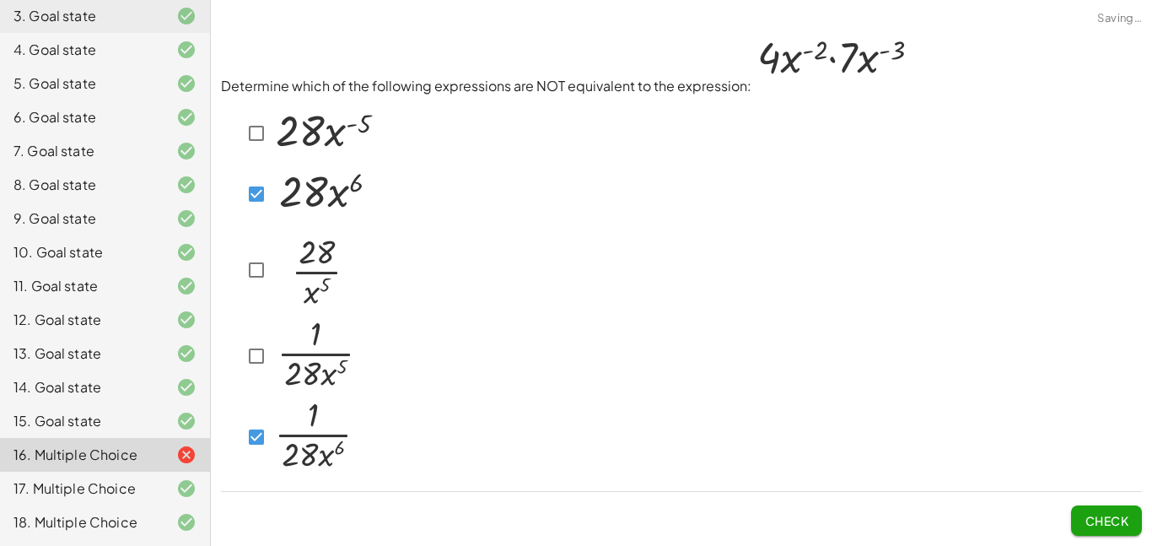
click at [1103, 509] on button "Check" at bounding box center [1106, 520] width 71 height 30
click at [1090, 523] on span "Check" at bounding box center [1107, 520] width 44 height 15
click at [1088, 521] on span "Check" at bounding box center [1107, 520] width 44 height 15
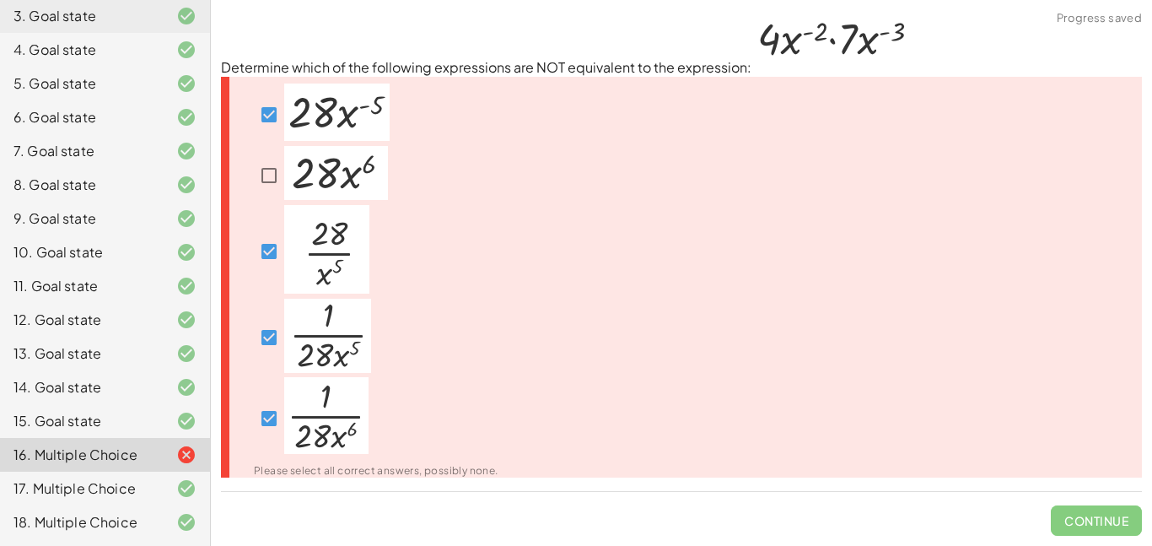
click at [1088, 521] on span "Continue" at bounding box center [1096, 514] width 91 height 44
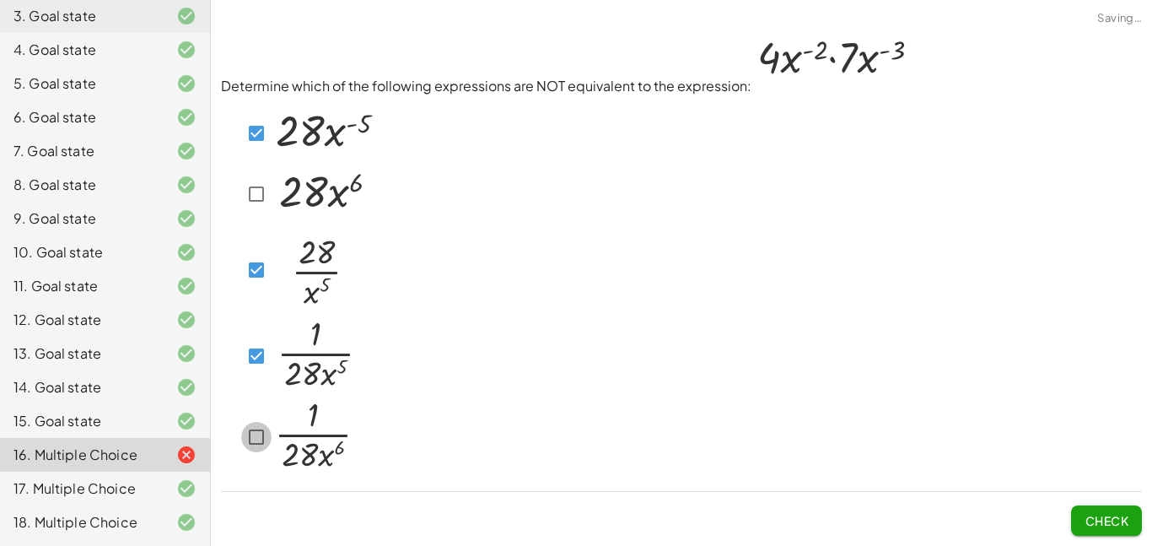
click at [273, 419] on img at bounding box center [314, 434] width 84 height 77
click at [1100, 520] on span "Check" at bounding box center [1107, 520] width 44 height 15
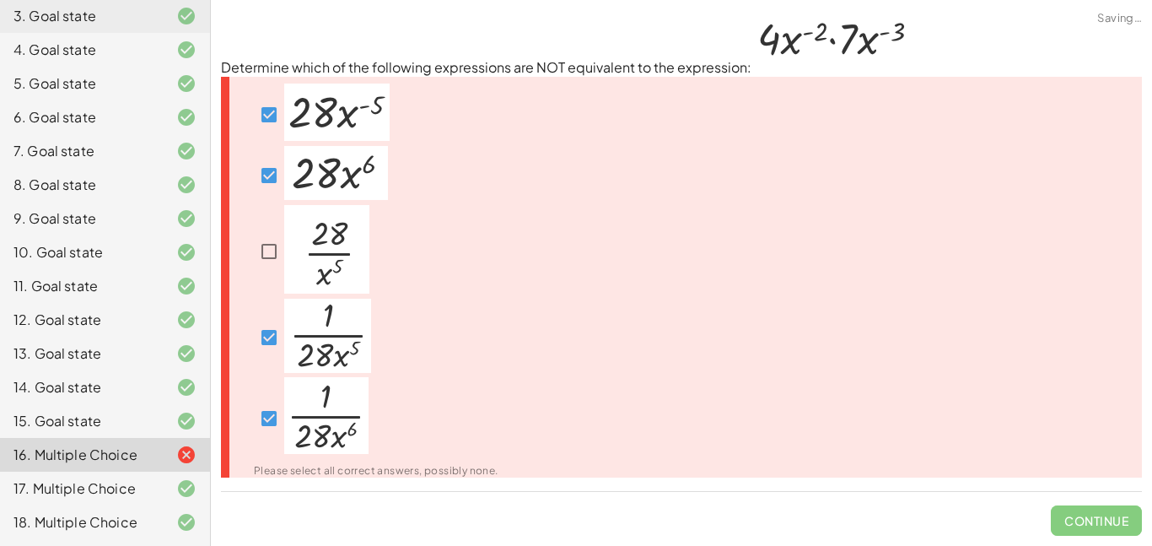
click at [1100, 520] on span "Continue" at bounding box center [1096, 514] width 91 height 44
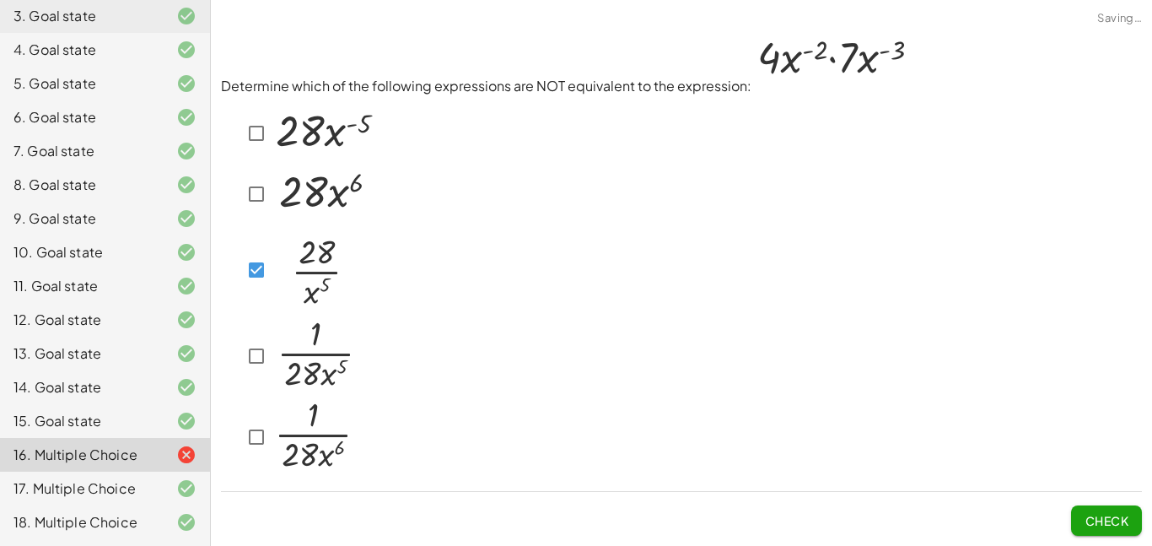
click at [1126, 520] on span "Check" at bounding box center [1107, 520] width 44 height 15
click at [1096, 516] on span "Check" at bounding box center [1107, 520] width 44 height 15
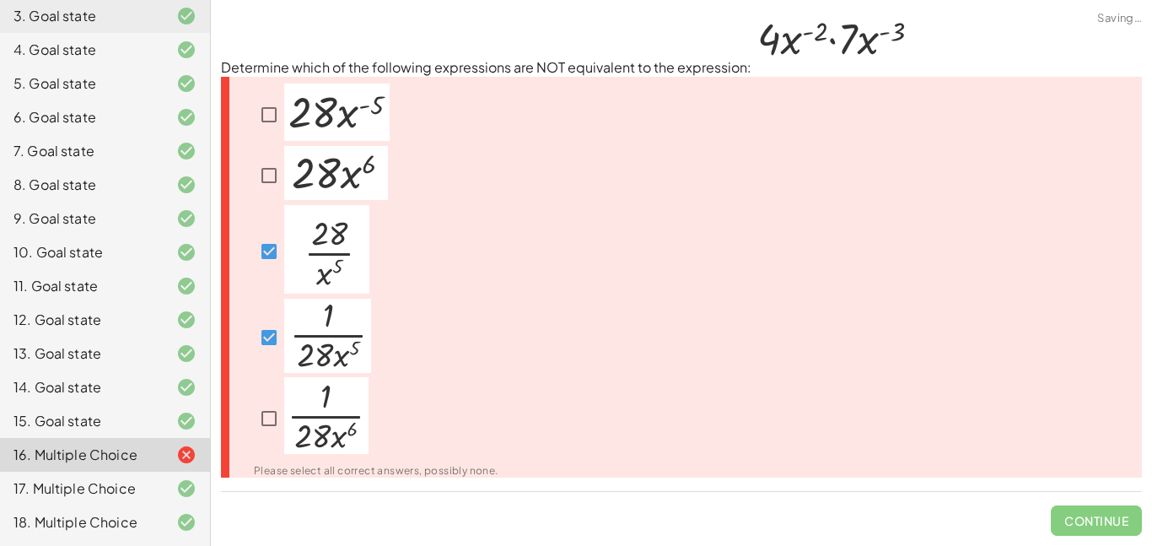
click at [1096, 516] on span "Continue" at bounding box center [1096, 514] width 91 height 44
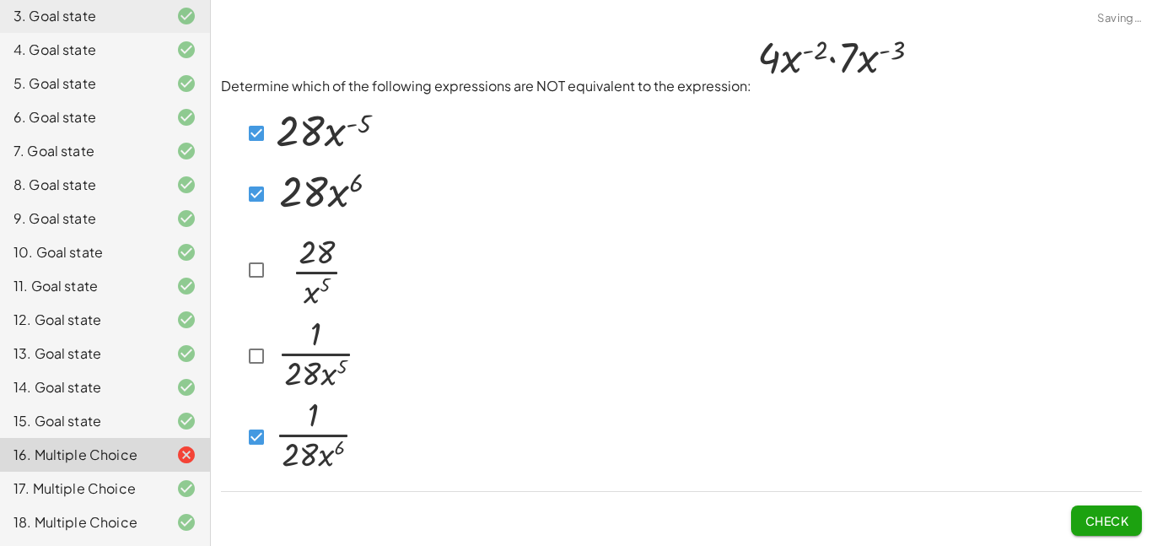
click at [1110, 518] on span "Check" at bounding box center [1107, 520] width 44 height 15
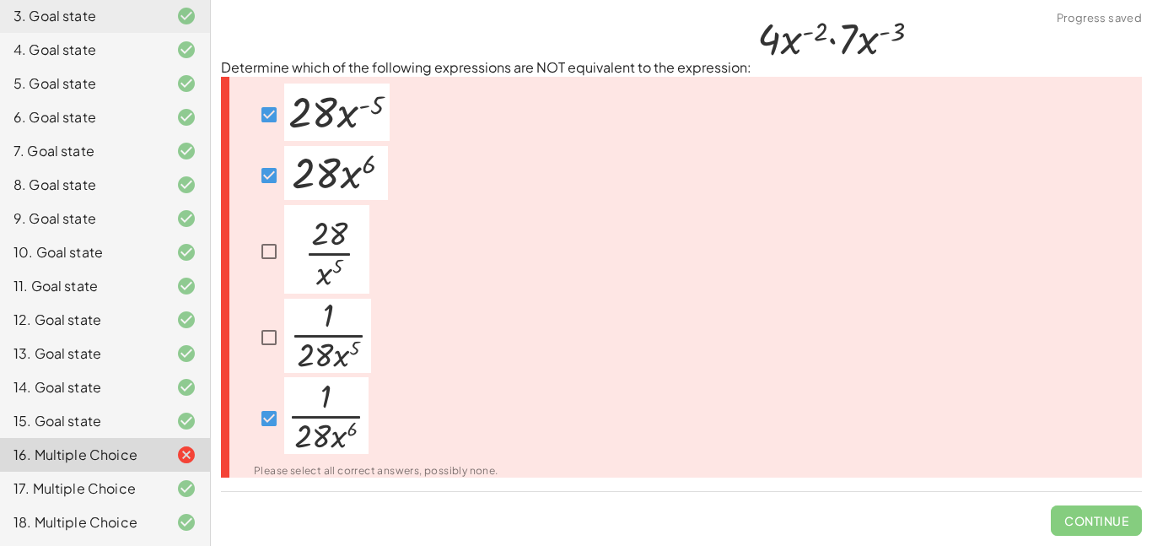
click at [1110, 518] on span "Continue" at bounding box center [1096, 514] width 91 height 44
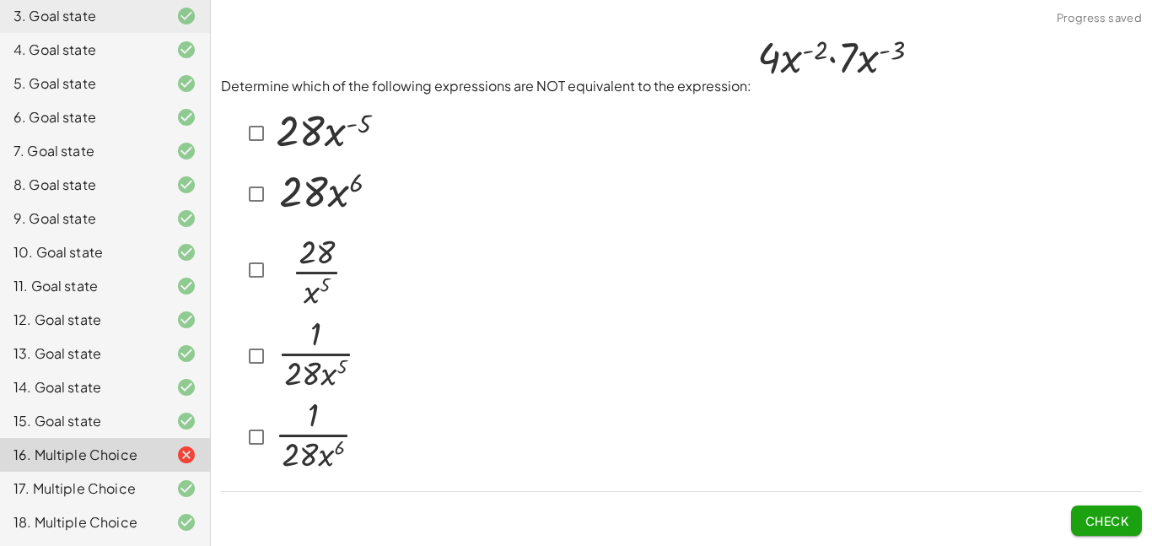
click at [1096, 523] on span "Check" at bounding box center [1107, 520] width 44 height 15
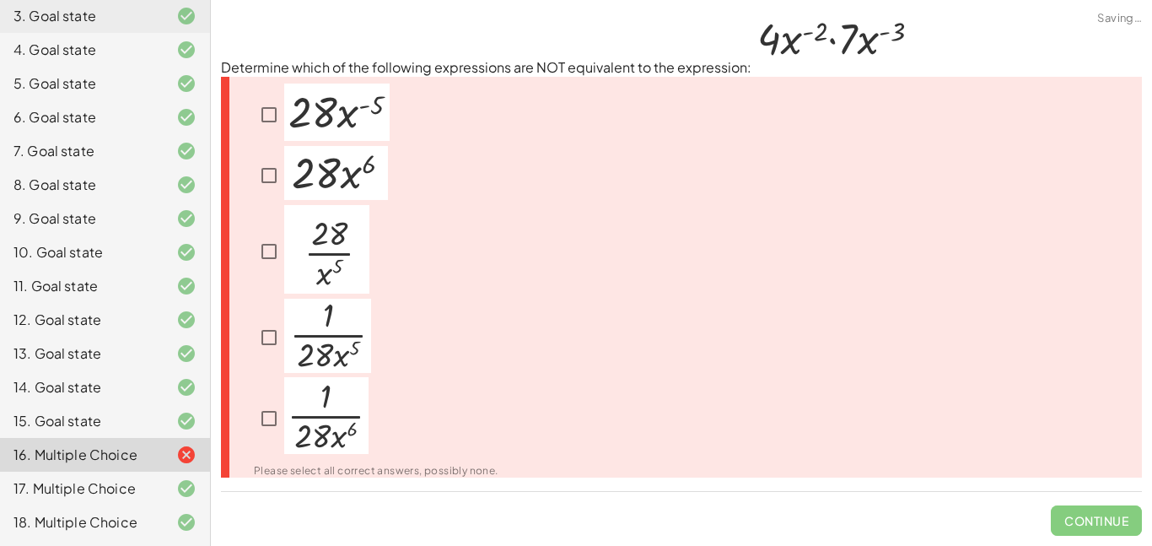
click at [1096, 523] on span "Continue" at bounding box center [1096, 514] width 91 height 44
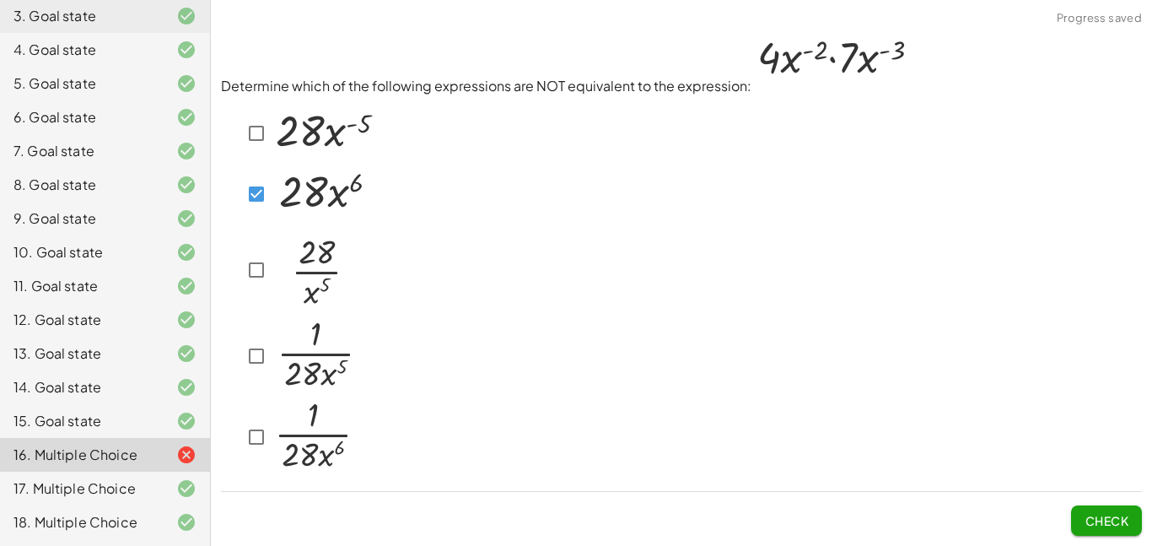
click at [1114, 511] on button "Check" at bounding box center [1106, 520] width 71 height 30
click at [1089, 523] on span "Check" at bounding box center [1107, 520] width 44 height 15
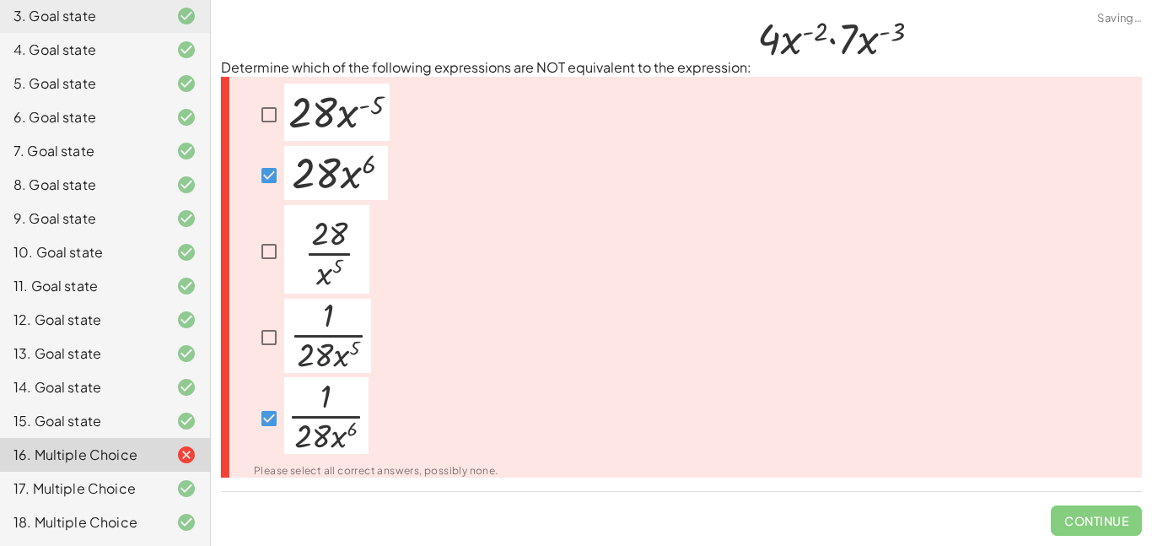
click at [1089, 523] on span "Continue" at bounding box center [1096, 514] width 91 height 44
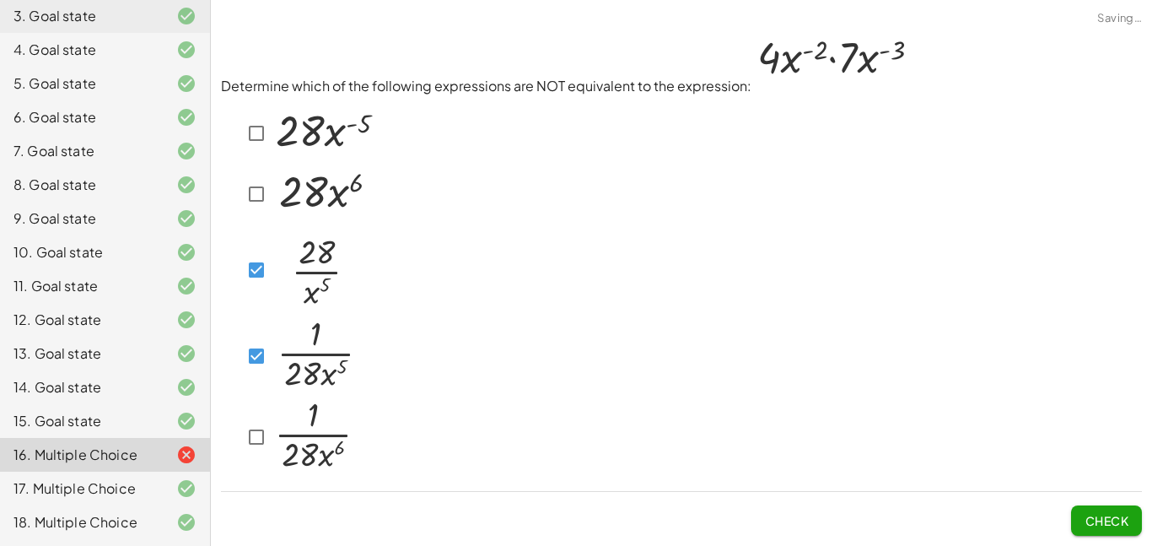
click at [1088, 526] on span "Check" at bounding box center [1107, 520] width 44 height 15
click at [1077, 513] on button "Check" at bounding box center [1106, 520] width 71 height 30
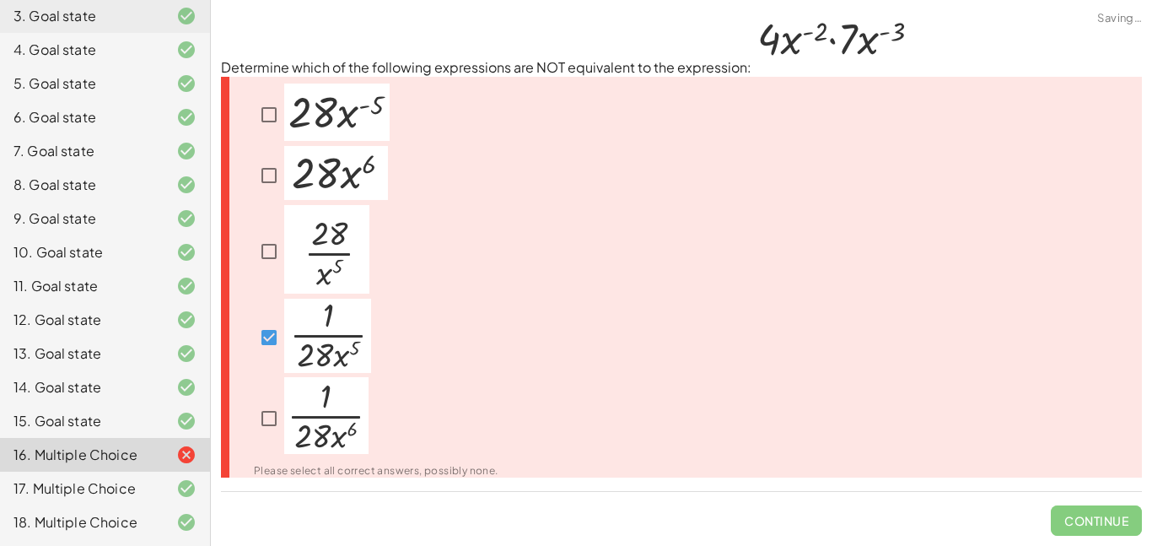
click at [1077, 513] on span "Continue" at bounding box center [1096, 514] width 91 height 44
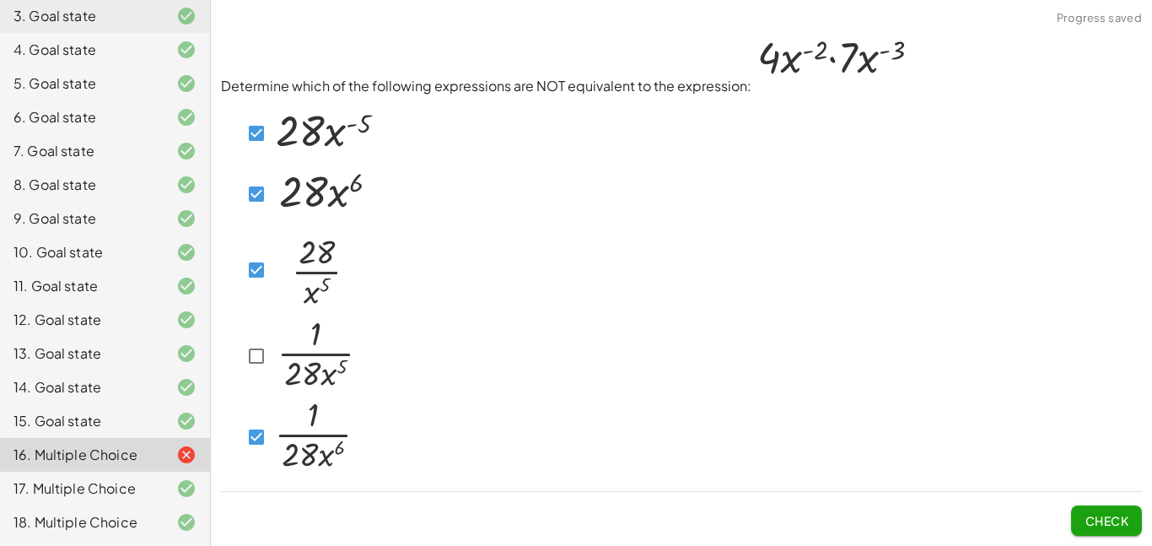
click at [1119, 513] on span "Check" at bounding box center [1107, 520] width 44 height 15
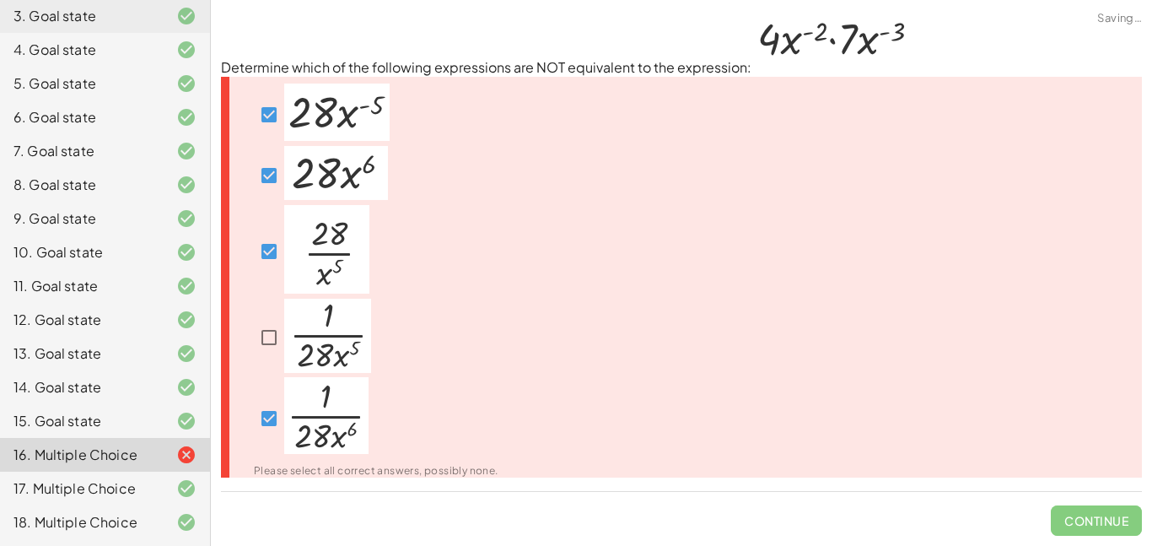
click at [1119, 513] on span "Continue" at bounding box center [1096, 514] width 91 height 44
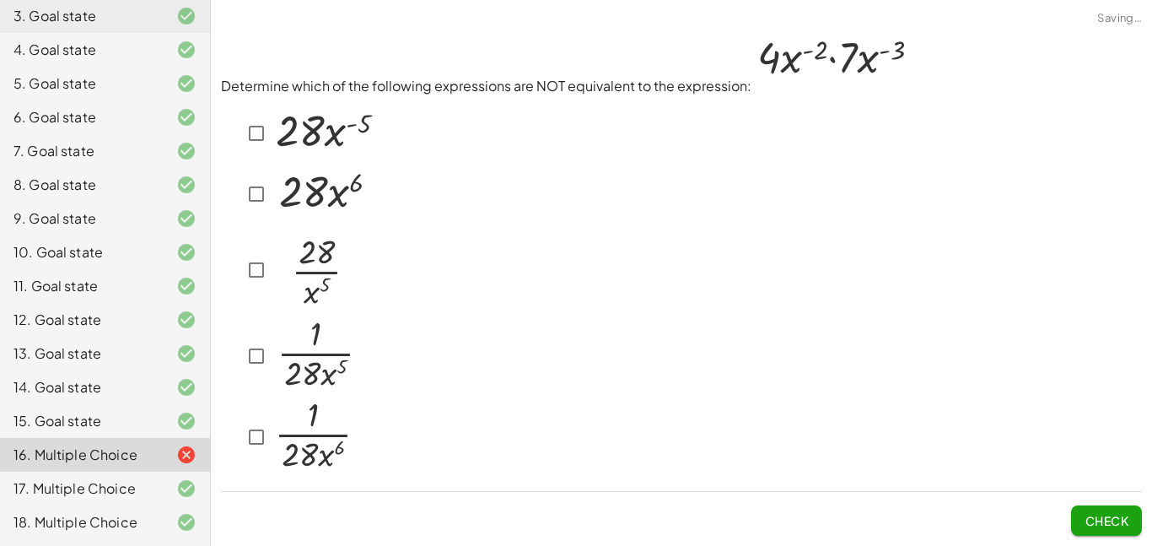
click at [399, 35] on p "Determine which of the following expressions are NOT equivalent to the expressi…" at bounding box center [681, 63] width 921 height 67
click at [673, 110] on div at bounding box center [681, 286] width 921 height 382
click at [1096, 524] on span "Check" at bounding box center [1107, 520] width 44 height 15
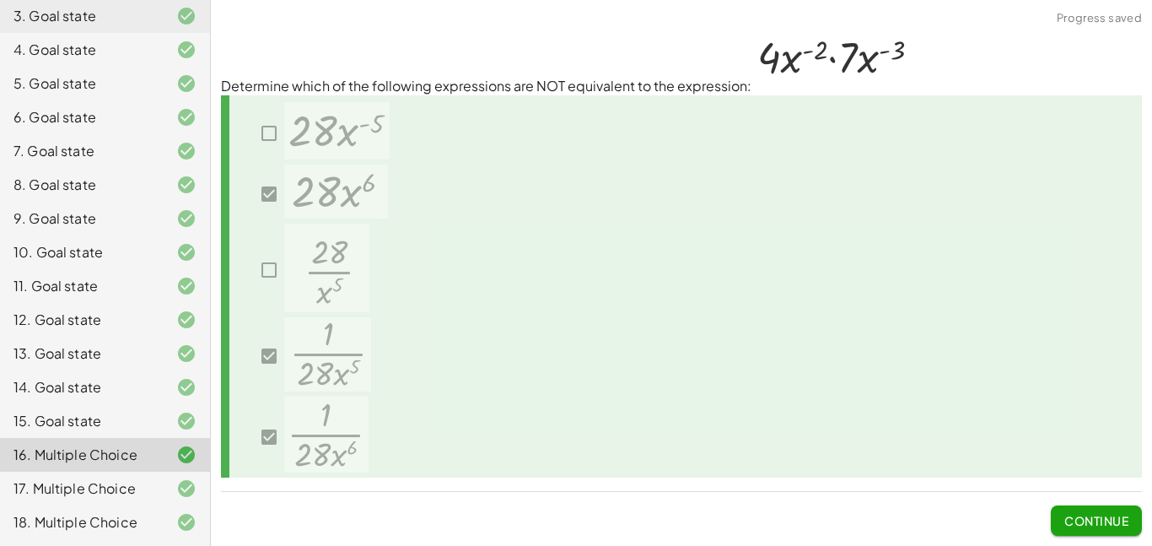
click at [1091, 520] on span "Continue" at bounding box center [1096, 520] width 64 height 15
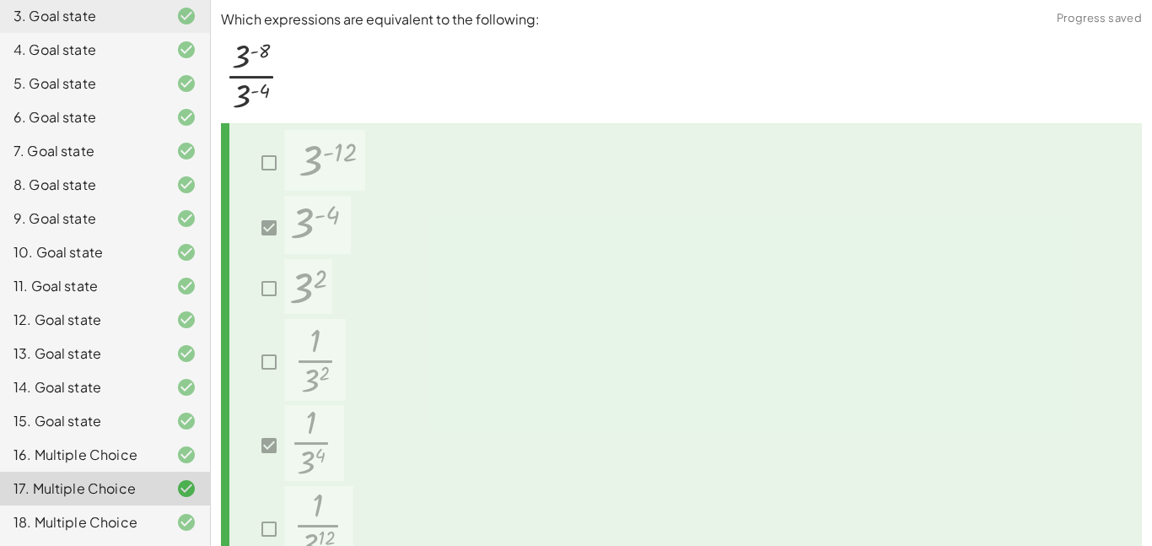
scroll to position [95, 0]
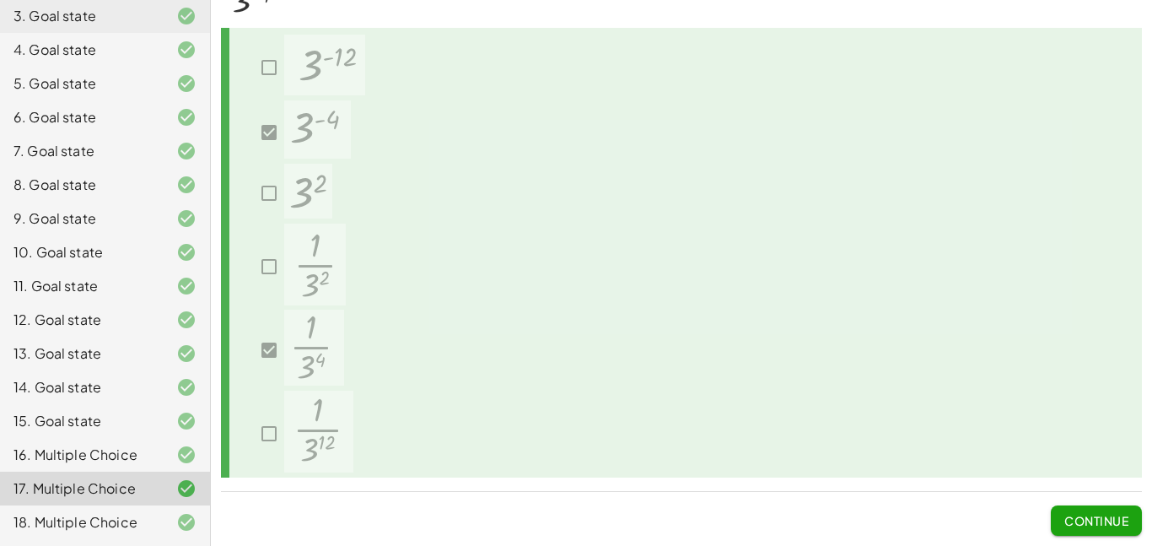
click at [27, 450] on div "16. Multiple Choice" at bounding box center [81, 455] width 136 height 20
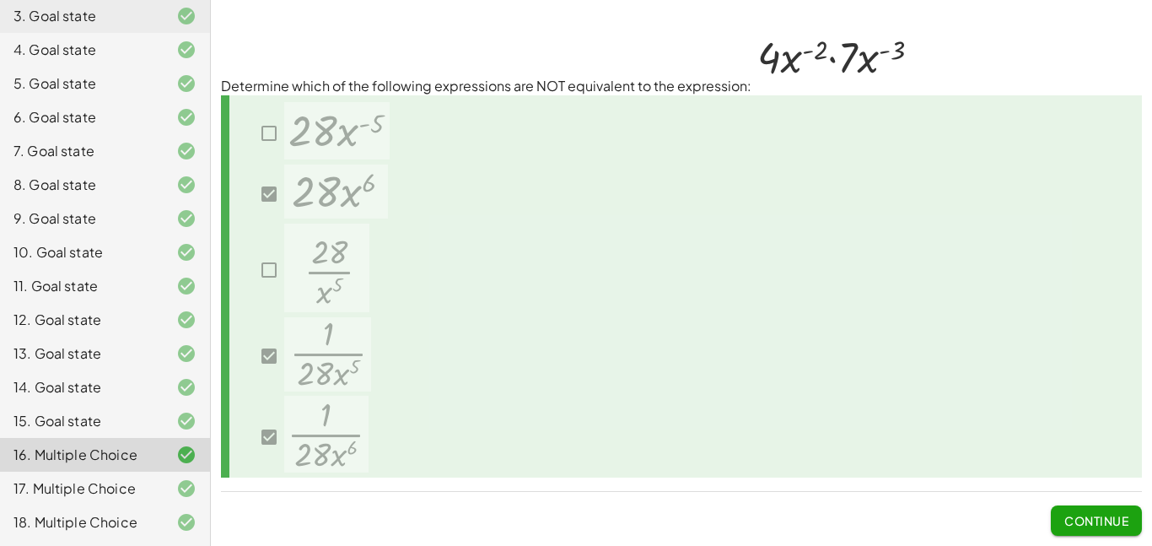
click at [1125, 518] on span "Continue" at bounding box center [1096, 520] width 64 height 15
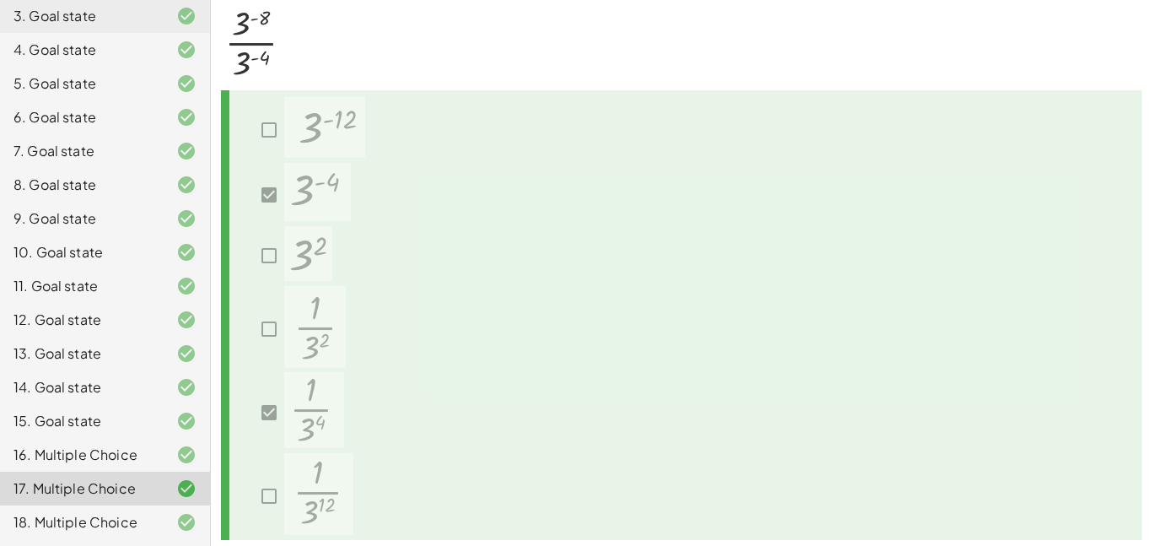
scroll to position [95, 0]
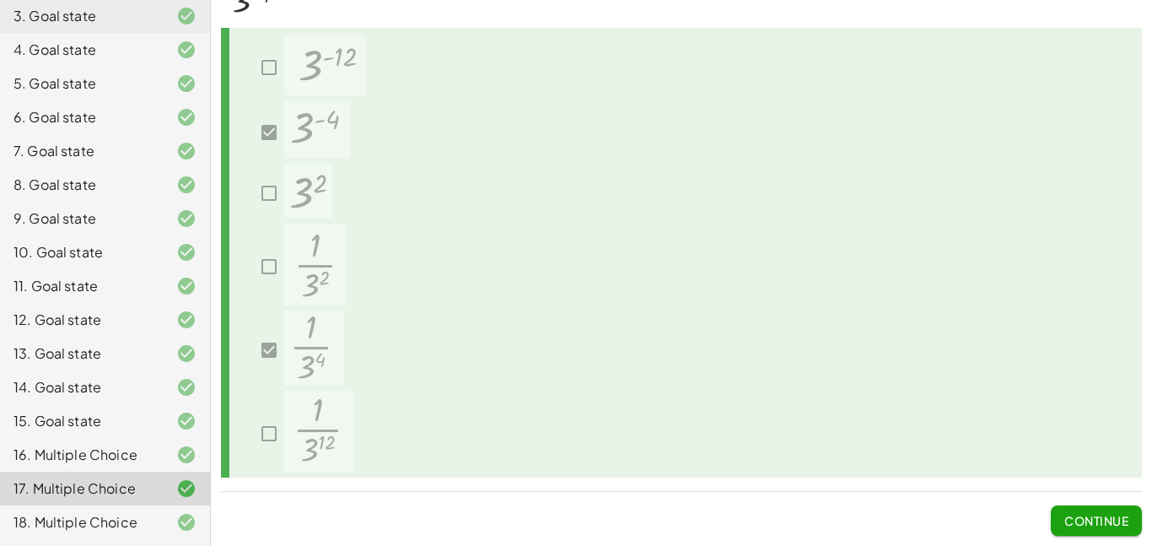
click at [1091, 509] on button "Continue" at bounding box center [1096, 520] width 91 height 30
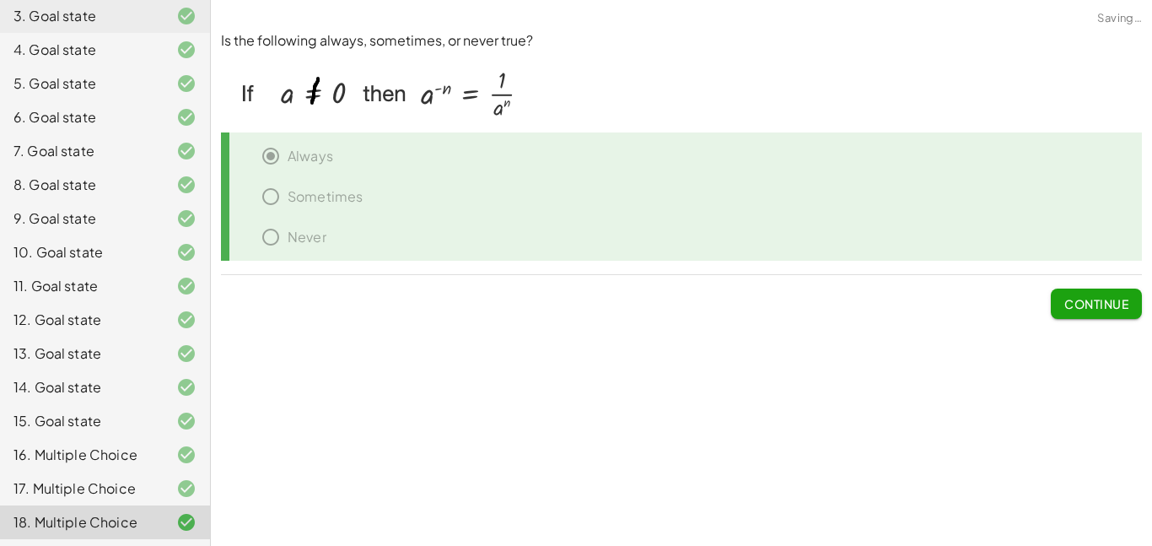
scroll to position [0, 0]
click at [1077, 299] on span "Continue" at bounding box center [1096, 303] width 64 height 15
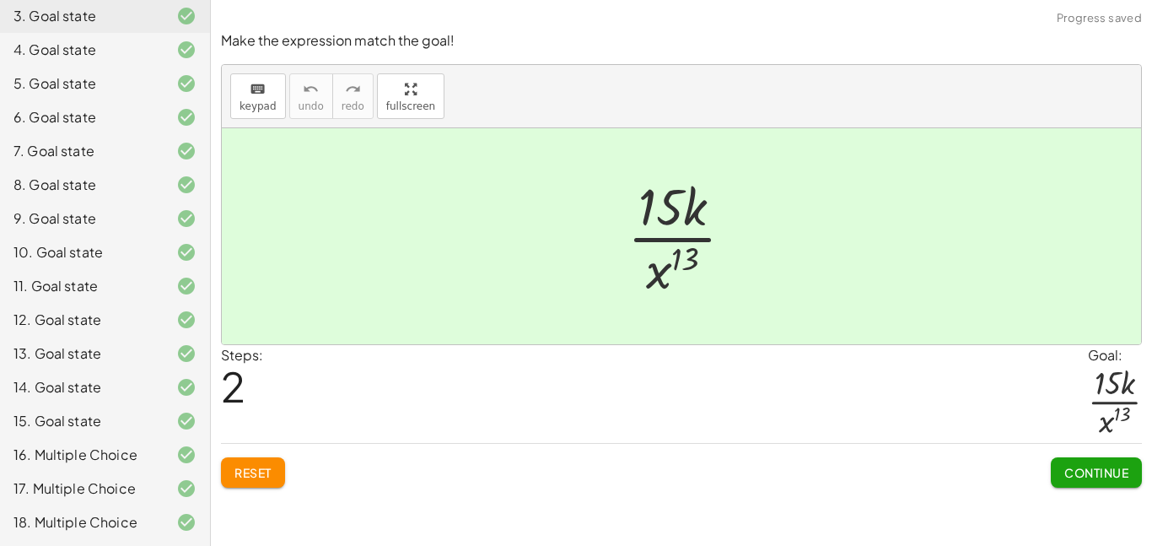
click at [1111, 476] on span "Continue" at bounding box center [1096, 472] width 64 height 15
